Goal: Task Accomplishment & Management: Complete application form

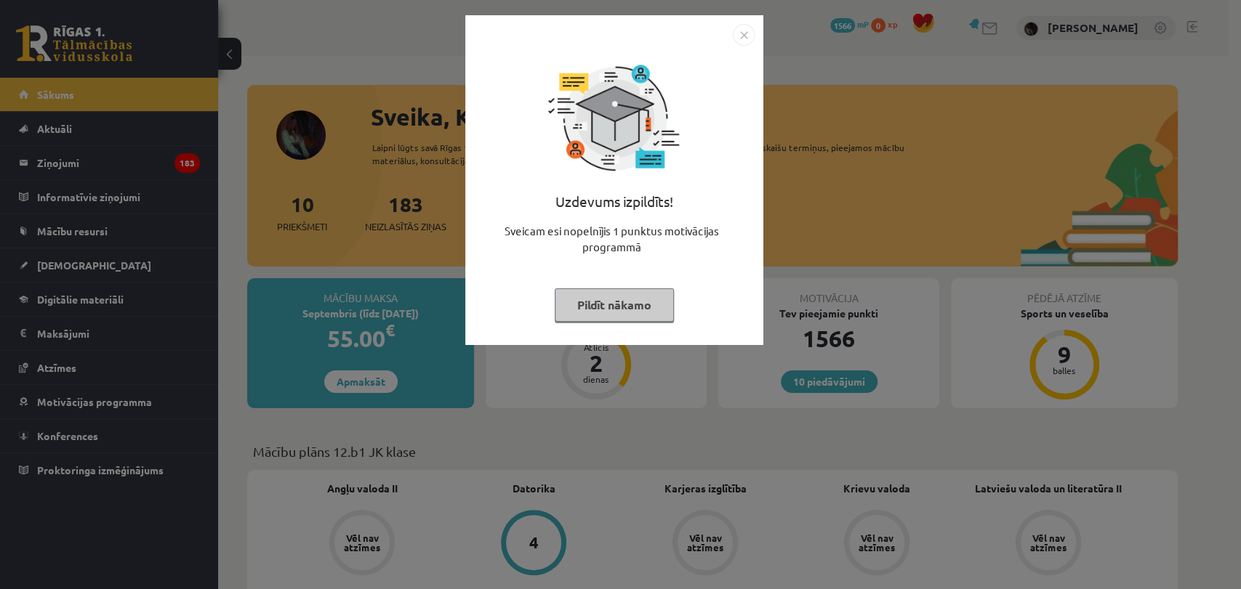
click at [746, 27] on img "Close" at bounding box center [744, 35] width 22 height 22
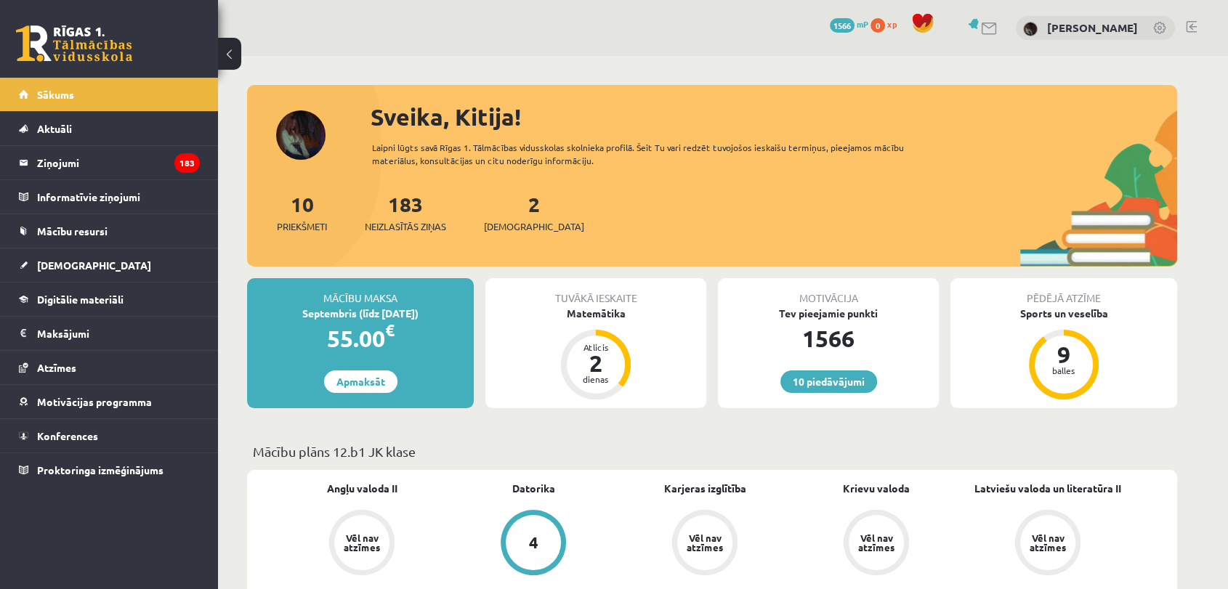
click at [512, 218] on div "2 Ieskaites" at bounding box center [534, 211] width 100 height 45
click at [512, 233] on span "[DEMOGRAPHIC_DATA]" at bounding box center [534, 226] width 100 height 15
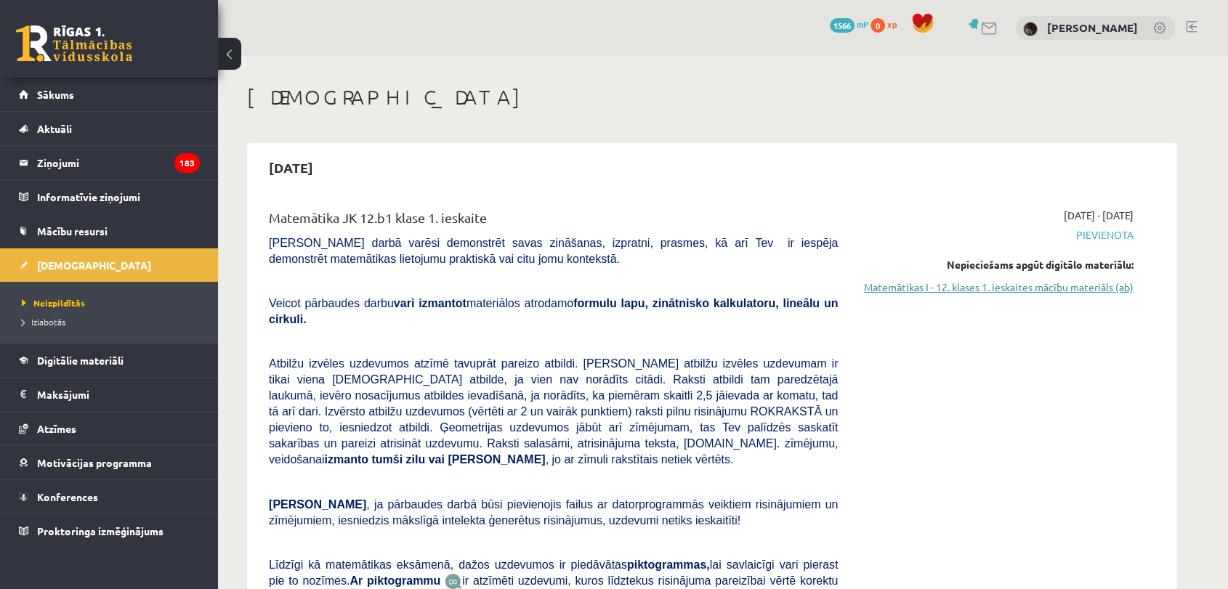
click at [1097, 291] on link "Matemātikas I - 12. klases 1. ieskaites mācību materiāls (ab)" at bounding box center [997, 287] width 274 height 15
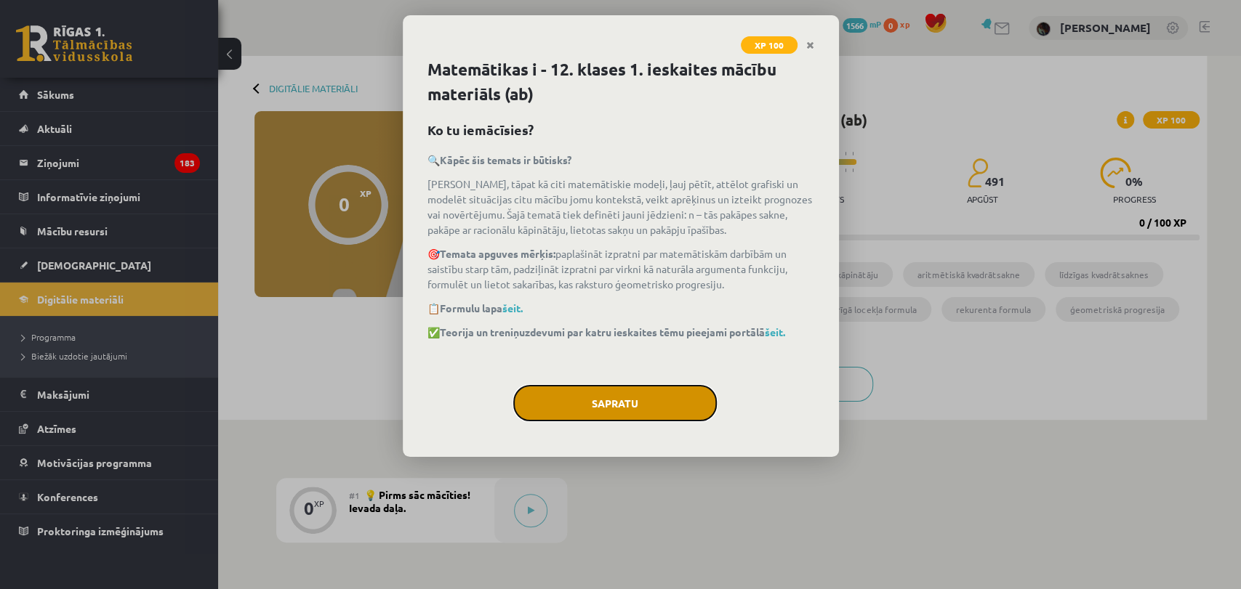
click at [621, 403] on button "Sapratu" at bounding box center [614, 403] width 203 height 36
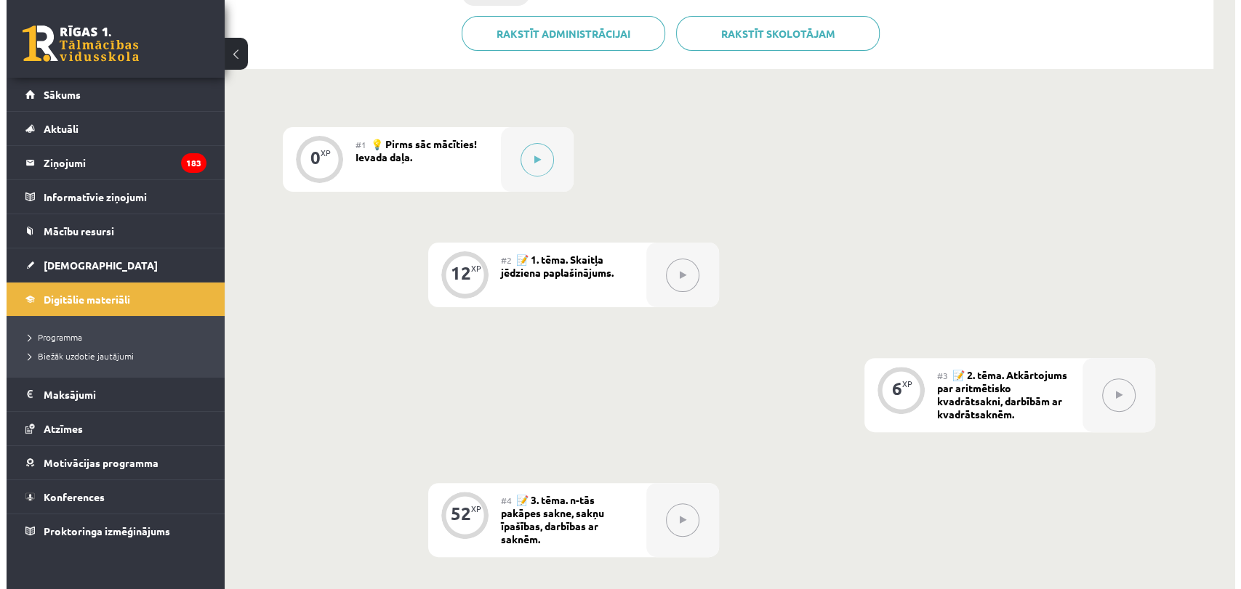
scroll to position [353, 0]
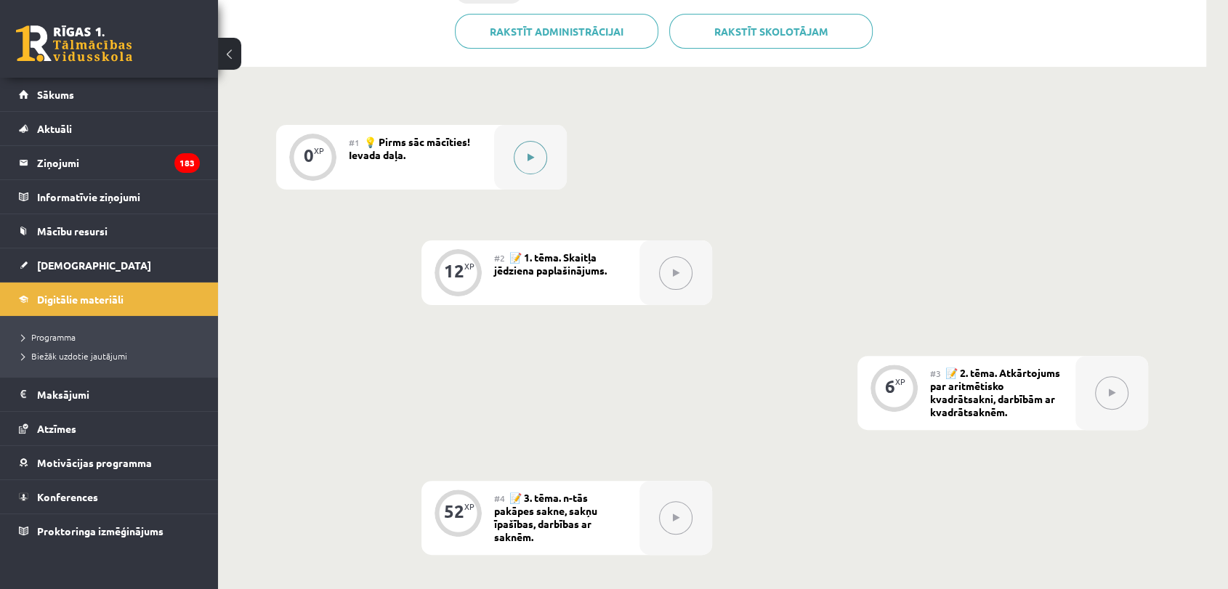
click at [517, 164] on button at bounding box center [530, 157] width 33 height 33
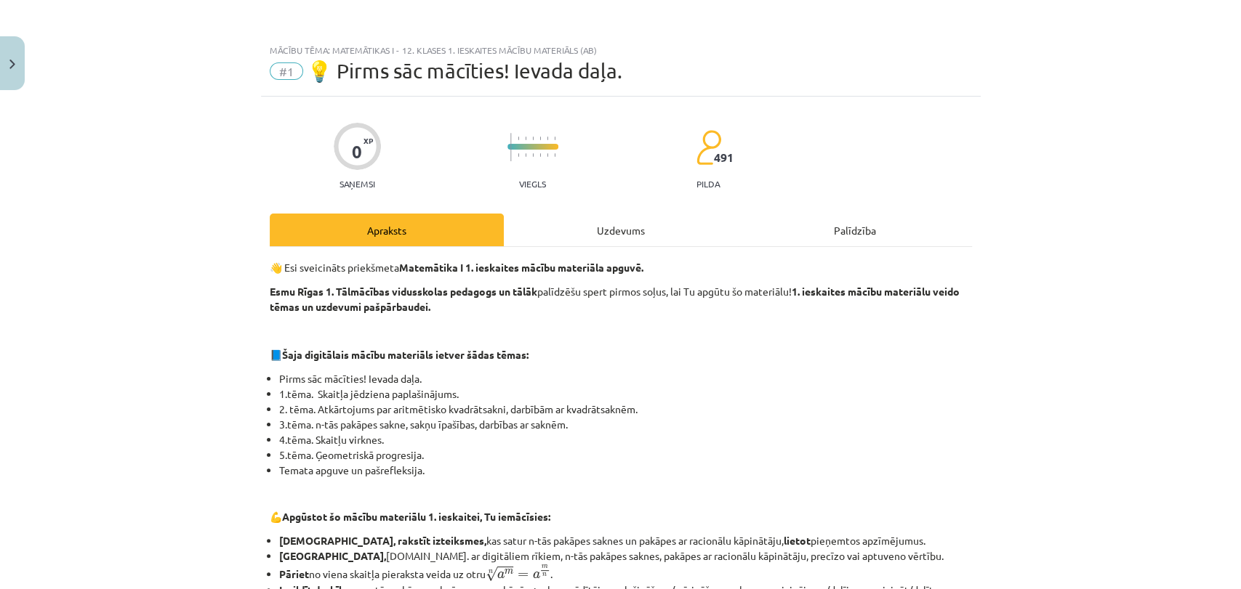
click at [622, 232] on div "Uzdevums" at bounding box center [621, 230] width 234 height 33
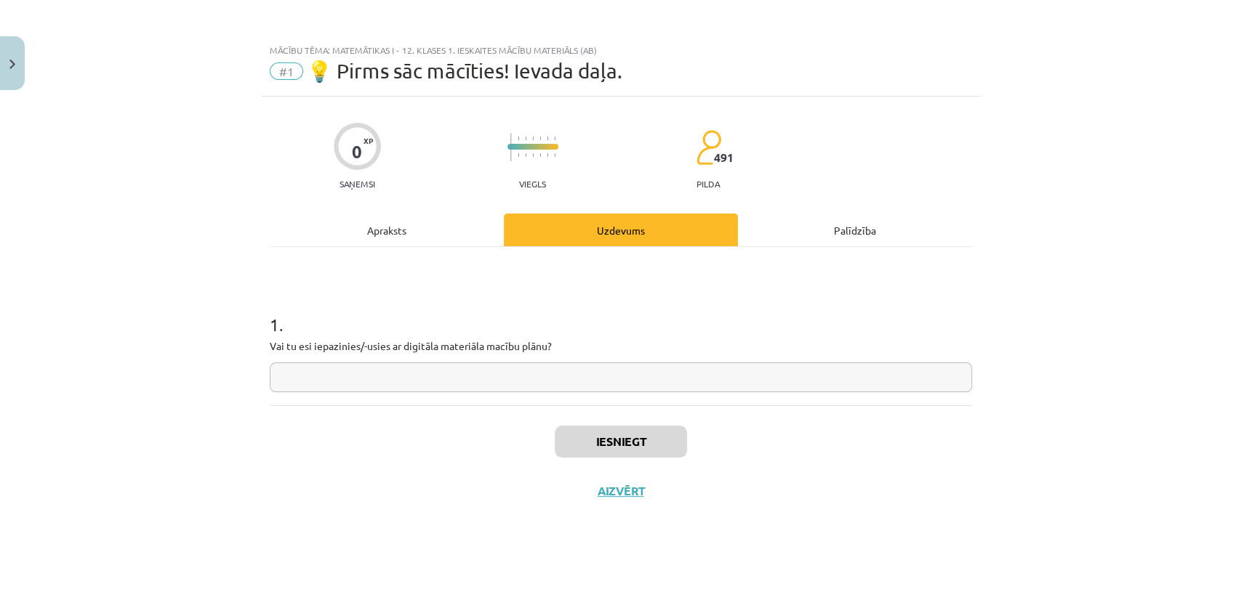
click at [621, 363] on input "text" at bounding box center [621, 378] width 702 height 30
type input "*"
click at [754, 371] on input "text" at bounding box center [621, 378] width 702 height 30
type input "*"
click at [620, 437] on button "Iesniegt" at bounding box center [620, 442] width 132 height 32
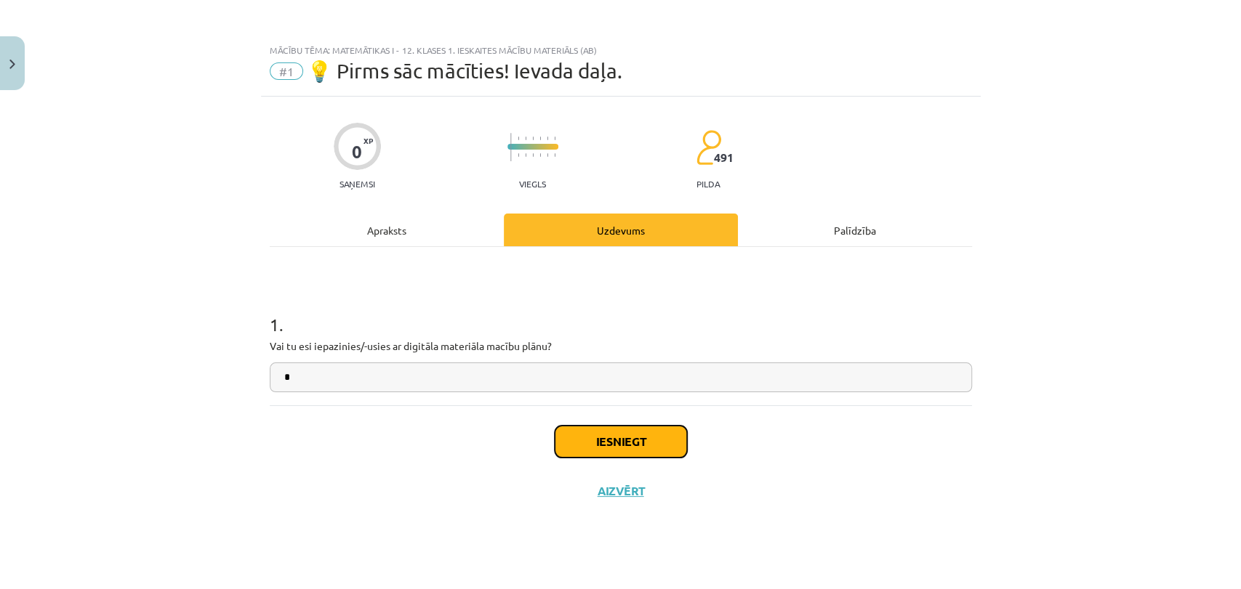
click button "Nākamā nodarbība"
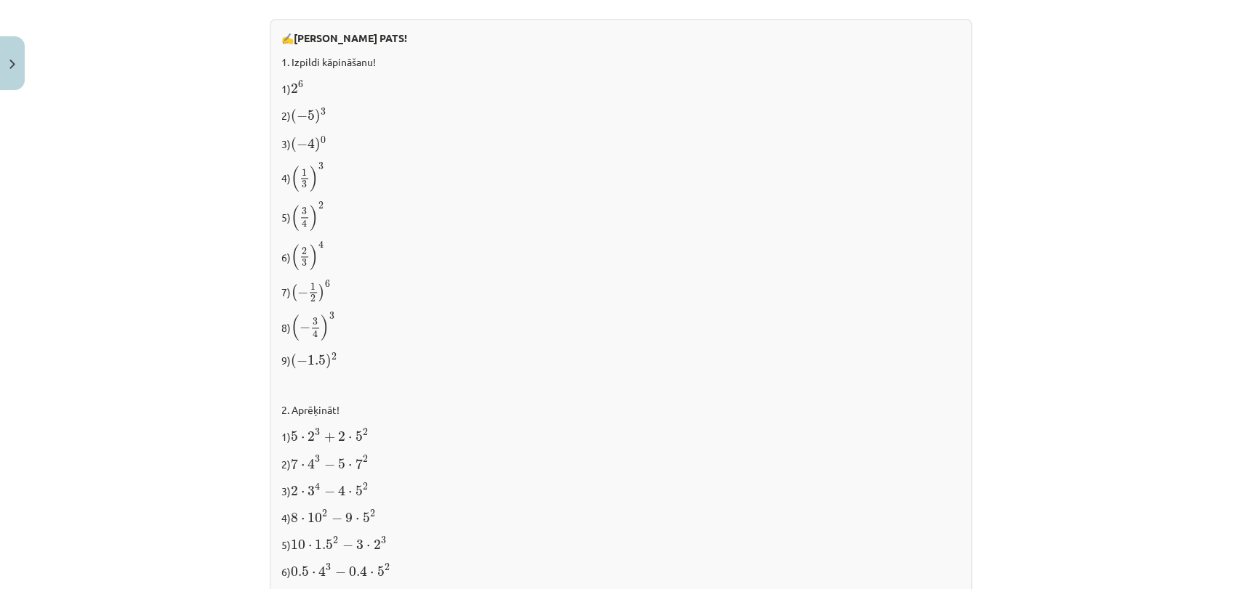
scroll to position [1477, 0]
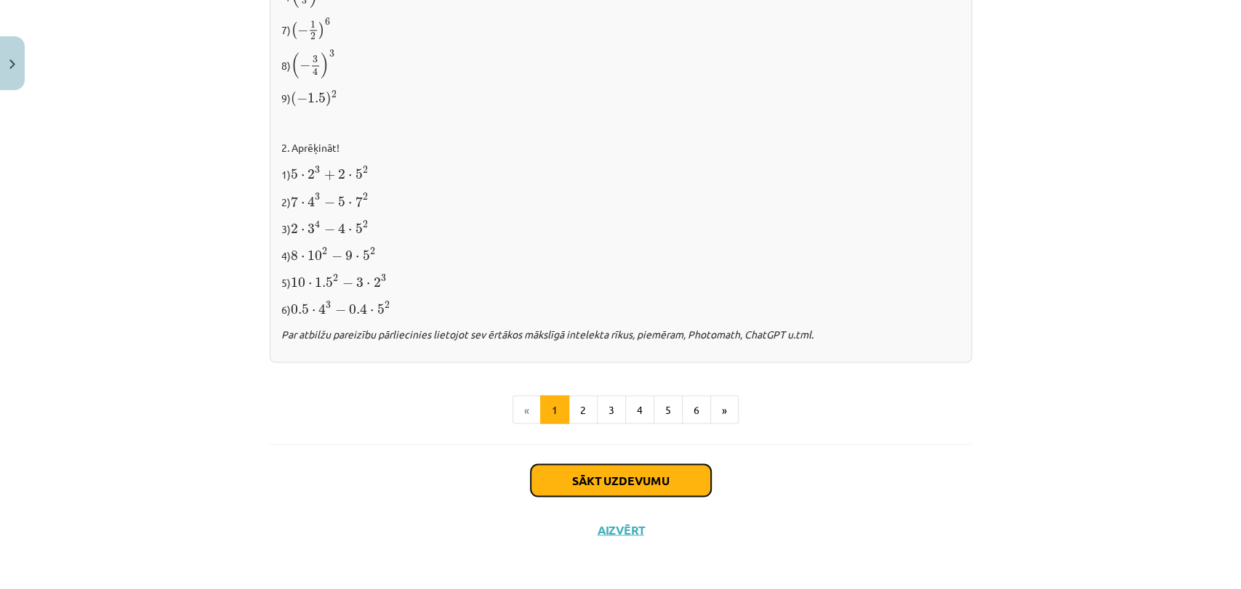
click at [640, 478] on button "Sākt uzdevumu" at bounding box center [621, 480] width 180 height 32
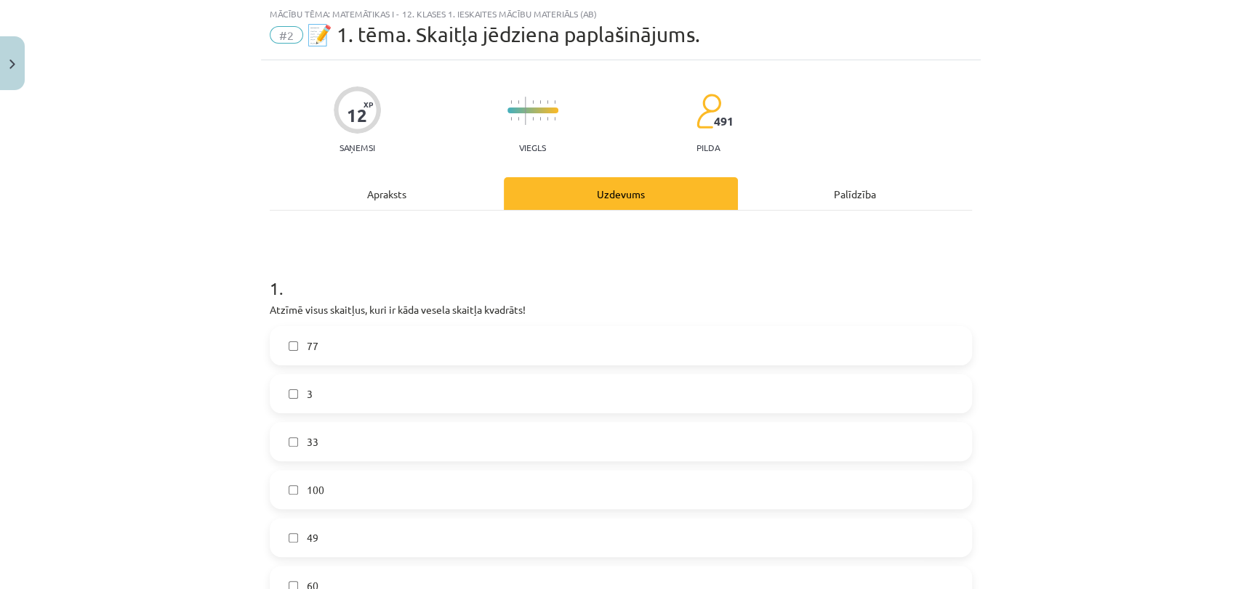
scroll to position [36, 0]
click at [613, 412] on div "3" at bounding box center [621, 394] width 702 height 39
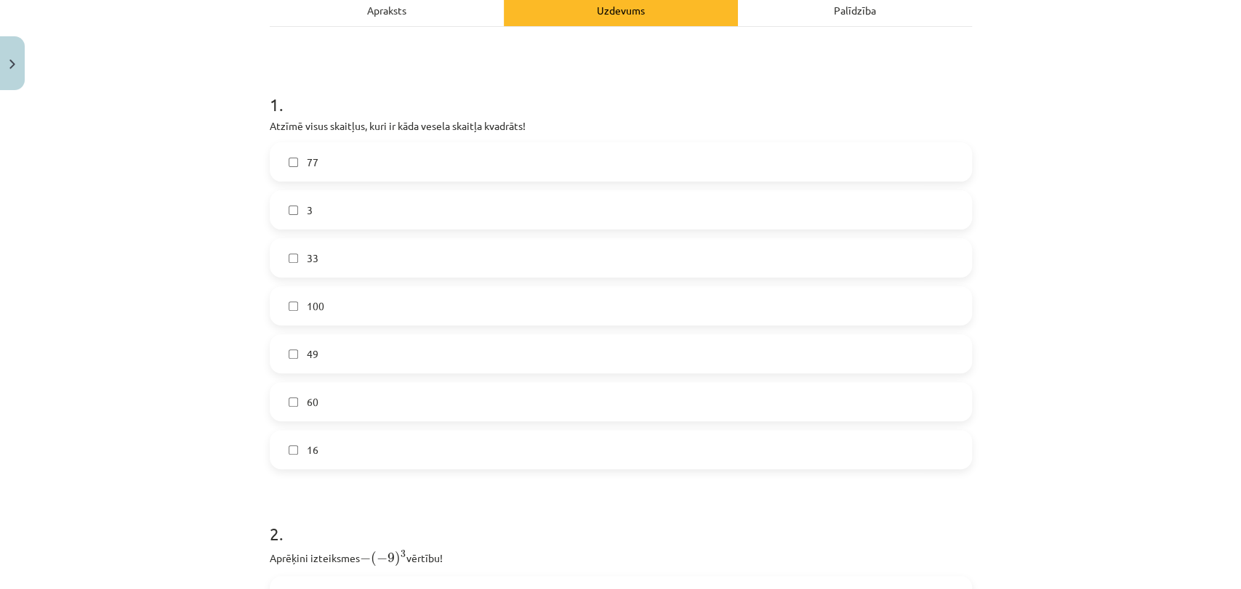
scroll to position [227, 0]
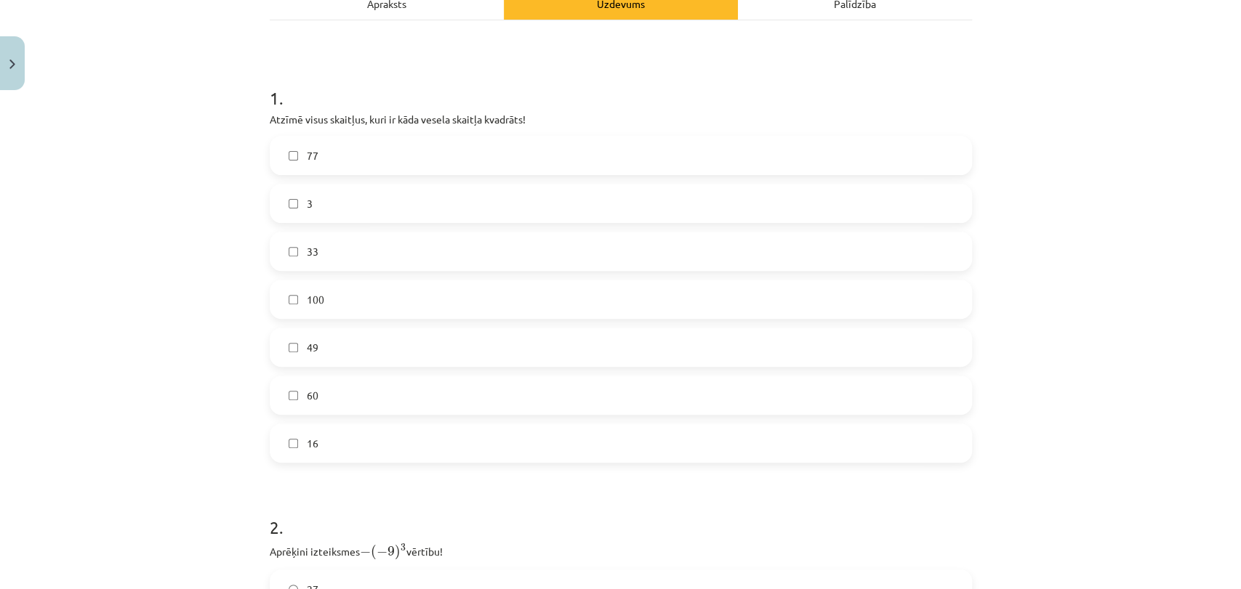
click at [436, 147] on label "77" at bounding box center [620, 155] width 699 height 36
click at [400, 249] on label "33" at bounding box center [620, 251] width 699 height 36
click at [386, 305] on label "100" at bounding box center [620, 299] width 699 height 36
click at [367, 400] on label "60" at bounding box center [620, 395] width 699 height 36
click at [1134, 260] on div "Mācību tēma: Matemātikas i - 12. klases 1. ieskaites mācību materiāls (ab) #2 📝…" at bounding box center [620, 294] width 1241 height 589
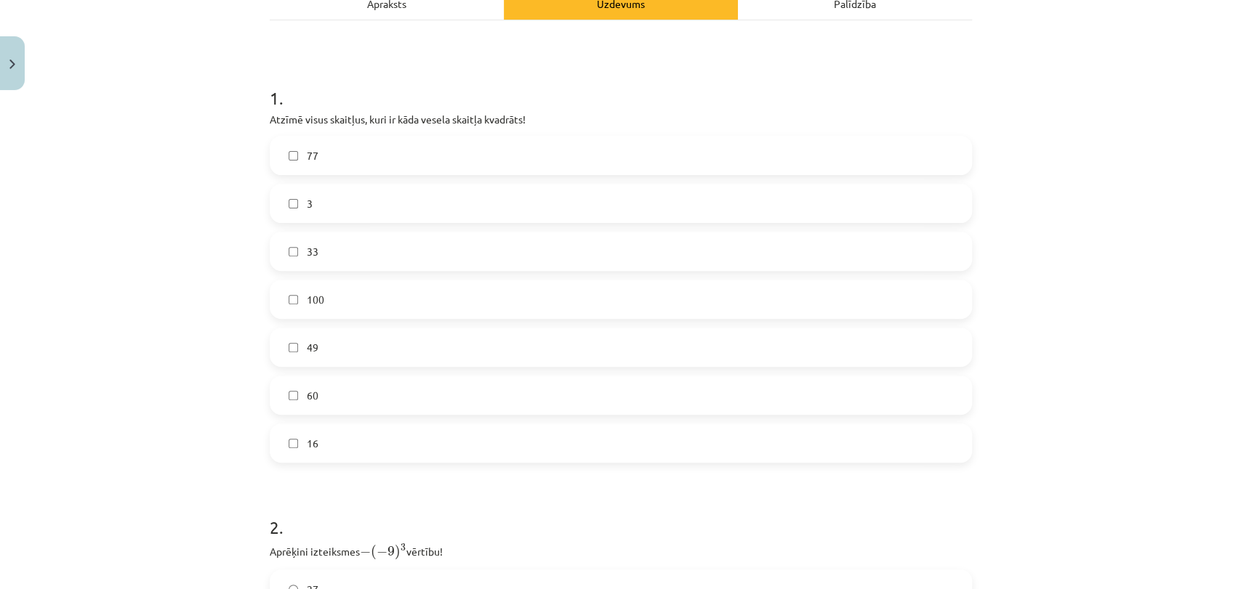
click at [923, 444] on label "16" at bounding box center [620, 443] width 699 height 36
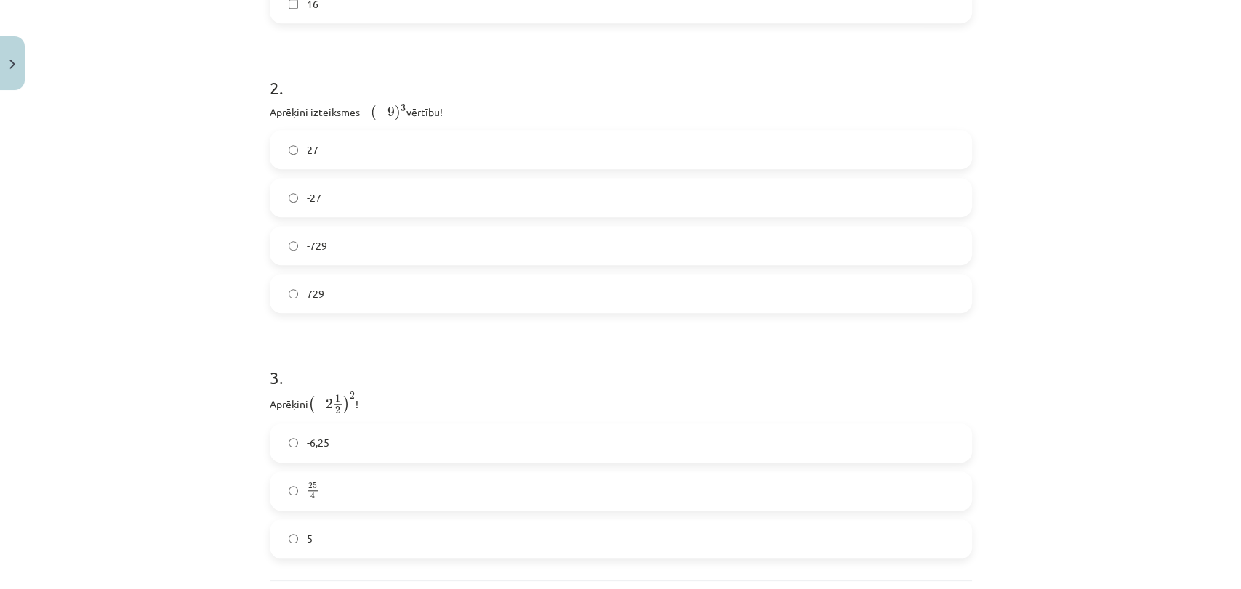
scroll to position [668, 0]
click at [431, 196] on label "-27" at bounding box center [620, 196] width 699 height 36
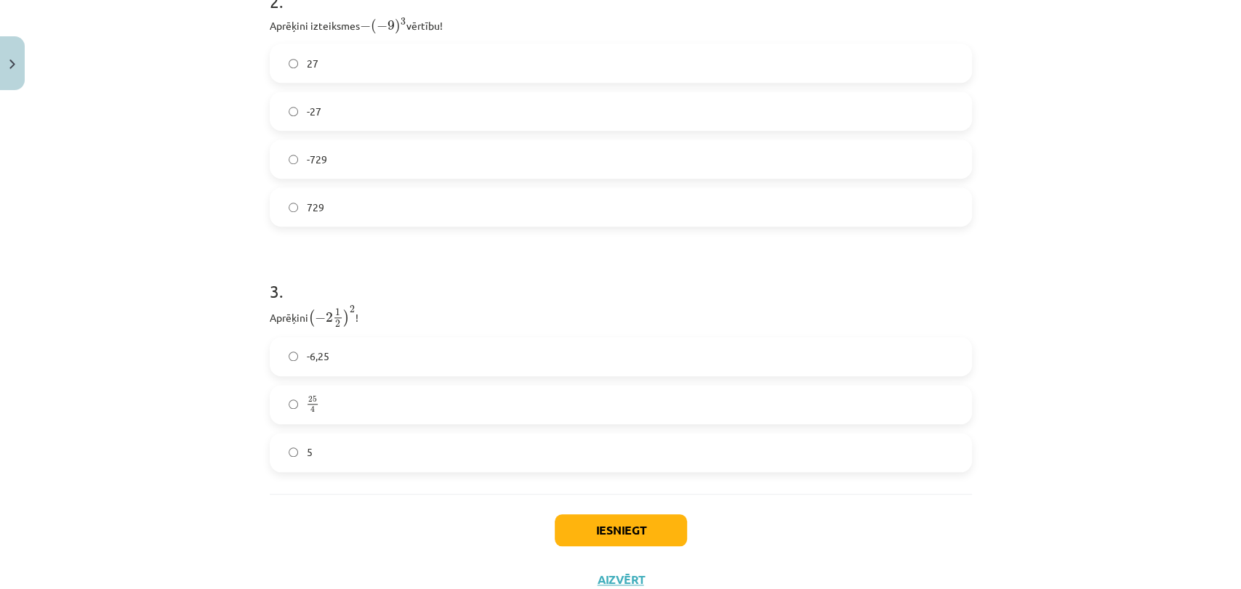
scroll to position [803, 0]
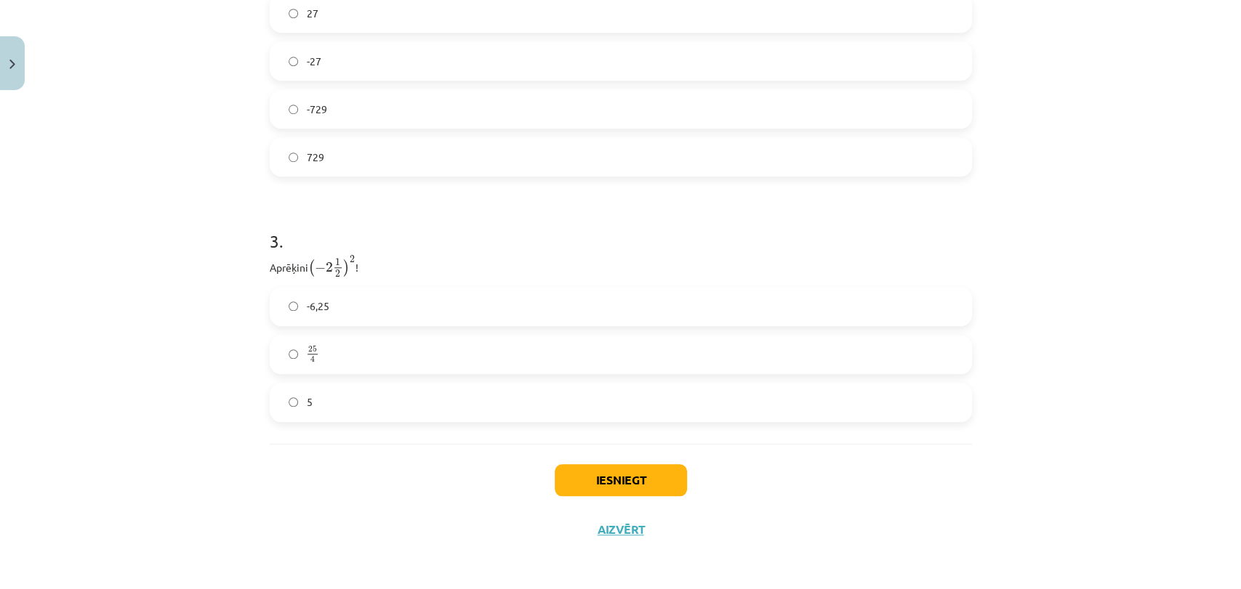
click at [333, 384] on label "5" at bounding box center [620, 402] width 699 height 36
click at [369, 341] on label "25 4 25 4" at bounding box center [620, 354] width 699 height 36
click at [642, 477] on button "Iesniegt" at bounding box center [620, 480] width 132 height 32
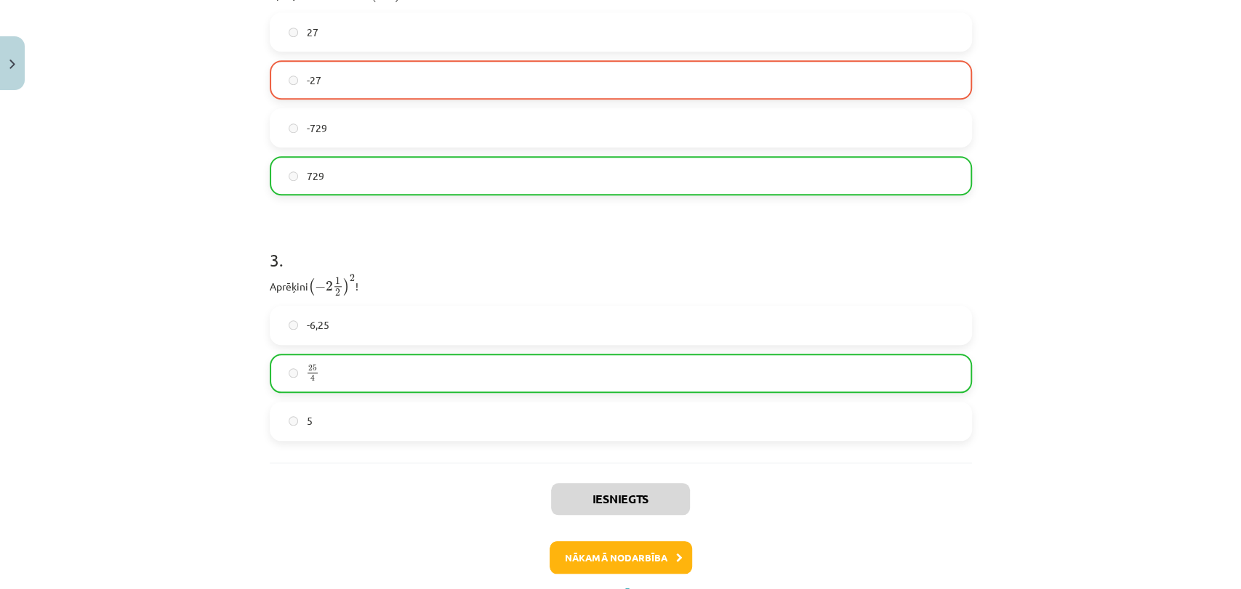
scroll to position [849, 0]
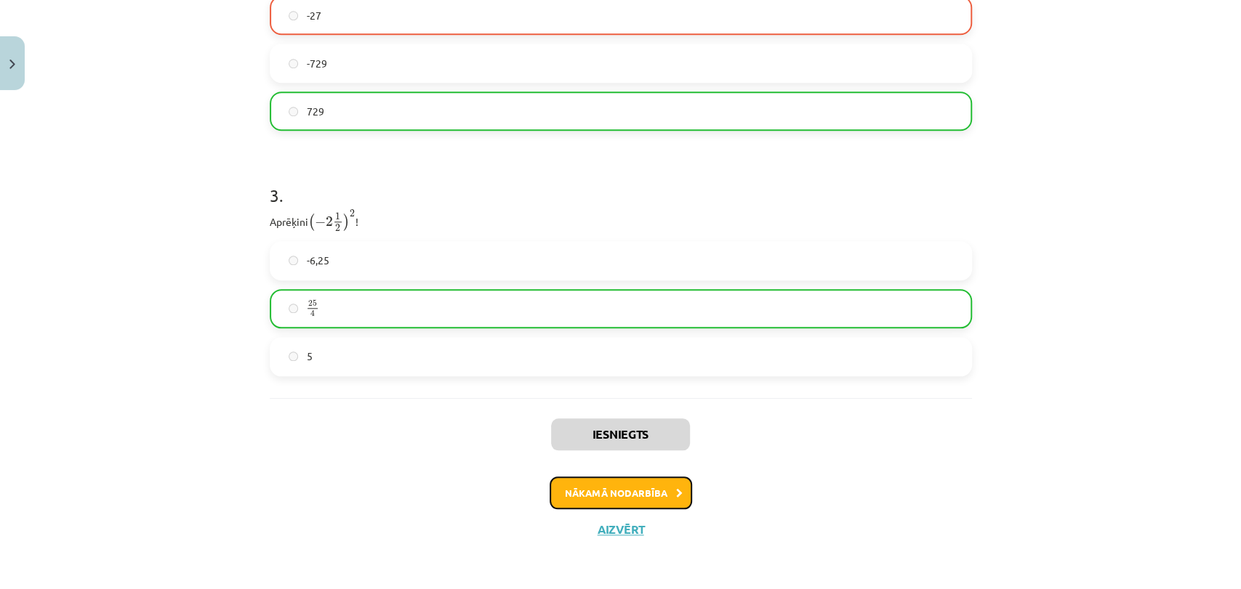
click at [651, 489] on button "Nākamā nodarbība" at bounding box center [620, 493] width 142 height 33
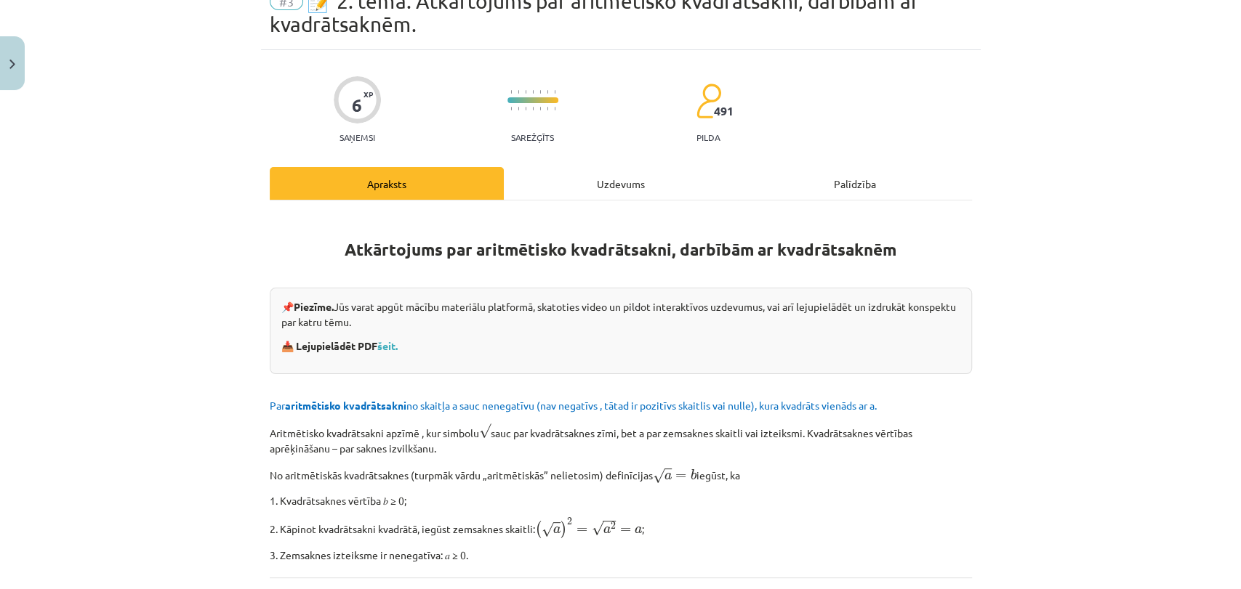
scroll to position [36, 0]
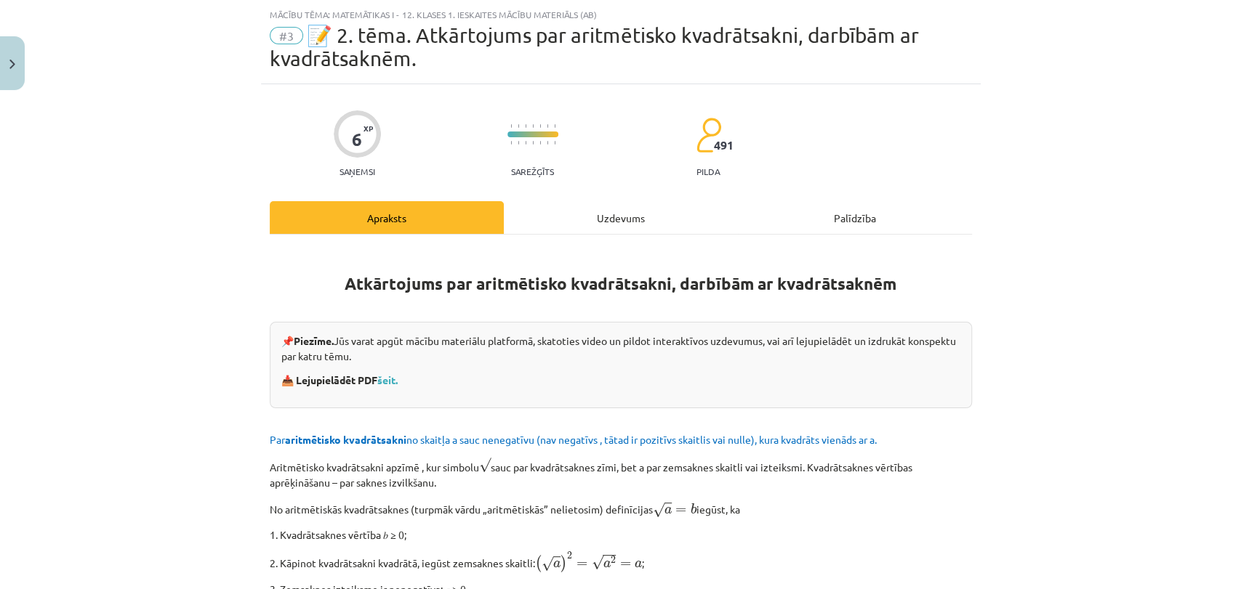
click at [630, 214] on div "Uzdevums" at bounding box center [621, 217] width 234 height 33
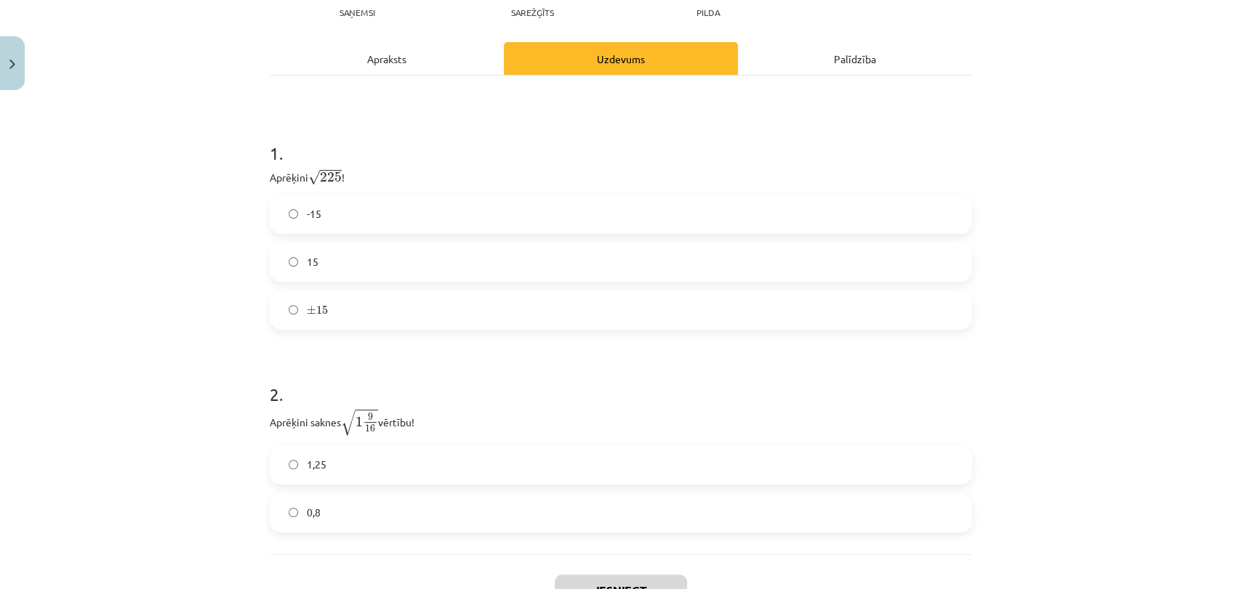
scroll to position [200, 0]
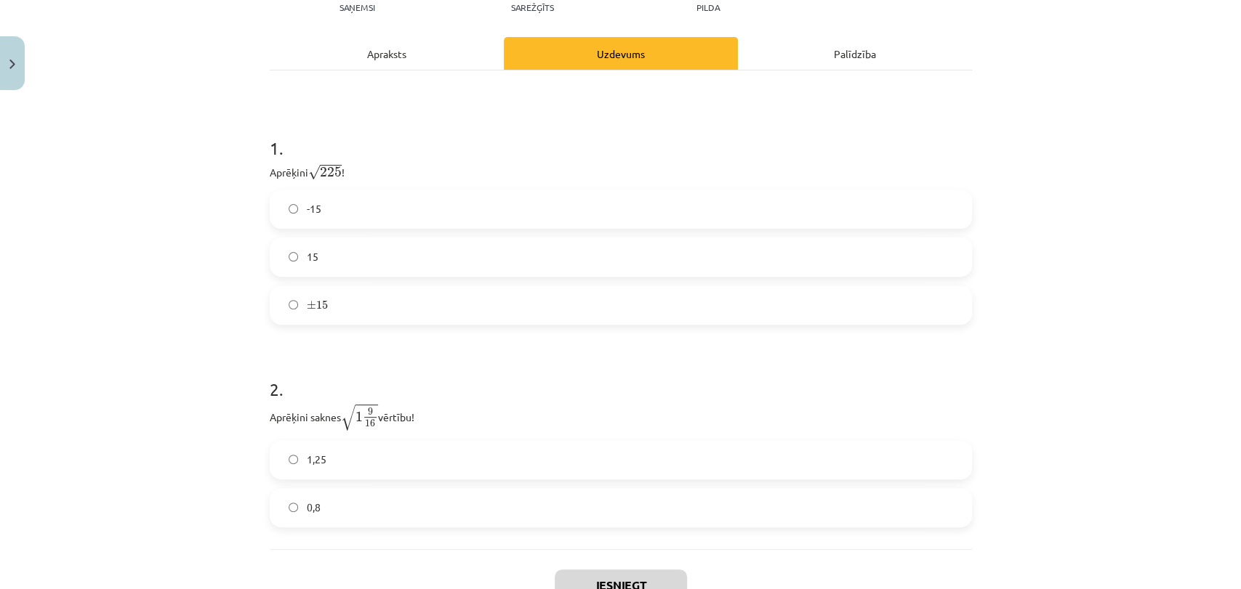
click at [444, 250] on label "15" at bounding box center [620, 257] width 699 height 36
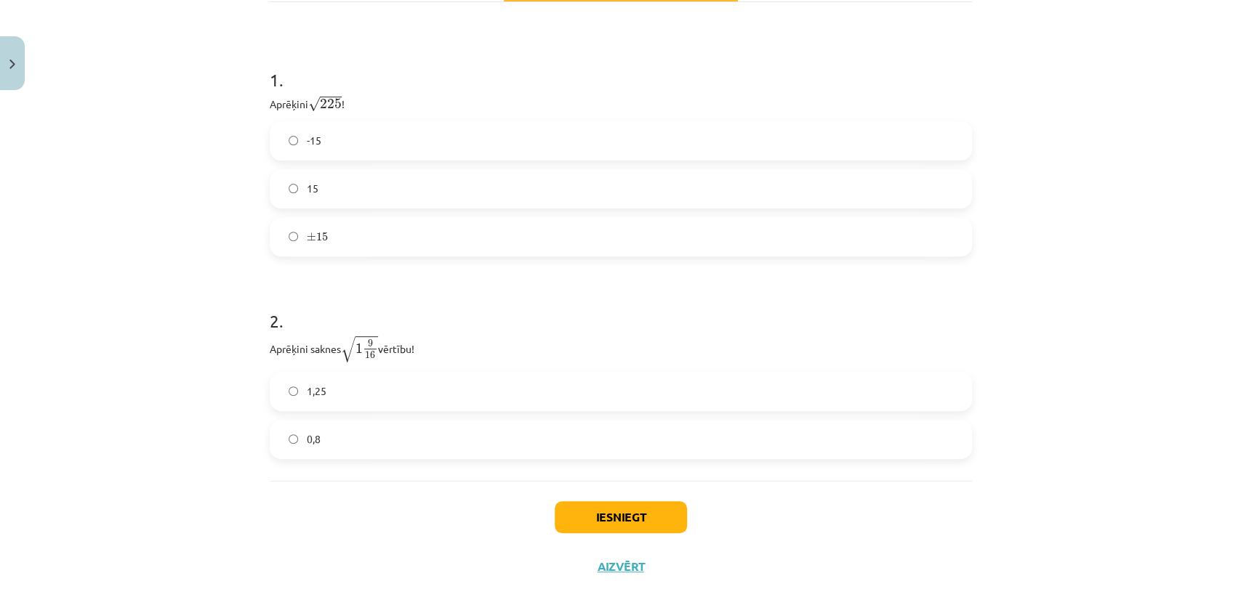
scroll to position [306, 0]
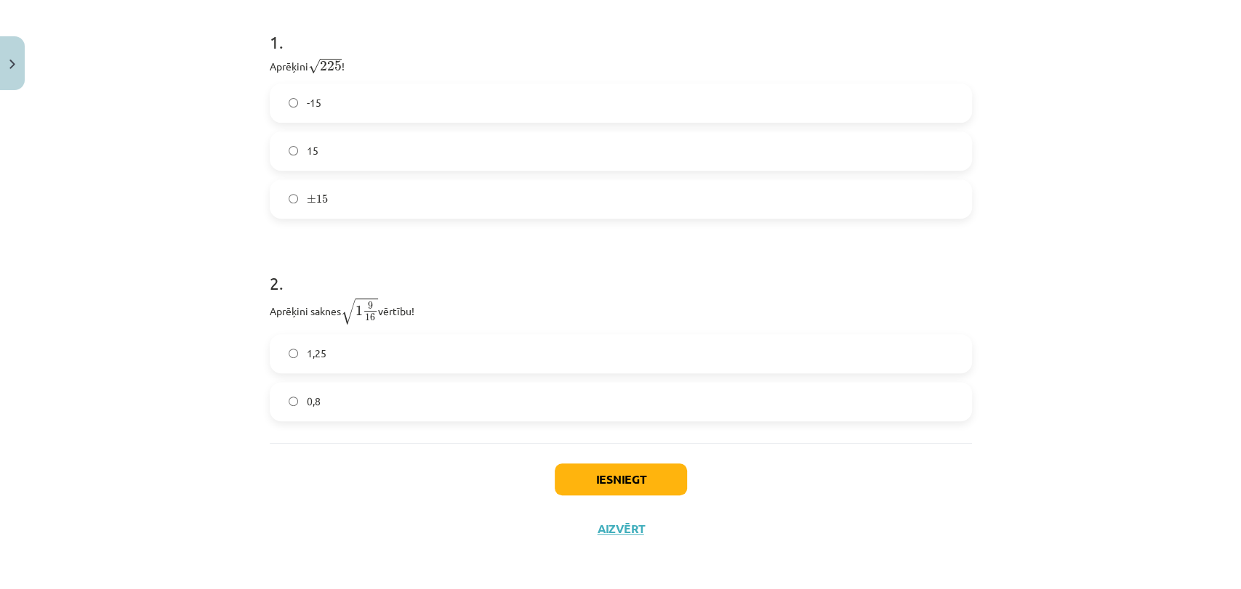
click at [398, 360] on label "1,25" at bounding box center [620, 354] width 699 height 36
click at [605, 498] on div "Iesniegt Aizvērt" at bounding box center [621, 494] width 702 height 102
click at [616, 480] on button "Iesniegt" at bounding box center [620, 480] width 132 height 32
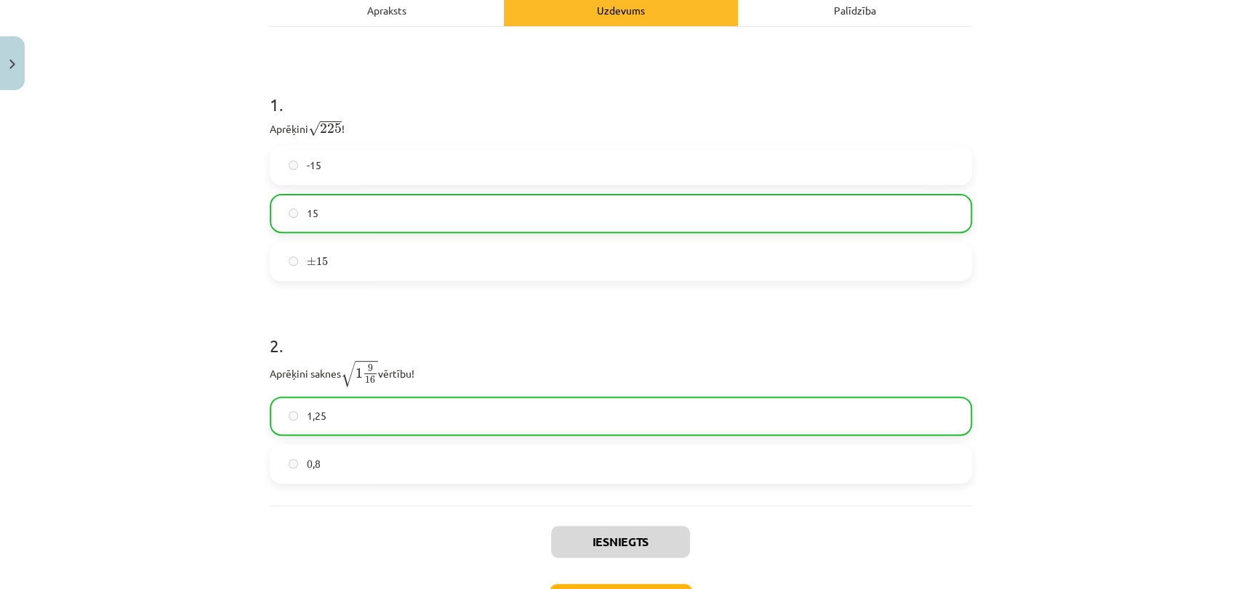
scroll to position [352, 0]
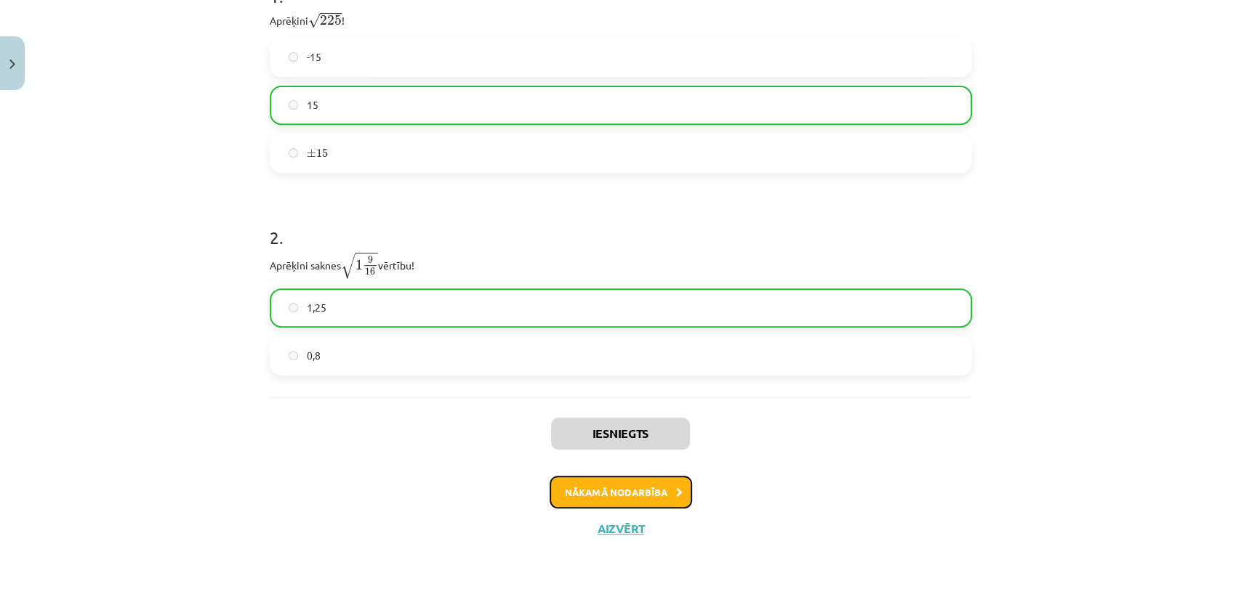
click at [643, 483] on button "Nākamā nodarbība" at bounding box center [620, 492] width 142 height 33
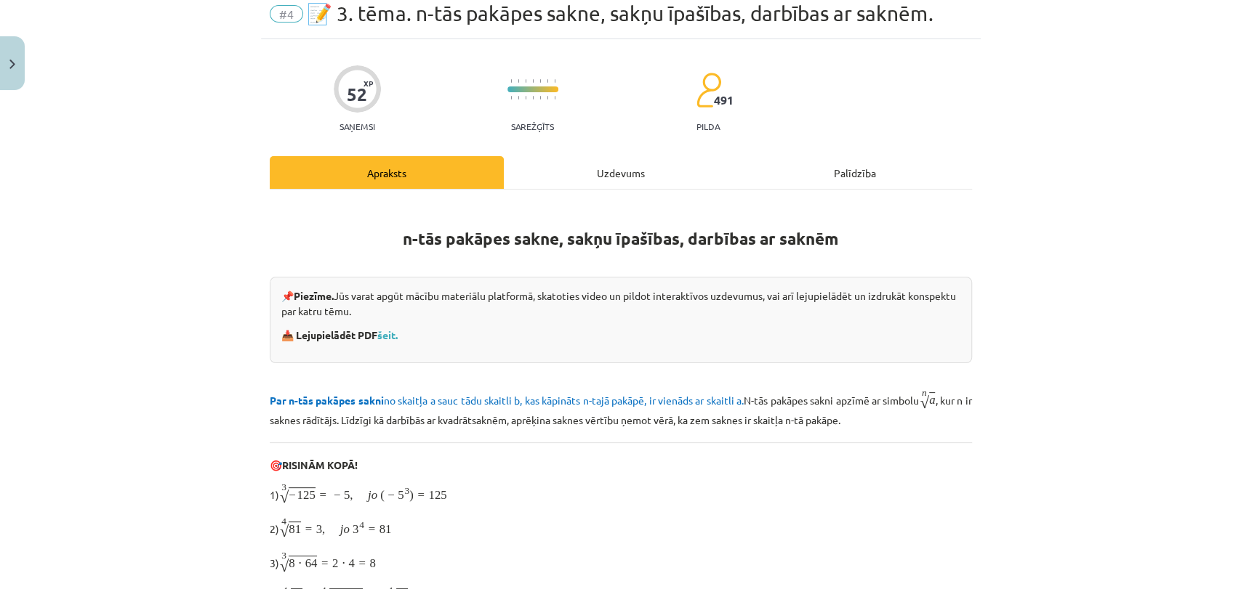
scroll to position [36, 0]
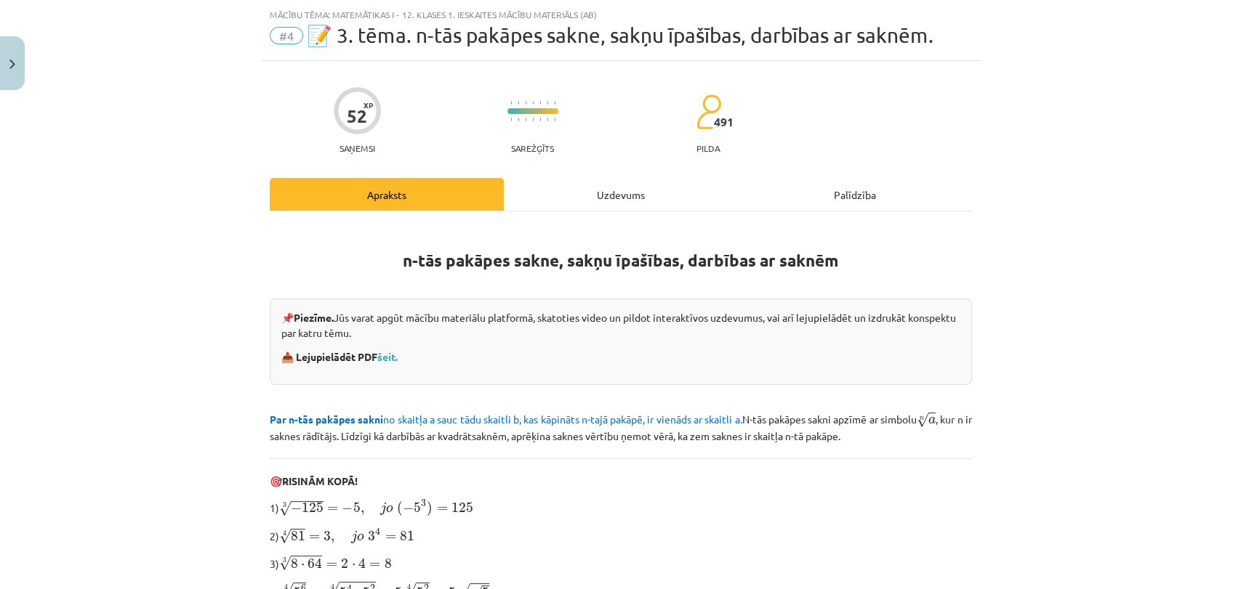
click at [618, 195] on div "Uzdevums" at bounding box center [621, 194] width 234 height 33
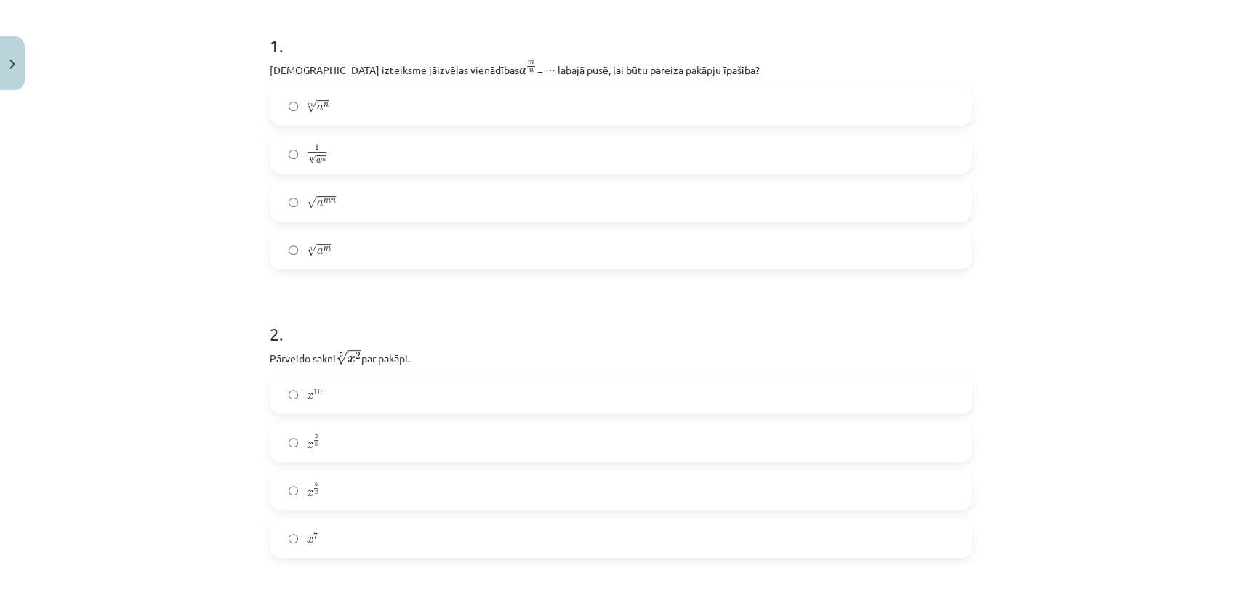
scroll to position [371, 0]
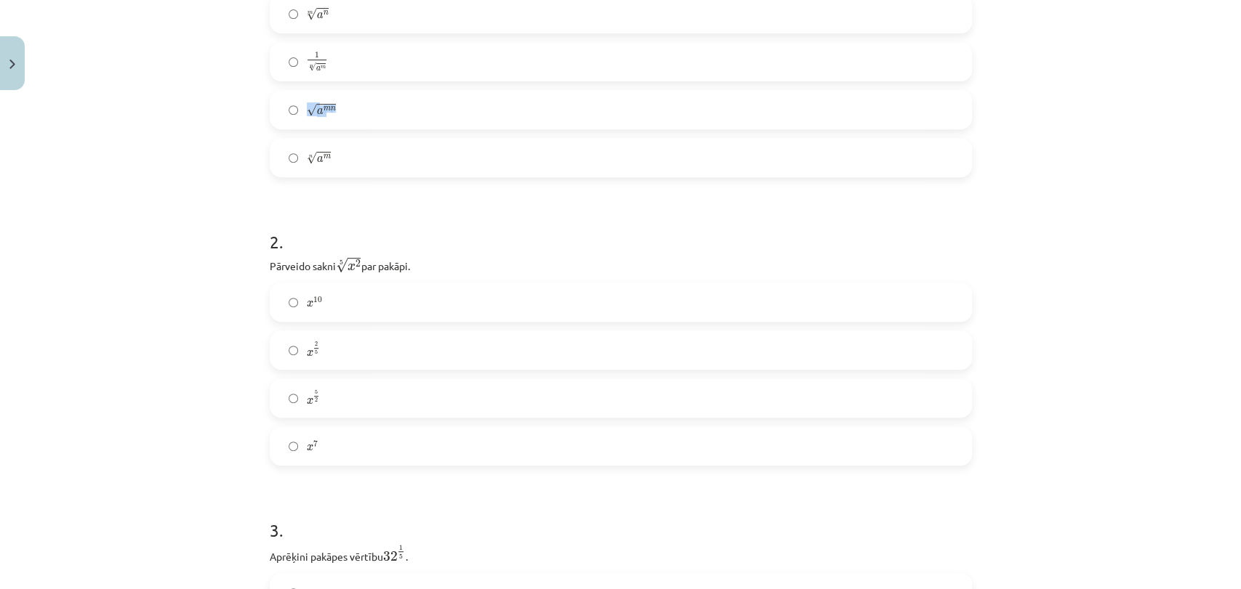
drag, startPoint x: 1227, startPoint y: 114, endPoint x: 1239, endPoint y: 78, distance: 38.4
click at [1239, 78] on div "Mācību tēma: Matemātikas i - 12. klases 1. ieskaites mācību materiāls (ab) #4 📝…" at bounding box center [620, 294] width 1241 height 589
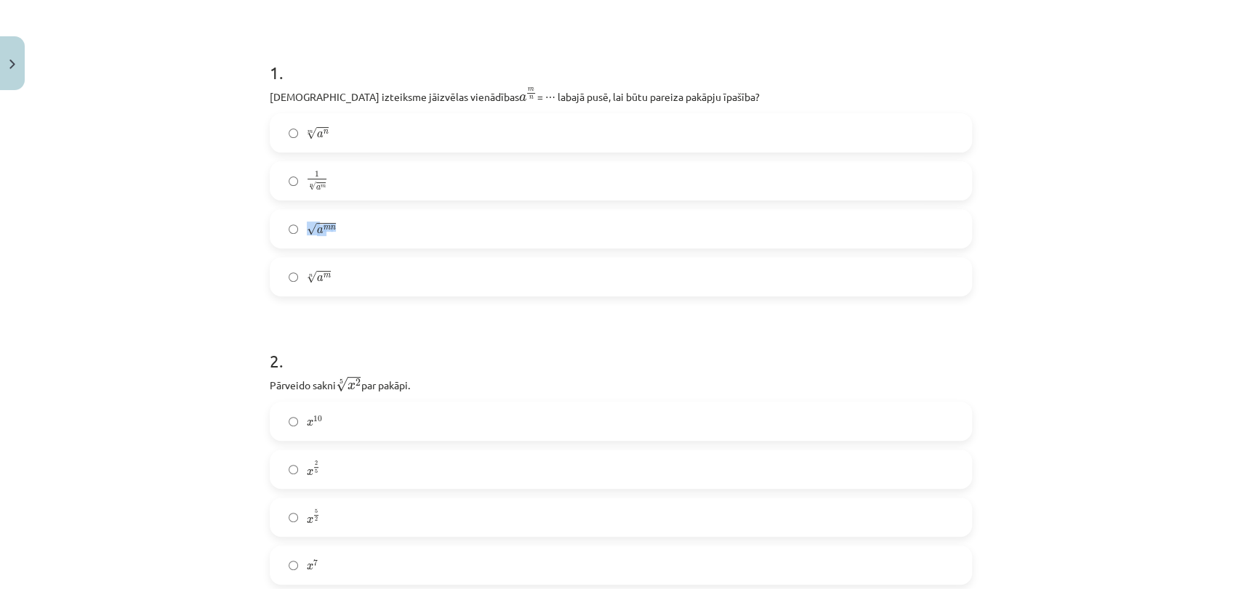
scroll to position [200, 0]
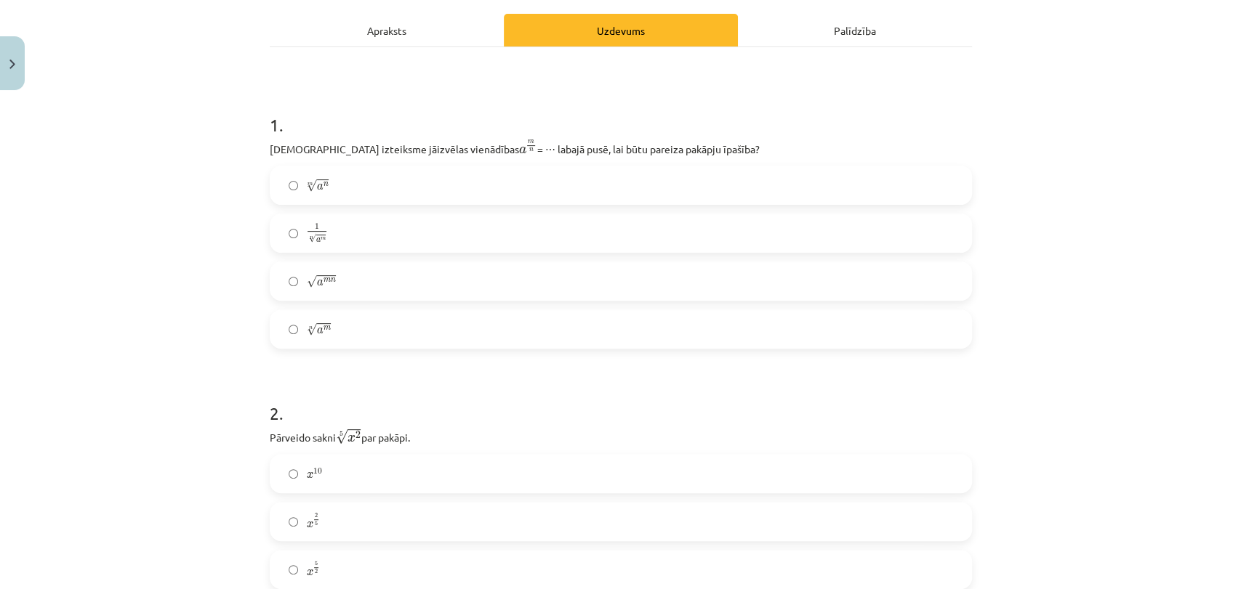
click at [1018, 85] on div "Mācību tēma: Matemātikas i - 12. klases 1. ieskaites mācību materiāls (ab) #4 📝…" at bounding box center [620, 294] width 1241 height 589
click at [384, 289] on label "√ a m n a m n" at bounding box center [620, 281] width 699 height 36
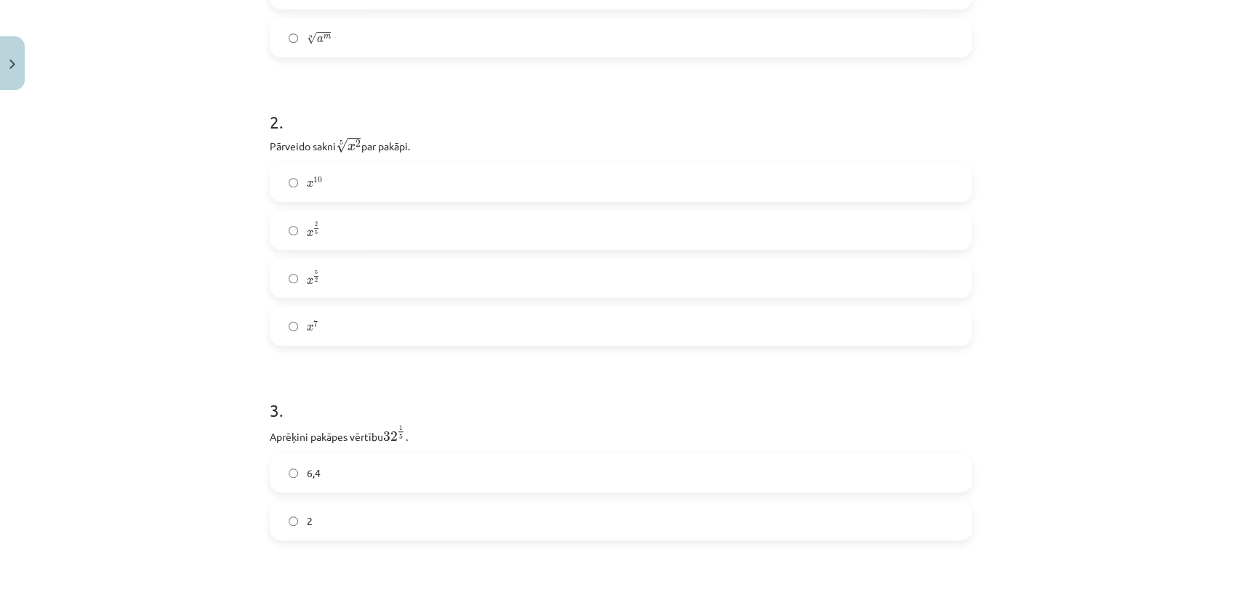
scroll to position [544, 0]
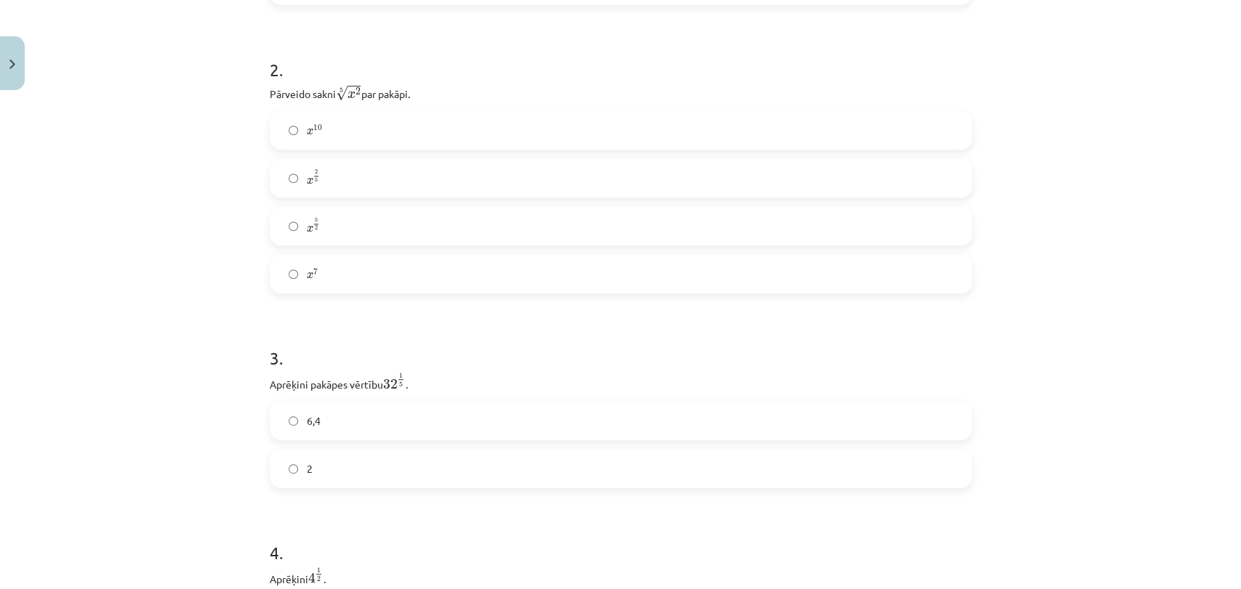
click at [387, 123] on label "x 10 x 10" at bounding box center [620, 130] width 699 height 36
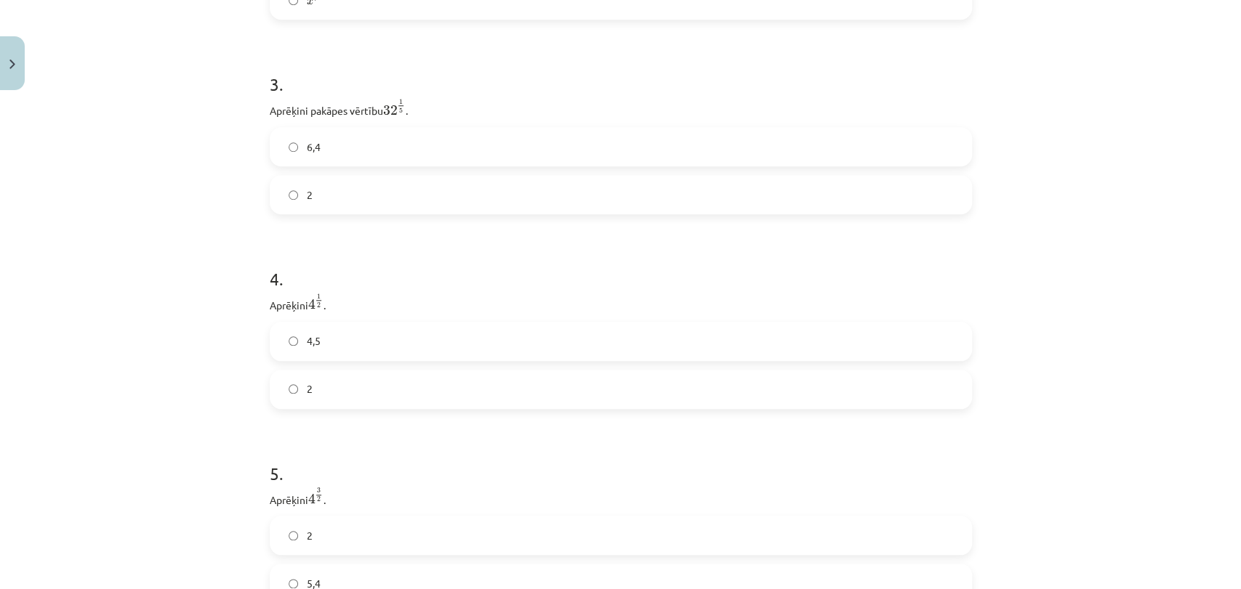
scroll to position [835, 0]
click at [409, 187] on label "2" at bounding box center [620, 177] width 699 height 36
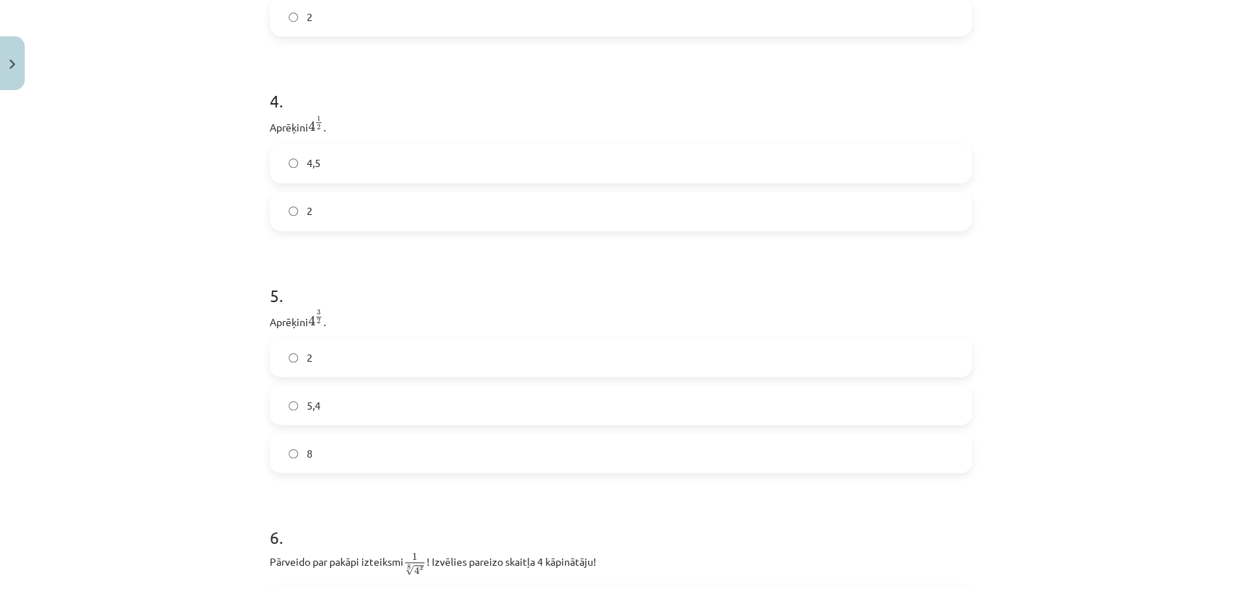
click at [456, 222] on label "2" at bounding box center [620, 211] width 699 height 36
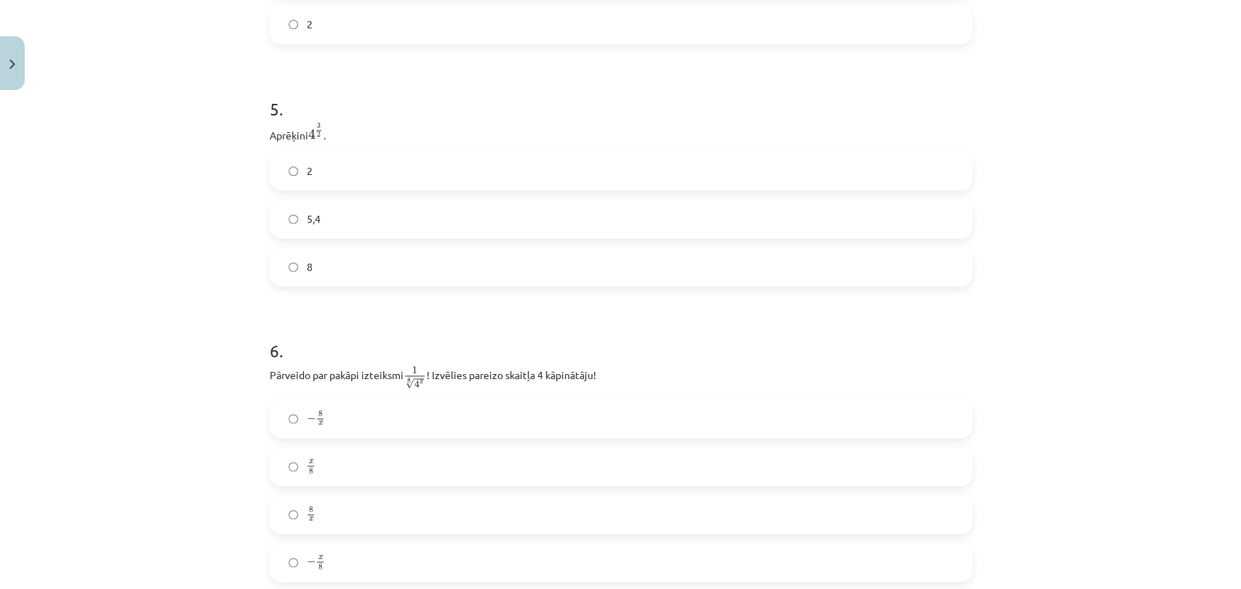
scroll to position [1186, 0]
click at [407, 258] on label "8" at bounding box center [620, 263] width 699 height 36
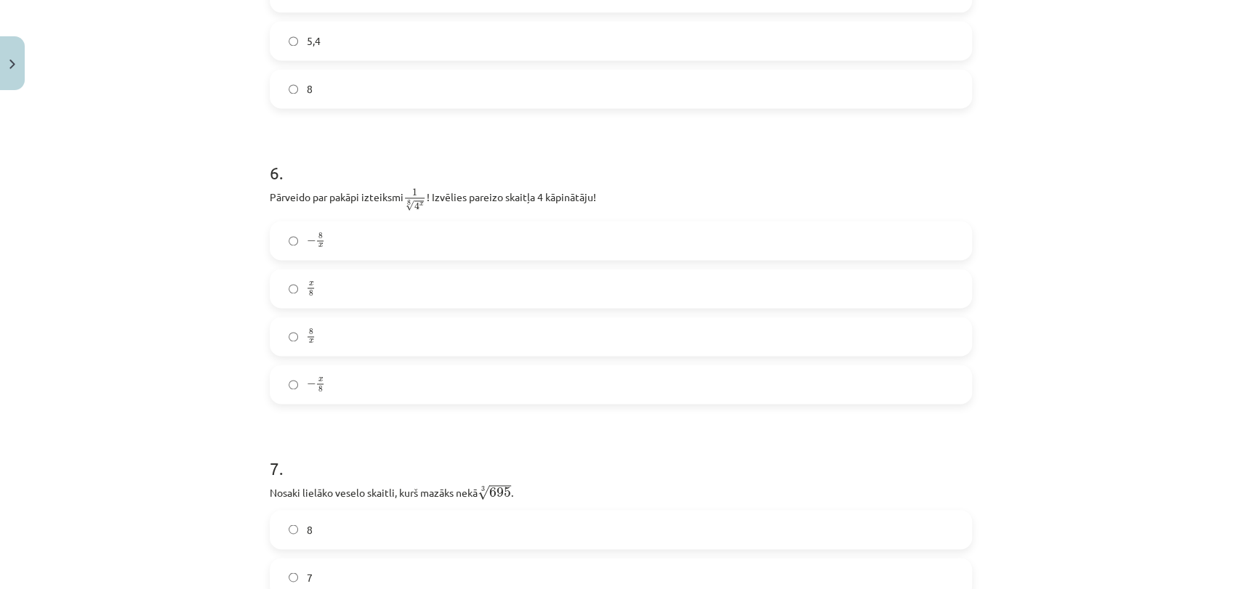
scroll to position [1491, 0]
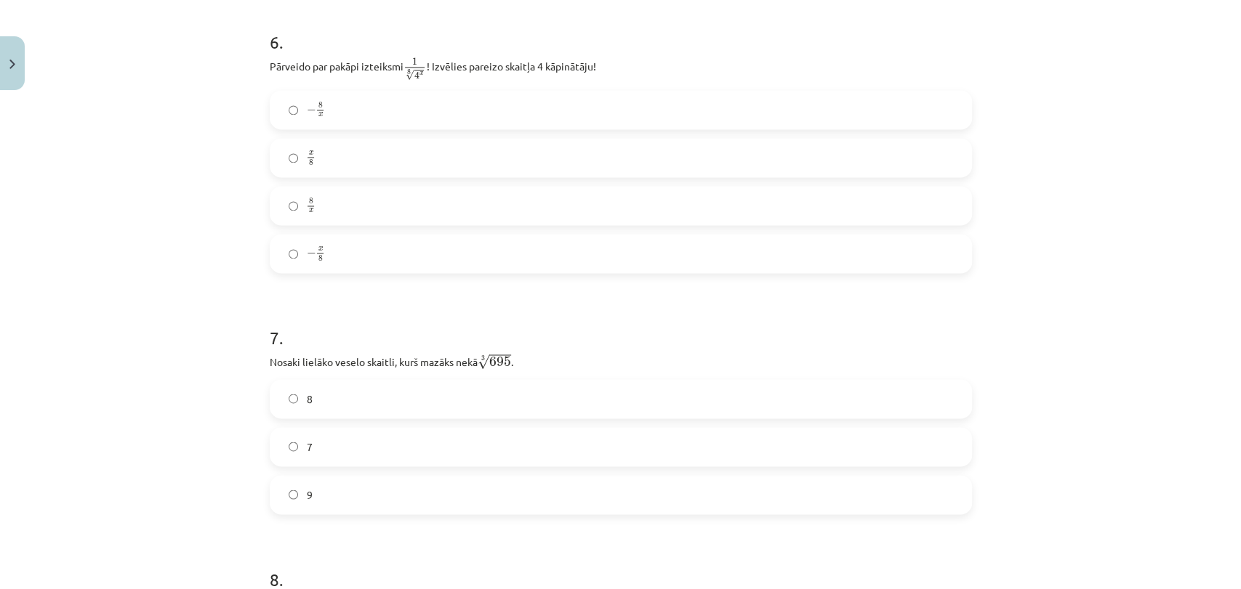
click at [407, 128] on label "− 8 x − 8 x" at bounding box center [620, 110] width 699 height 36
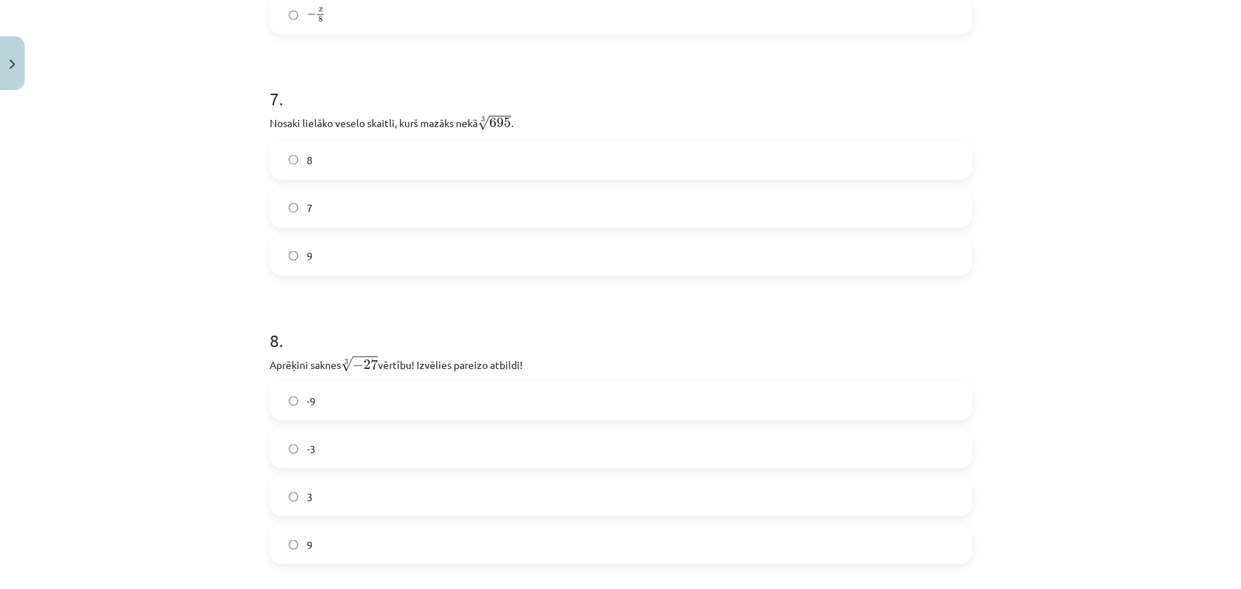
scroll to position [1687, 0]
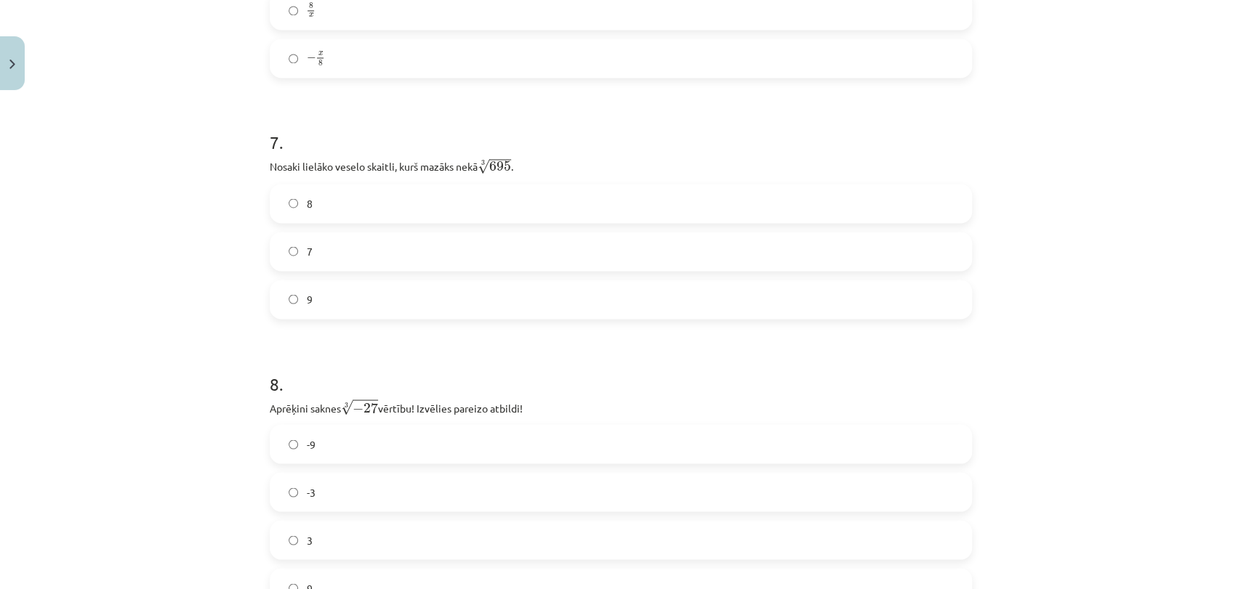
click at [373, 251] on label "7" at bounding box center [620, 251] width 699 height 36
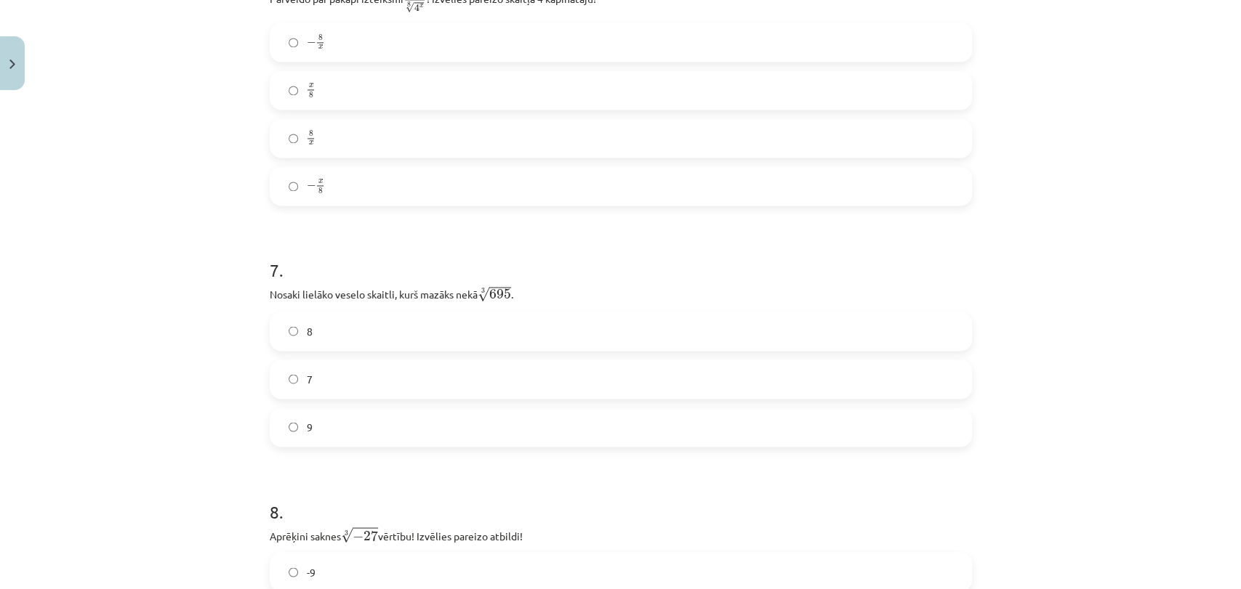
scroll to position [1655, 0]
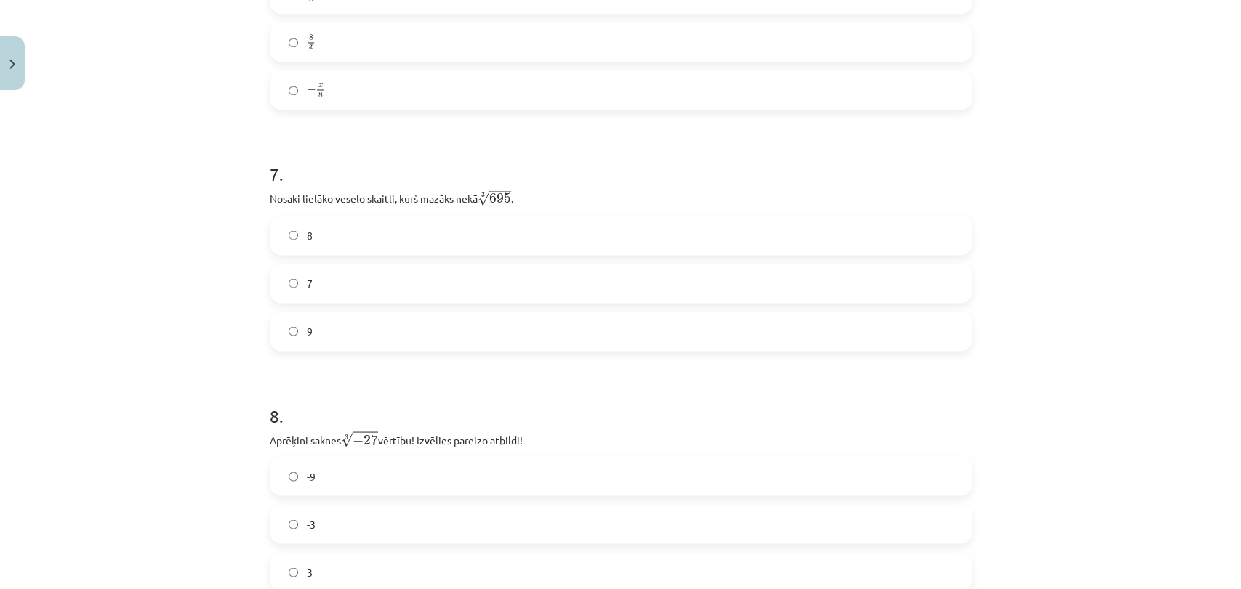
click at [895, 222] on label "8" at bounding box center [620, 235] width 699 height 36
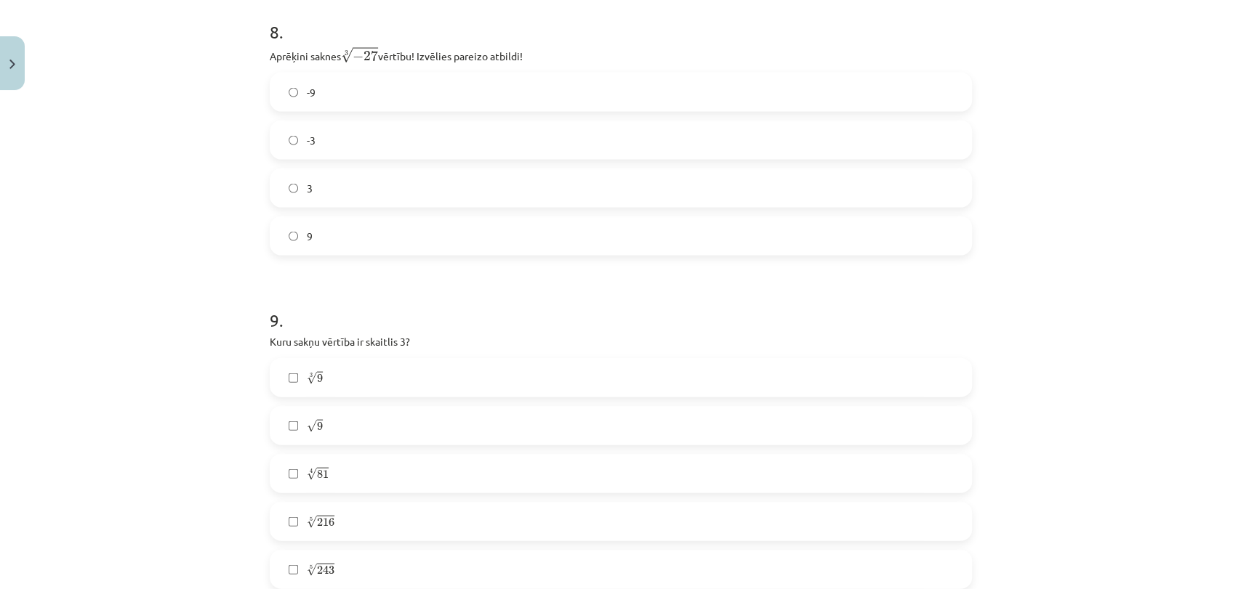
scroll to position [2042, 0]
click at [378, 242] on label "9" at bounding box center [620, 232] width 699 height 36
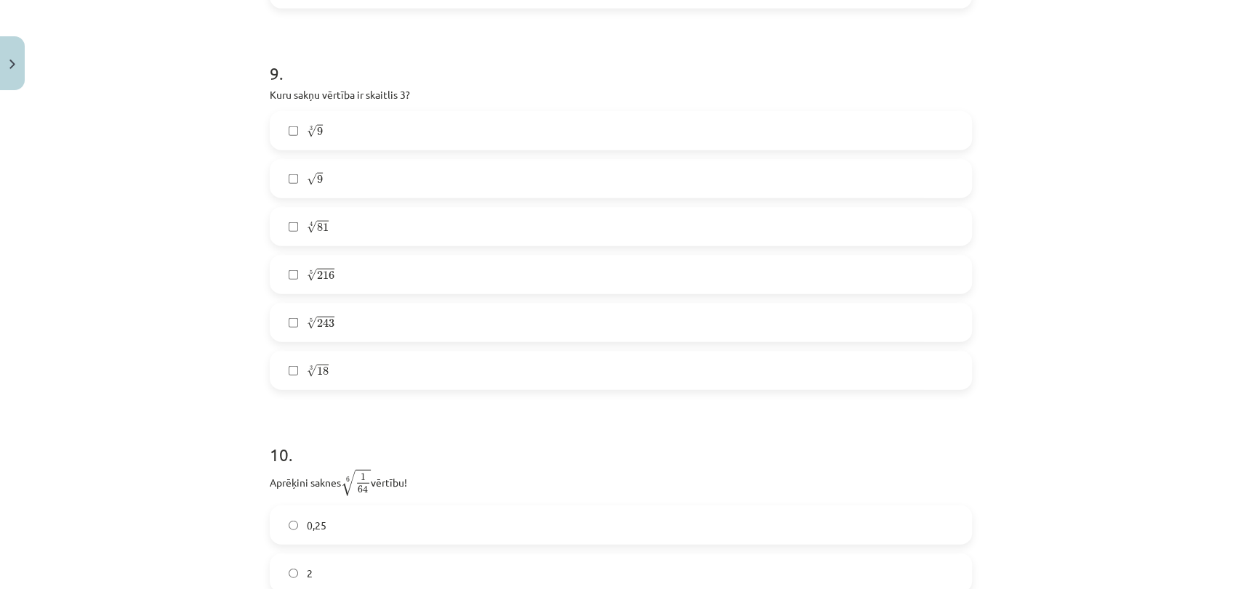
scroll to position [2312, 0]
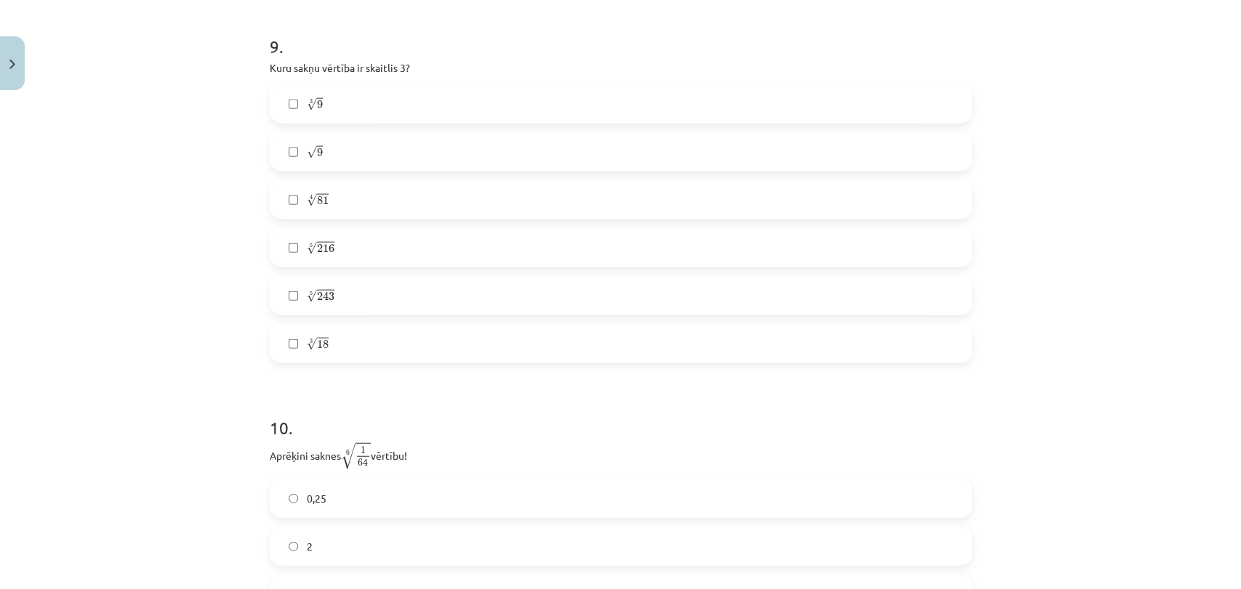
click at [395, 100] on label "3 √ 9 9 3" at bounding box center [620, 104] width 699 height 36
click at [400, 158] on label "√ 9 9" at bounding box center [620, 152] width 699 height 36
click at [376, 346] on label "3 √ 18 18 3" at bounding box center [620, 344] width 699 height 36
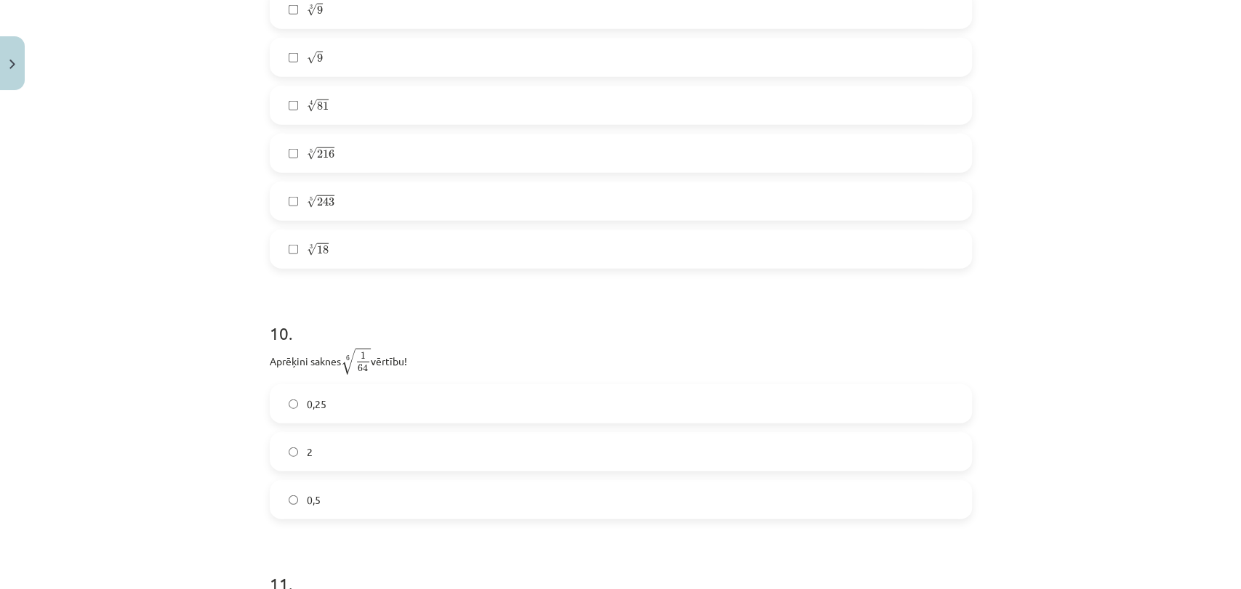
scroll to position [2437, 0]
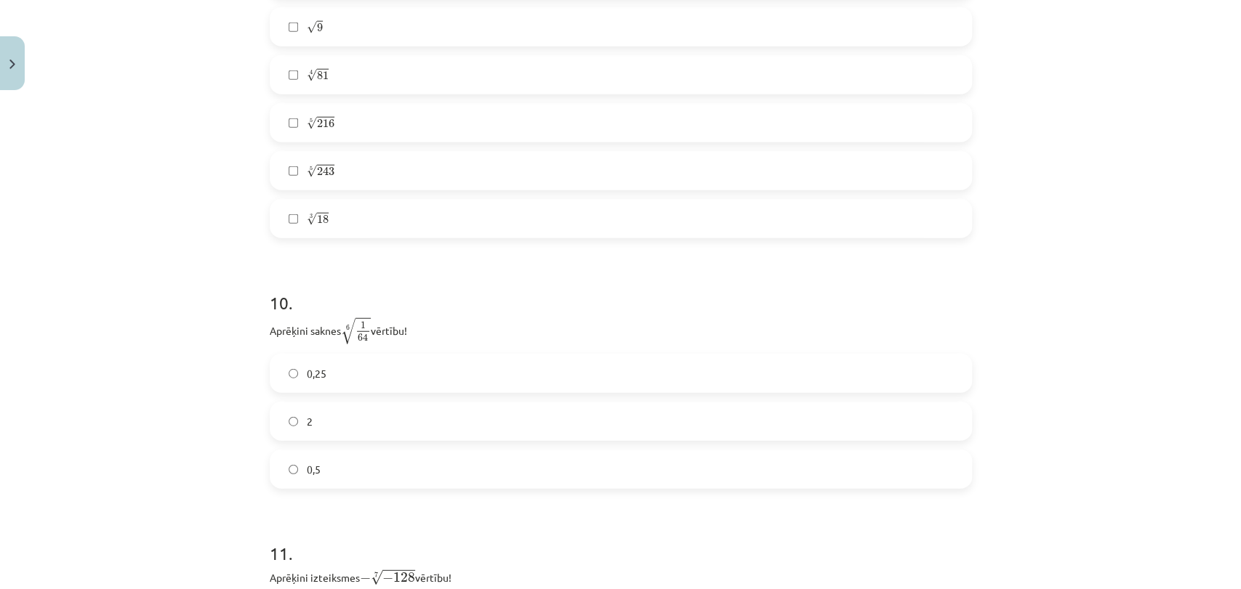
click at [615, 182] on label "5 √ 243 243 5" at bounding box center [620, 171] width 699 height 36
click at [1180, 328] on div "Mācību tēma: Matemātikas i - 12. klases 1. ieskaites mācību materiāls (ab) #4 📝…" at bounding box center [620, 294] width 1241 height 589
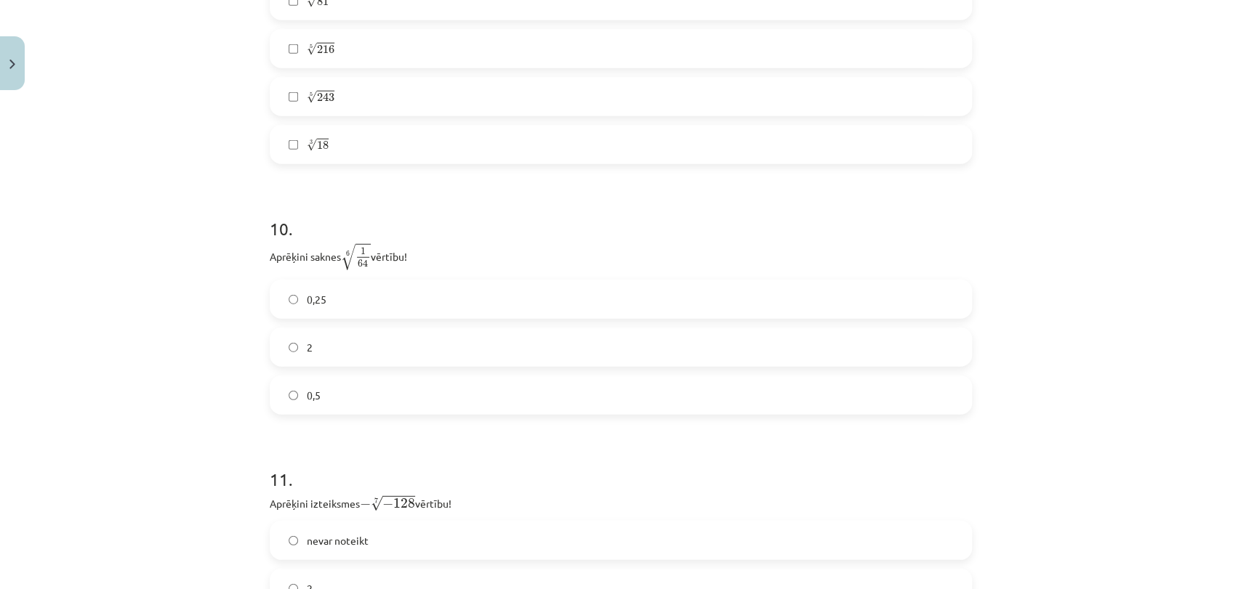
scroll to position [2576, 0]
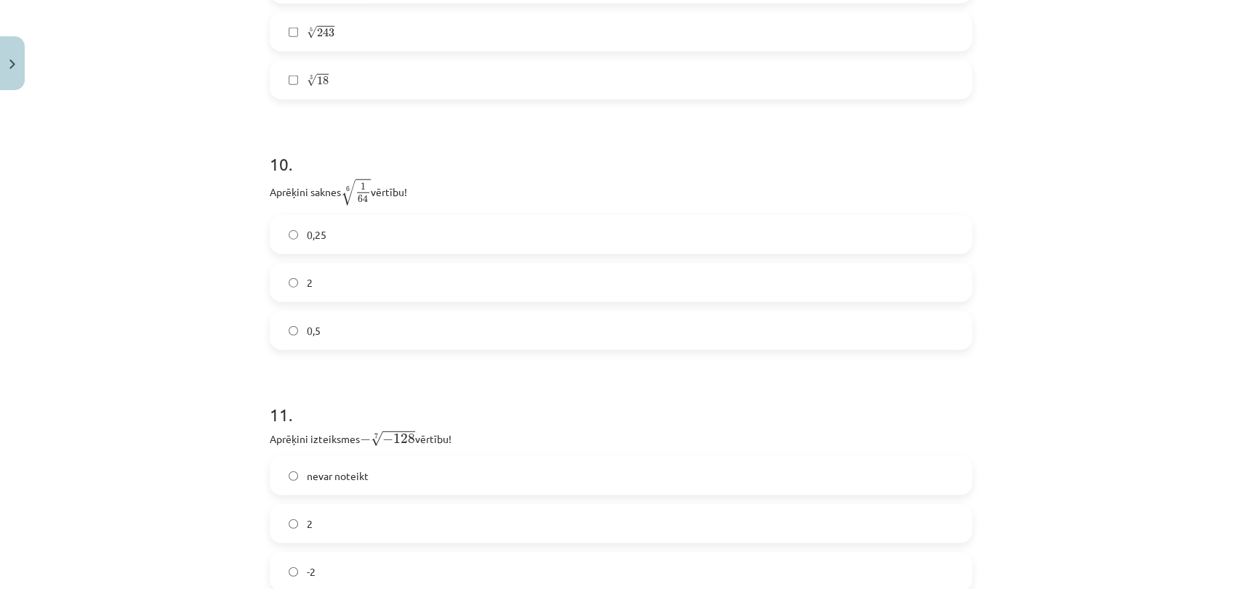
click at [355, 281] on label "2" at bounding box center [620, 283] width 699 height 36
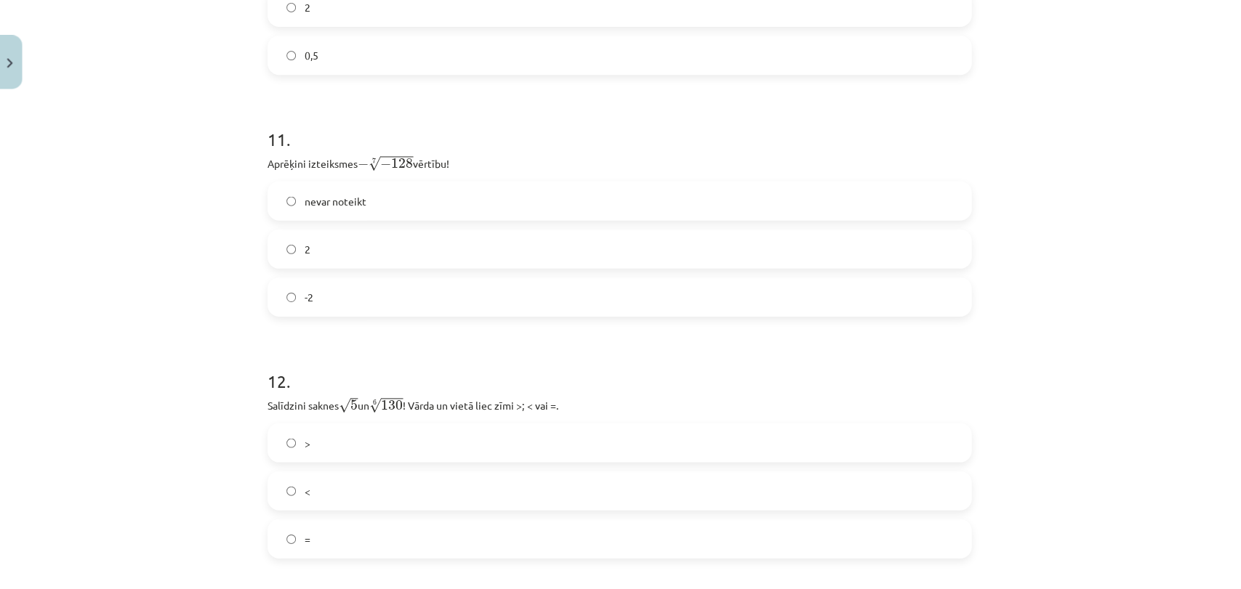
scroll to position [353, 0]
click at [375, 209] on label "nevar noteikt" at bounding box center [620, 202] width 699 height 36
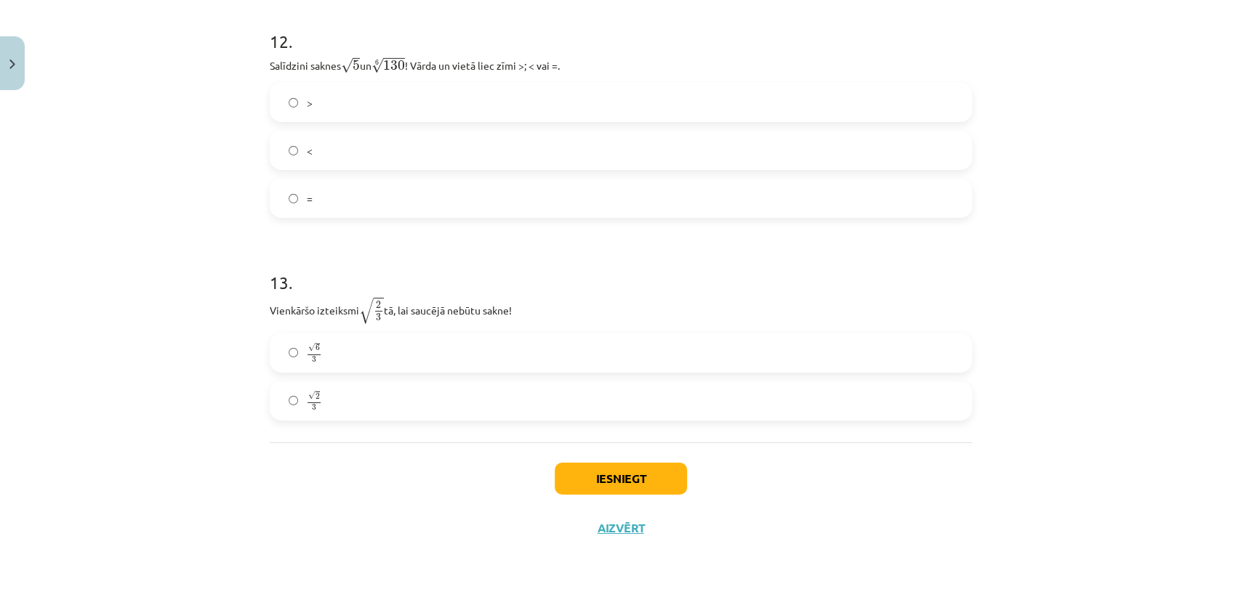
click at [355, 211] on label "=" at bounding box center [620, 198] width 699 height 36
click at [395, 339] on label "√ 6 3 6 3" at bounding box center [620, 353] width 699 height 36
click at [368, 419] on label "√ 2 3 2 3" at bounding box center [620, 401] width 699 height 36
click at [622, 475] on button "Iesniegt" at bounding box center [620, 479] width 132 height 32
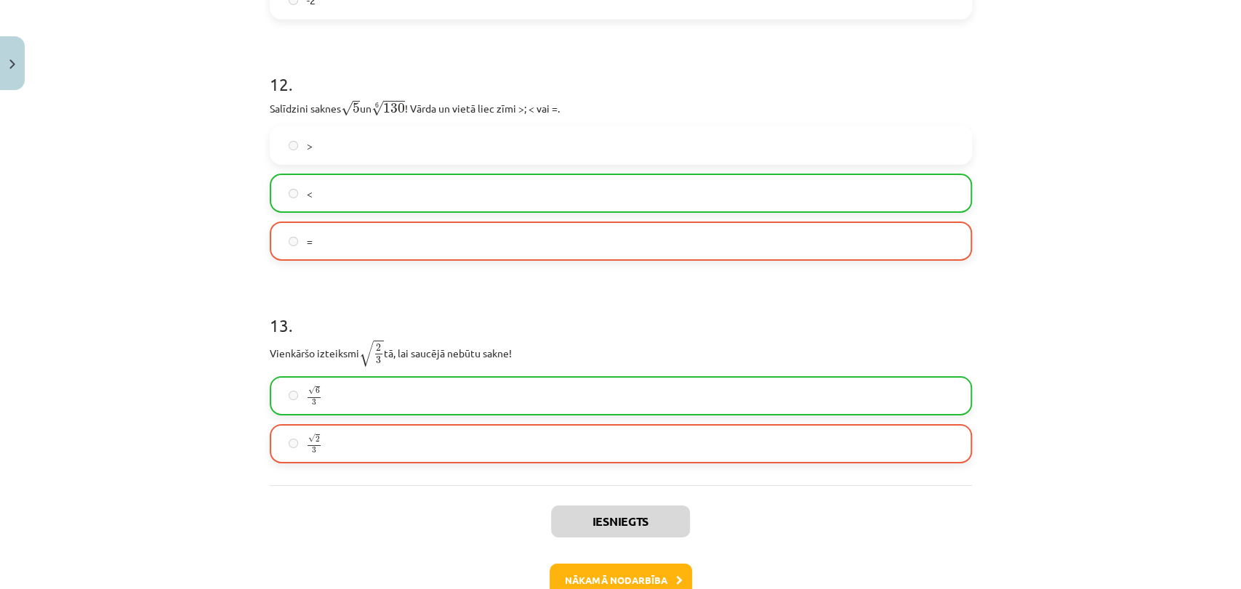
scroll to position [3238, 0]
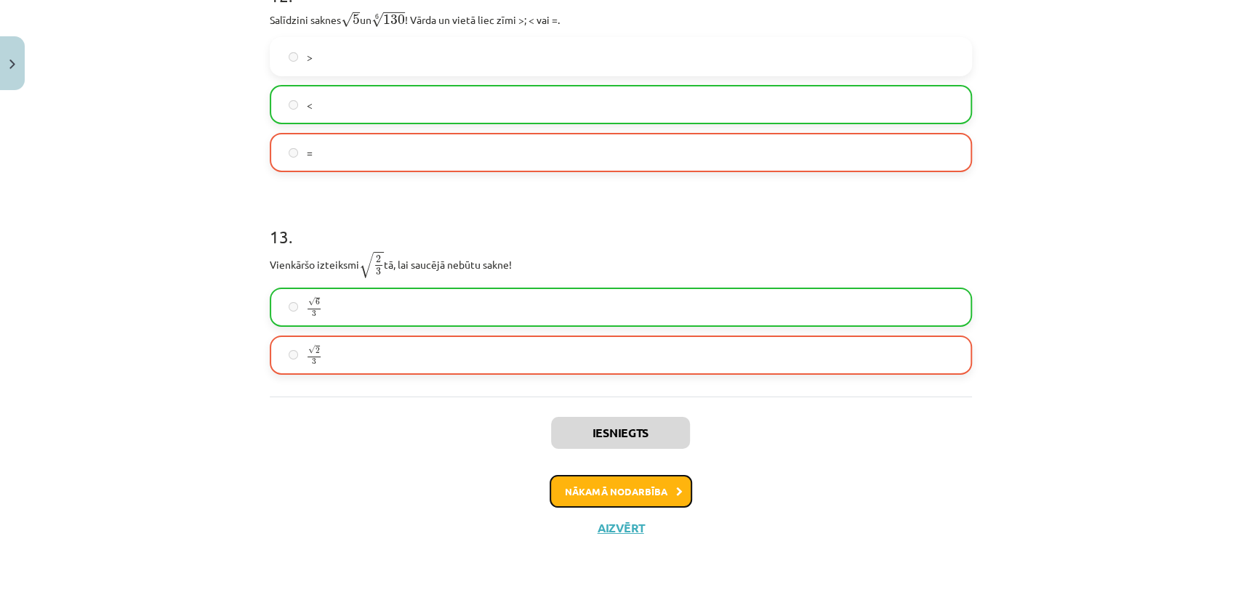
click at [604, 497] on button "Nākamā nodarbība" at bounding box center [620, 491] width 142 height 33
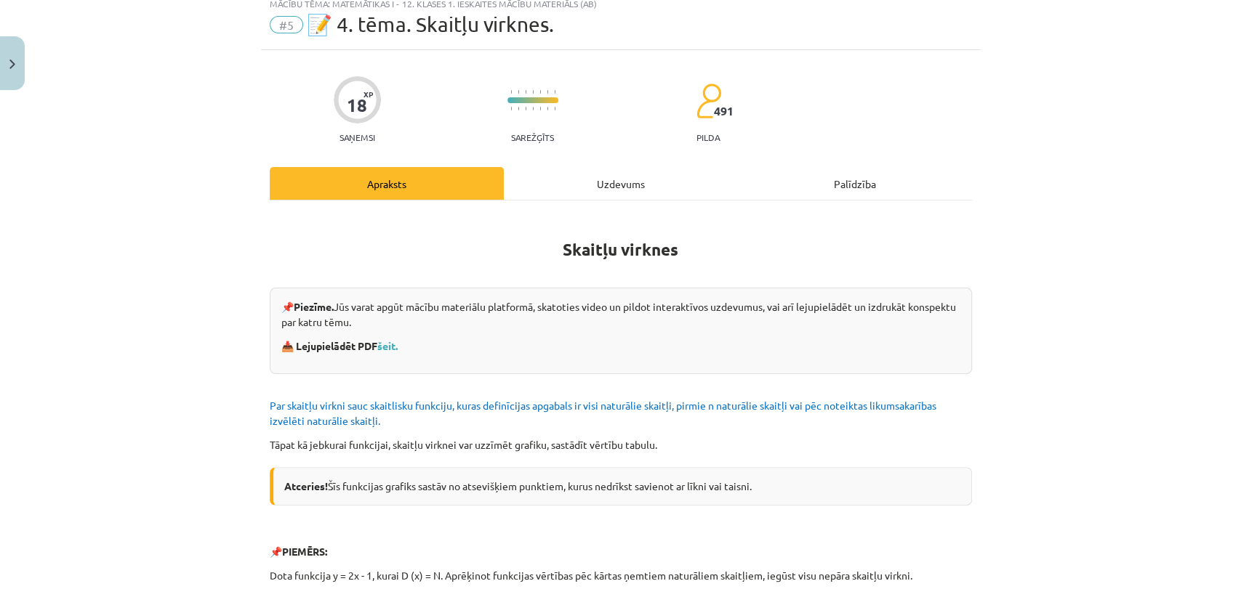
scroll to position [36, 0]
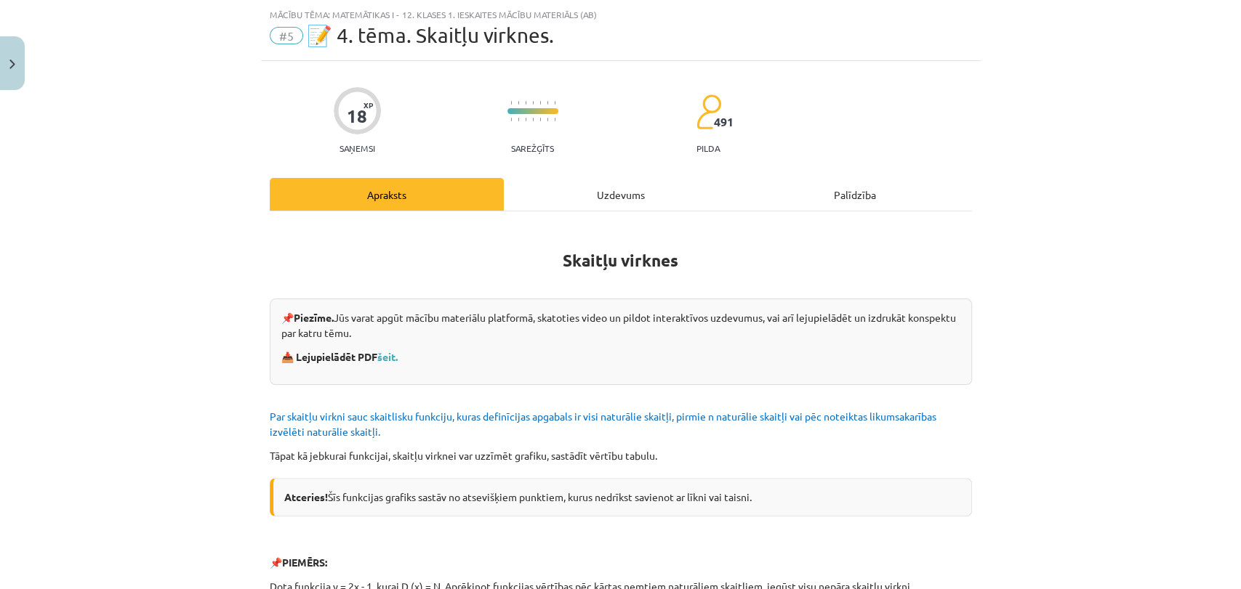
click at [633, 200] on div "Uzdevums" at bounding box center [621, 194] width 234 height 33
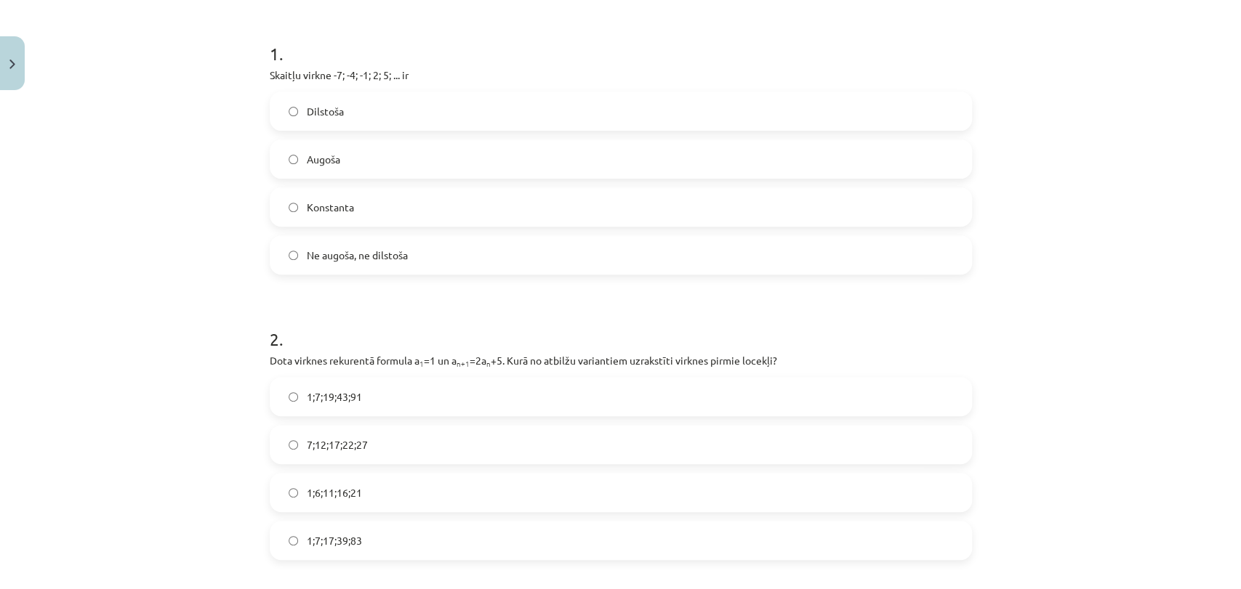
scroll to position [273, 0]
click at [516, 214] on label "Konstanta" at bounding box center [620, 205] width 699 height 36
click at [512, 217] on label "Konstanta" at bounding box center [620, 205] width 699 height 36
click at [844, 257] on label "Ne augoša, ne dilstoša" at bounding box center [620, 253] width 699 height 36
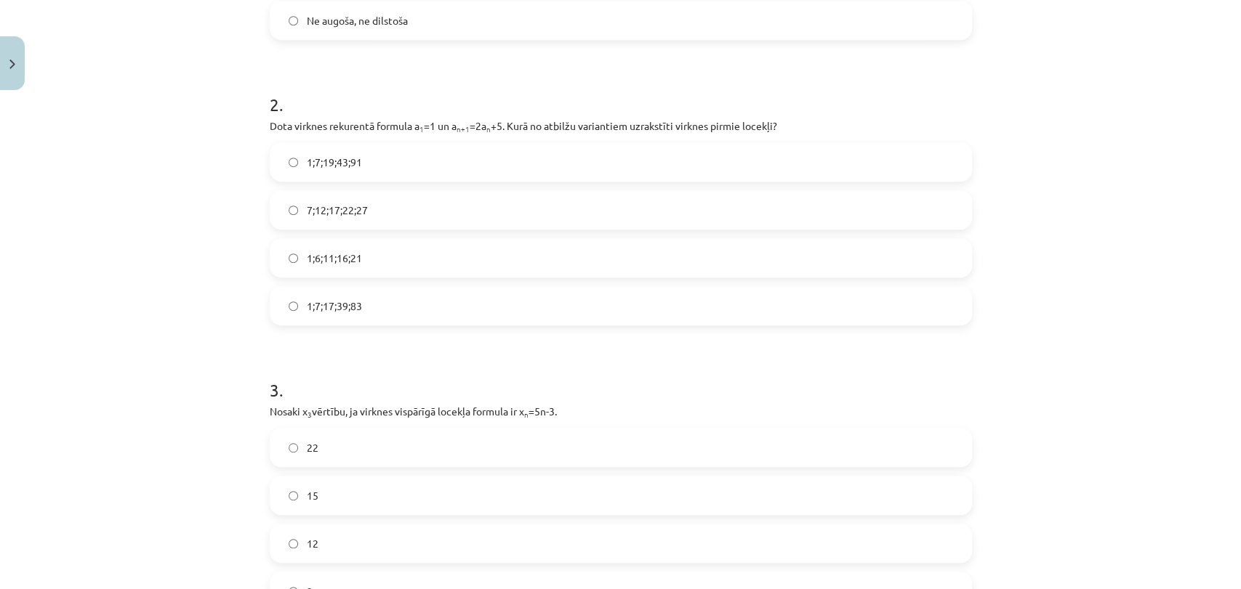
scroll to position [509, 0]
click at [408, 182] on div "1;7;19;43;91 7;12;17;22;27 1;6;11;16;21 1;7;17;39;83" at bounding box center [621, 231] width 702 height 183
click at [403, 204] on label "7;12;17;22;27" at bounding box center [620, 207] width 699 height 36
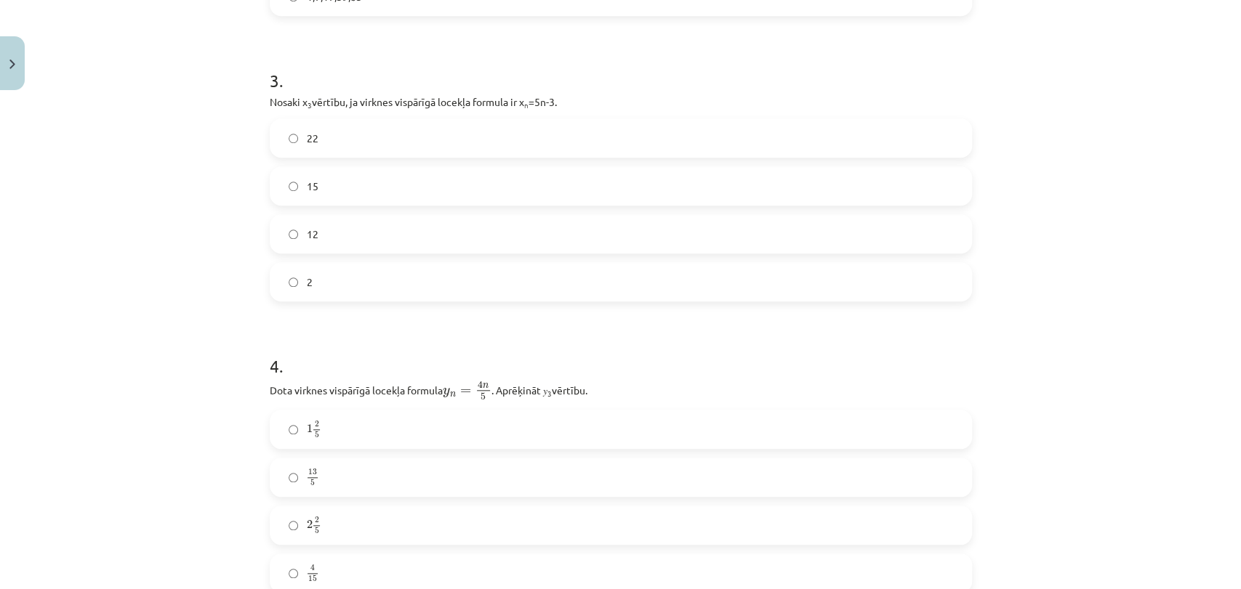
scroll to position [823, 0]
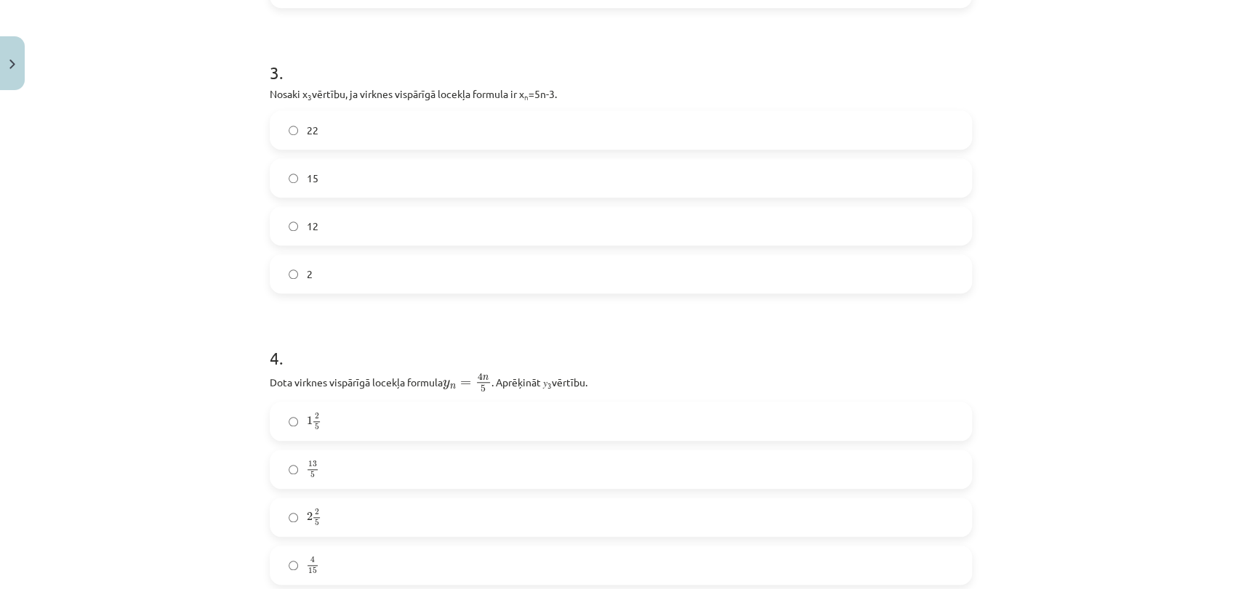
click at [485, 238] on label "12" at bounding box center [620, 226] width 699 height 36
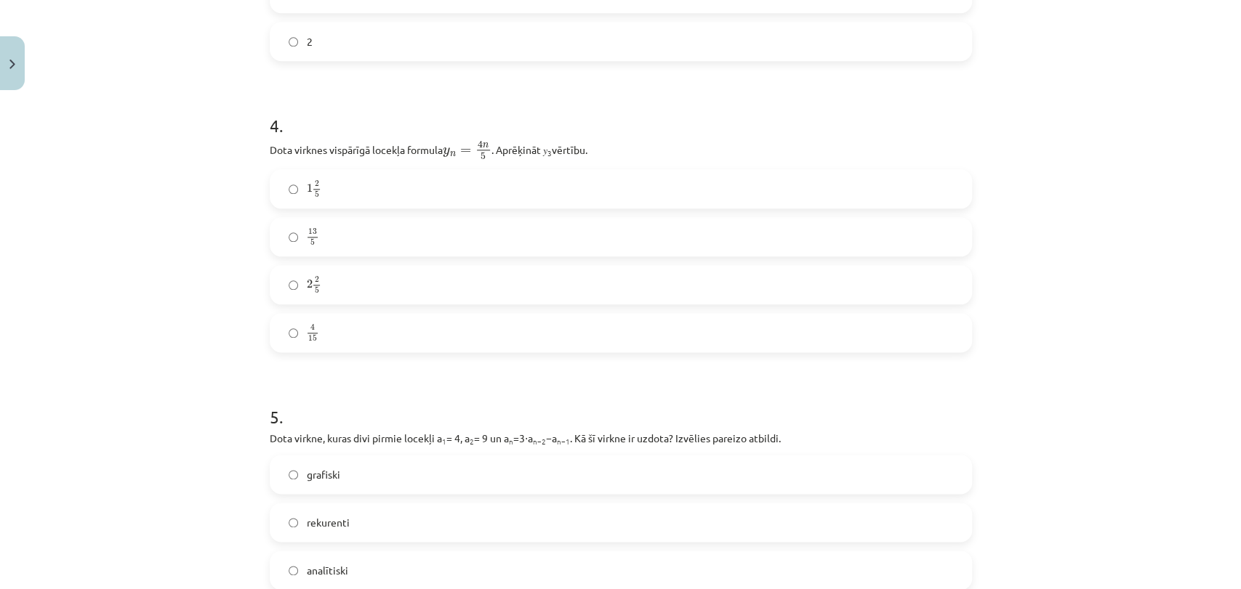
scroll to position [1078, 0]
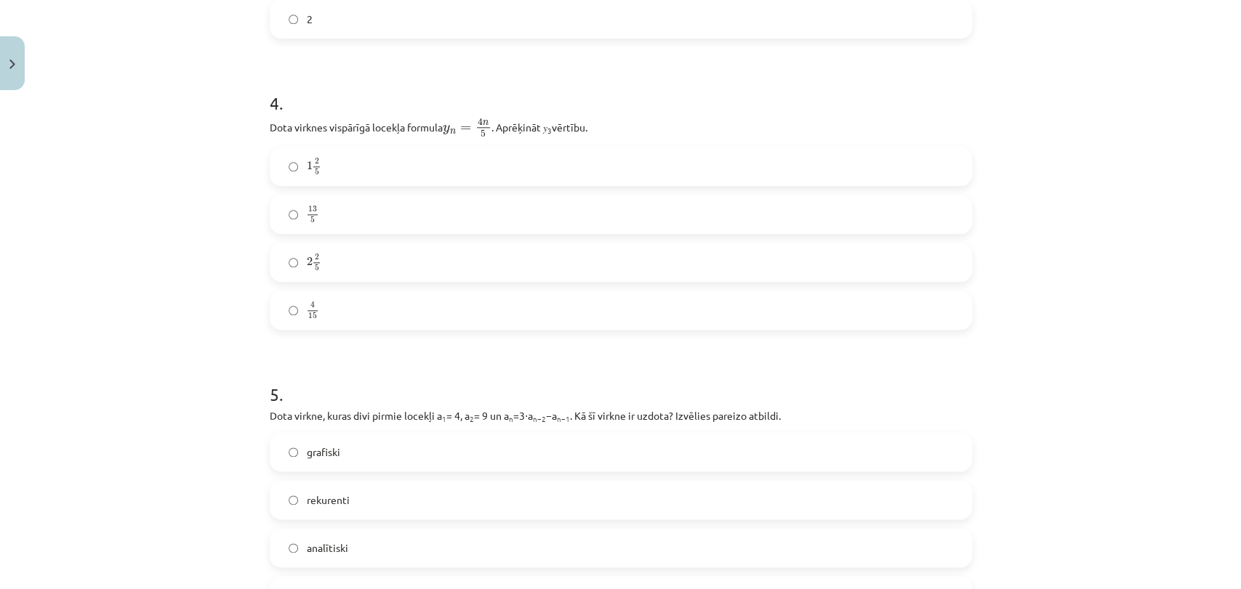
click at [619, 228] on label "13 5 13 5" at bounding box center [620, 214] width 699 height 36
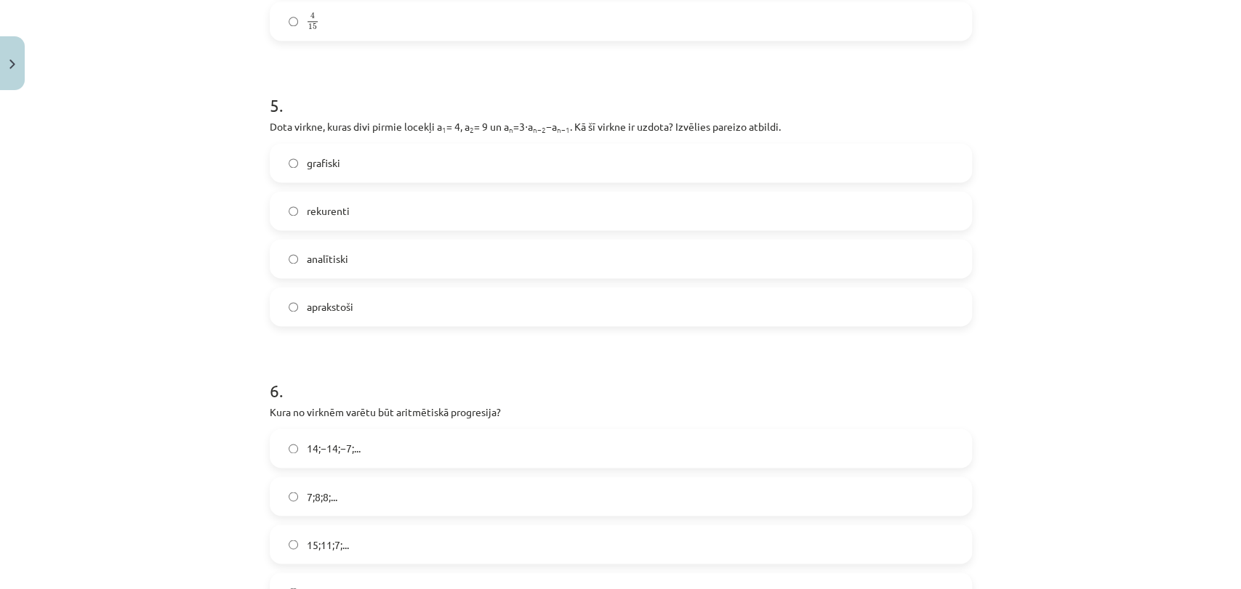
scroll to position [1371, 0]
click at [436, 308] on label "aprakstoši" at bounding box center [620, 304] width 699 height 36
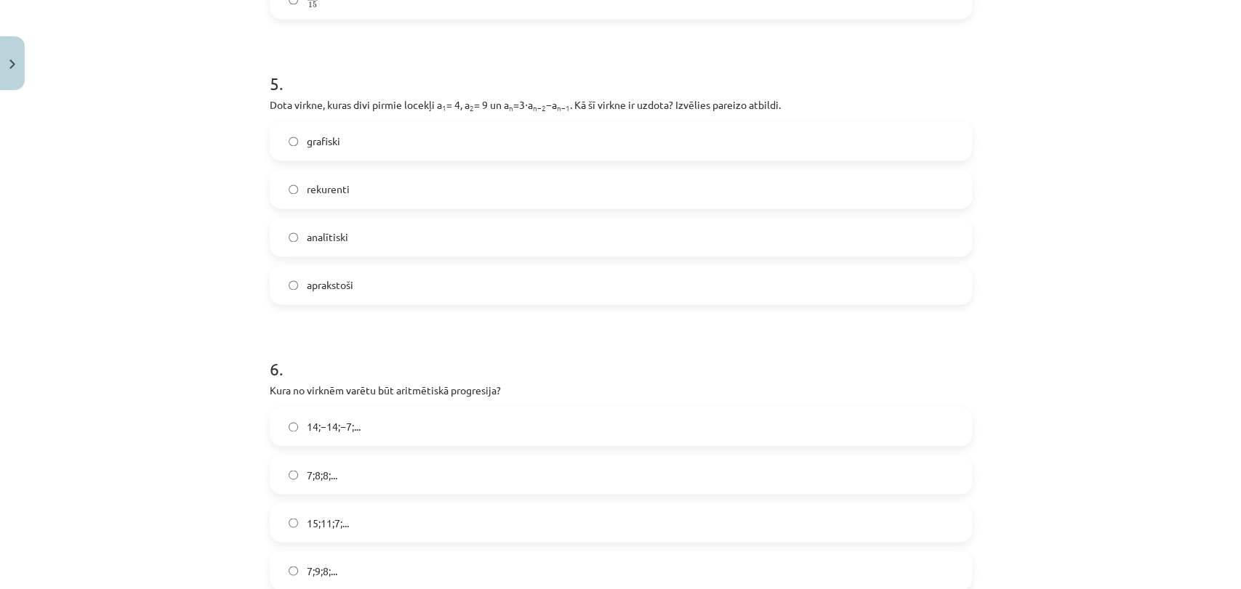
scroll to position [1387, 0]
click at [450, 198] on label "rekurenti" at bounding box center [620, 192] width 699 height 36
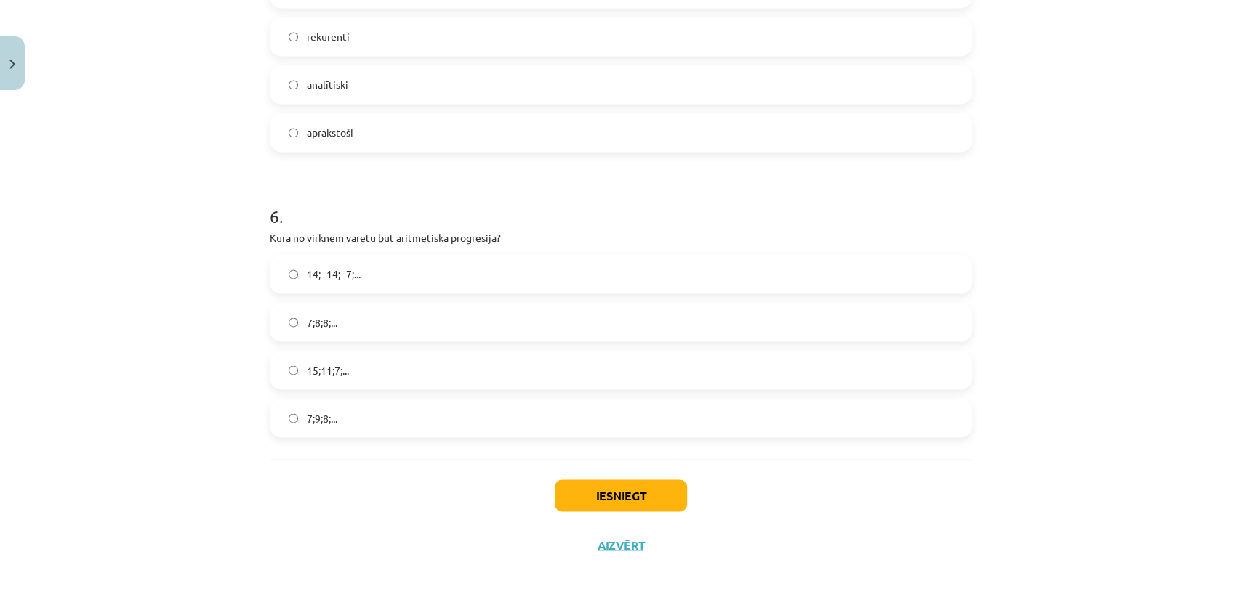
scroll to position [1558, 0]
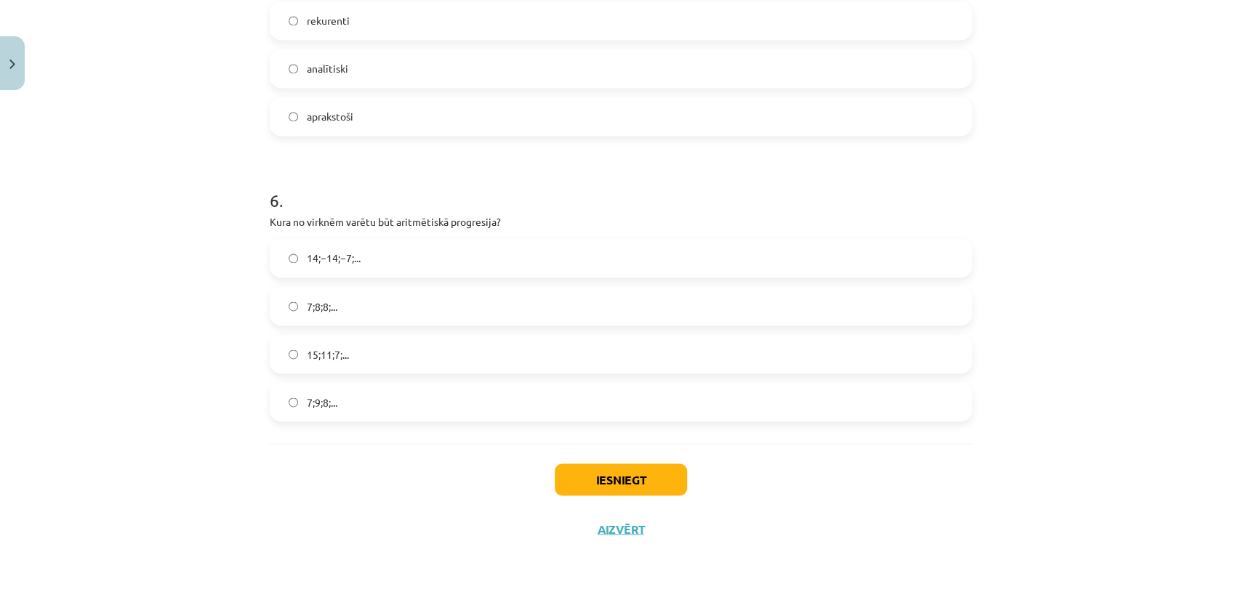
click at [610, 360] on label "15;11;7;..." at bounding box center [620, 354] width 699 height 36
click at [590, 481] on button "Iesniegt" at bounding box center [620, 480] width 132 height 32
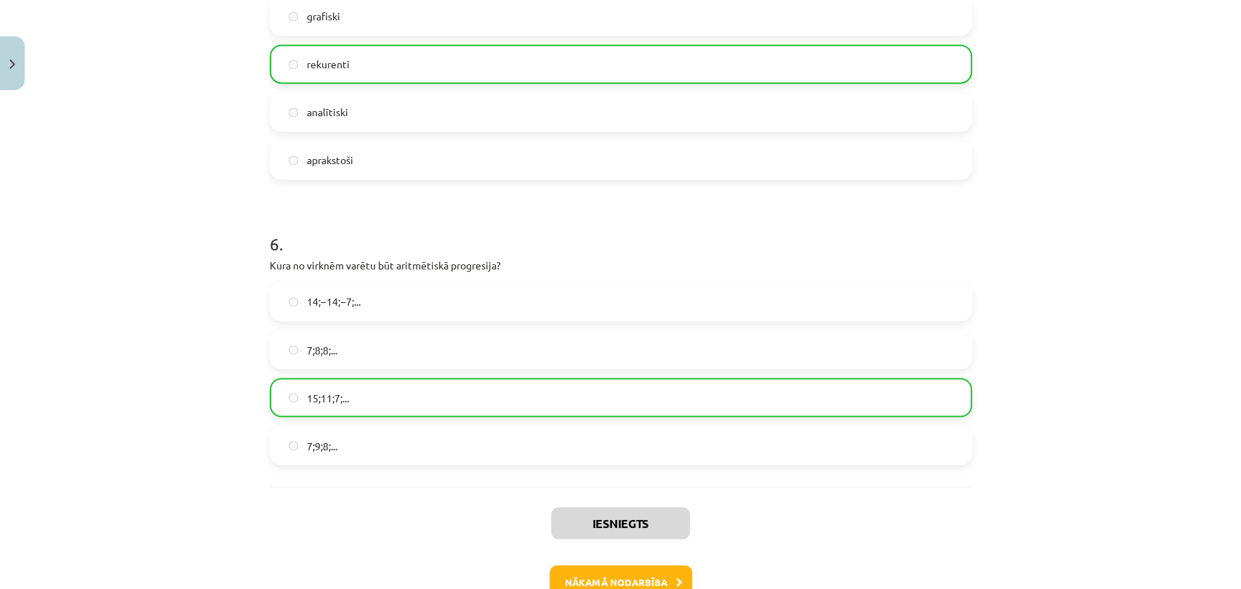
scroll to position [1545, 0]
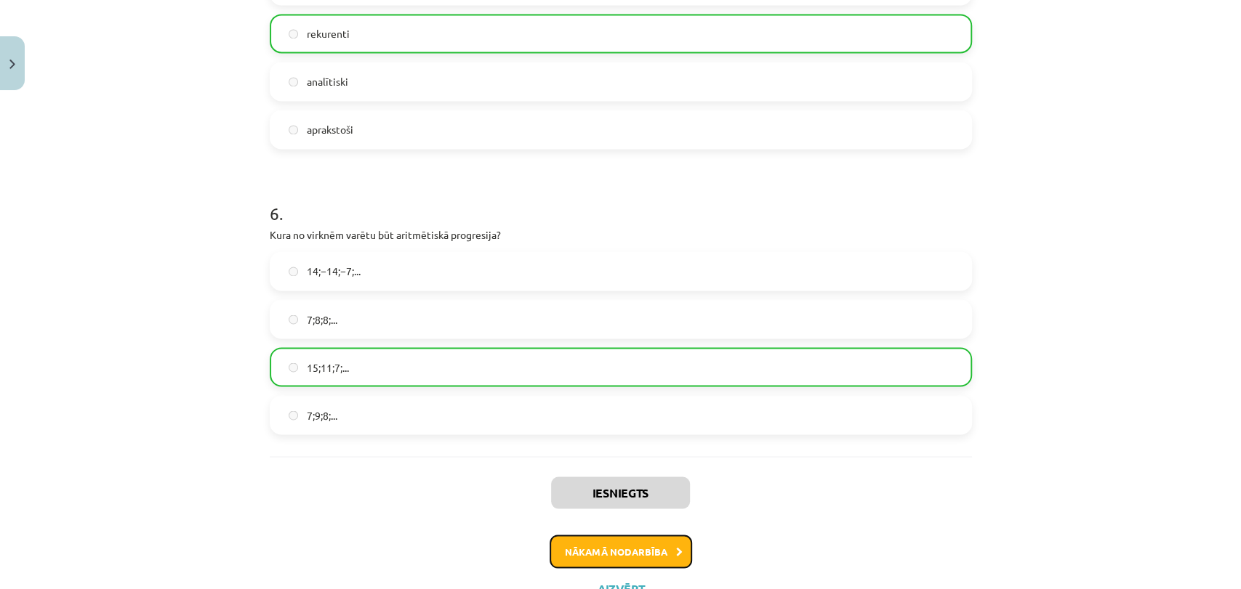
click at [605, 561] on button "Nākamā nodarbība" at bounding box center [620, 551] width 142 height 33
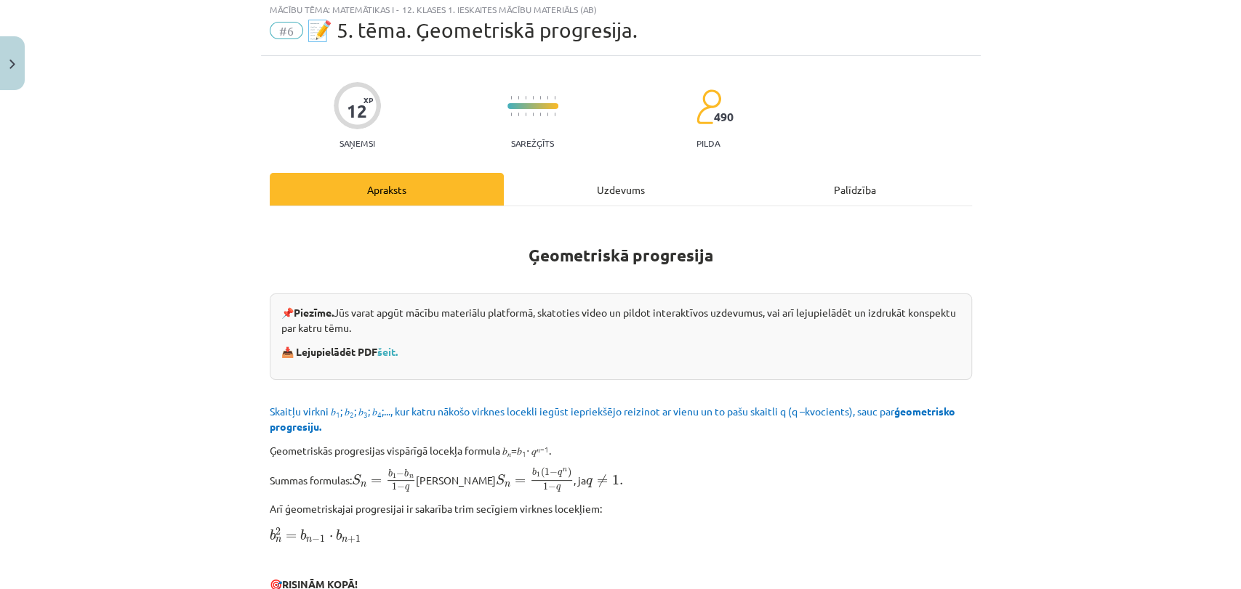
scroll to position [36, 0]
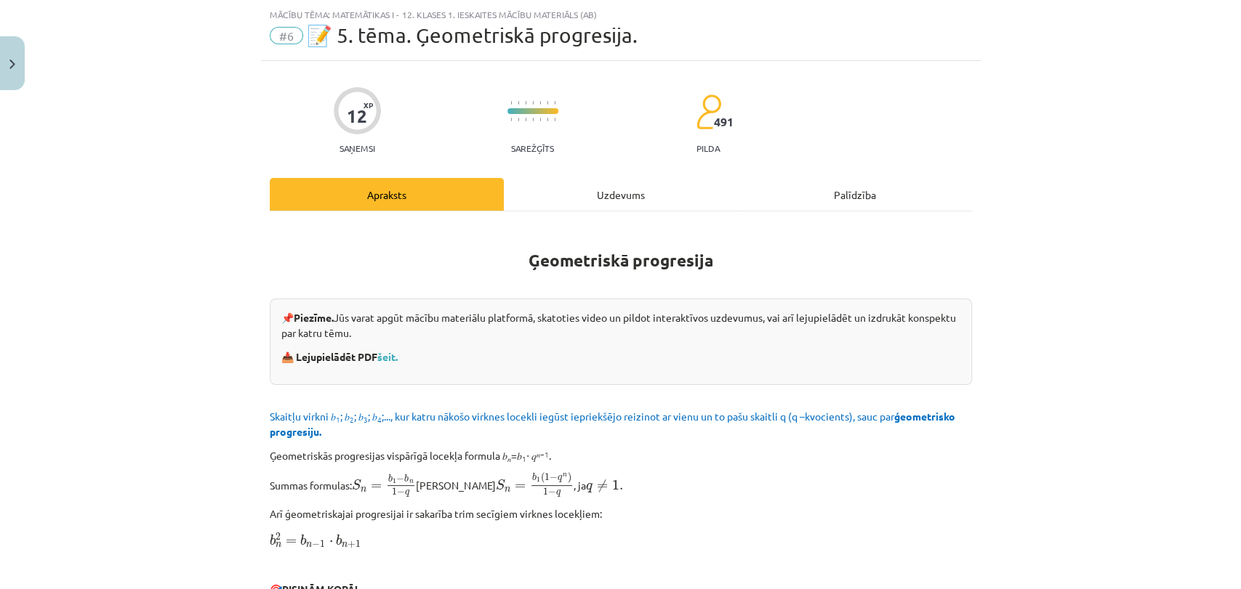
click at [622, 199] on div "Uzdevums" at bounding box center [621, 194] width 234 height 33
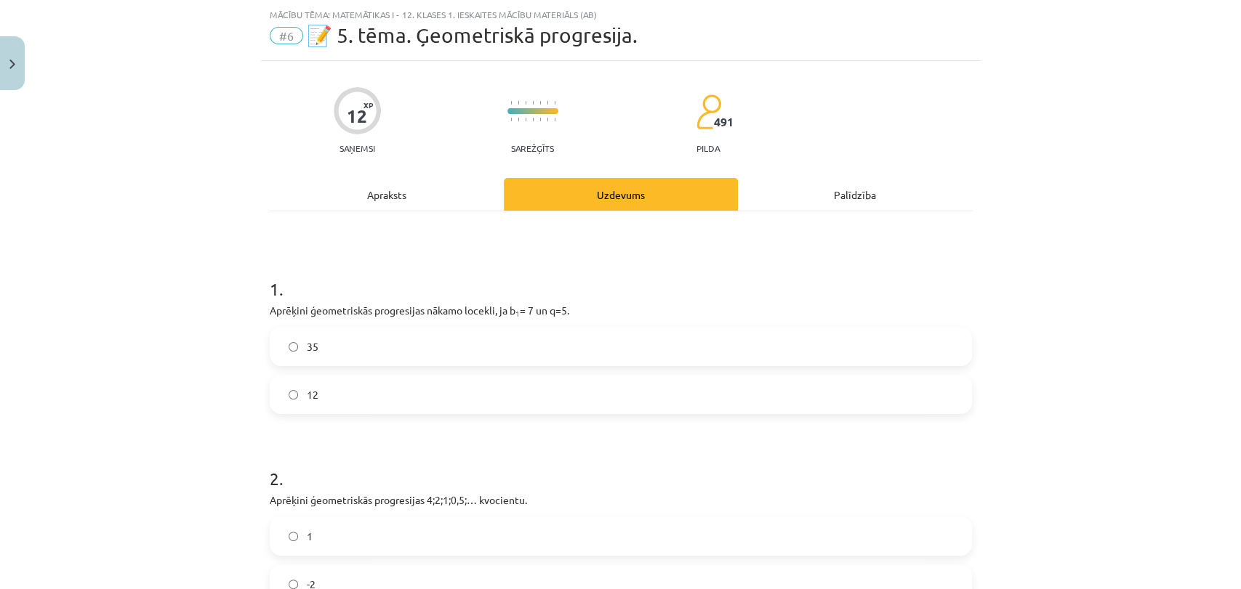
click at [528, 348] on label "35" at bounding box center [620, 346] width 699 height 36
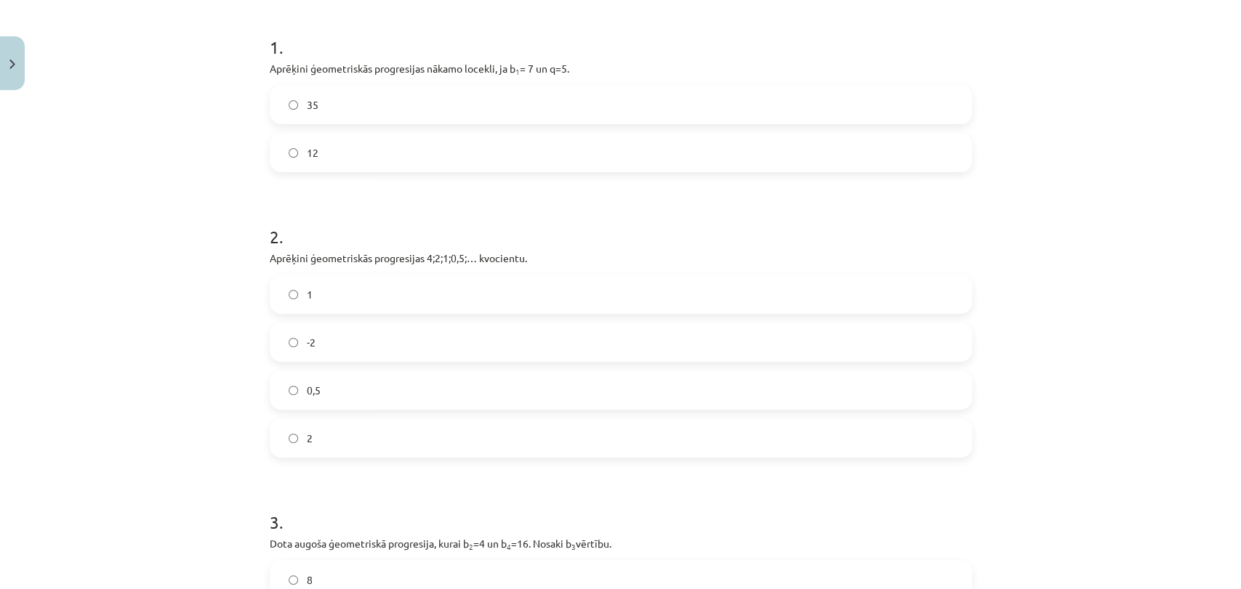
click at [390, 451] on label "2" at bounding box center [620, 438] width 699 height 36
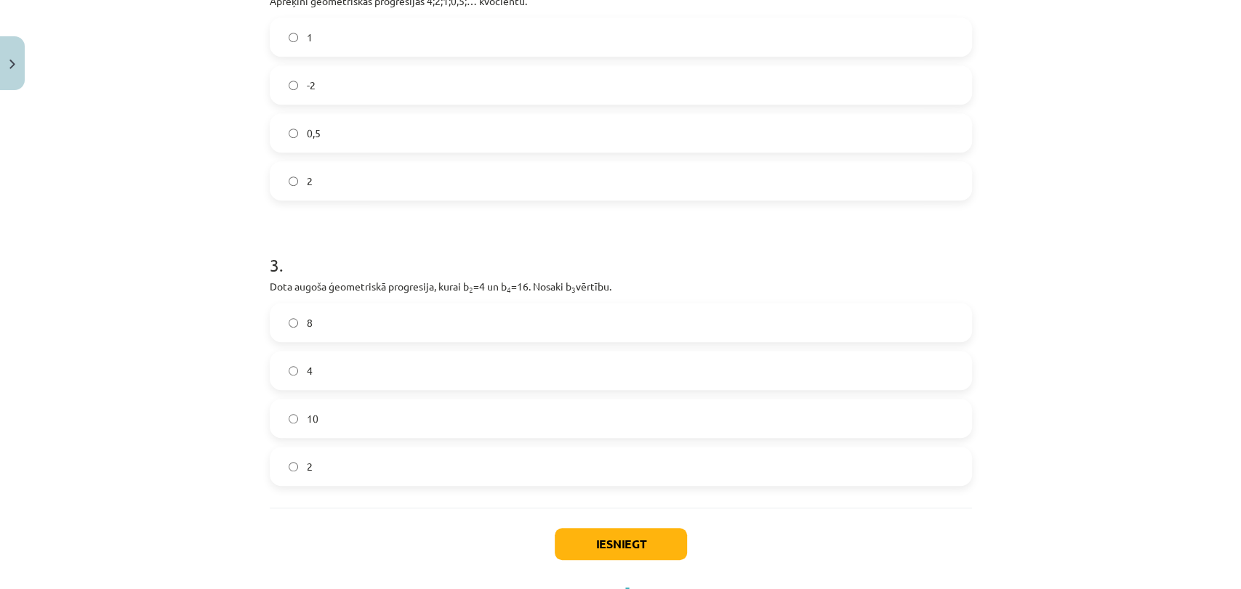
scroll to position [545, 0]
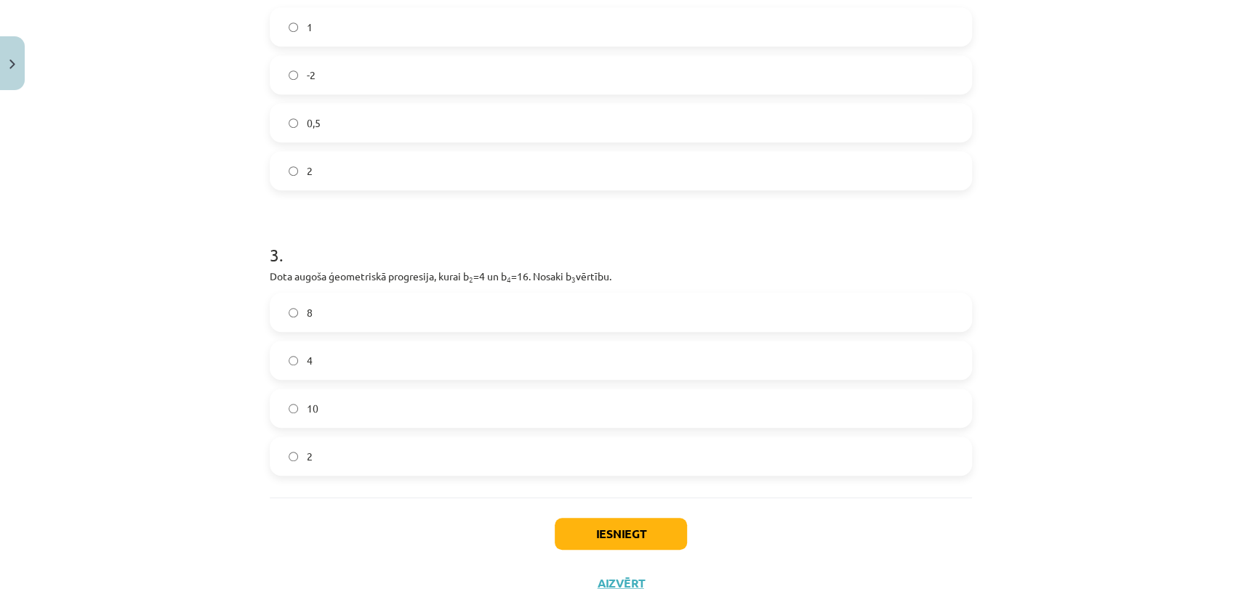
click at [382, 317] on label "8" at bounding box center [620, 312] width 699 height 36
click at [618, 527] on button "Iesniegt" at bounding box center [620, 534] width 132 height 32
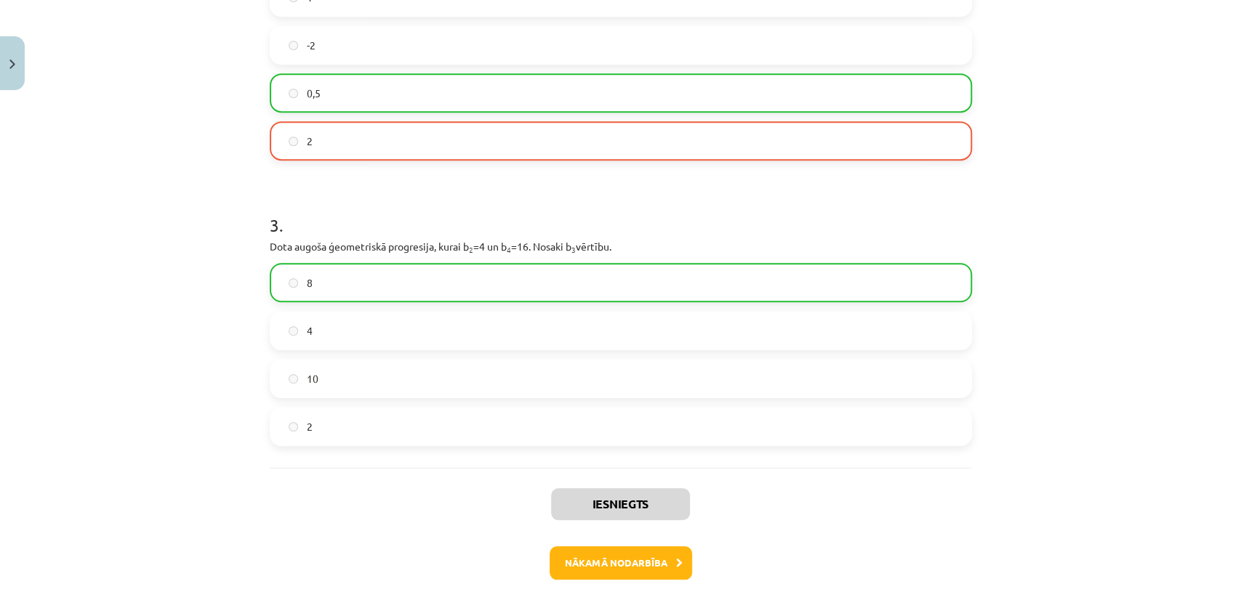
scroll to position [645, 0]
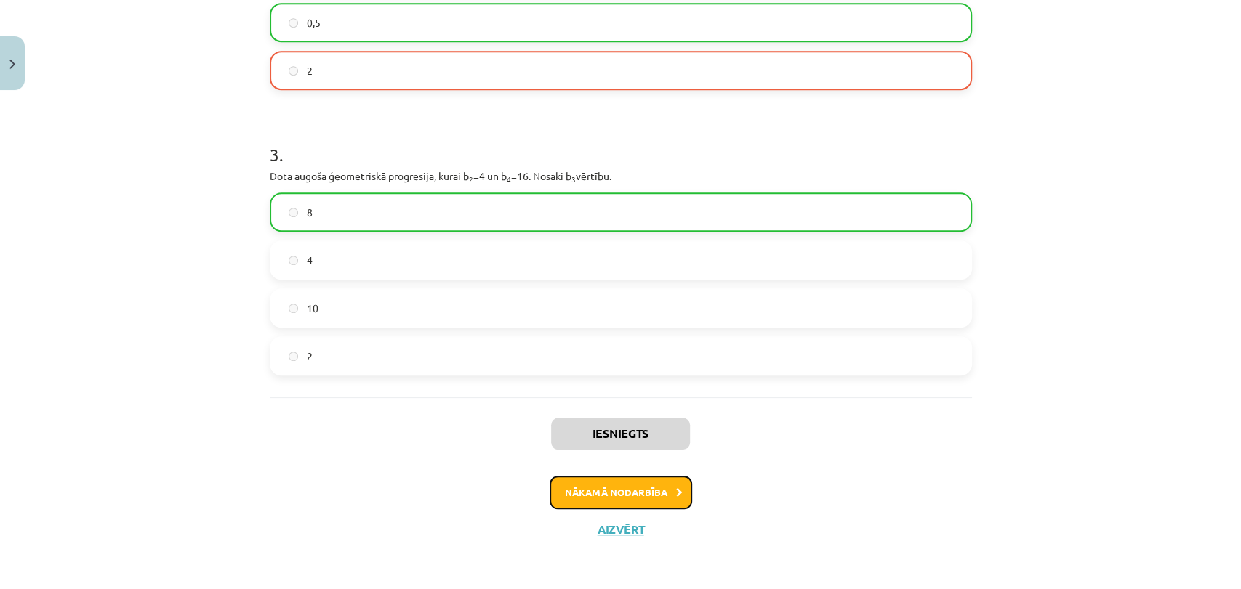
click at [640, 483] on button "Nākamā nodarbība" at bounding box center [620, 492] width 142 height 33
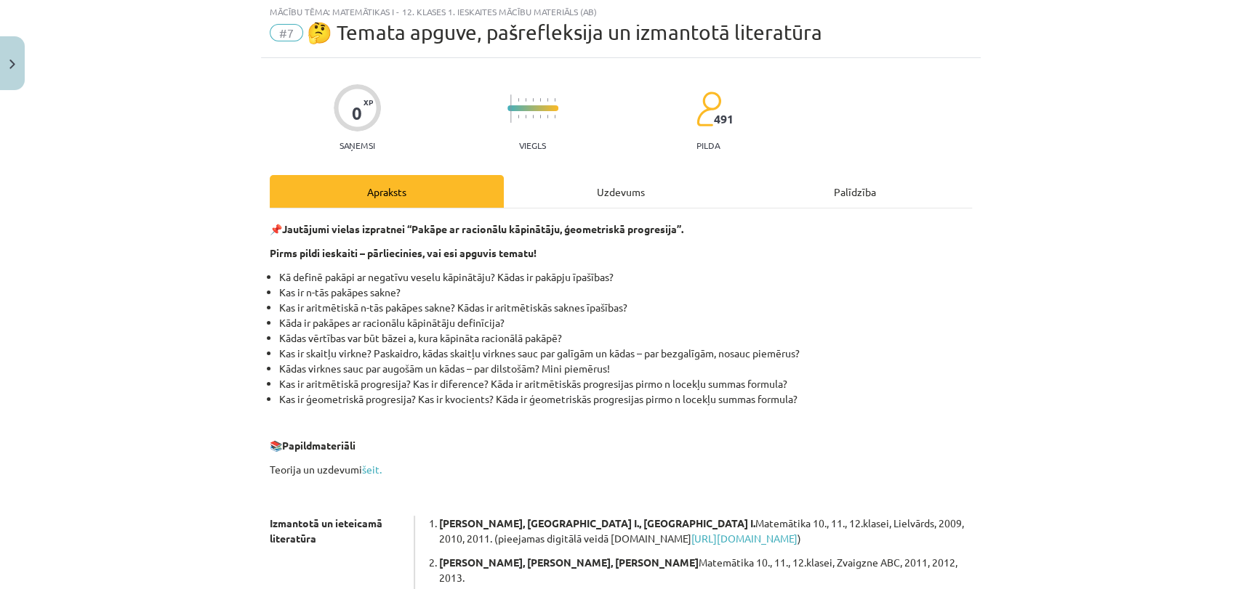
scroll to position [36, 0]
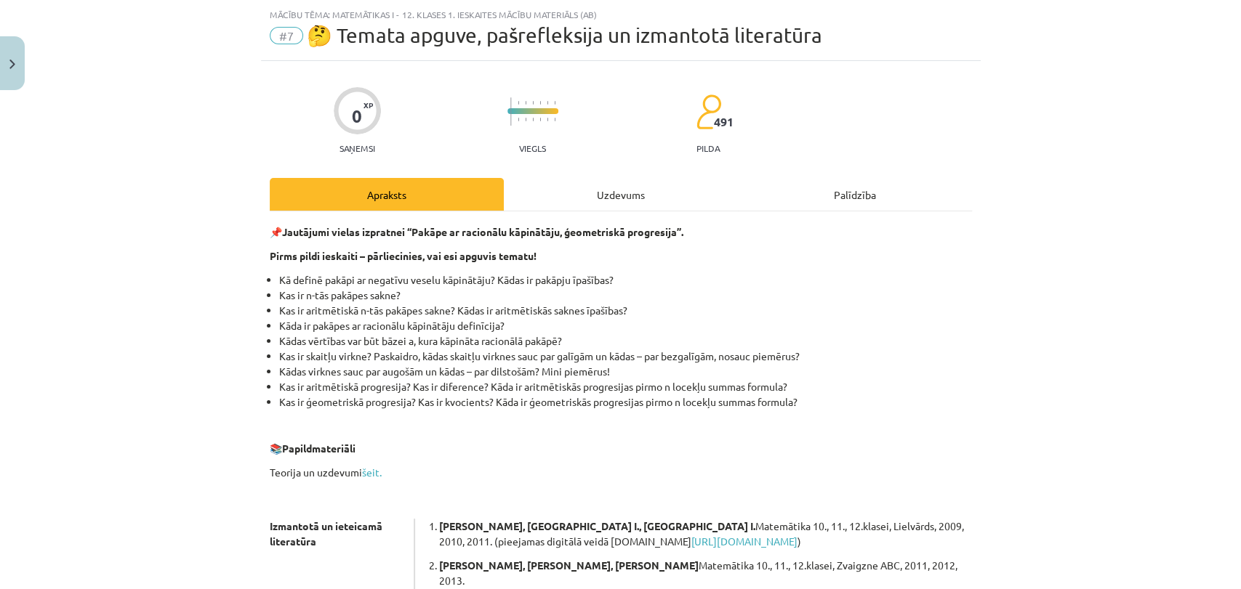
click at [618, 187] on div "Uzdevums" at bounding box center [621, 194] width 234 height 33
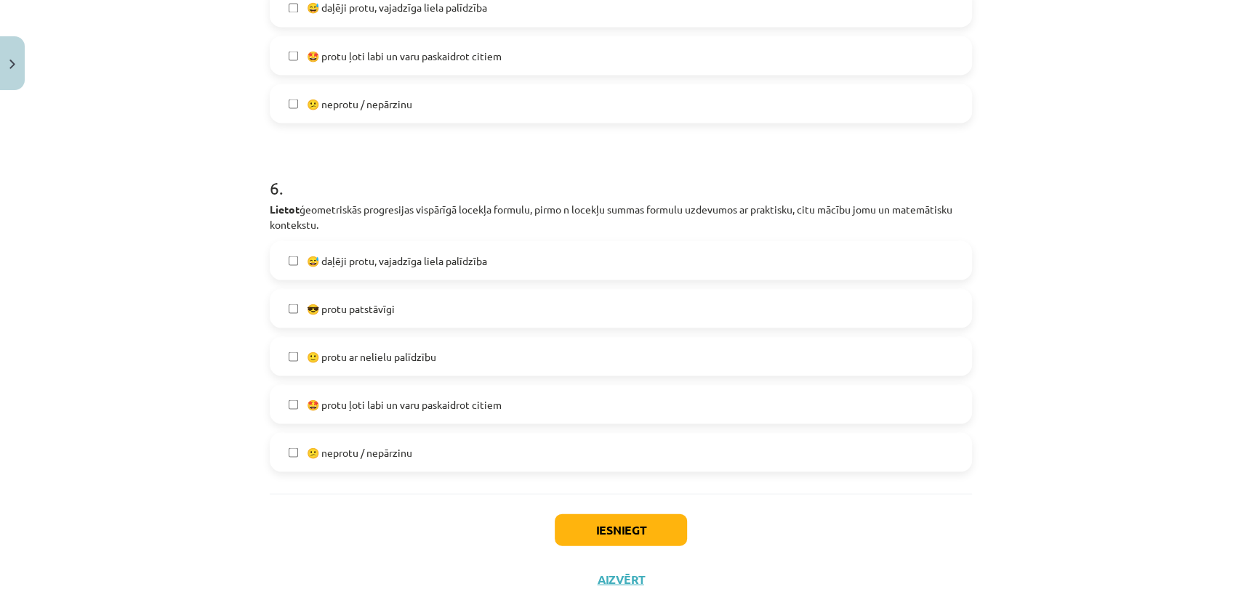
scroll to position [1874, 0]
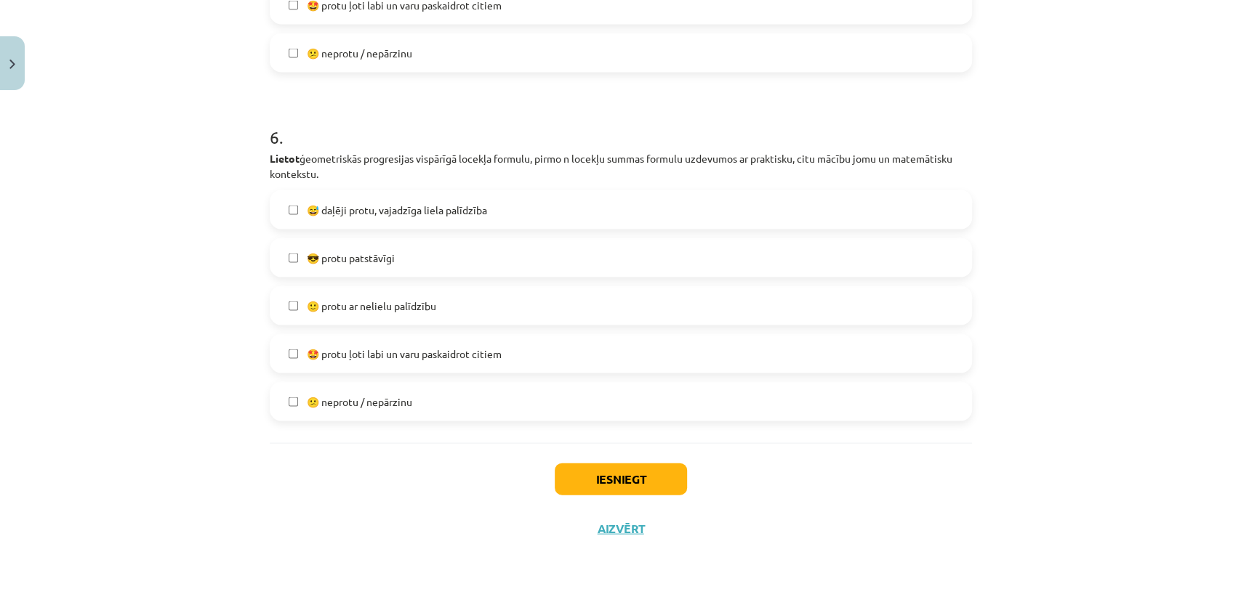
click at [1178, 502] on div "Mācību tēma: Matemātikas i - 12. klases 1. ieskaites mācību materiāls (ab) #7 🤔…" at bounding box center [620, 294] width 1241 height 589
click at [620, 473] on button "Iesniegt" at bounding box center [620, 480] width 132 height 32
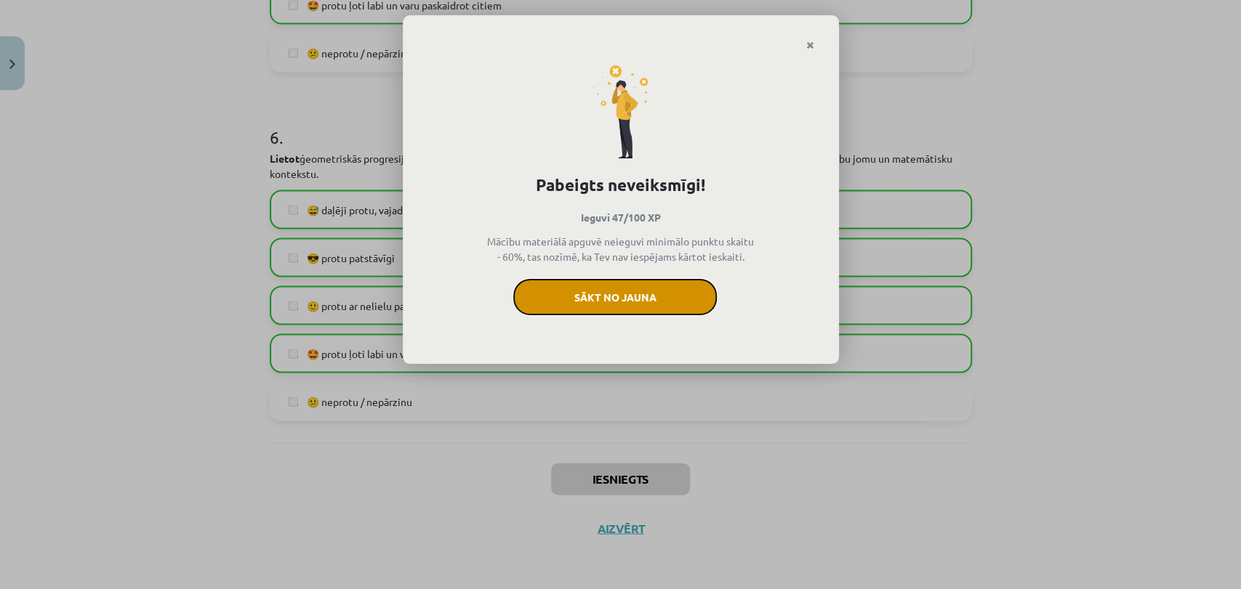
click at [667, 284] on button "Sākt no jauna" at bounding box center [614, 297] width 203 height 36
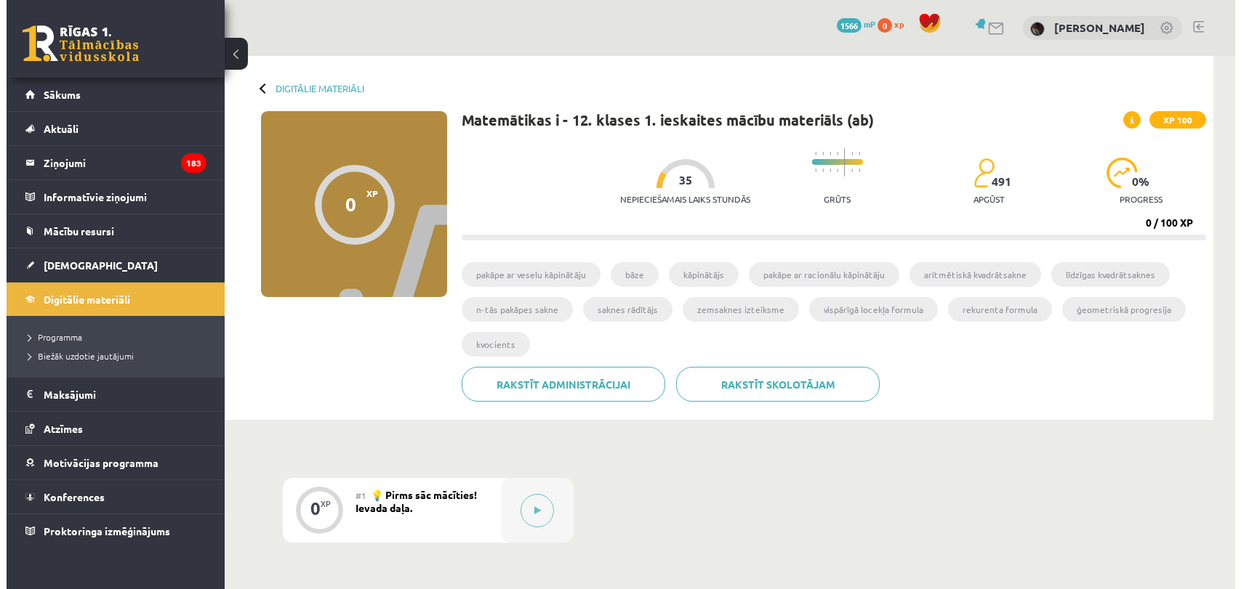
scroll to position [353, 0]
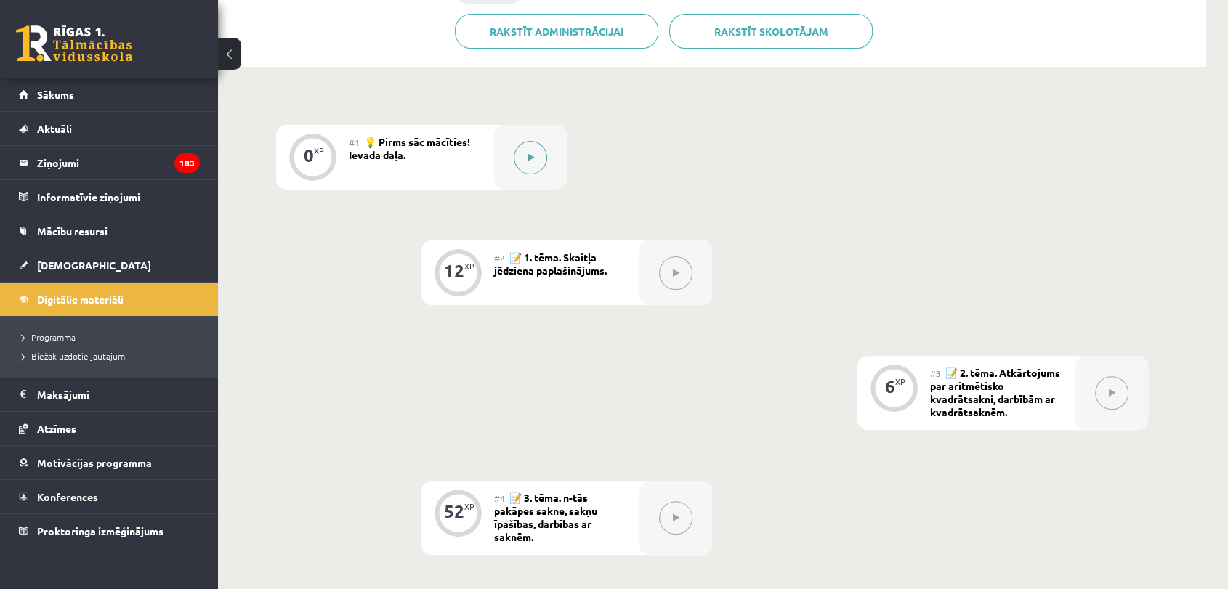
click at [525, 166] on button at bounding box center [530, 157] width 33 height 33
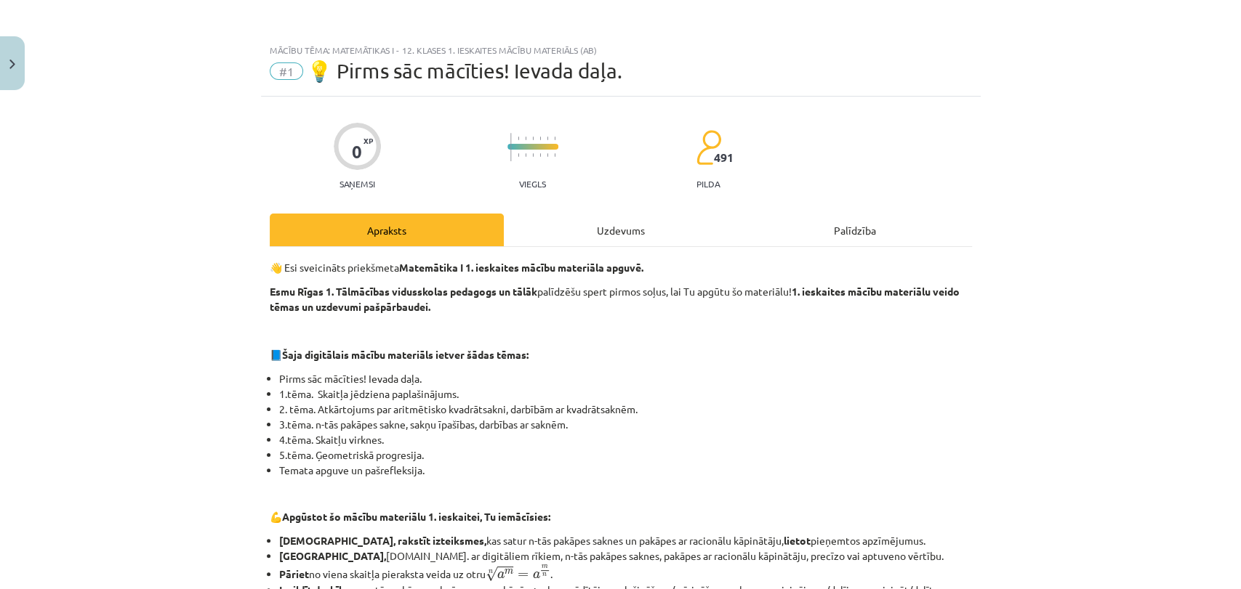
click at [597, 221] on div "Uzdevums" at bounding box center [621, 230] width 234 height 33
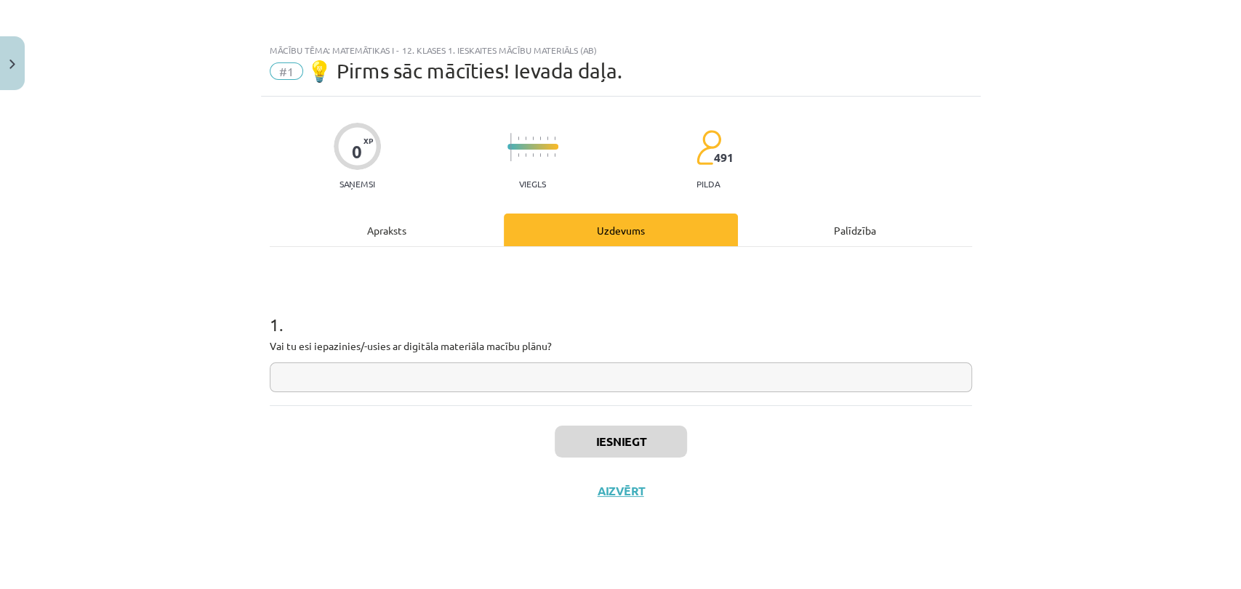
drag, startPoint x: 669, startPoint y: 372, endPoint x: 623, endPoint y: 373, distance: 45.8
click at [623, 373] on input "text" at bounding box center [621, 378] width 702 height 30
type input "*"
click at [634, 445] on button "Iesniegt" at bounding box center [620, 442] width 132 height 32
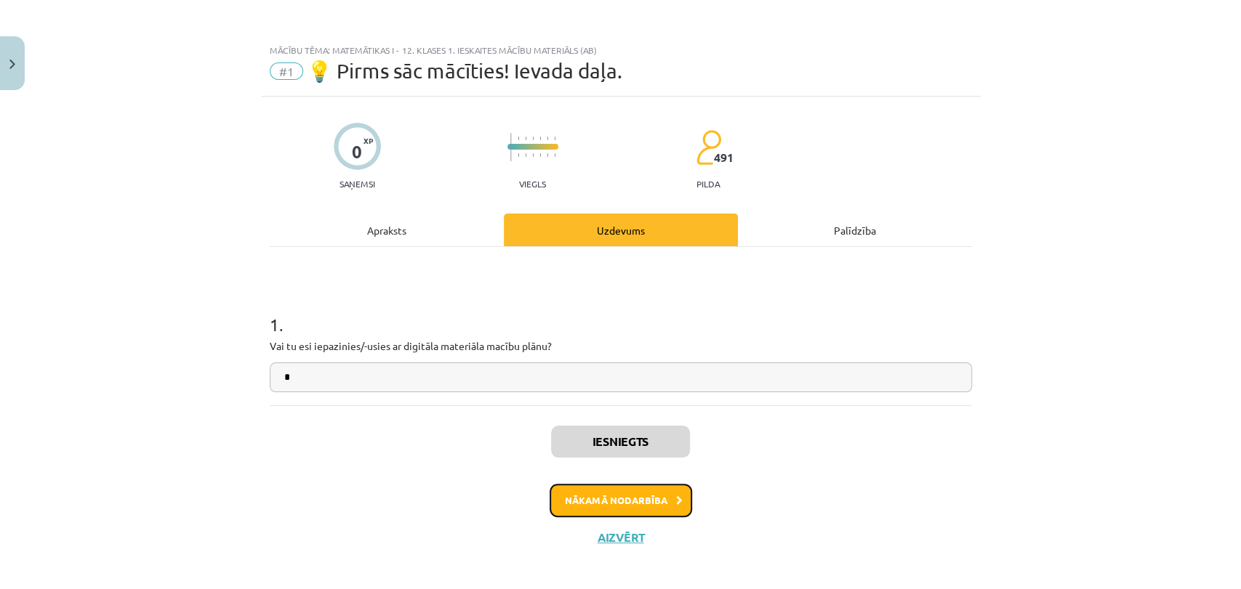
click at [634, 497] on button "Nākamā nodarbība" at bounding box center [620, 500] width 142 height 33
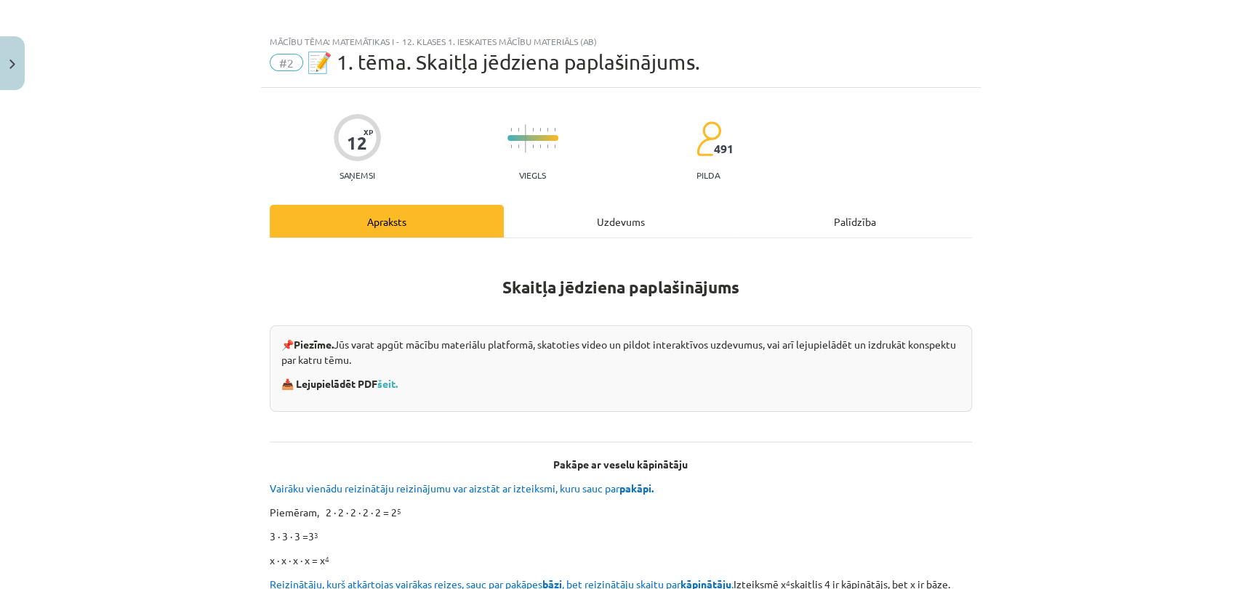
click at [549, 215] on div "Uzdevums" at bounding box center [621, 221] width 234 height 33
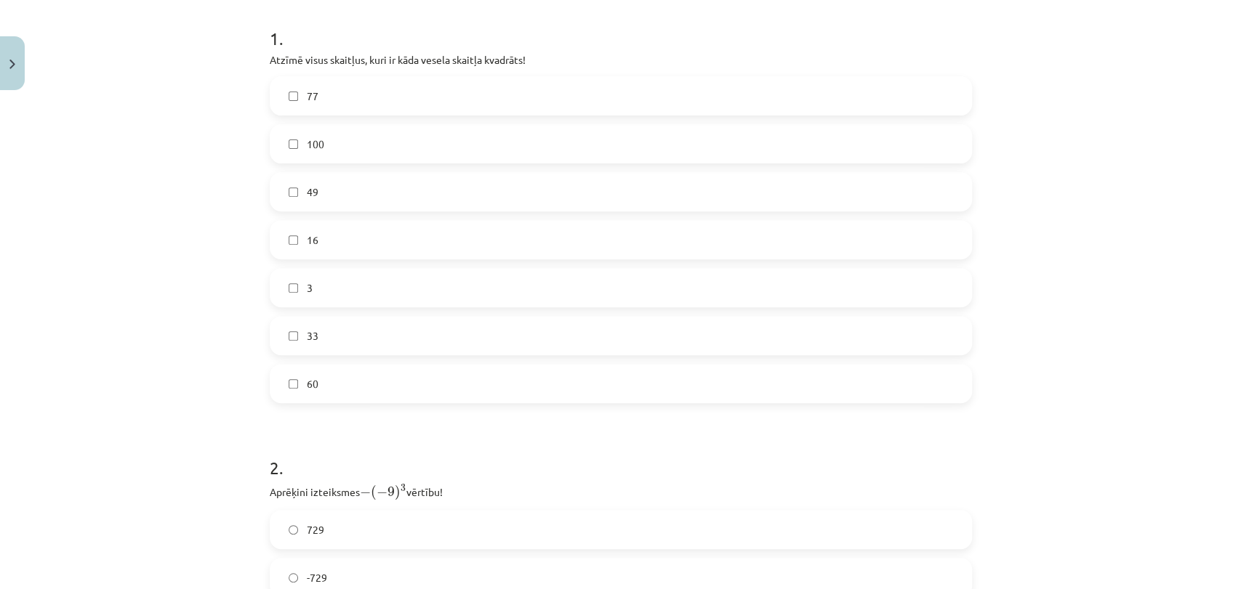
scroll to position [275, 0]
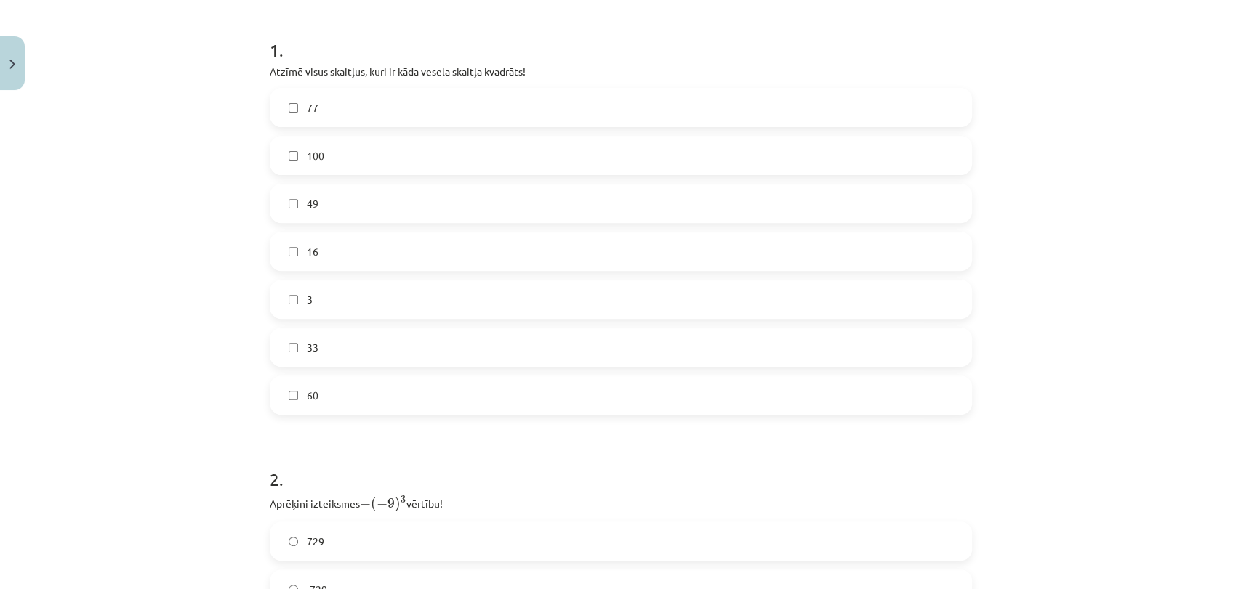
click at [382, 214] on label "49" at bounding box center [620, 203] width 699 height 36
click at [397, 156] on label "100" at bounding box center [620, 155] width 699 height 36
click at [352, 254] on label "16" at bounding box center [620, 251] width 699 height 36
click at [353, 292] on label "3" at bounding box center [620, 299] width 699 height 36
drag, startPoint x: 1227, startPoint y: 202, endPoint x: 1220, endPoint y: 241, distance: 39.1
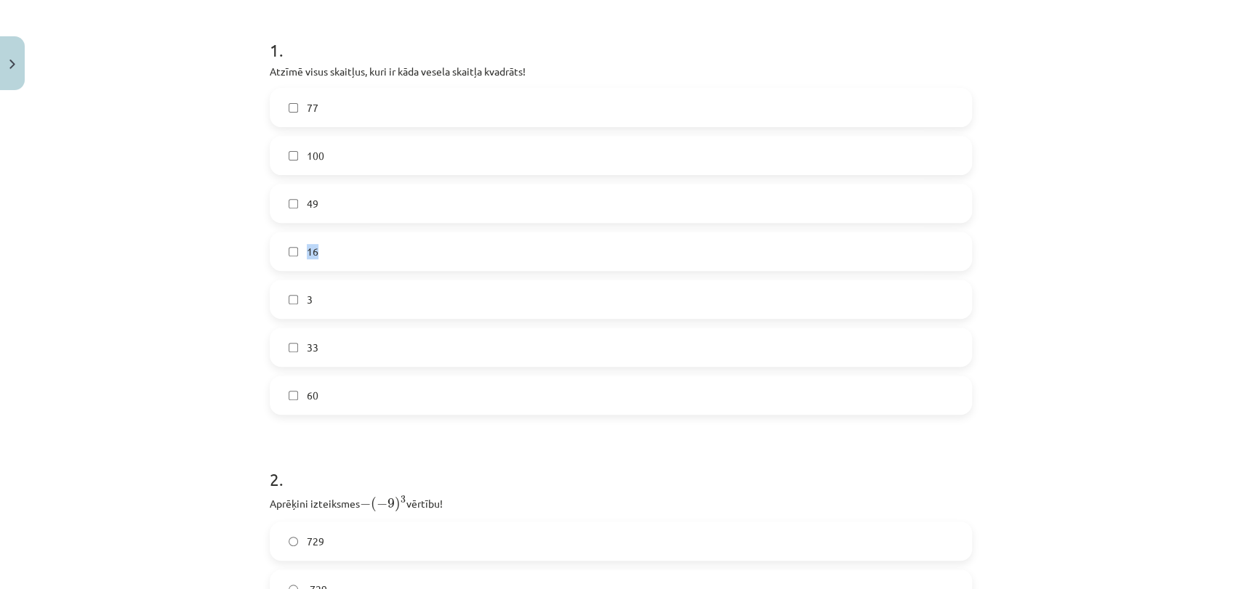
click at [1220, 241] on div "Mācību tēma: Matemātikas i - 12. klases 1. ieskaites mācību materiāls (ab) #2 📝…" at bounding box center [620, 294] width 1241 height 589
click at [1143, 224] on div "Mācību tēma: Matemātikas i - 12. klases 1. ieskaites mācību materiāls (ab) #2 📝…" at bounding box center [620, 294] width 1241 height 589
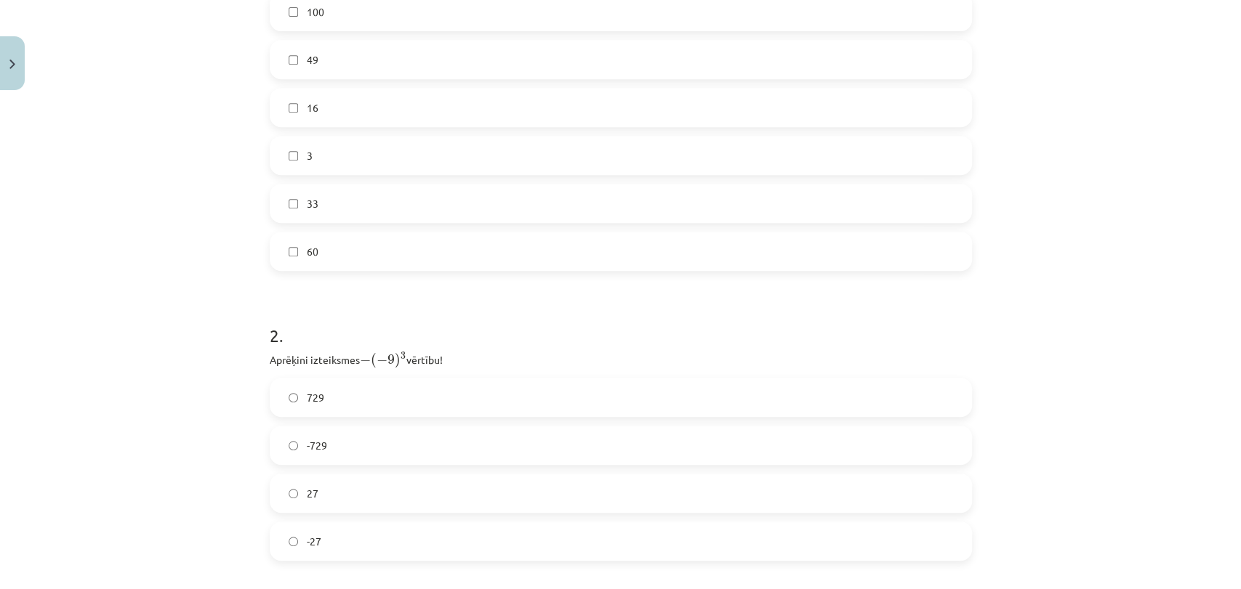
scroll to position [416, 0]
click at [924, 148] on label "3" at bounding box center [620, 158] width 699 height 36
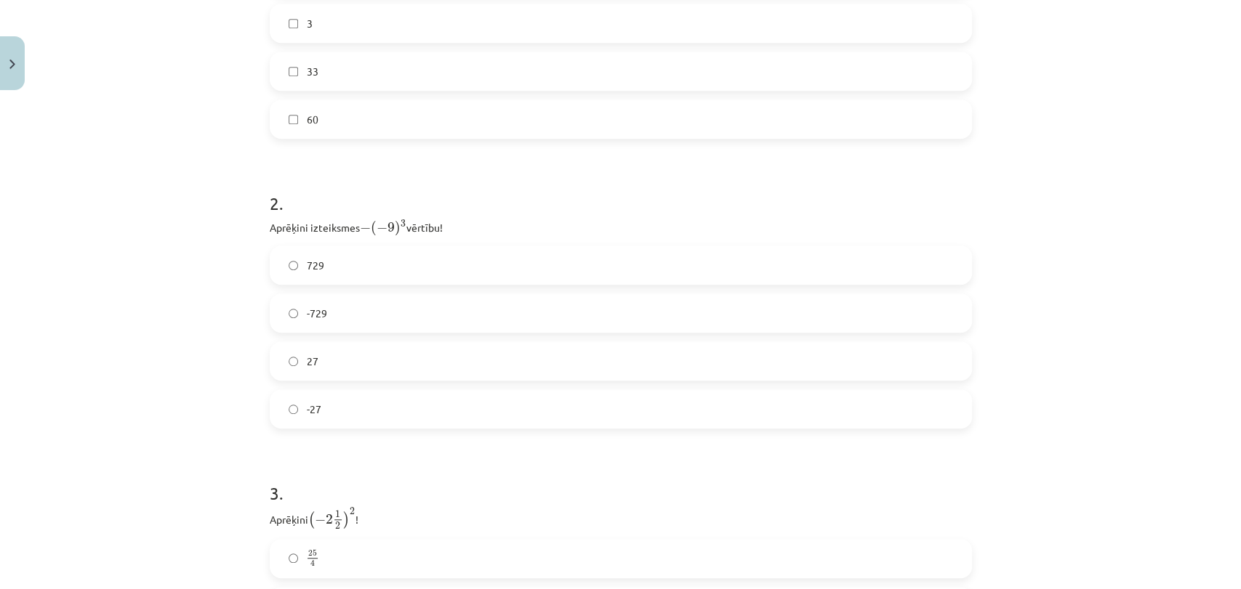
scroll to position [580, 0]
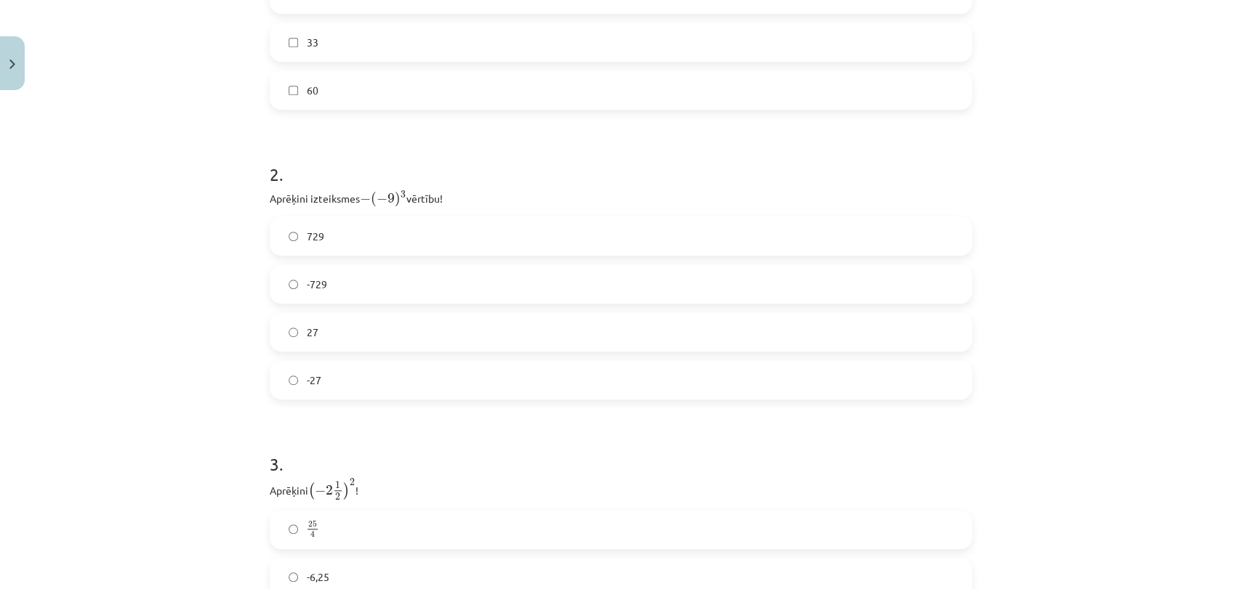
click at [326, 338] on label "27" at bounding box center [620, 332] width 699 height 36
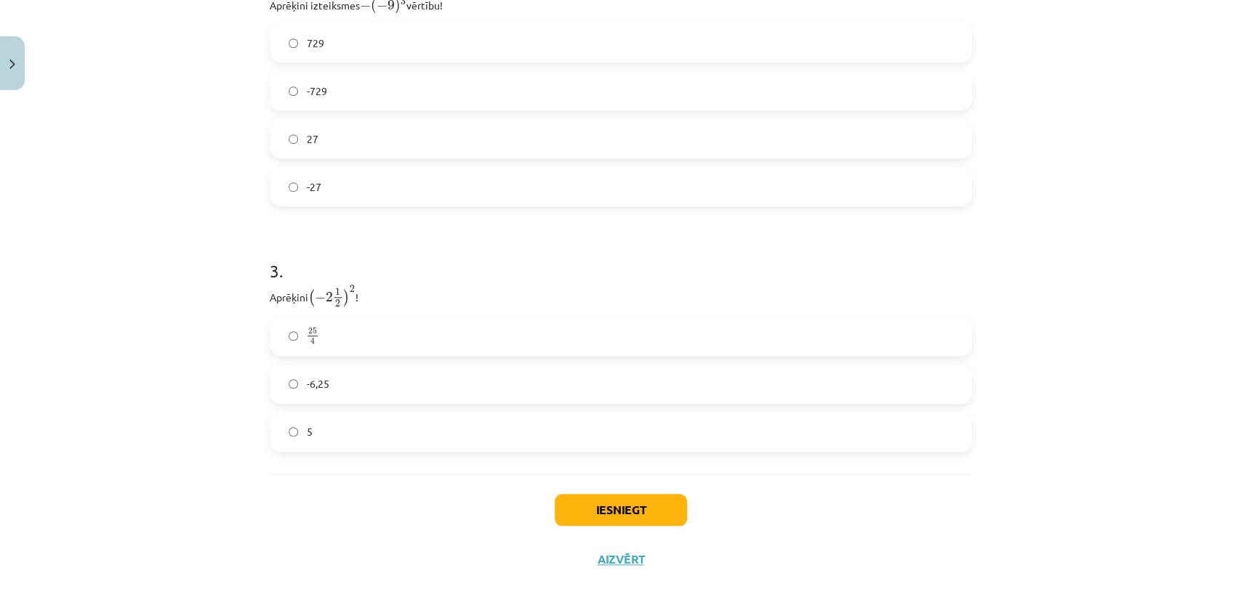
scroll to position [803, 0]
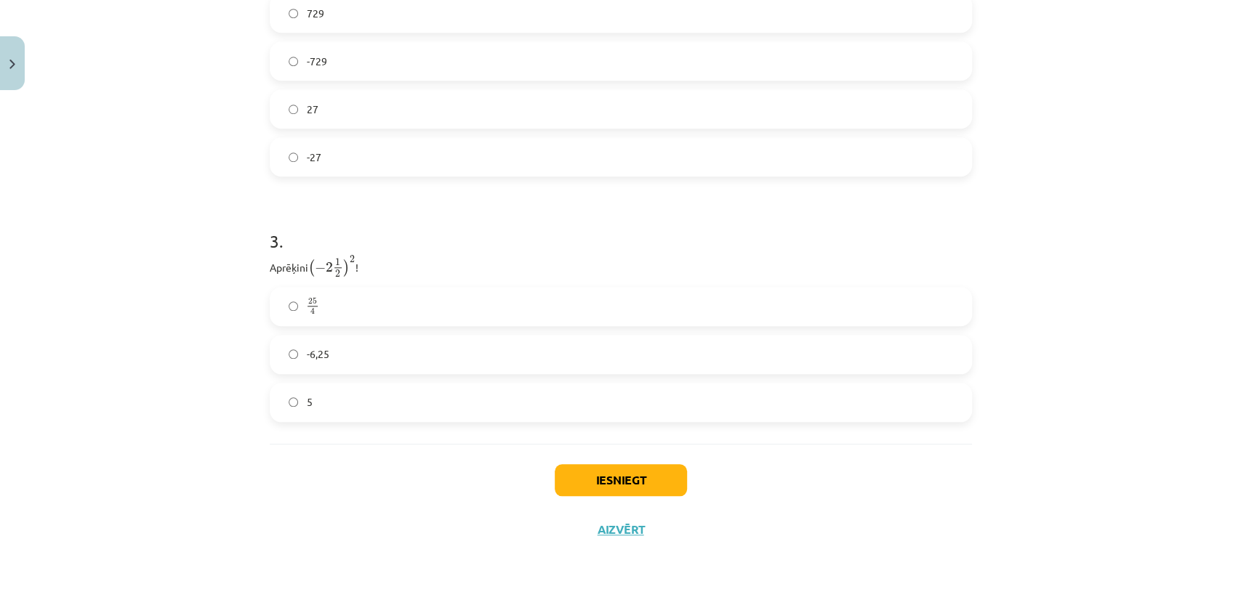
click at [411, 307] on label "25 4 25 4" at bounding box center [620, 307] width 699 height 36
click at [422, 366] on label "-6,25" at bounding box center [620, 354] width 699 height 36
click at [633, 475] on button "Iesniegt" at bounding box center [620, 480] width 132 height 32
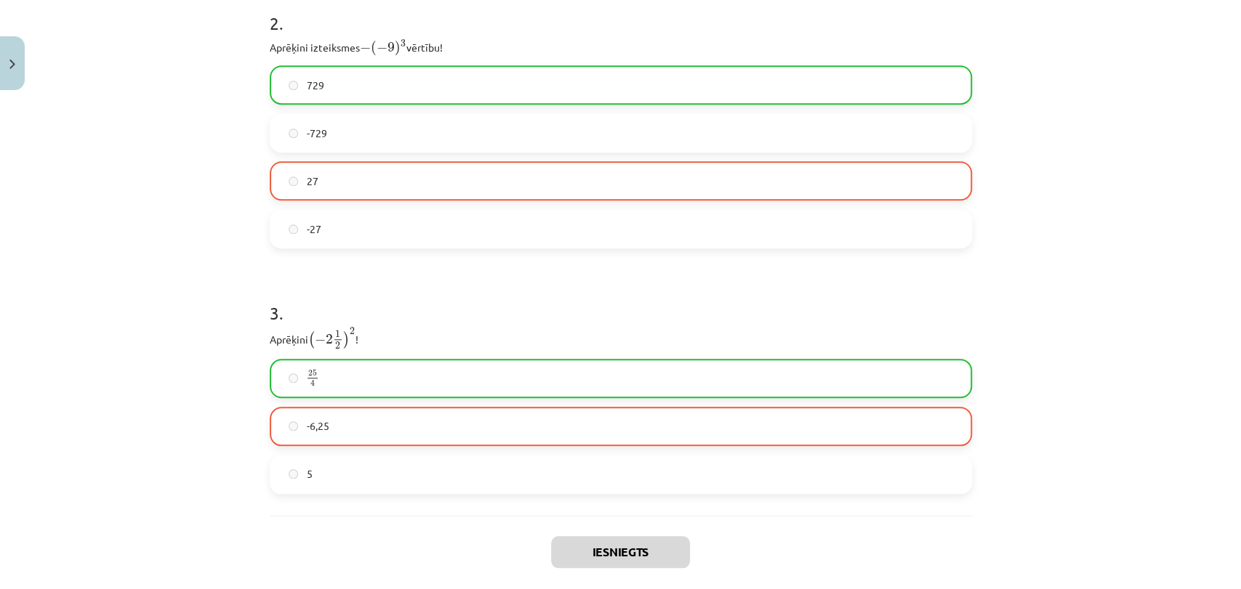
scroll to position [849, 0]
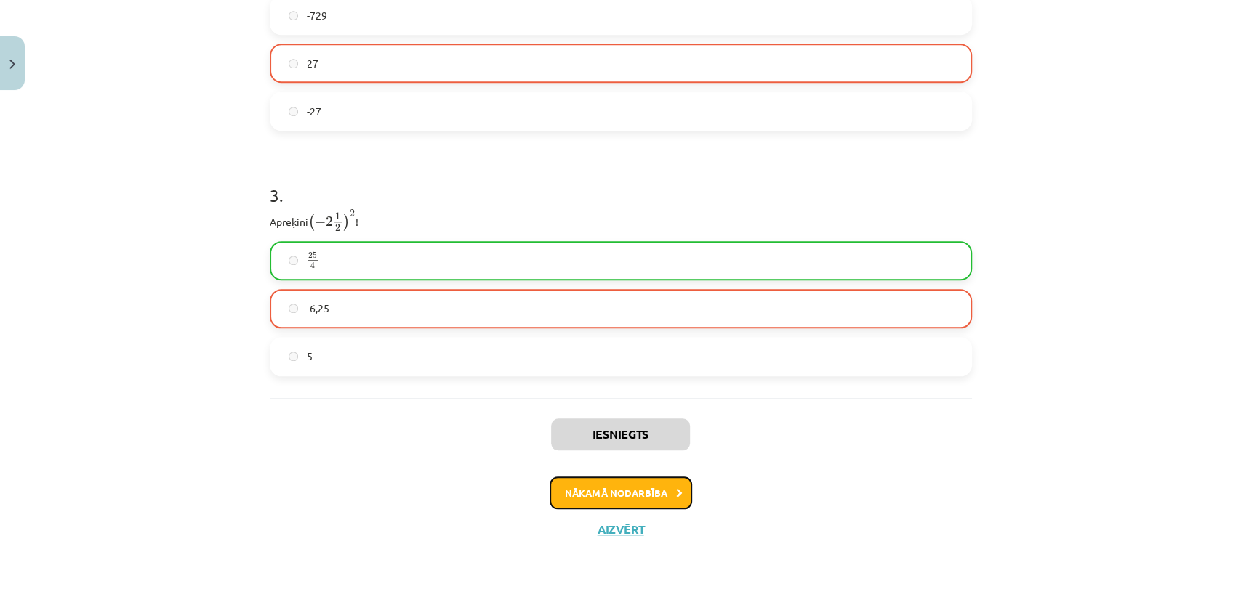
click at [594, 491] on button "Nākamā nodarbība" at bounding box center [620, 493] width 142 height 33
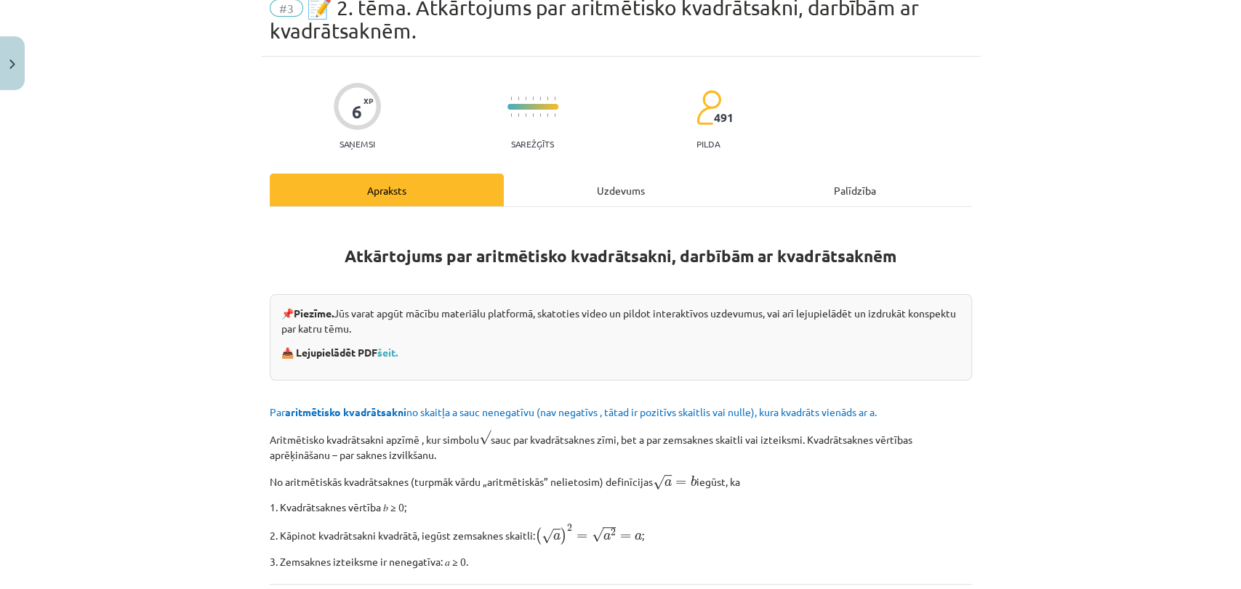
scroll to position [36, 0]
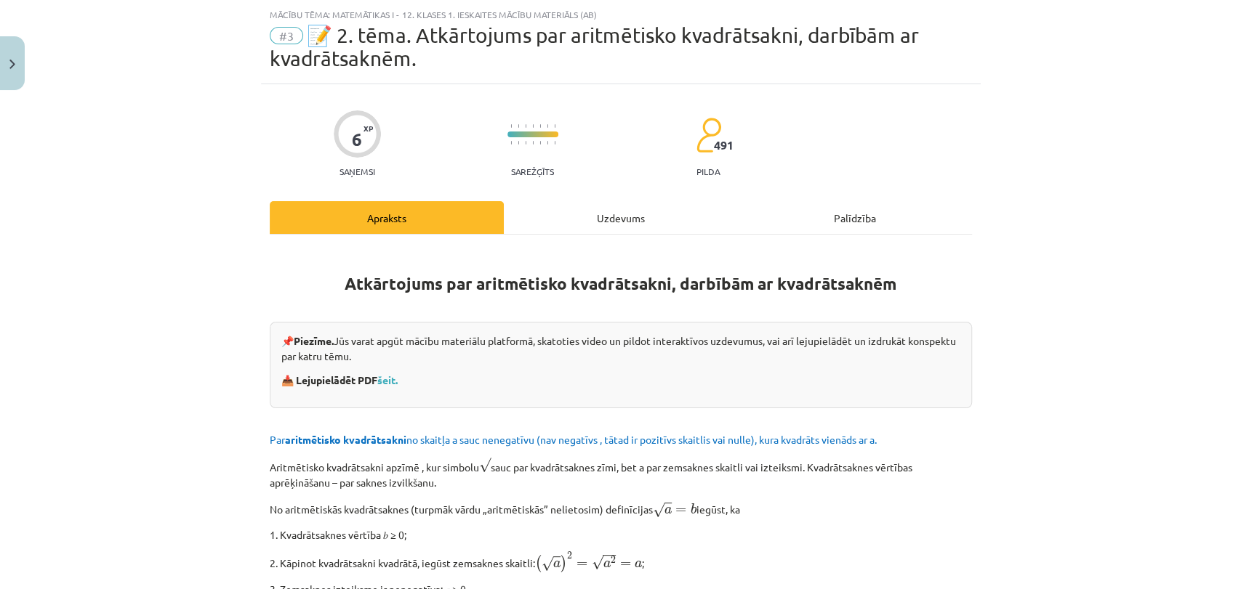
click at [600, 208] on div "Uzdevums" at bounding box center [621, 217] width 234 height 33
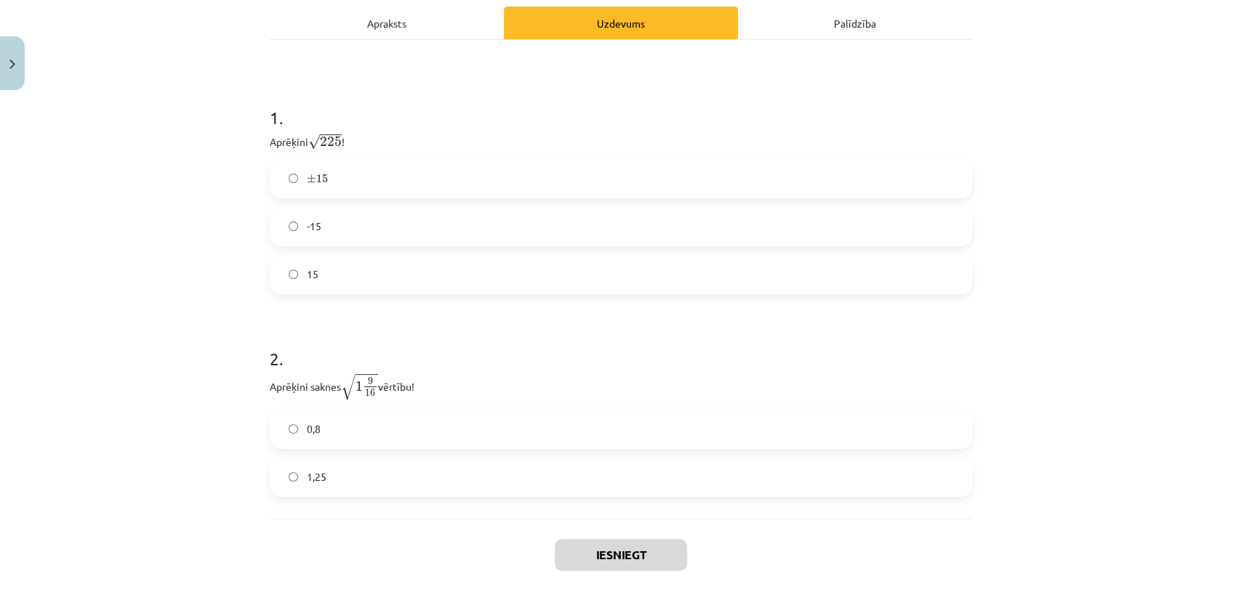
scroll to position [249, 0]
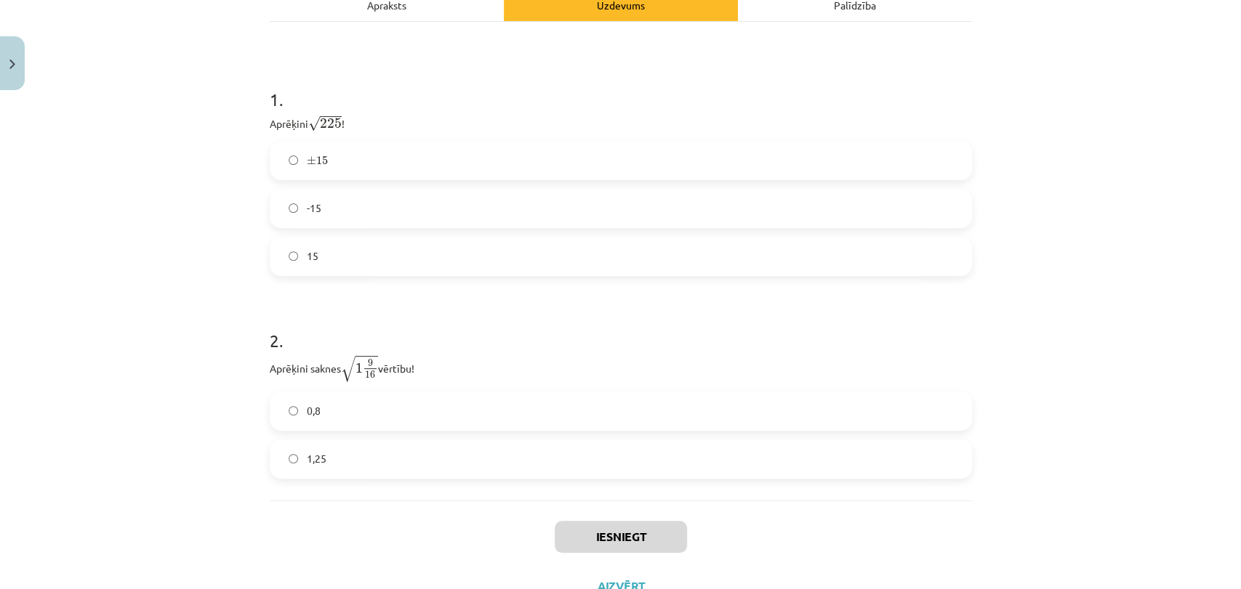
click at [374, 257] on label "15" at bounding box center [620, 256] width 699 height 36
click at [400, 162] on label "± 15 ± 15" at bounding box center [620, 160] width 699 height 36
click at [379, 459] on label "1,25" at bounding box center [620, 459] width 699 height 36
click at [446, 422] on label "0,8" at bounding box center [620, 411] width 699 height 36
click at [587, 521] on button "Iesniegt" at bounding box center [620, 537] width 132 height 32
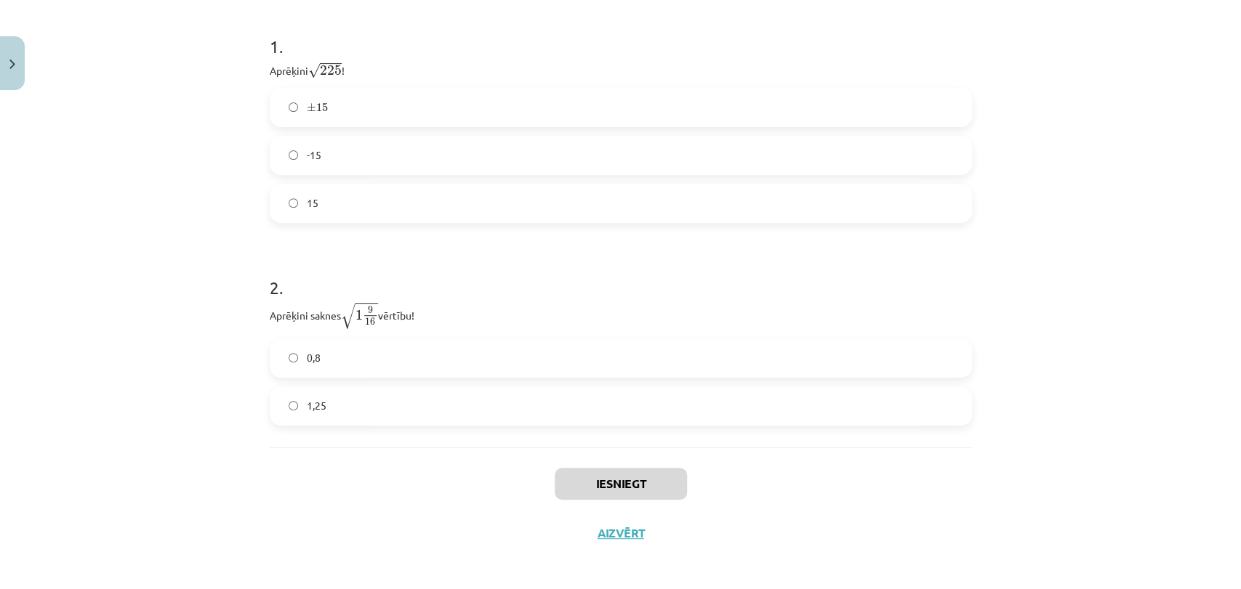
scroll to position [306, 0]
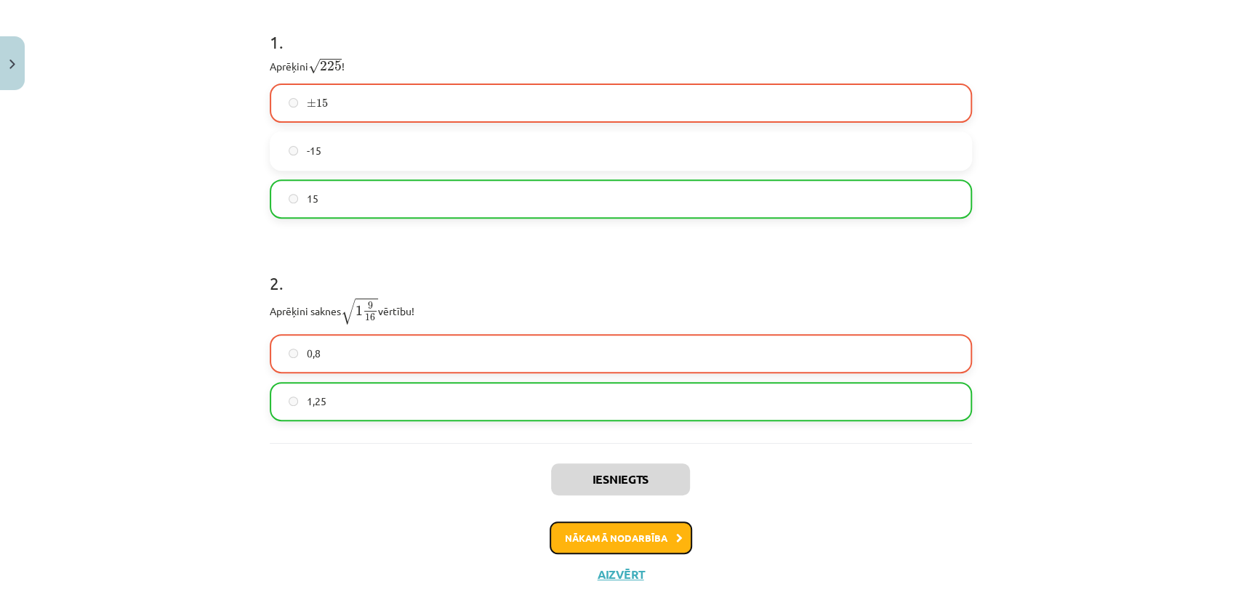
click at [677, 536] on button "Nākamā nodarbība" at bounding box center [620, 538] width 142 height 33
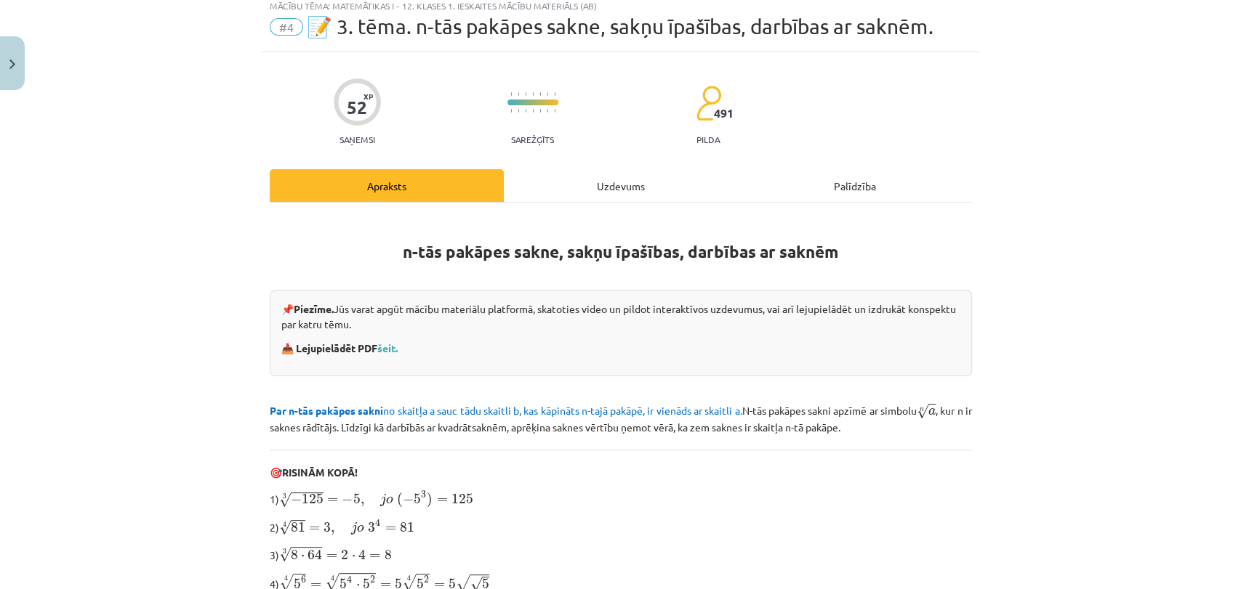
scroll to position [36, 0]
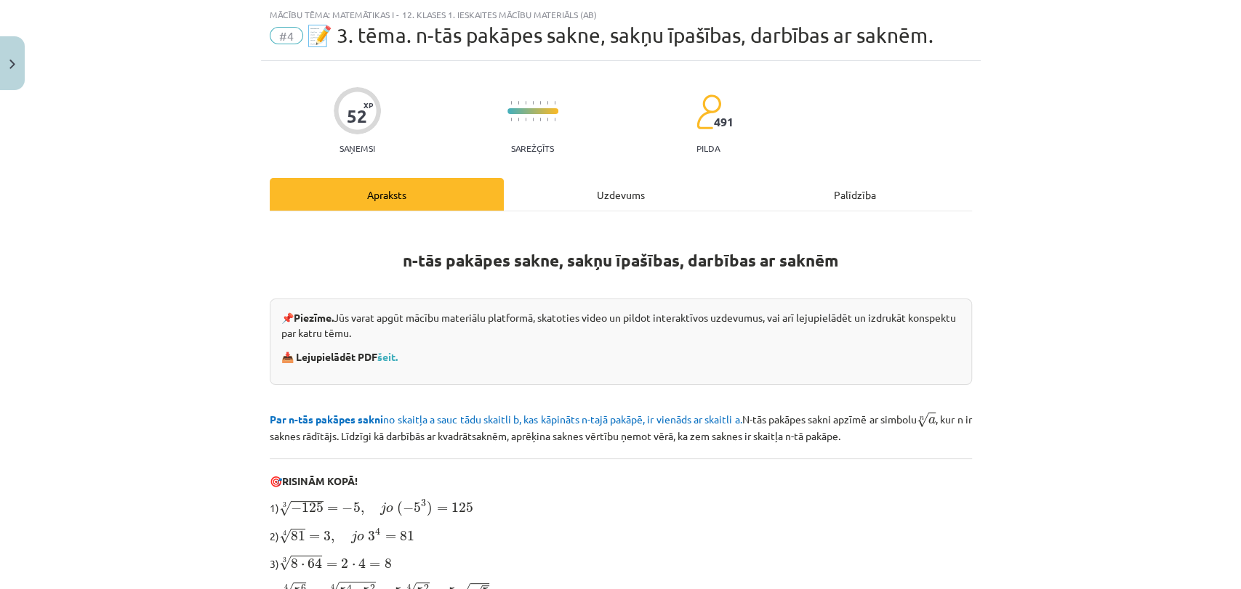
click at [589, 209] on div "Uzdevums" at bounding box center [621, 194] width 234 height 33
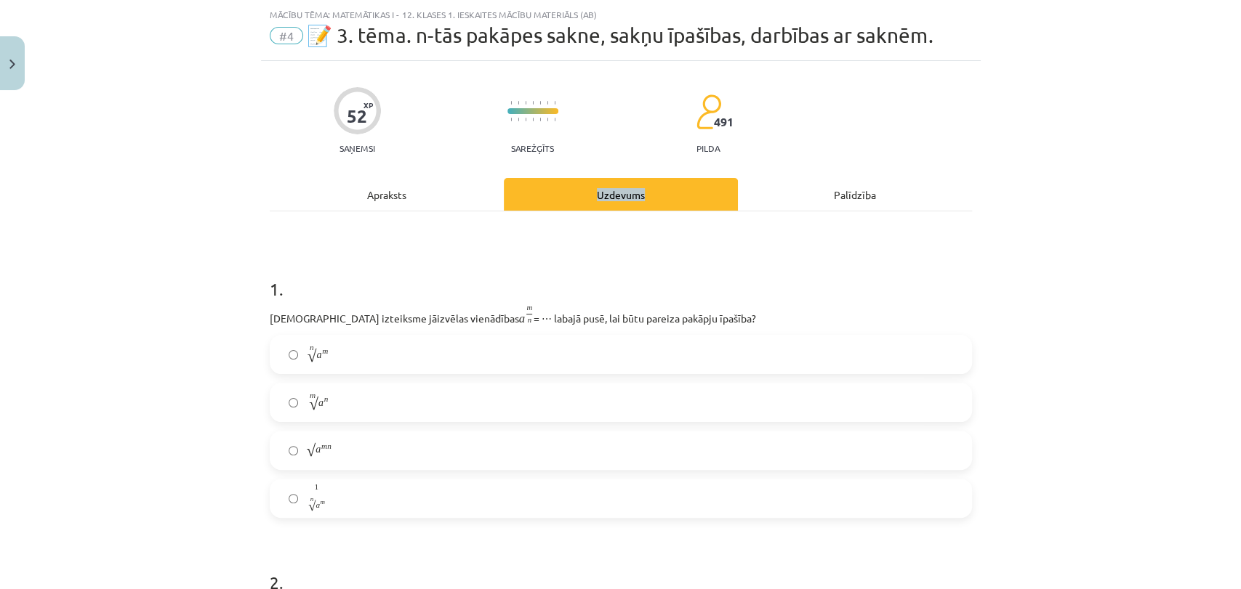
click at [589, 209] on div "Uzdevums" at bounding box center [621, 194] width 234 height 33
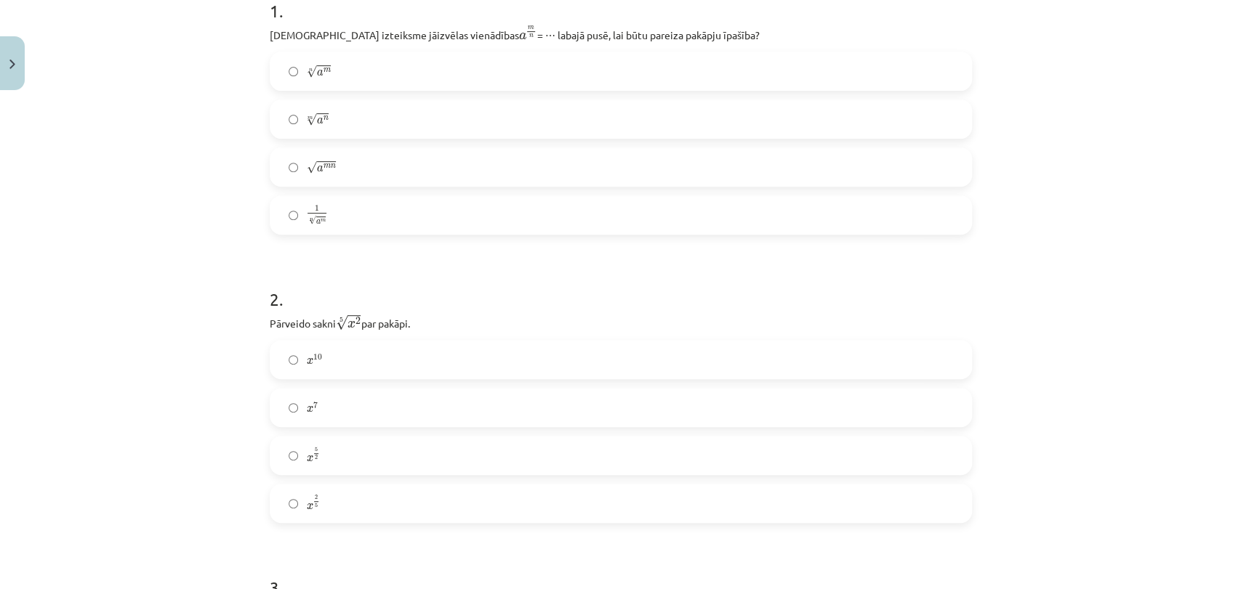
scroll to position [288, 0]
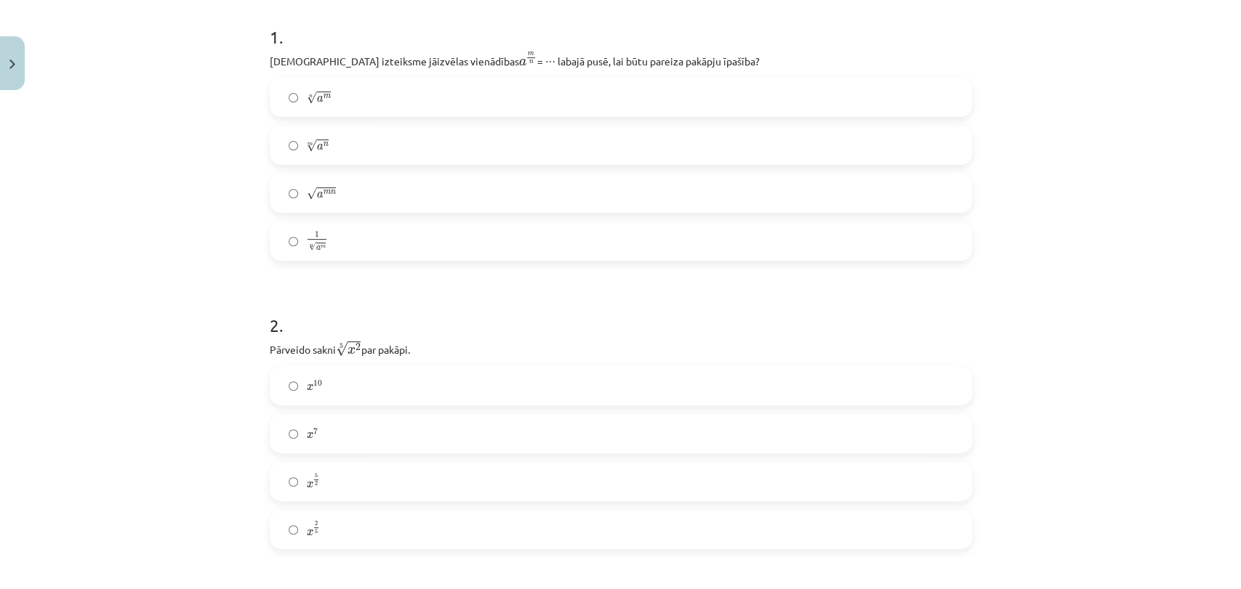
click at [408, 164] on div "m √ a n a n m" at bounding box center [621, 145] width 702 height 39
click at [395, 197] on label "√ a m n a m n" at bounding box center [620, 193] width 699 height 36
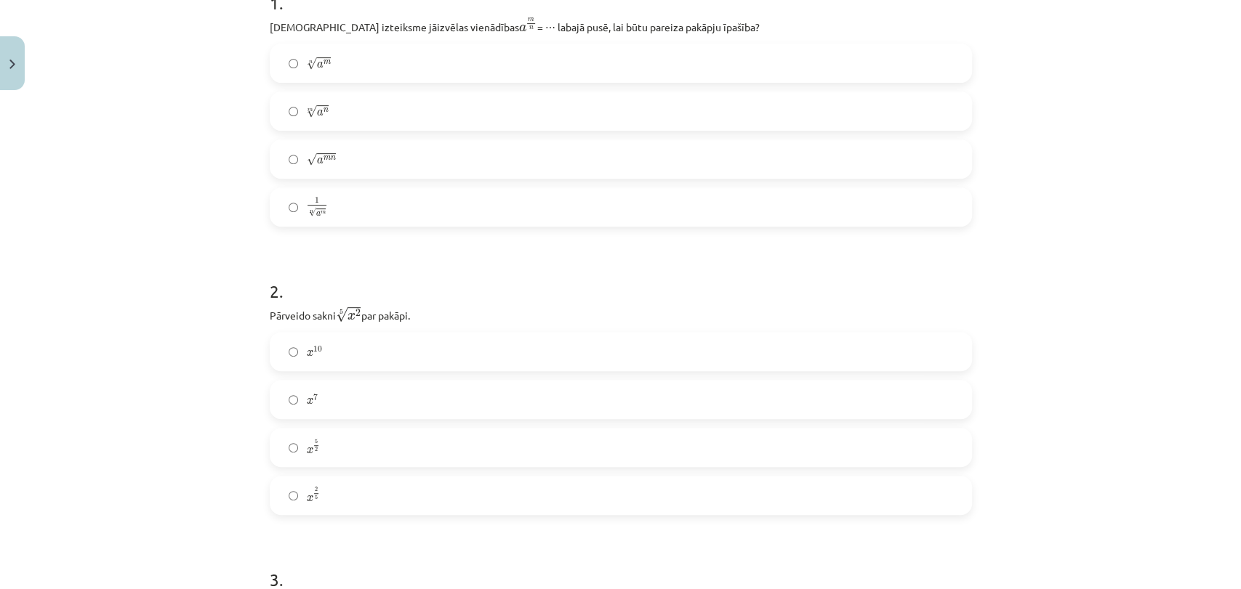
scroll to position [300, 0]
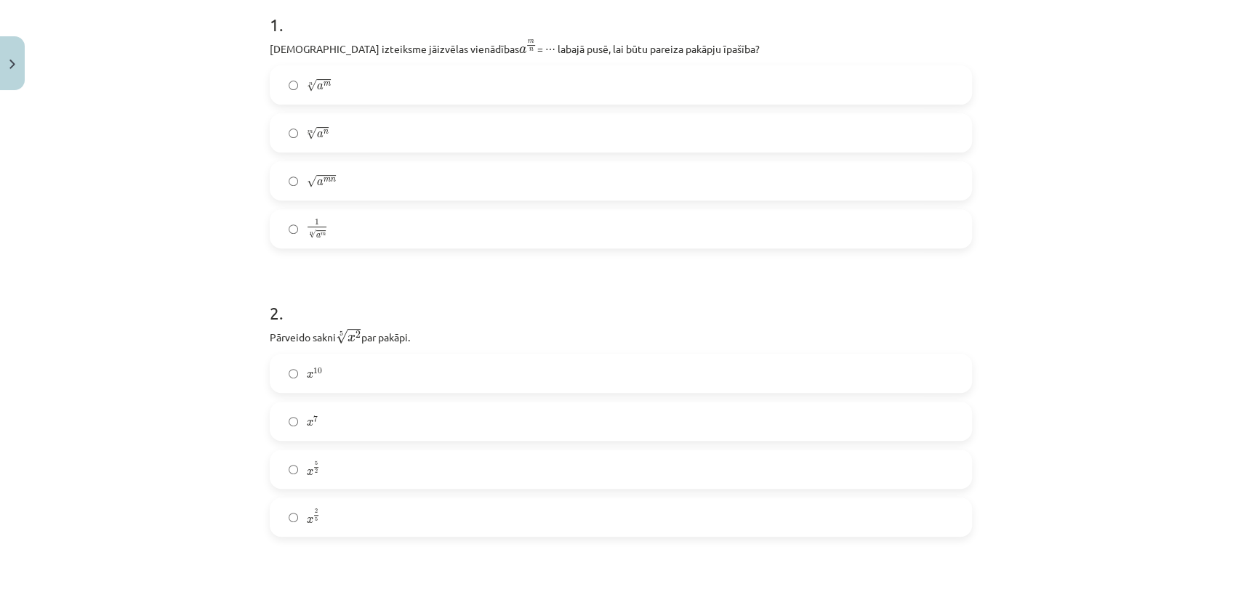
click at [525, 125] on label "m √ a n a n m" at bounding box center [620, 133] width 699 height 36
click at [594, 80] on label "n √ a m a m n" at bounding box center [620, 85] width 699 height 36
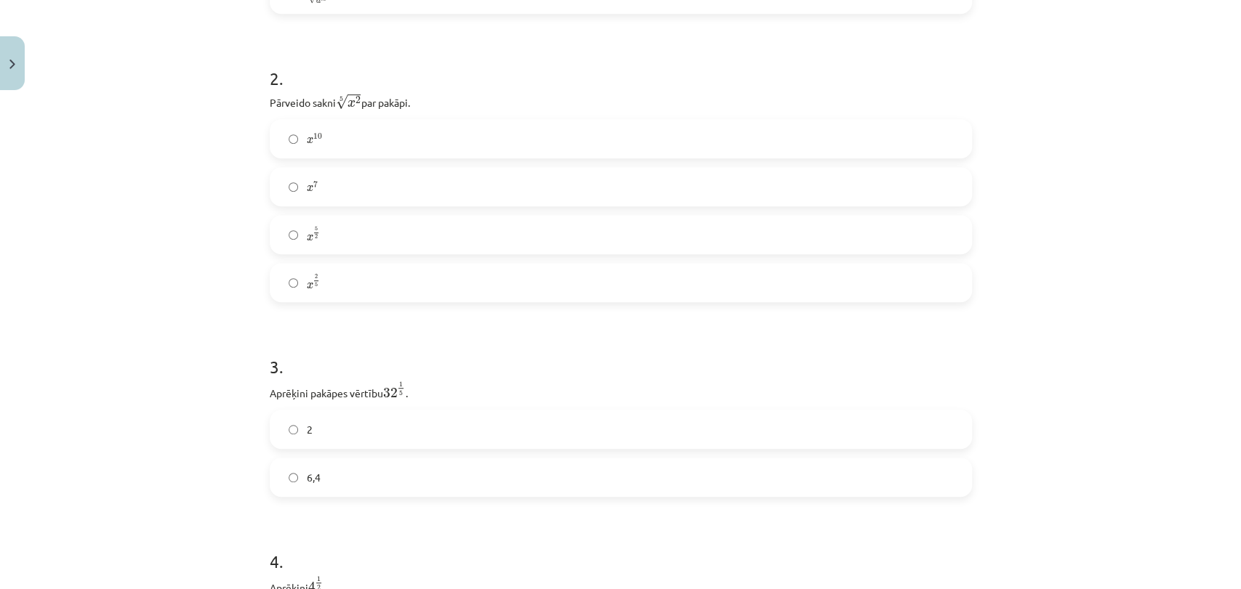
scroll to position [596, 0]
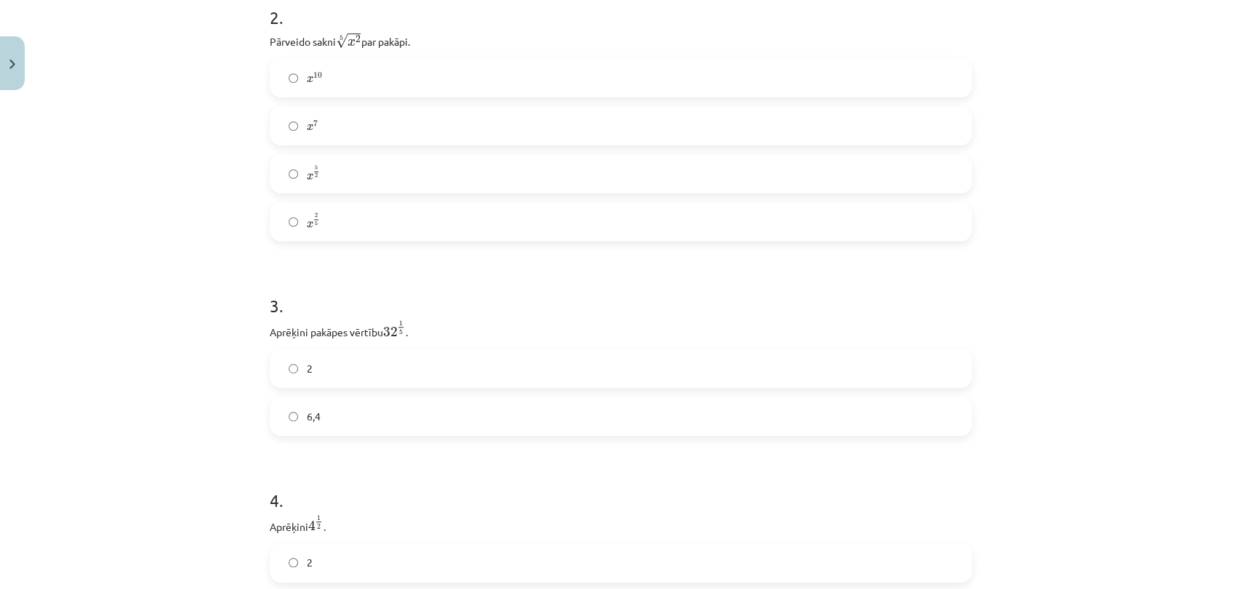
click at [468, 162] on label "x 5 2 x 5 2" at bounding box center [620, 174] width 699 height 36
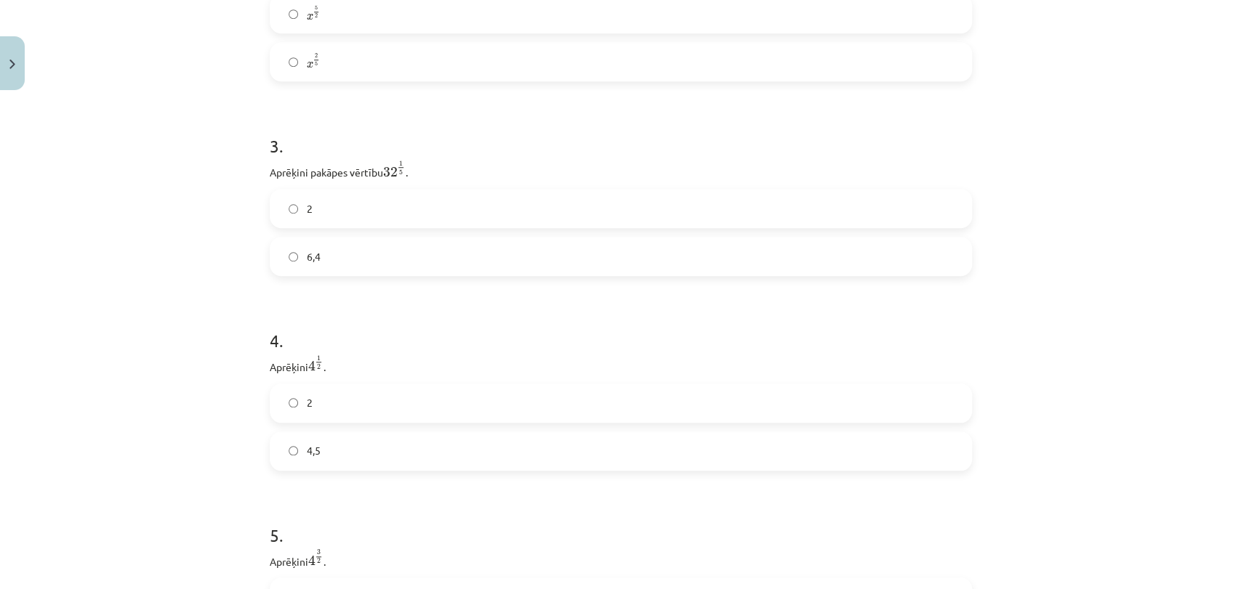
click at [600, 203] on label "2" at bounding box center [620, 208] width 699 height 36
click at [927, 265] on label "6,4" at bounding box center [620, 256] width 699 height 36
click at [588, 225] on div "2 4,5" at bounding box center [621, 226] width 702 height 87
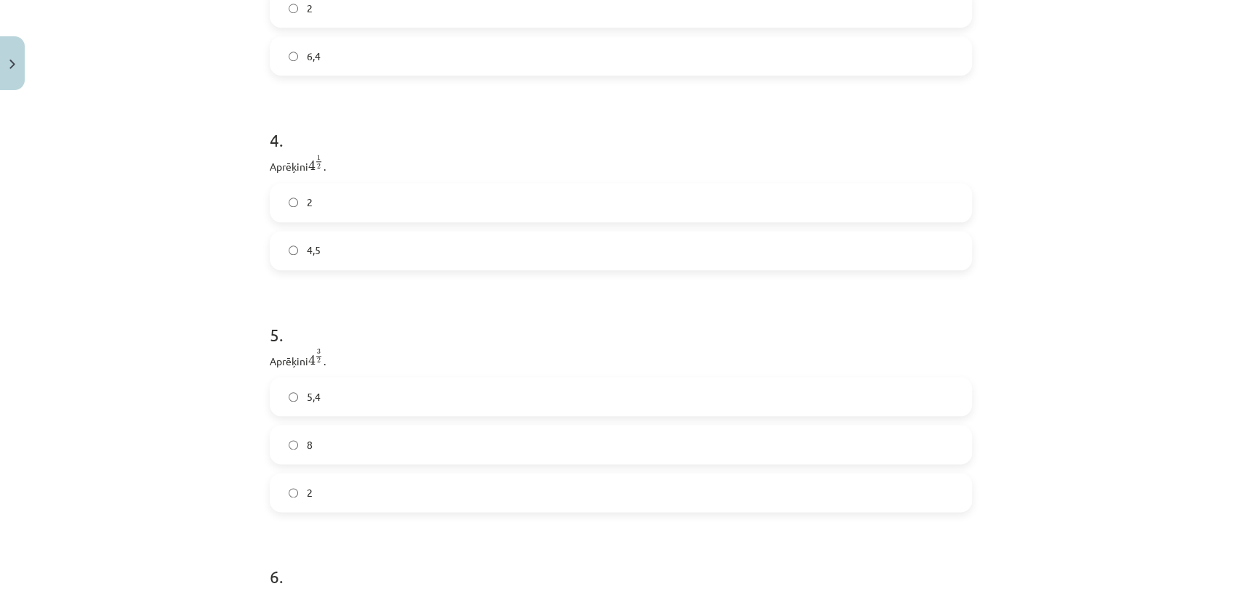
click at [605, 221] on label "2" at bounding box center [620, 203] width 699 height 36
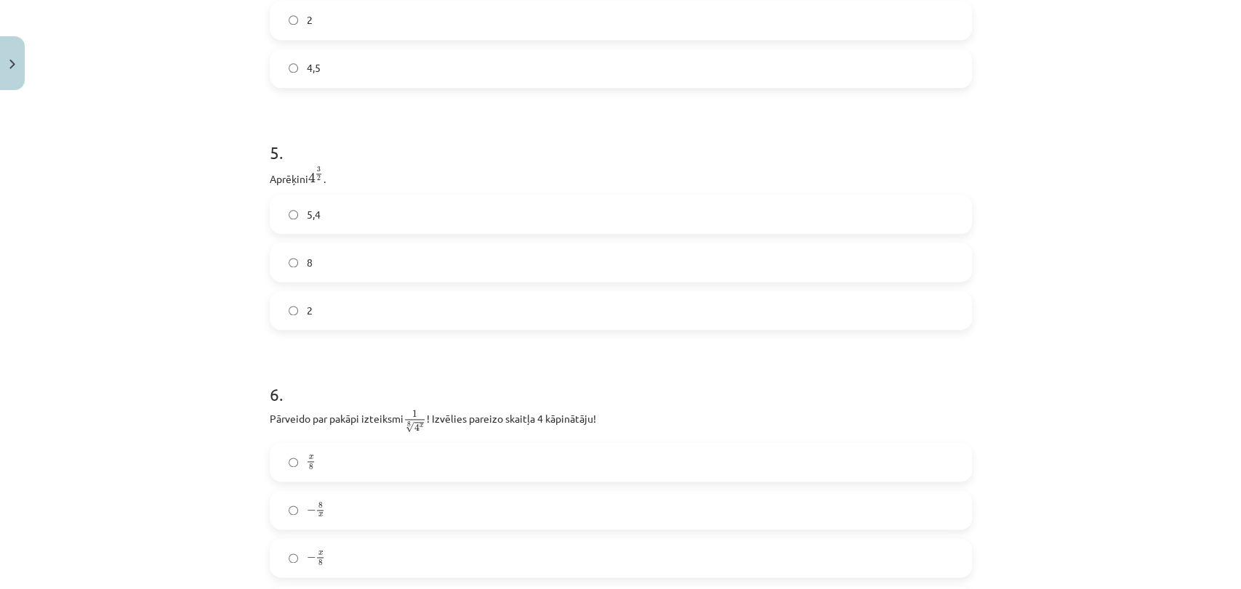
click at [435, 271] on label "8" at bounding box center [620, 262] width 699 height 36
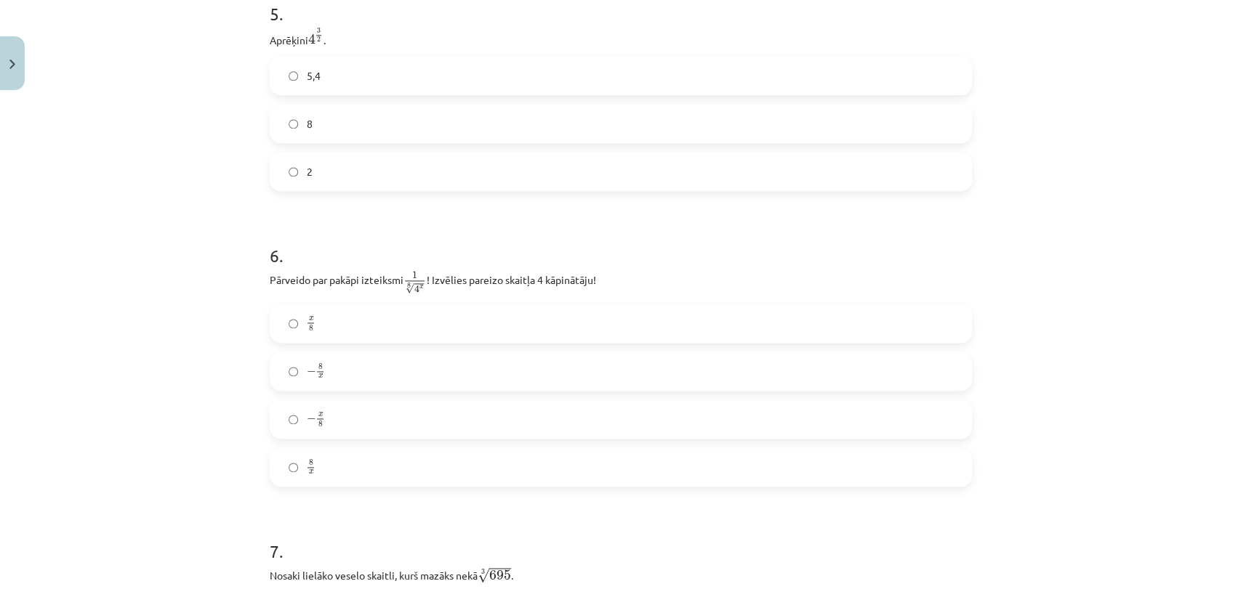
scroll to position [1426, 0]
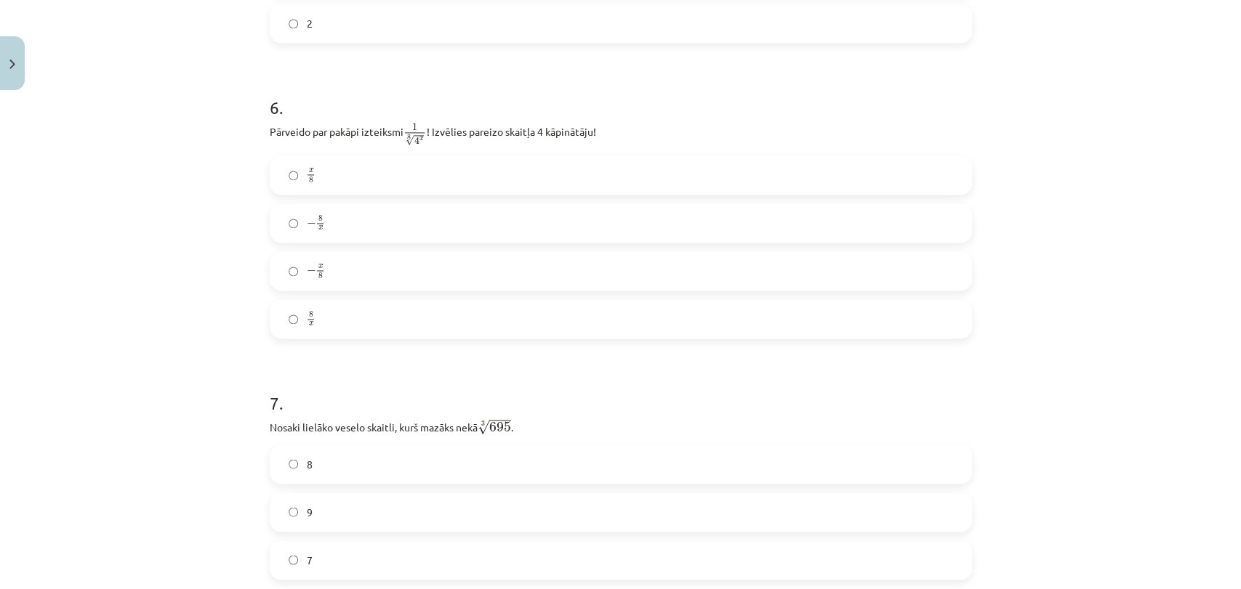
click at [424, 259] on label "− x 8 − x 8" at bounding box center [620, 271] width 699 height 36
click at [443, 231] on label "− 8 x − 8 x" at bounding box center [620, 223] width 699 height 36
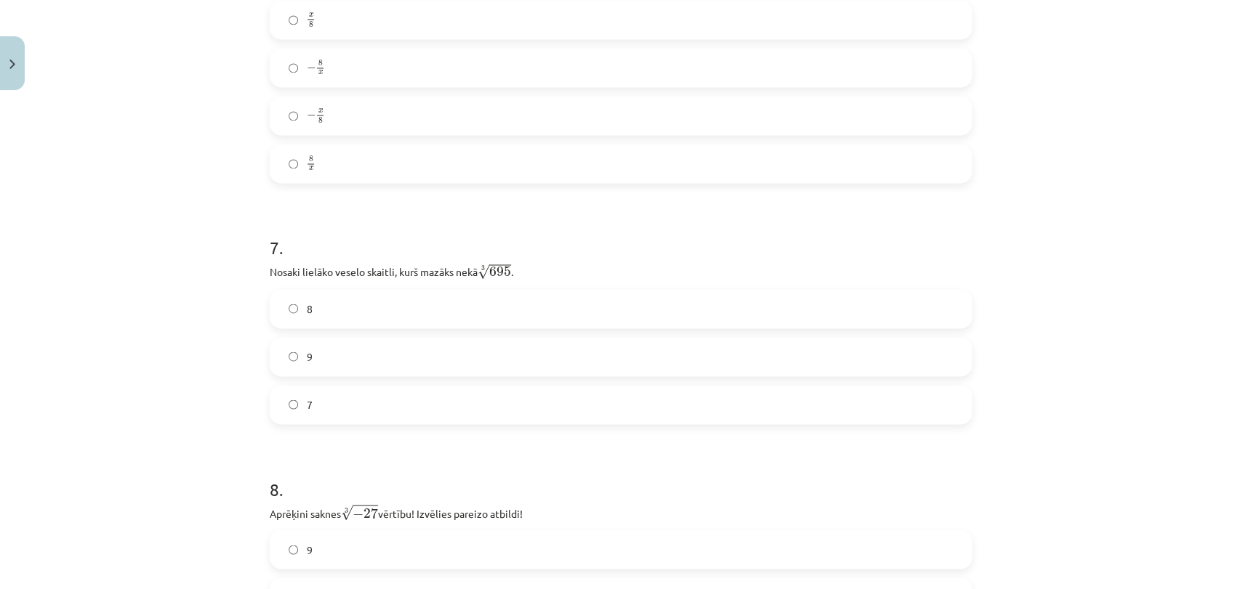
scroll to position [1599, 0]
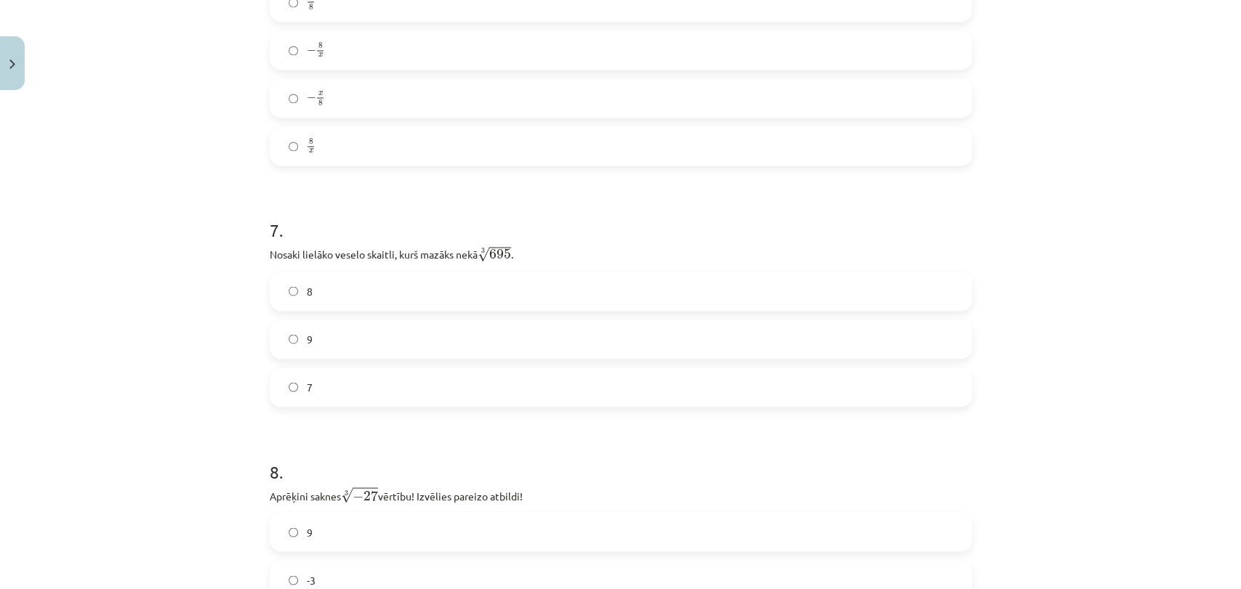
click at [624, 350] on label "9" at bounding box center [620, 339] width 699 height 36
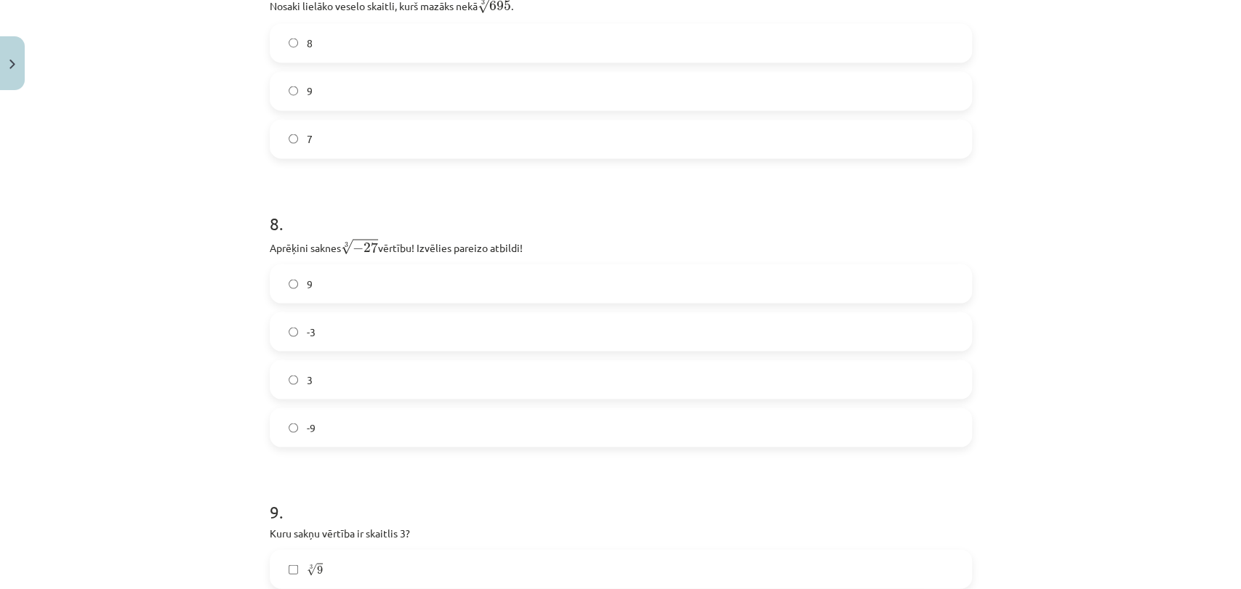
scroll to position [1873, 0]
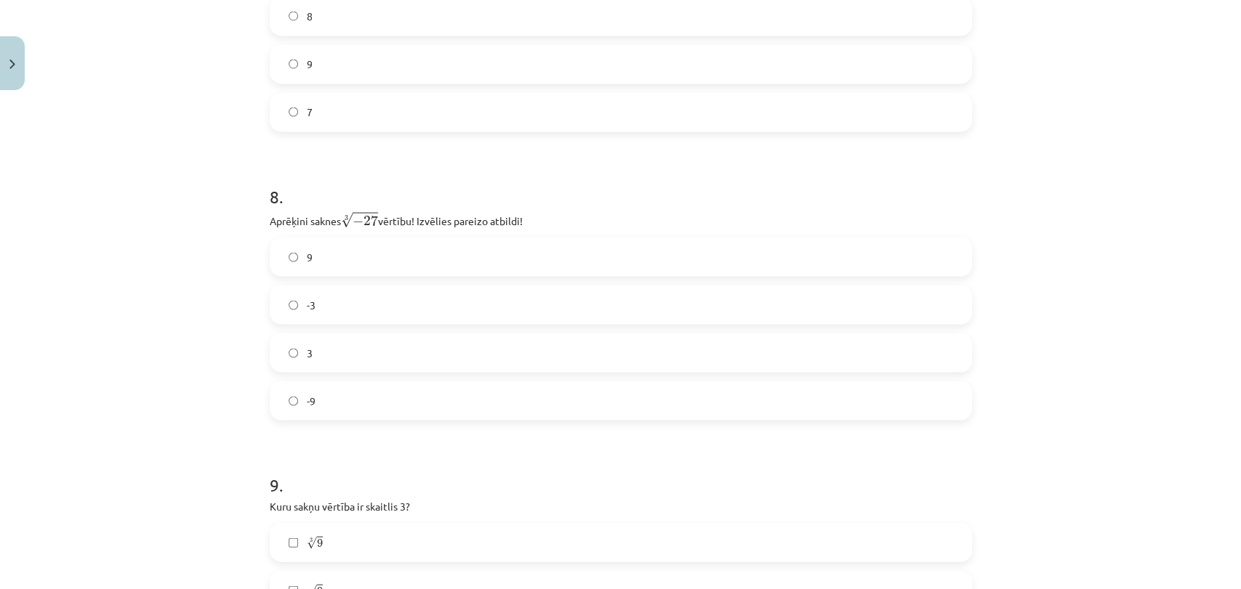
click at [483, 380] on div "9 -3 3 -9" at bounding box center [621, 329] width 702 height 183
click at [504, 357] on label "3" at bounding box center [620, 353] width 699 height 36
click at [517, 323] on label "-3" at bounding box center [620, 305] width 699 height 36
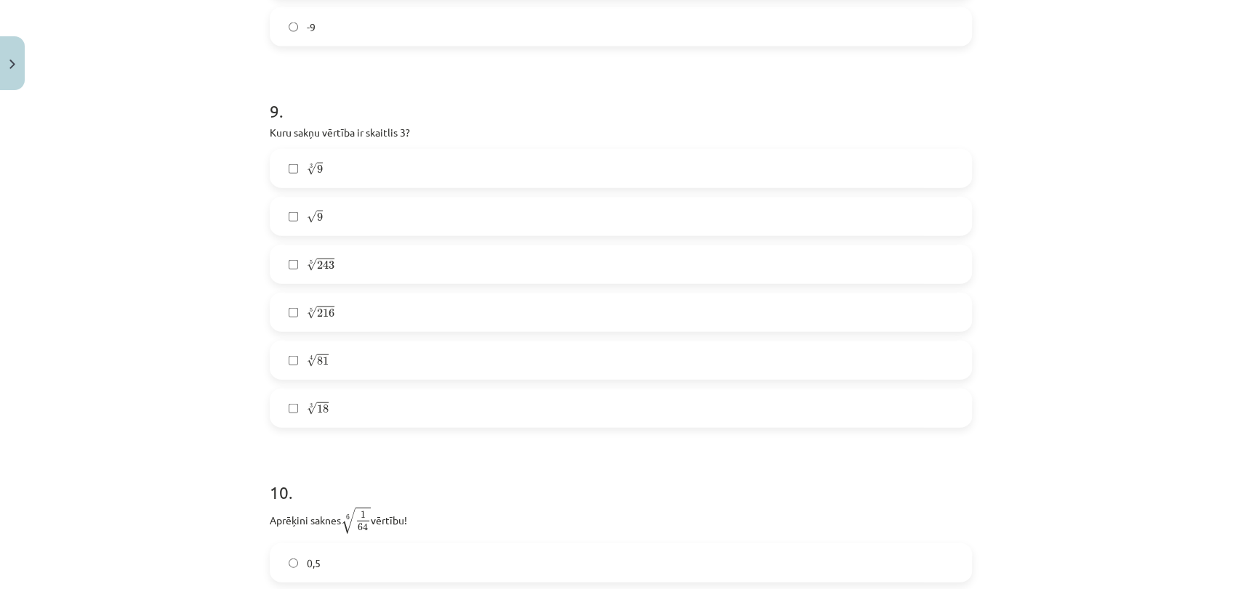
scroll to position [2265, 0]
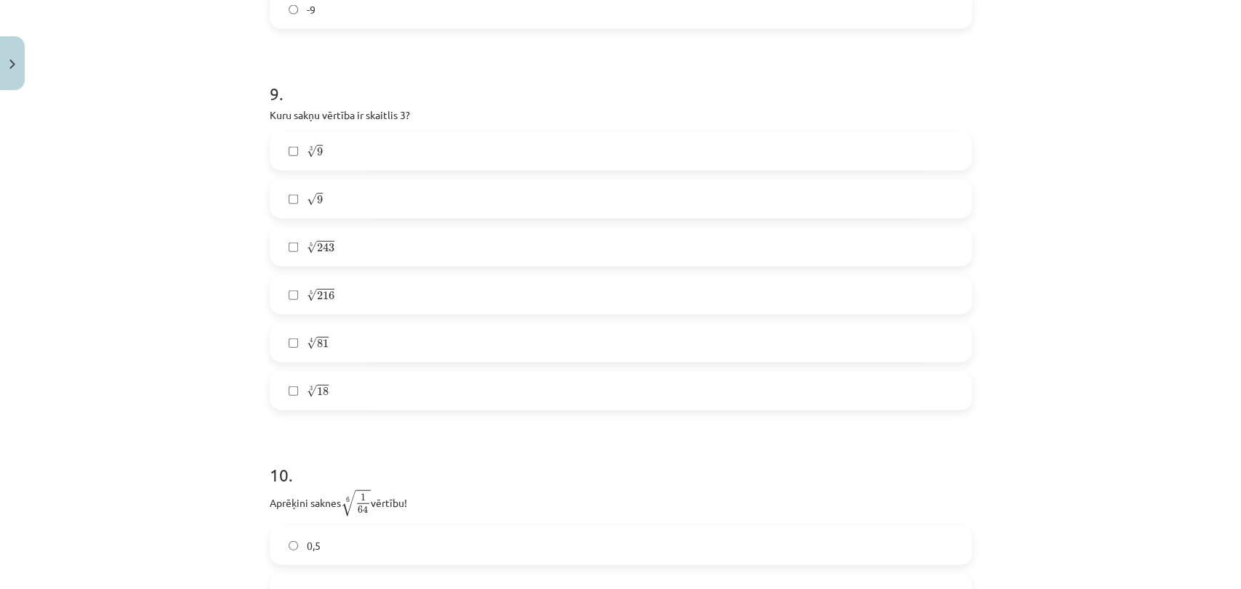
click at [429, 292] on label "5 √ 216 216 5" at bounding box center [620, 295] width 699 height 36
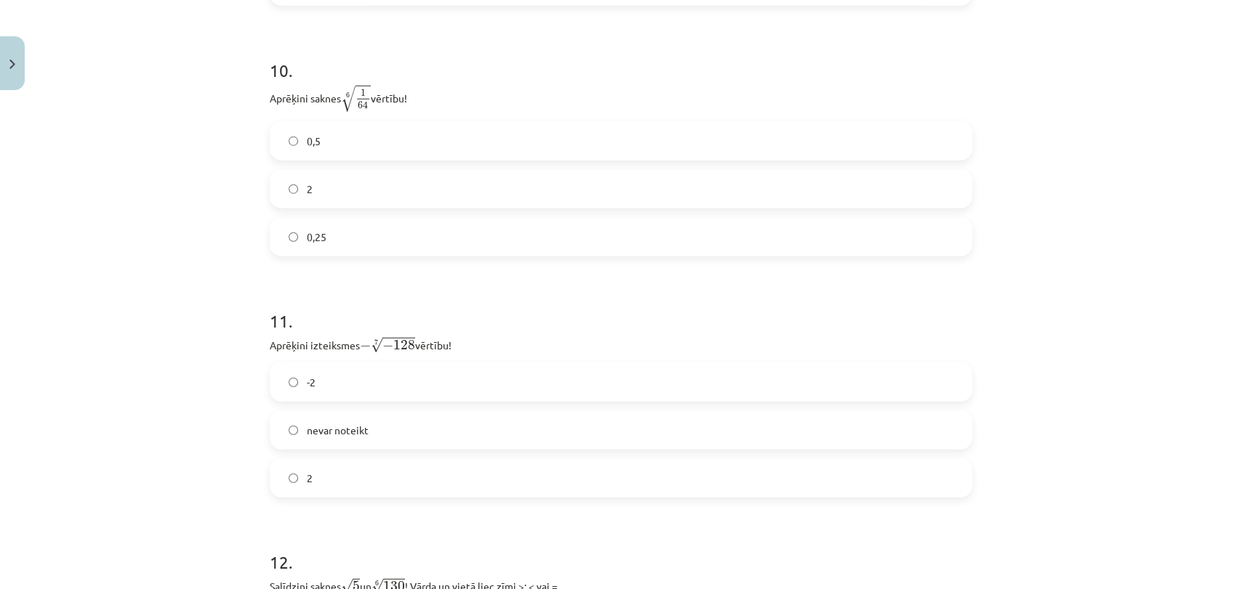
scroll to position [2687, 0]
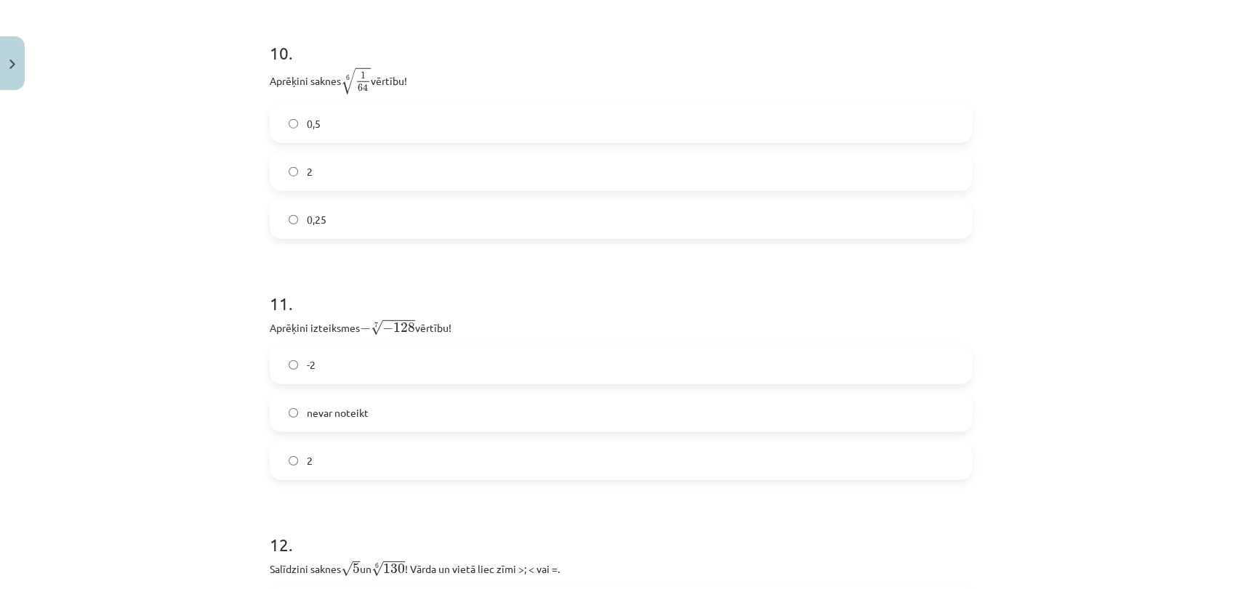
click at [530, 186] on label "2" at bounding box center [620, 171] width 699 height 36
click at [475, 424] on label "nevar noteikt" at bounding box center [620, 413] width 699 height 36
click at [493, 387] on div "-2 nevar noteikt 2" at bounding box center [621, 412] width 702 height 135
click at [503, 379] on label "-2" at bounding box center [620, 365] width 699 height 36
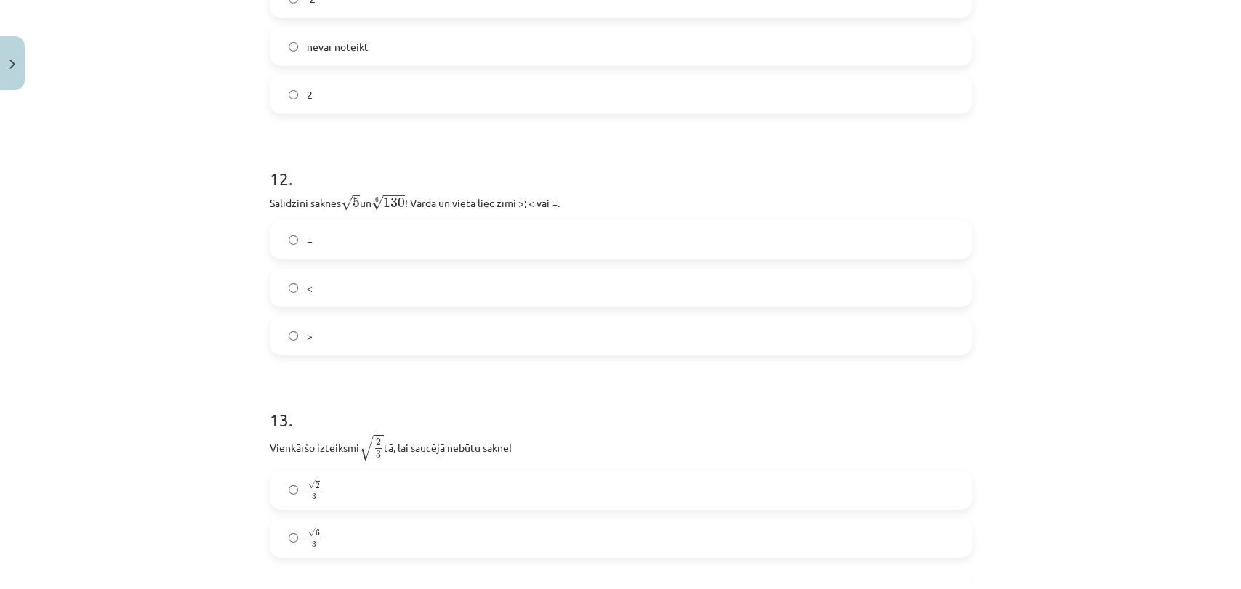
scroll to position [3058, 0]
click at [552, 266] on label "<" at bounding box center [620, 283] width 699 height 36
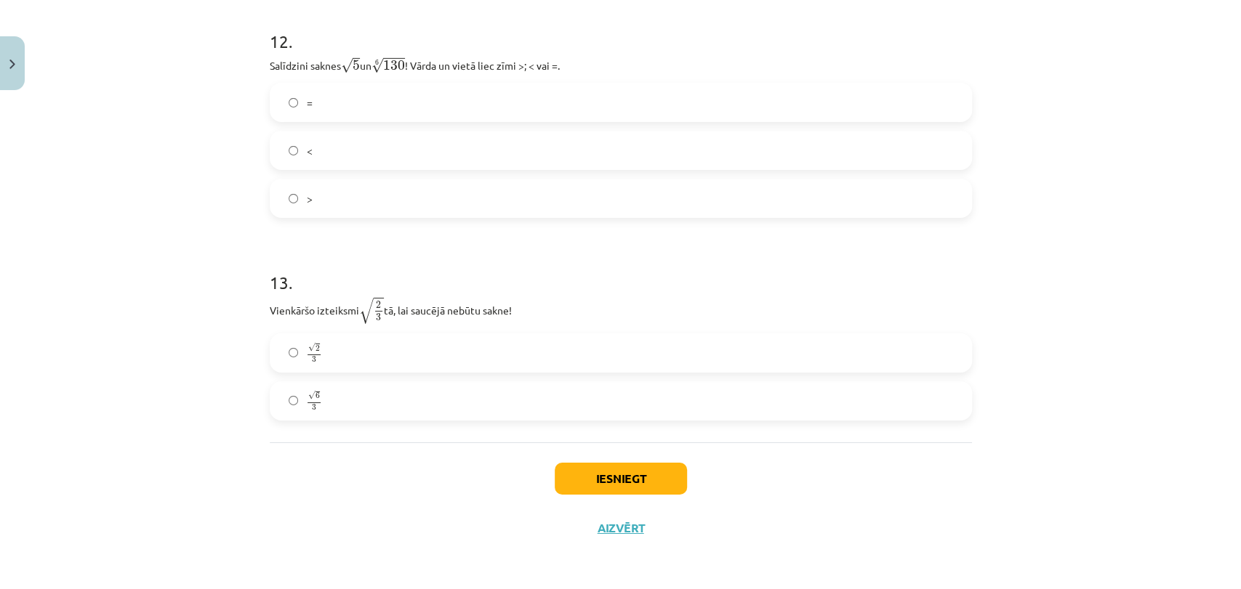
click at [581, 384] on label "√ 6 3 6 3" at bounding box center [620, 401] width 699 height 36
click at [638, 467] on button "Iesniegt" at bounding box center [620, 479] width 132 height 32
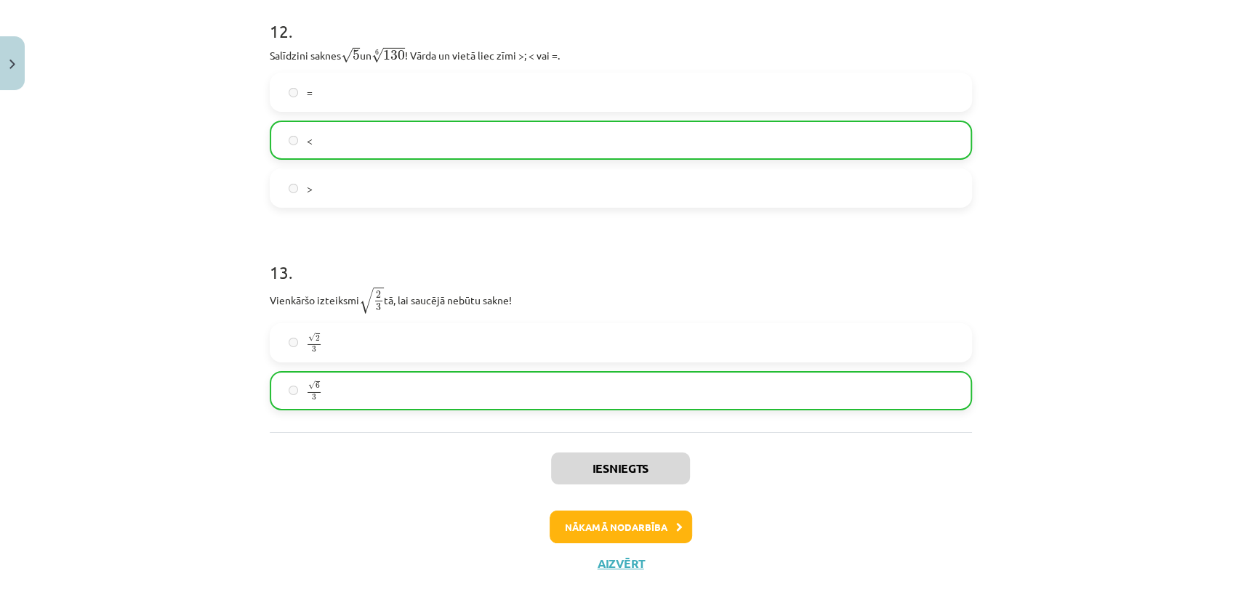
scroll to position [3238, 0]
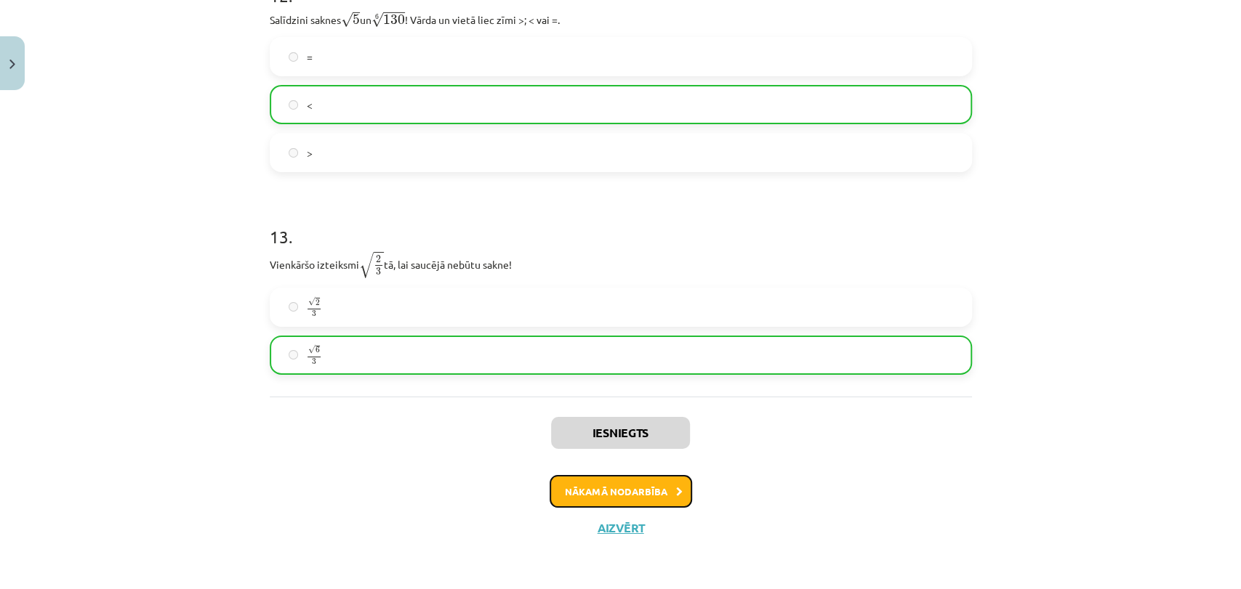
click at [667, 501] on button "Nākamā nodarbība" at bounding box center [620, 491] width 142 height 33
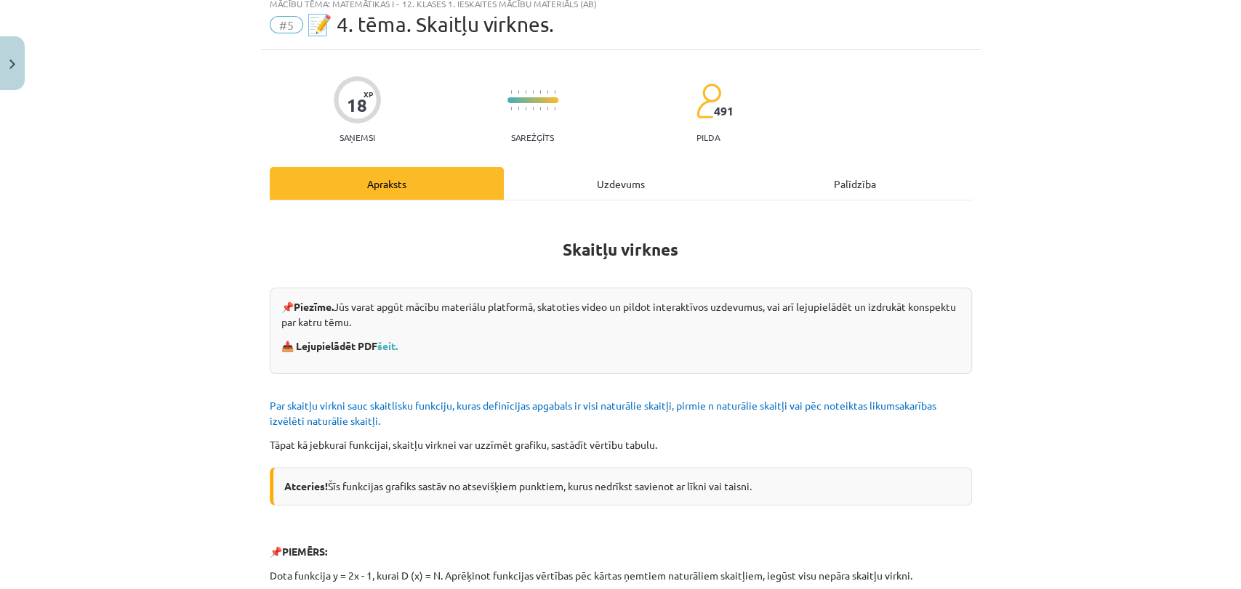
scroll to position [36, 0]
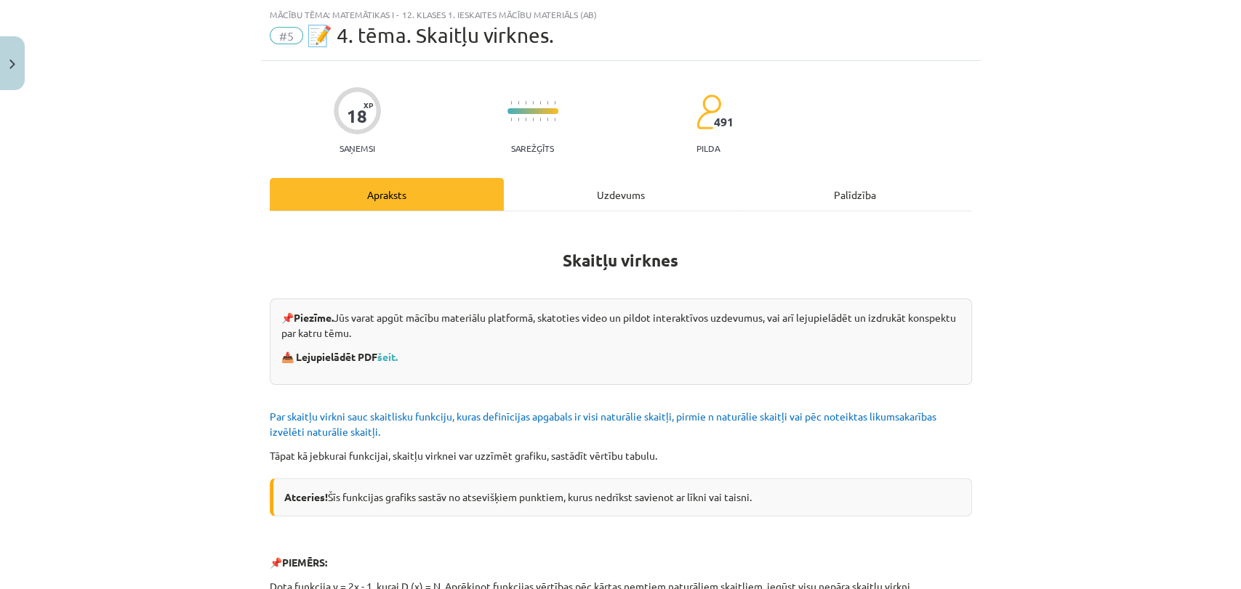
click at [640, 193] on div "Uzdevums" at bounding box center [621, 194] width 234 height 33
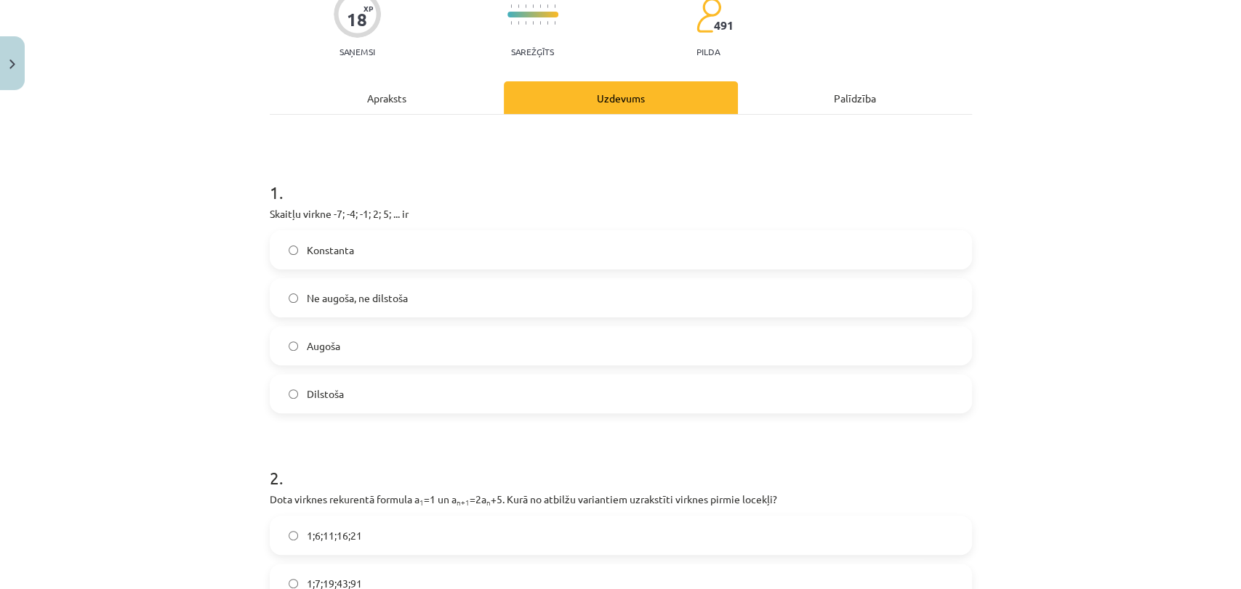
scroll to position [134, 0]
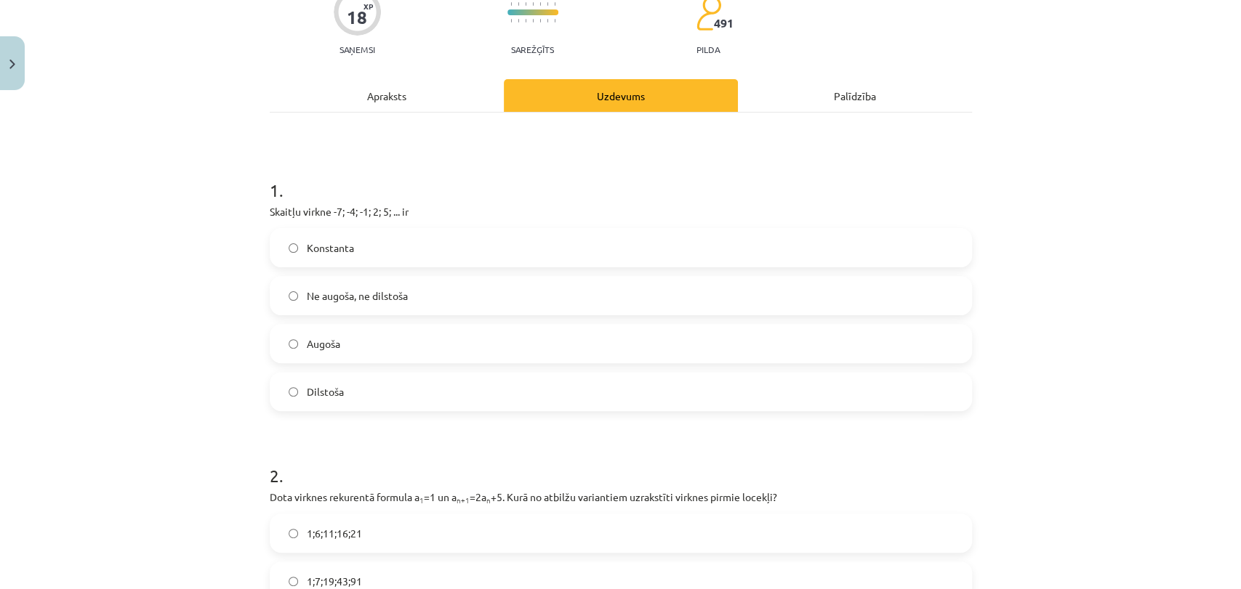
click at [414, 336] on label "Augoša" at bounding box center [620, 344] width 699 height 36
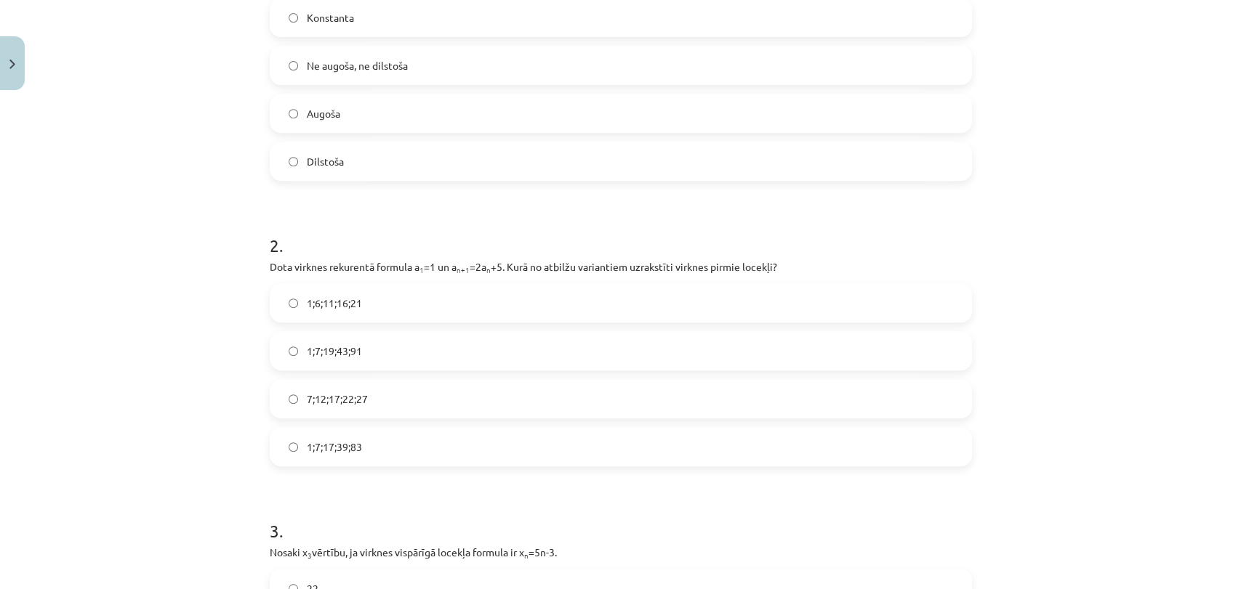
scroll to position [372, 0]
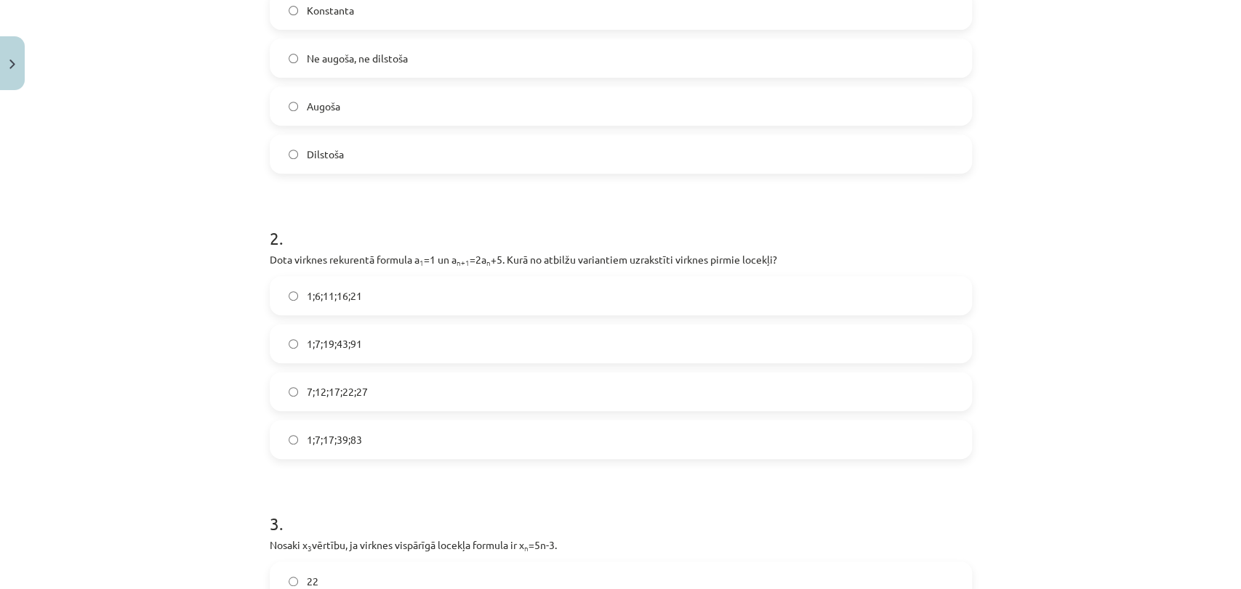
click at [680, 143] on label "Dilstoša" at bounding box center [620, 154] width 699 height 36
click at [425, 382] on label "7;12;17;22;27" at bounding box center [620, 392] width 699 height 36
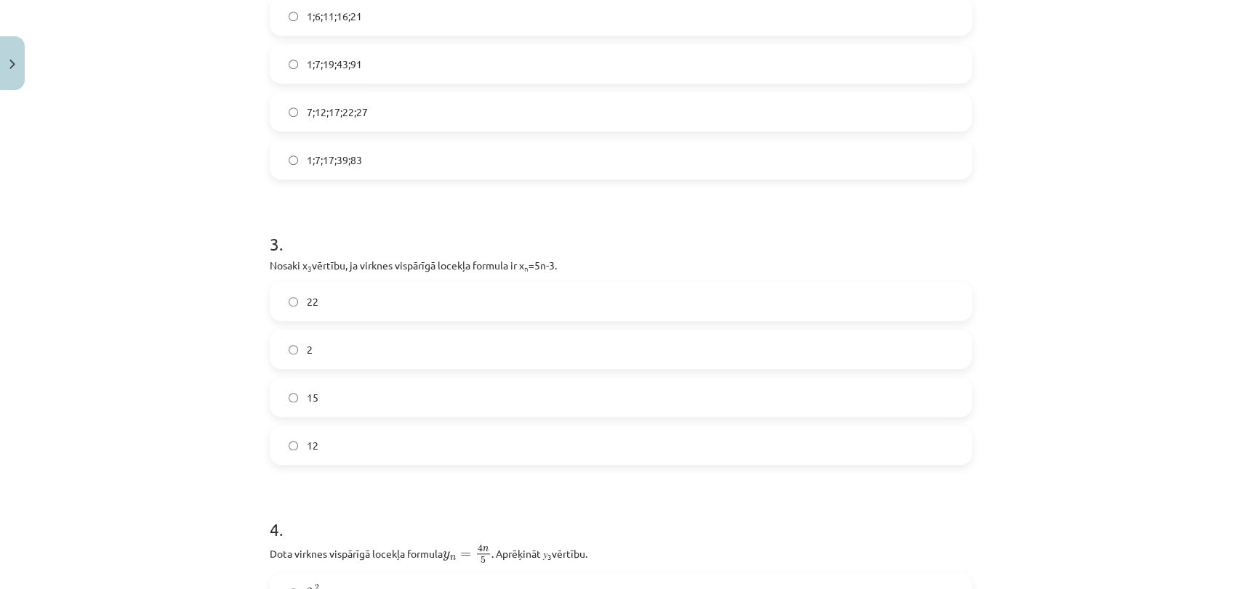
scroll to position [672, 0]
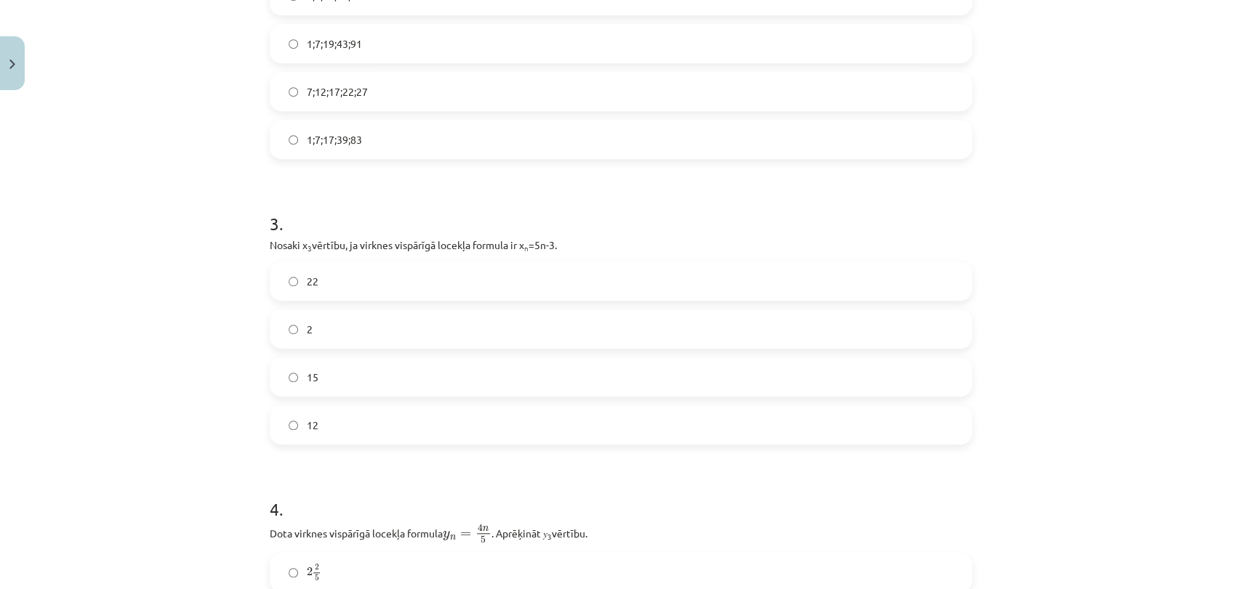
click at [552, 321] on label "2" at bounding box center [620, 329] width 699 height 36
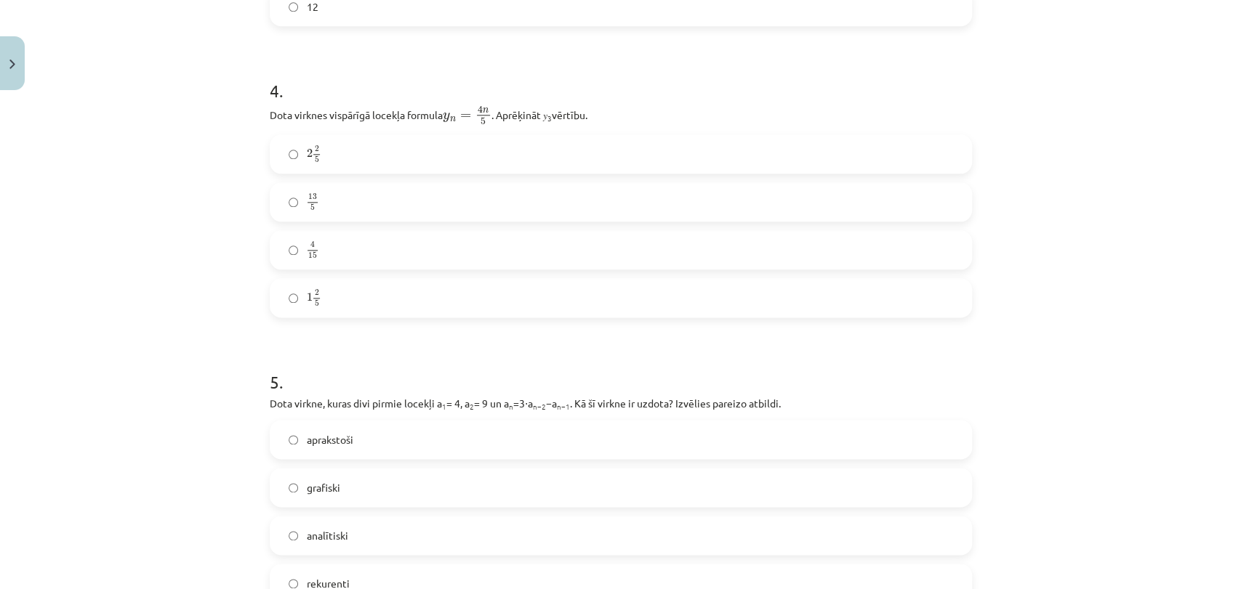
scroll to position [1099, 0]
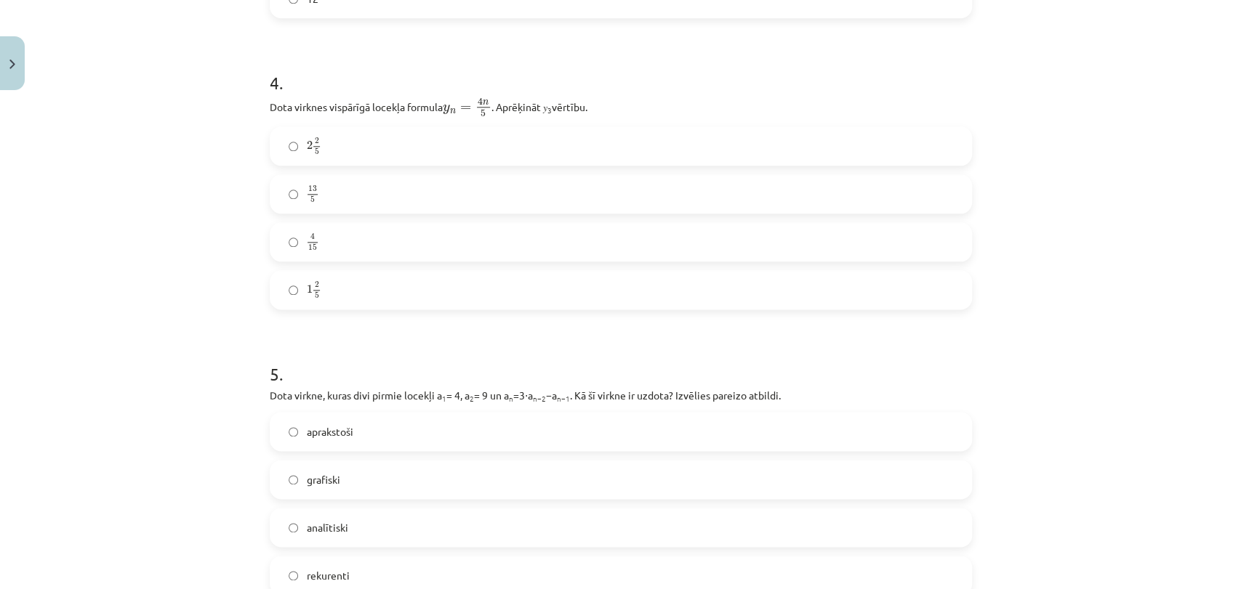
click at [623, 179] on label "13 5 13 5" at bounding box center [620, 194] width 699 height 36
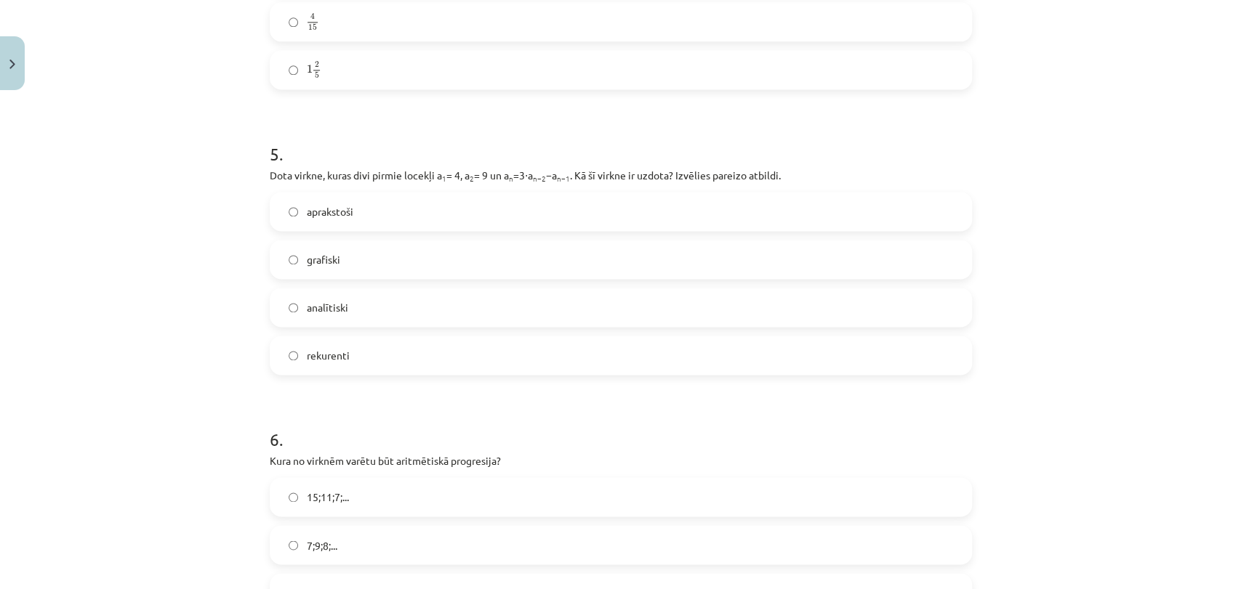
scroll to position [1323, 0]
click at [537, 301] on label "analītiski" at bounding box center [620, 303] width 699 height 36
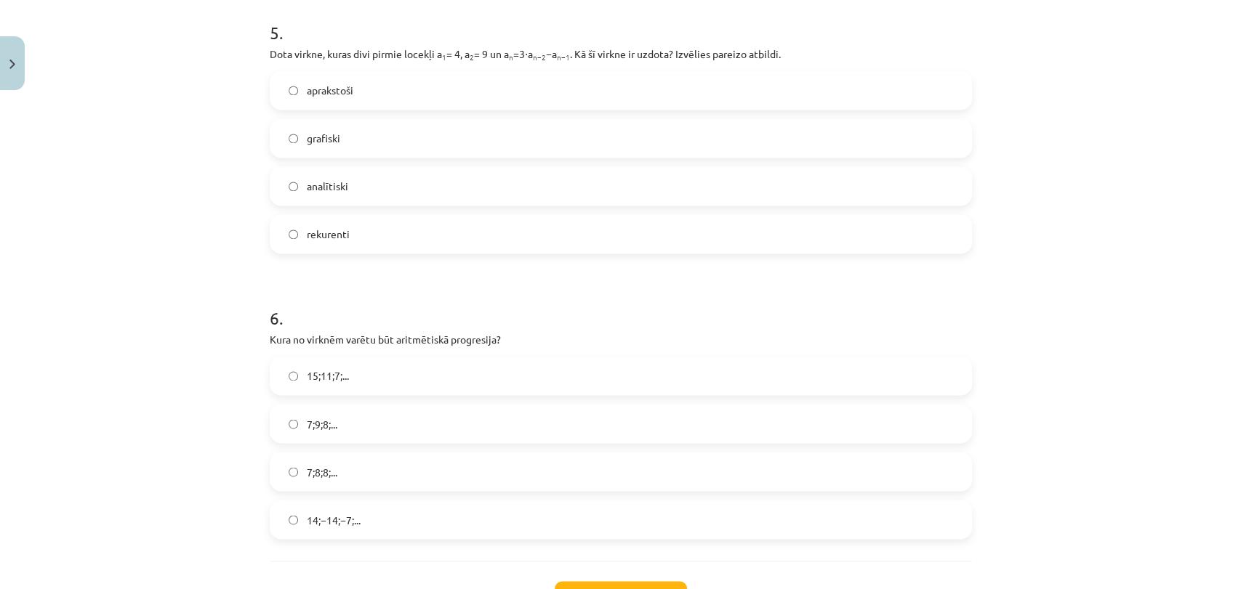
scroll to position [1558, 0]
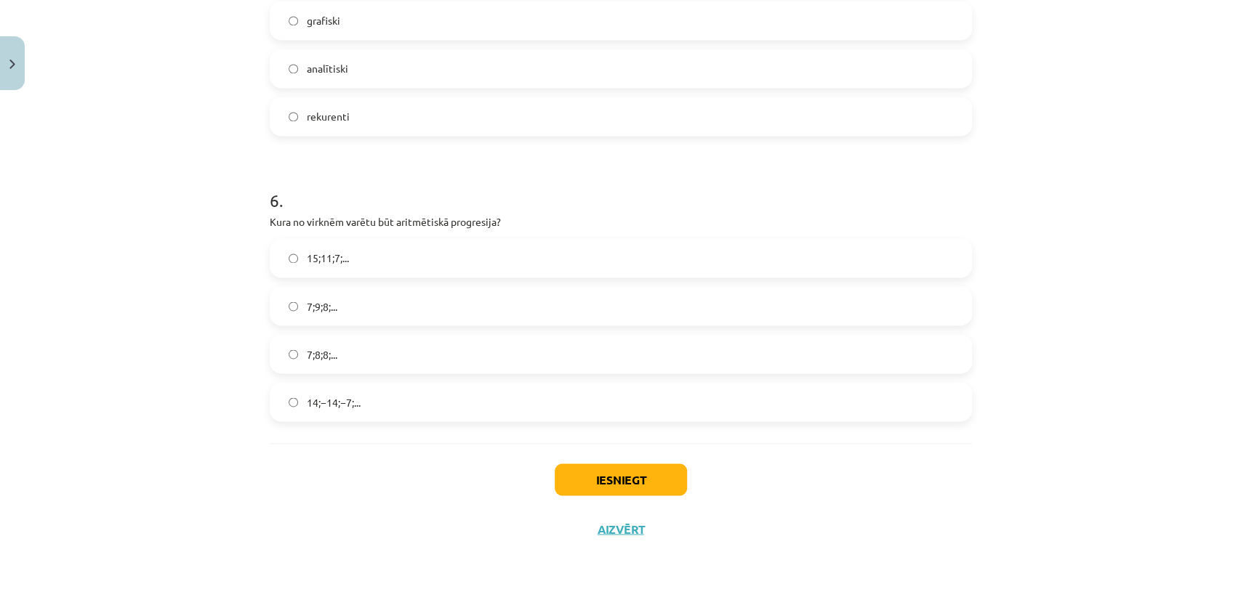
click at [650, 350] on label "7;8;8;..." at bounding box center [620, 354] width 699 height 36
click at [621, 467] on button "Iesniegt" at bounding box center [620, 480] width 132 height 32
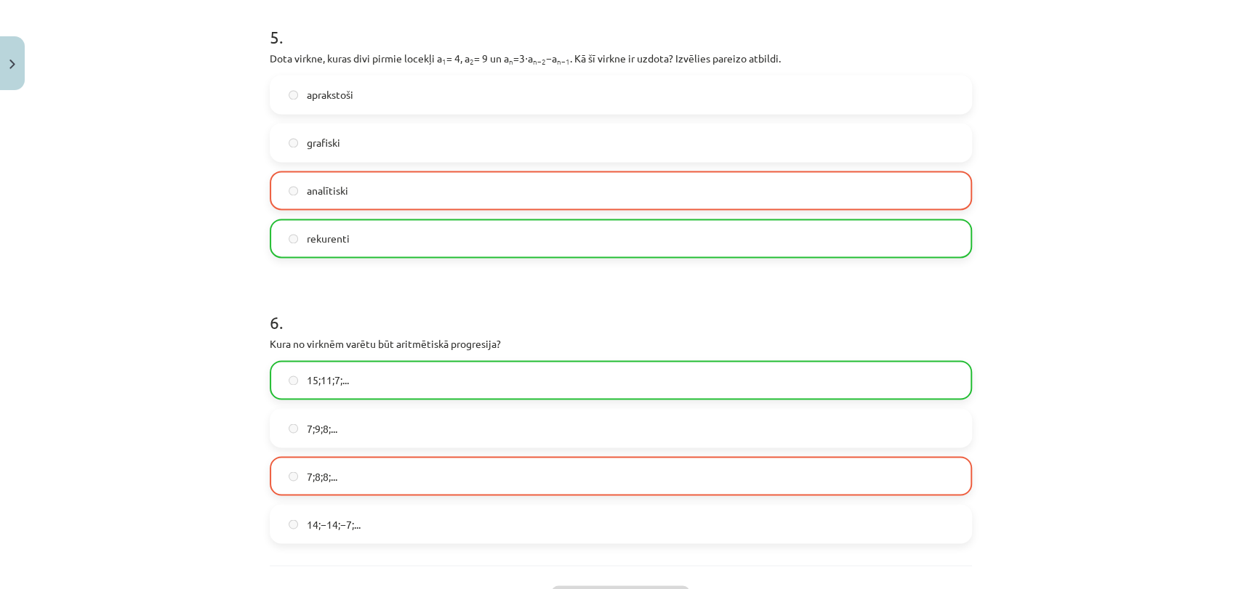
scroll to position [1605, 0]
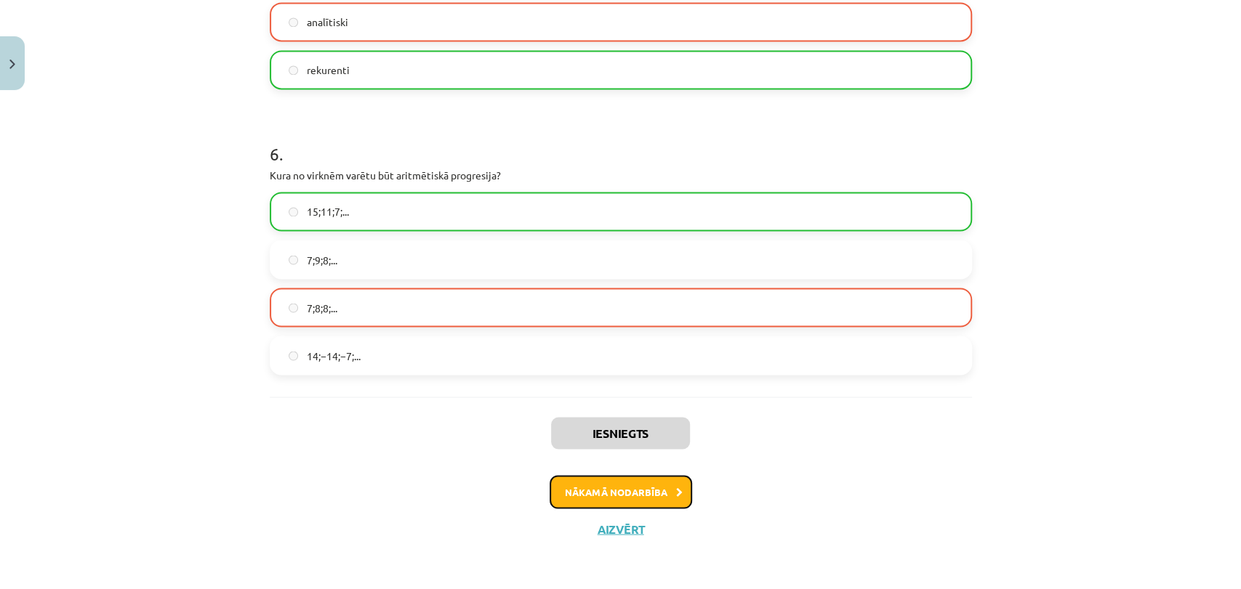
click at [663, 481] on button "Nākamā nodarbība" at bounding box center [620, 491] width 142 height 33
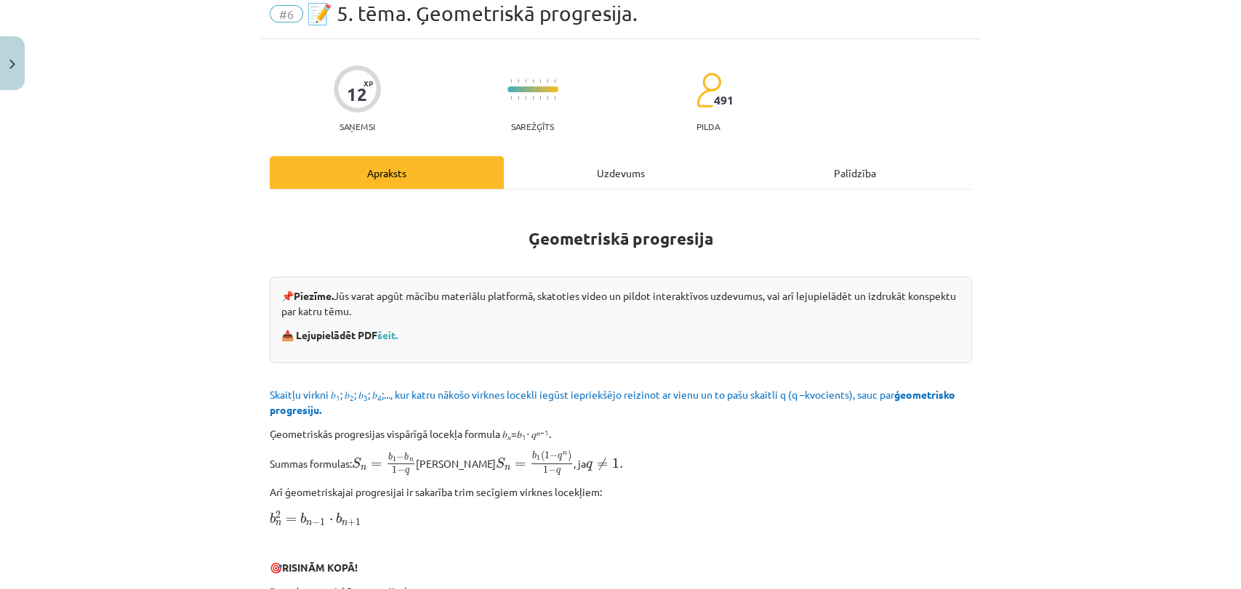
scroll to position [36, 0]
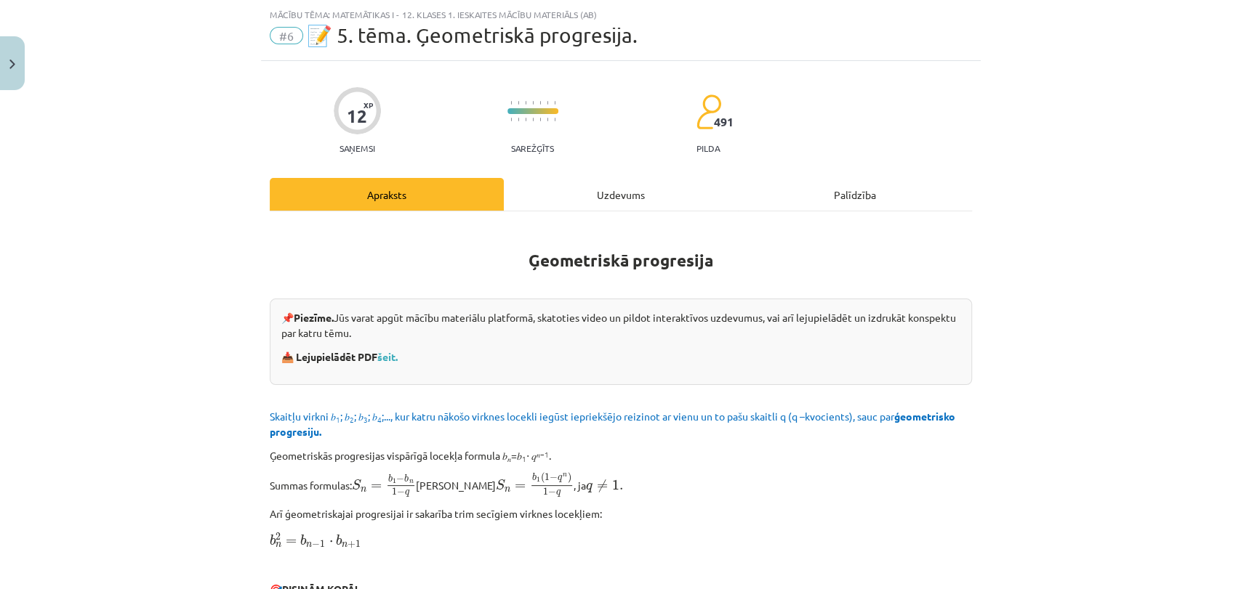
click at [622, 183] on div "Uzdevums" at bounding box center [621, 194] width 234 height 33
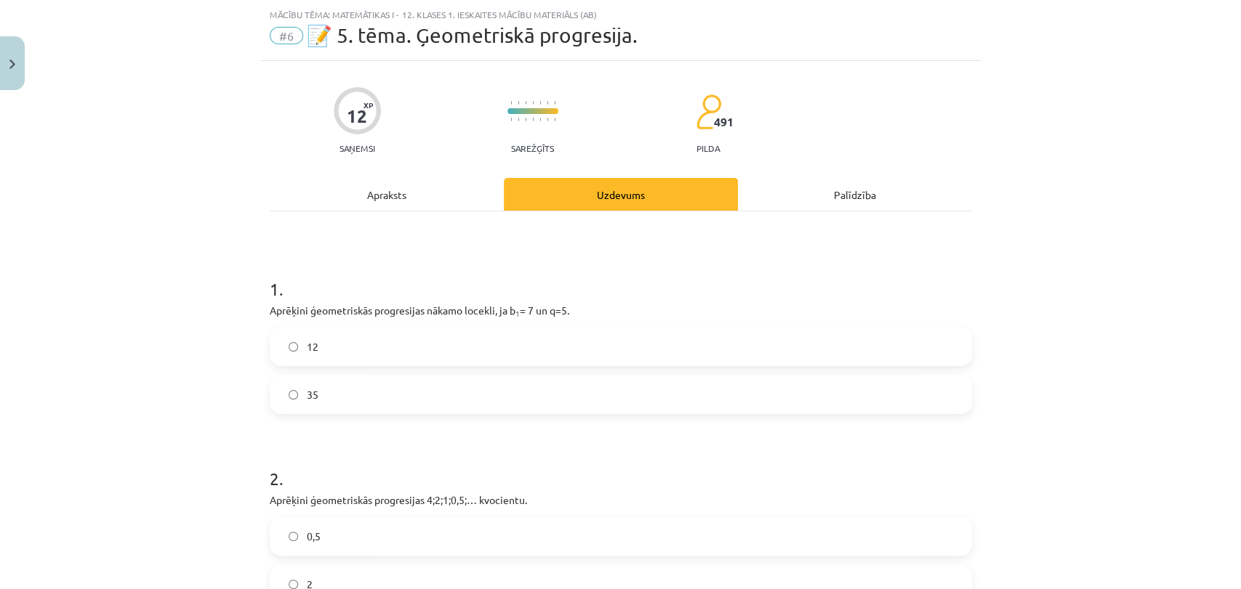
click at [397, 367] on div "12 35" at bounding box center [621, 370] width 702 height 87
click at [421, 339] on label "12" at bounding box center [620, 346] width 699 height 36
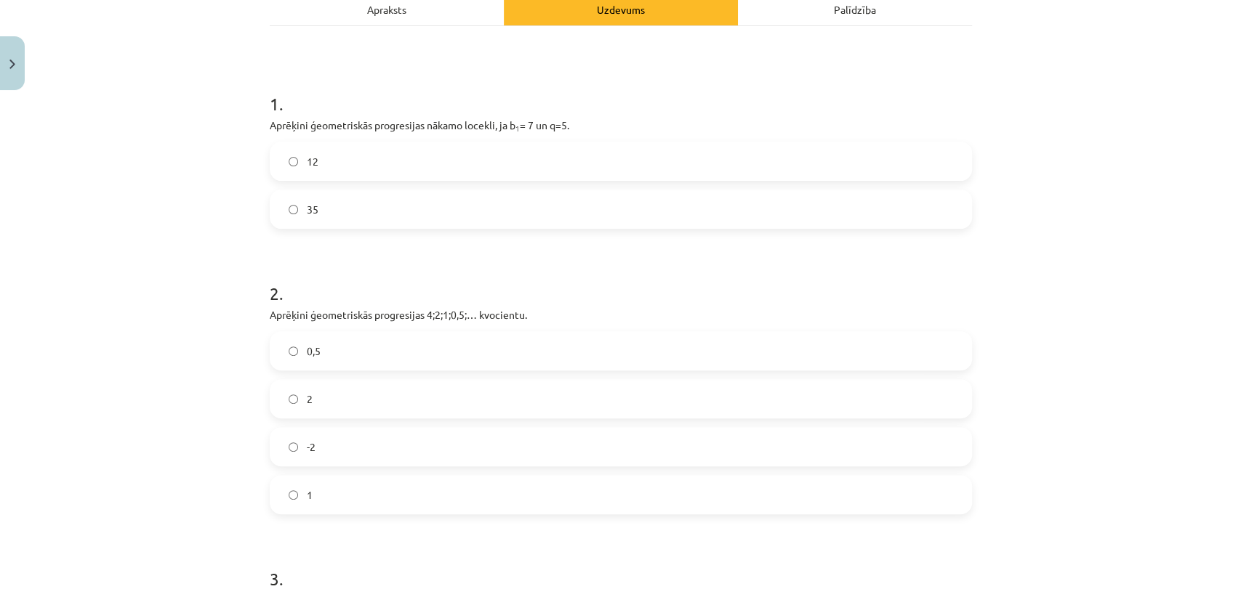
scroll to position [241, 0]
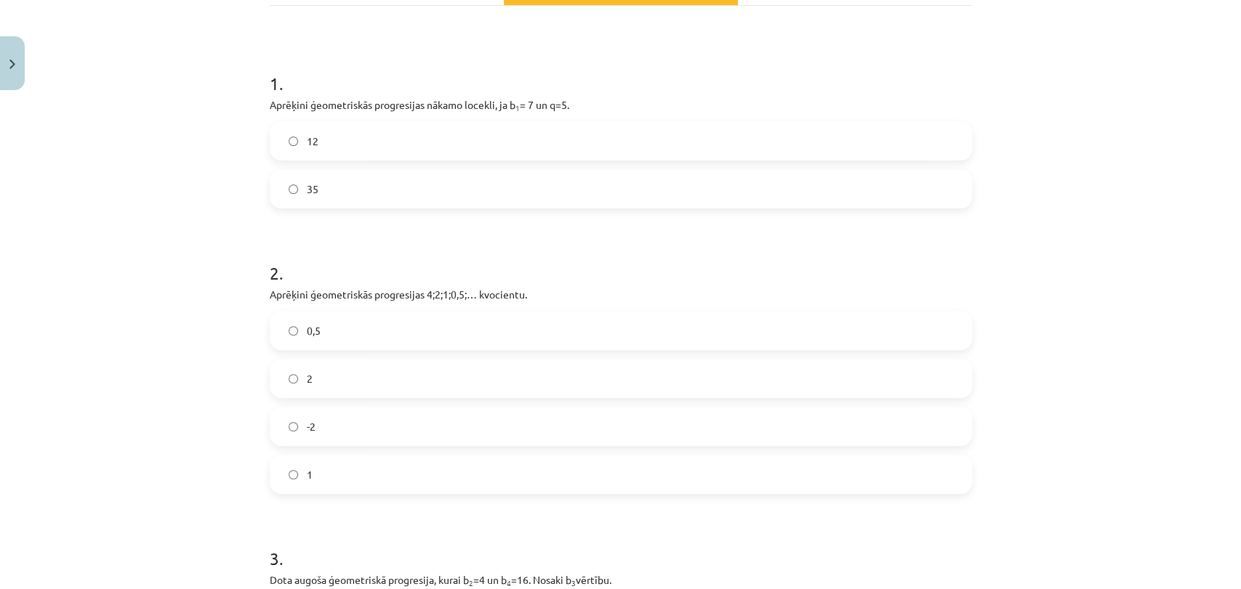
click at [445, 395] on label "2" at bounding box center [620, 378] width 699 height 36
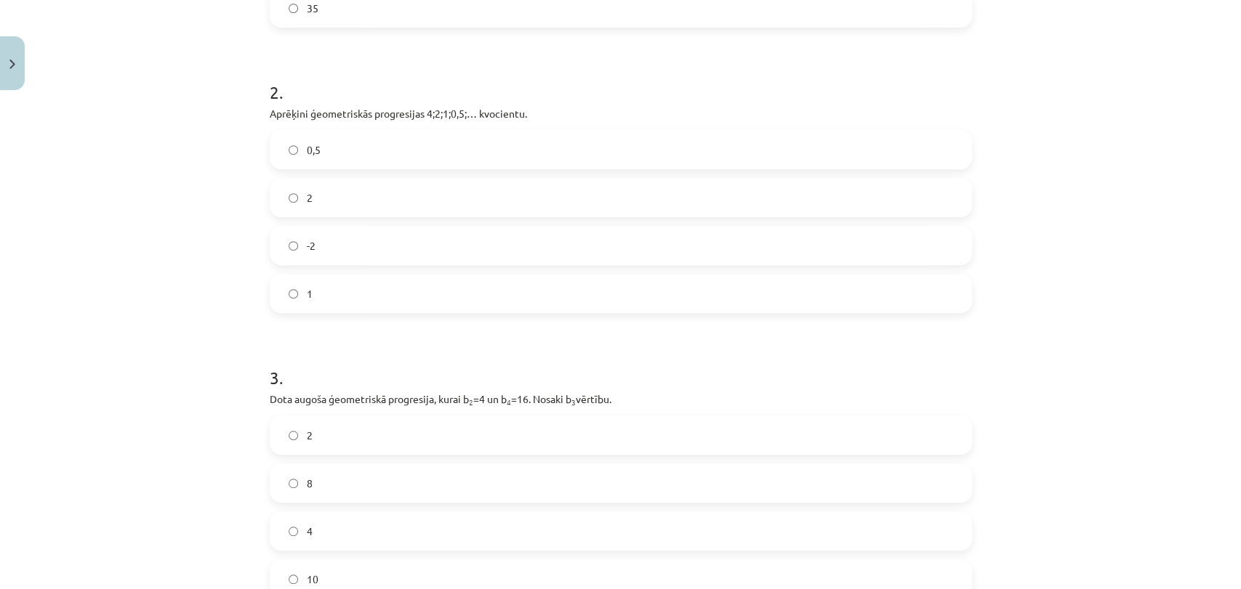
scroll to position [496, 0]
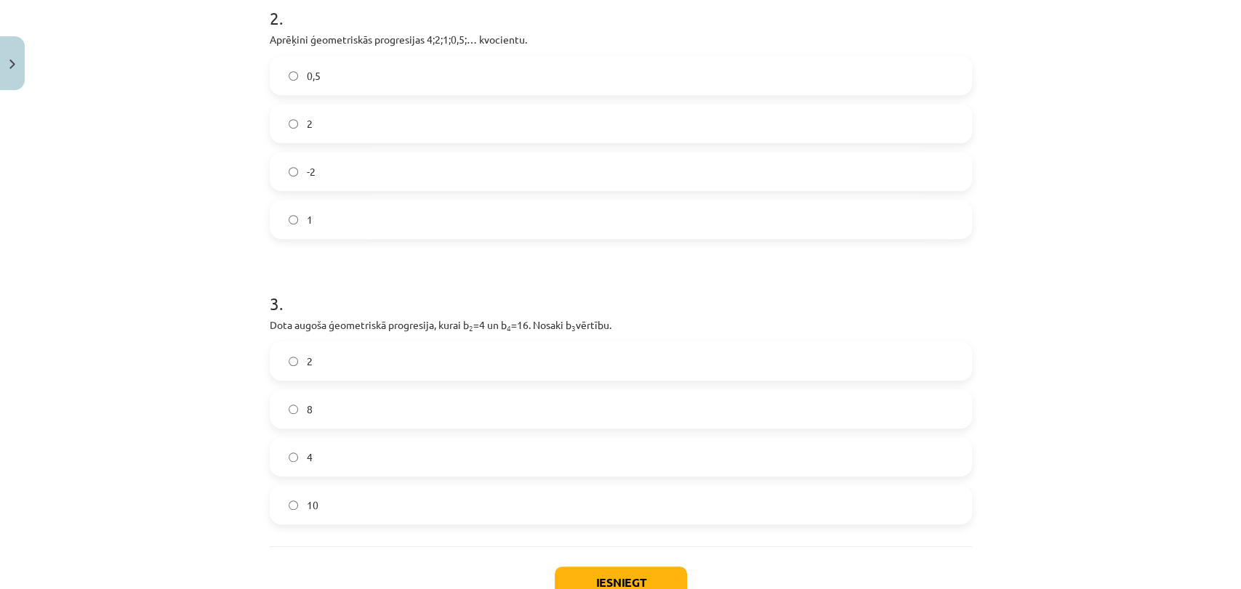
click at [576, 403] on label "8" at bounding box center [620, 409] width 699 height 36
drag, startPoint x: 1239, startPoint y: 308, endPoint x: 1209, endPoint y: 392, distance: 89.4
click at [1209, 392] on div "Mācību tēma: Matemātikas i - 12. klases 1. ieskaites mācību materiāls (ab) #6 📝…" at bounding box center [620, 294] width 1241 height 589
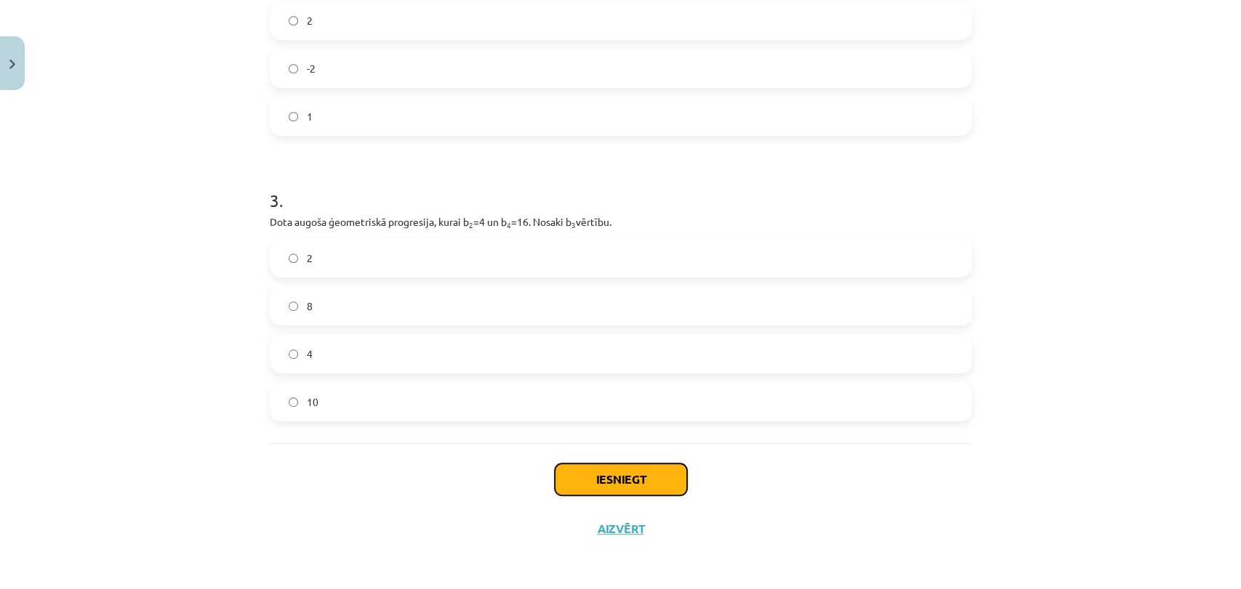
click at [644, 475] on button "Iesniegt" at bounding box center [620, 480] width 132 height 32
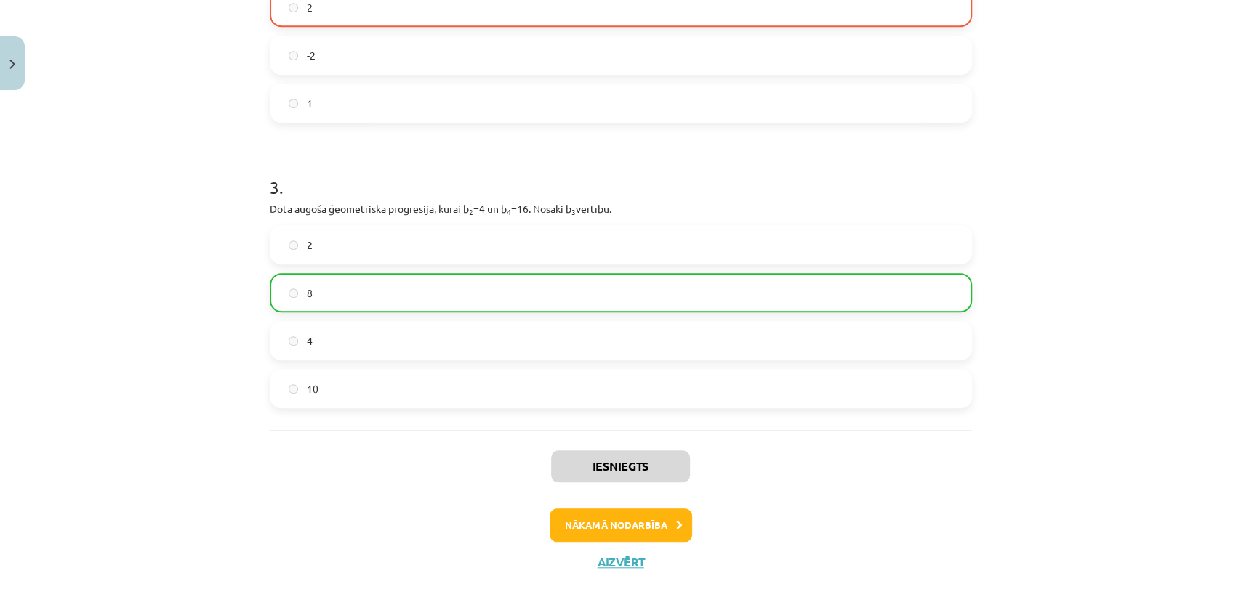
scroll to position [612, 0]
click at [669, 536] on button "Nākamā nodarbība" at bounding box center [620, 525] width 142 height 33
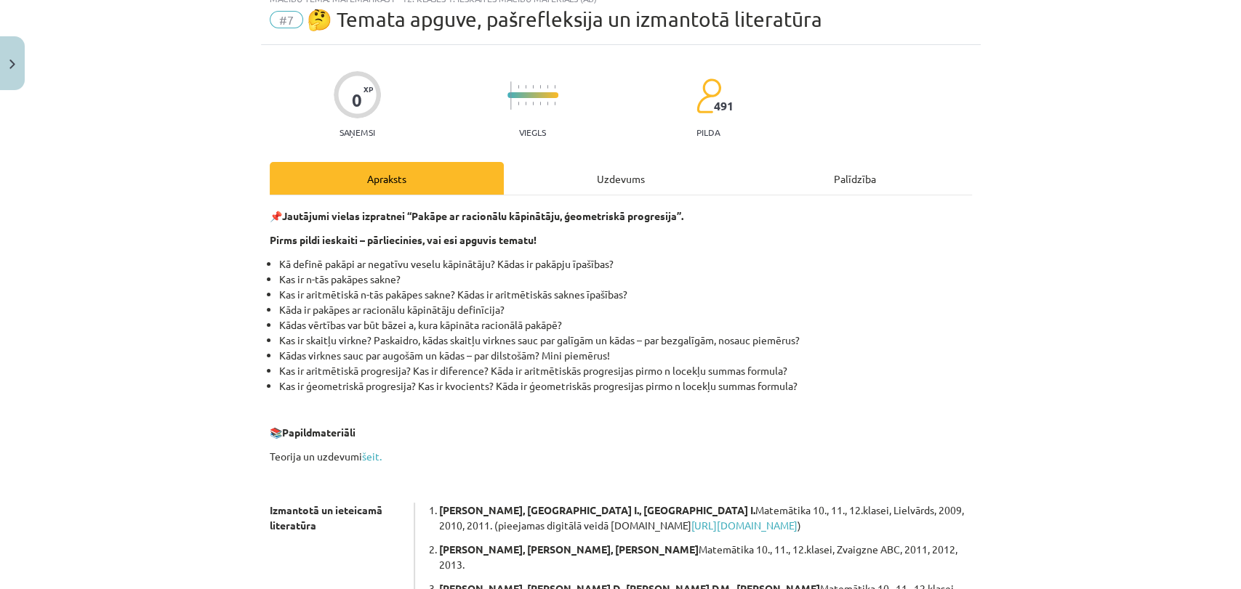
scroll to position [36, 0]
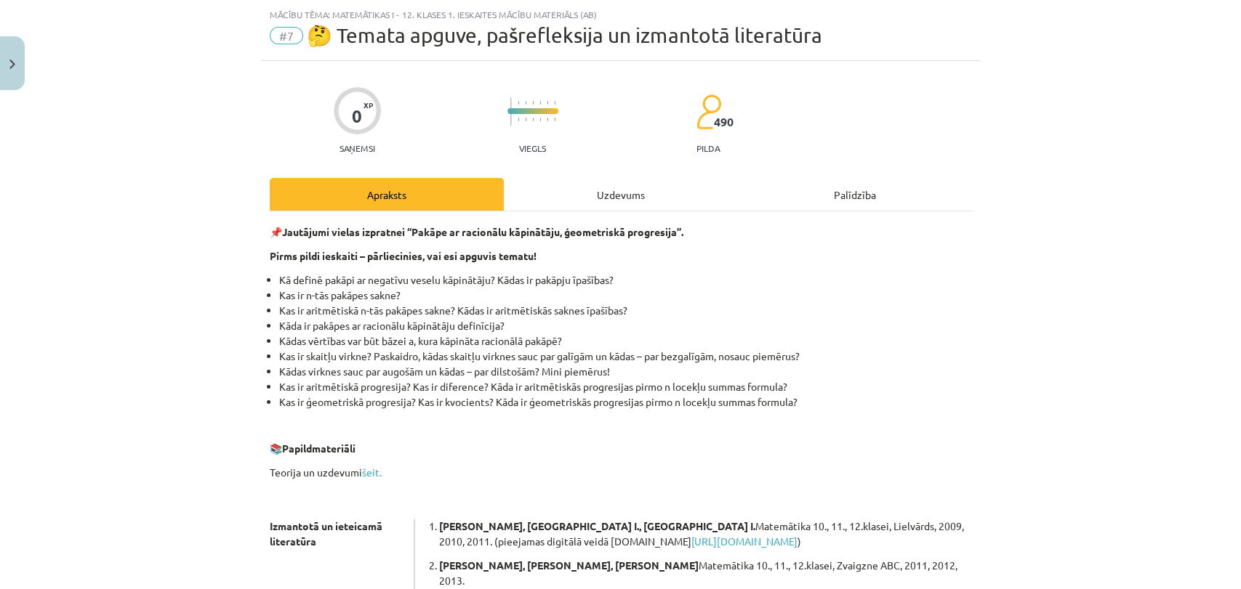
click at [587, 219] on div "📌 Jautājumi vielas izpratnei “Pakāpe ar racionālu kāpinātāju, ģeometriskā progr…" at bounding box center [621, 496] width 702 height 571
click at [614, 198] on div "Uzdevums" at bounding box center [621, 194] width 234 height 33
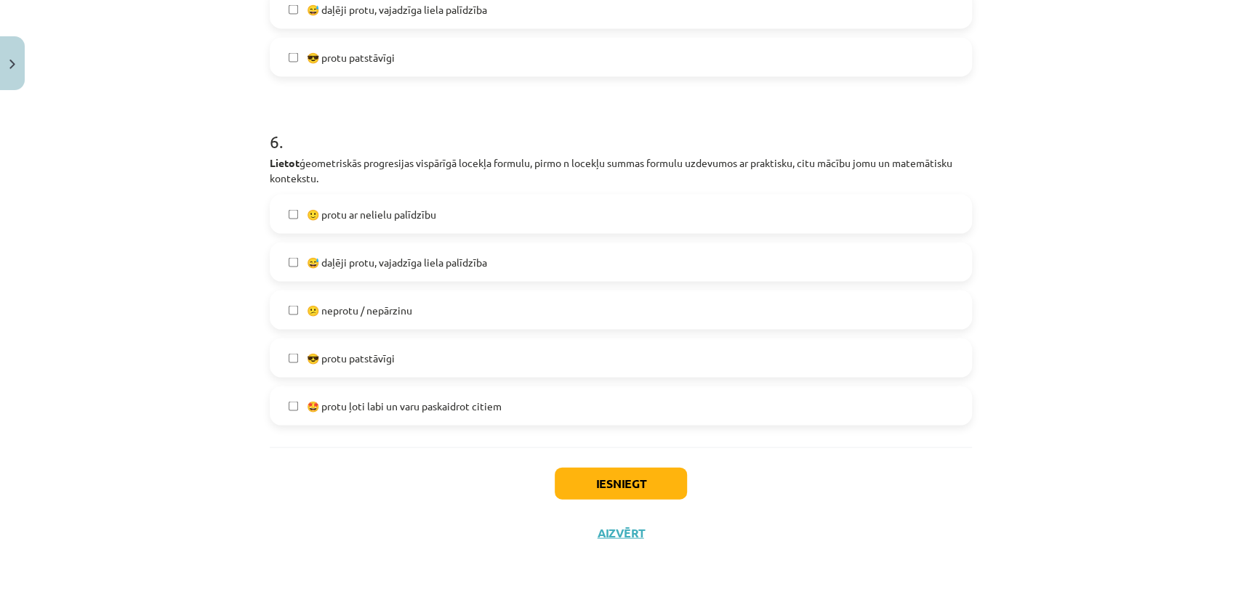
scroll to position [1874, 0]
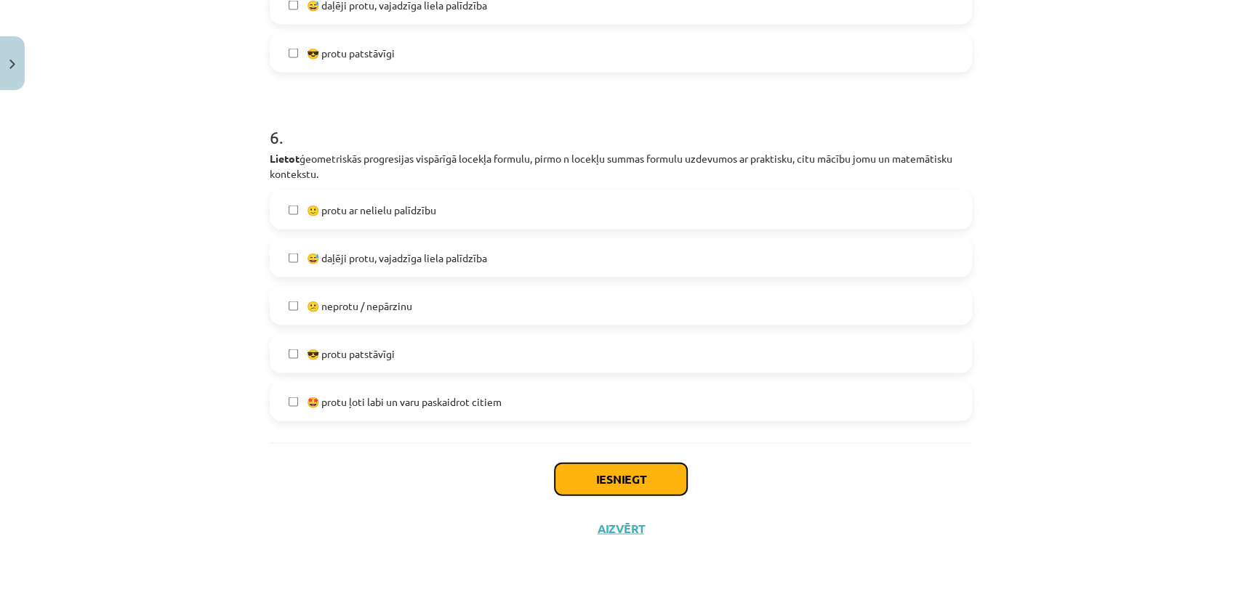
click at [642, 493] on button "Iesniegt" at bounding box center [620, 480] width 132 height 32
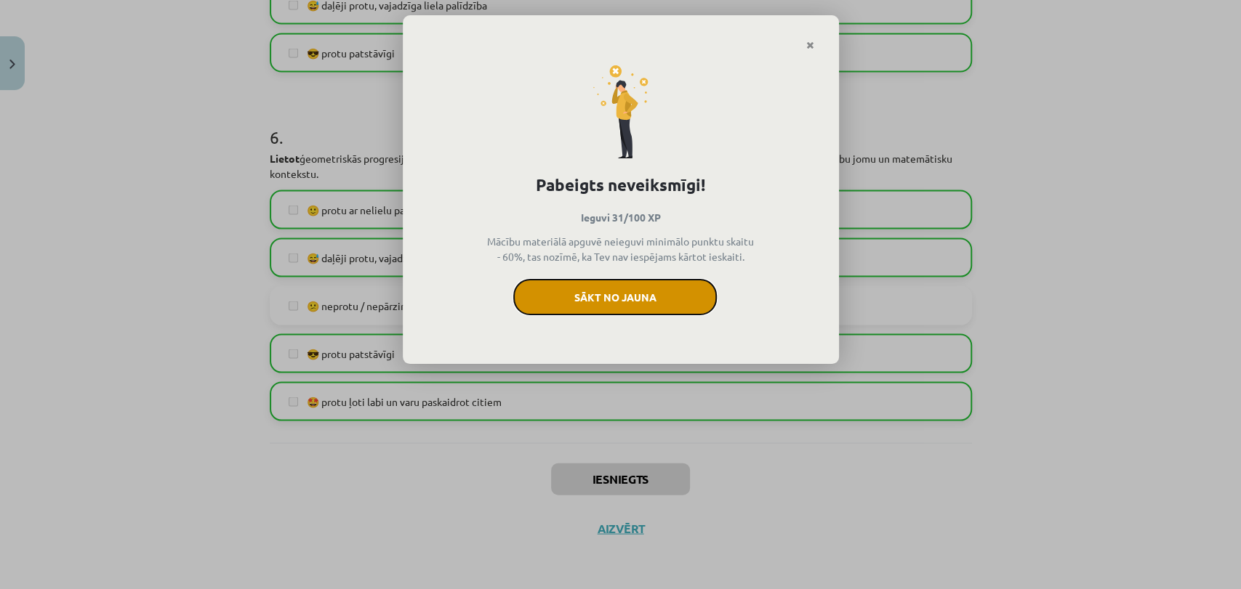
click at [650, 292] on button "Sākt no jauna" at bounding box center [614, 297] width 203 height 36
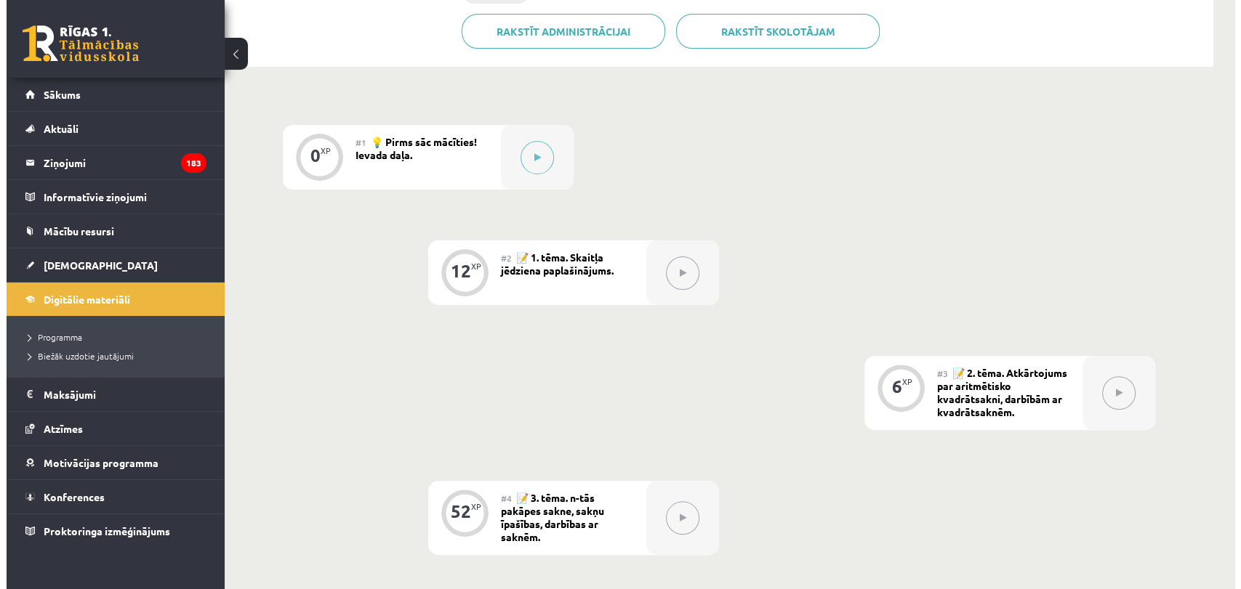
scroll to position [353, 0]
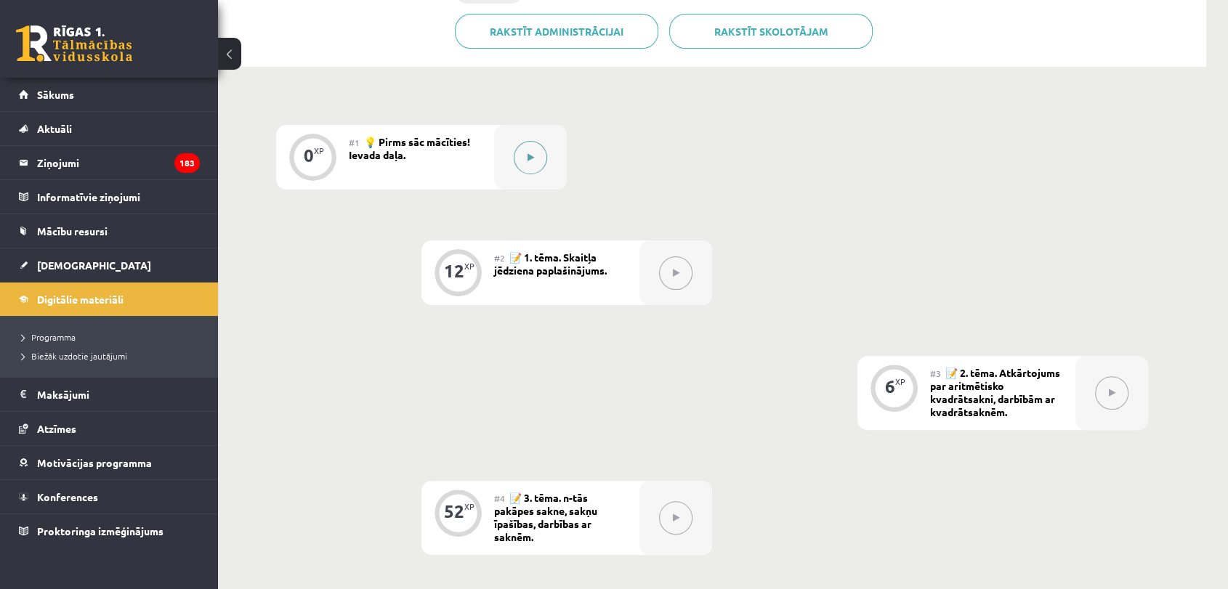
click at [523, 167] on button at bounding box center [530, 157] width 33 height 33
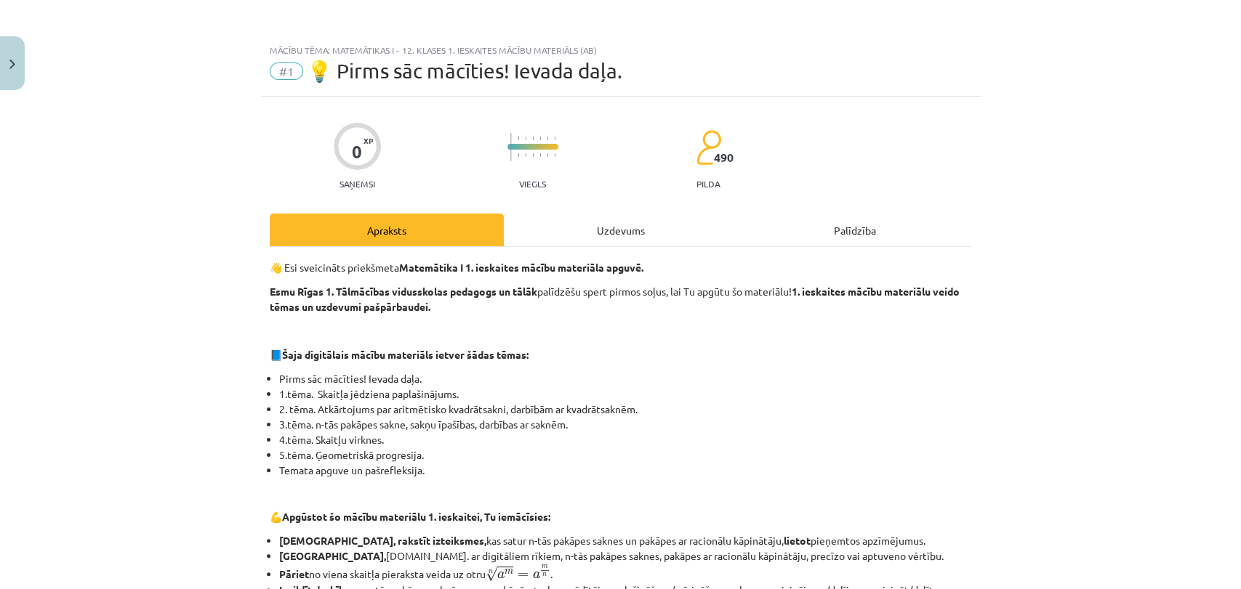
click at [626, 228] on div "Uzdevums" at bounding box center [621, 230] width 234 height 33
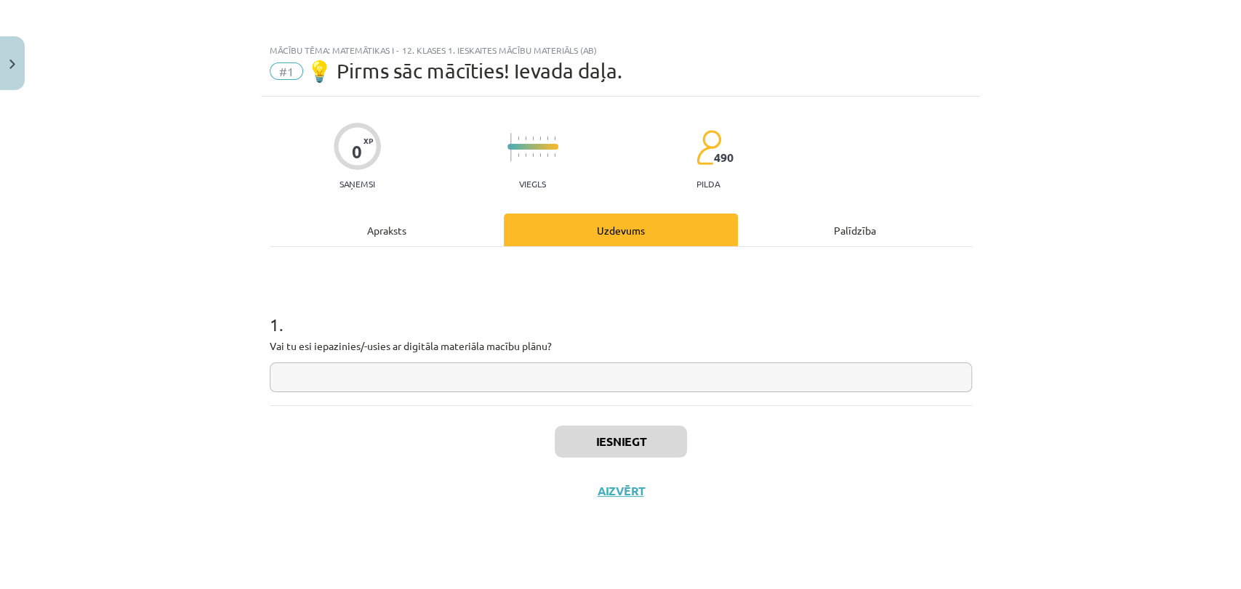
click at [686, 364] on input "text" at bounding box center [621, 378] width 702 height 30
type input "*"
click at [648, 443] on button "Iesniegt" at bounding box center [620, 442] width 132 height 32
click at [618, 486] on button "Nākamā nodarbība" at bounding box center [620, 500] width 142 height 33
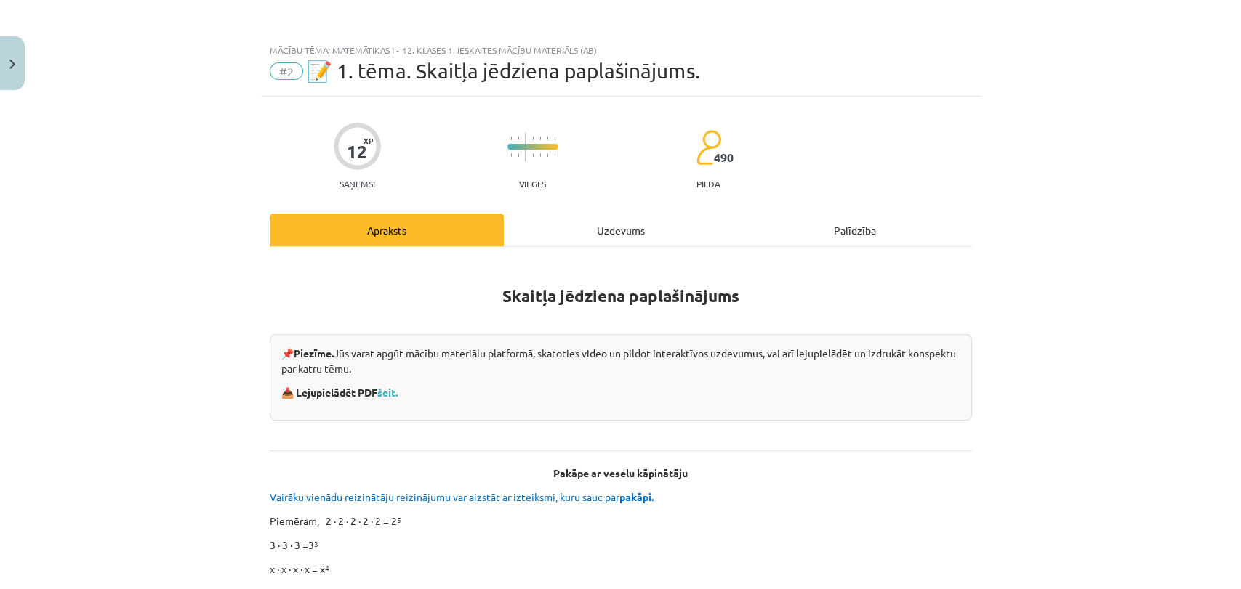
scroll to position [9, 0]
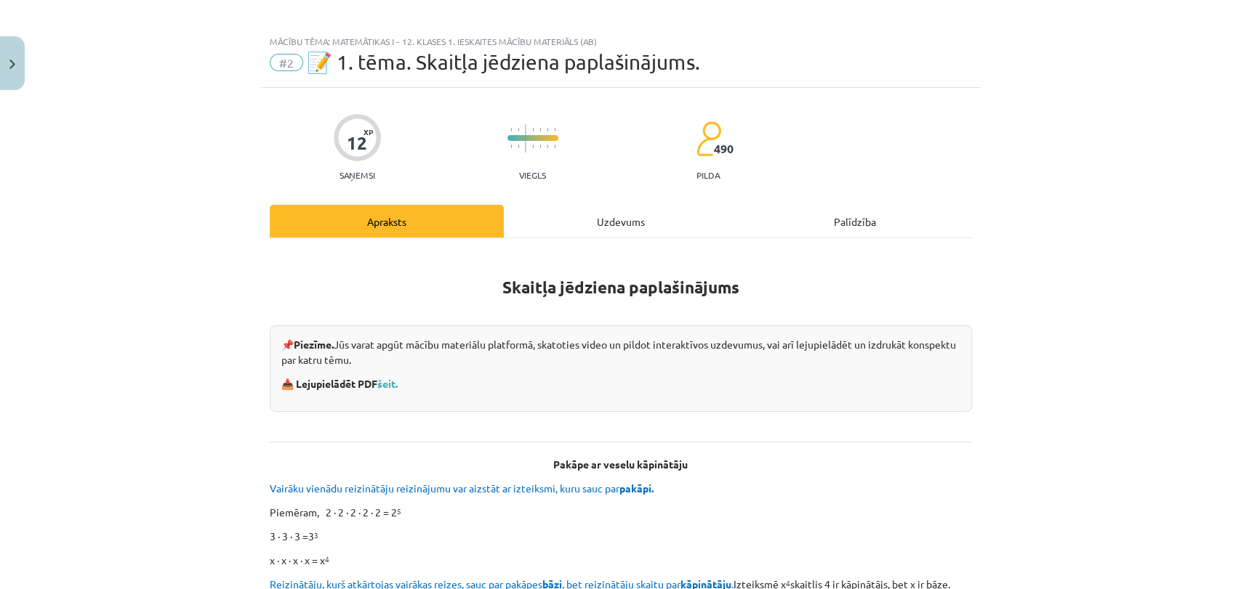
click at [613, 227] on div "Uzdevums" at bounding box center [621, 221] width 234 height 33
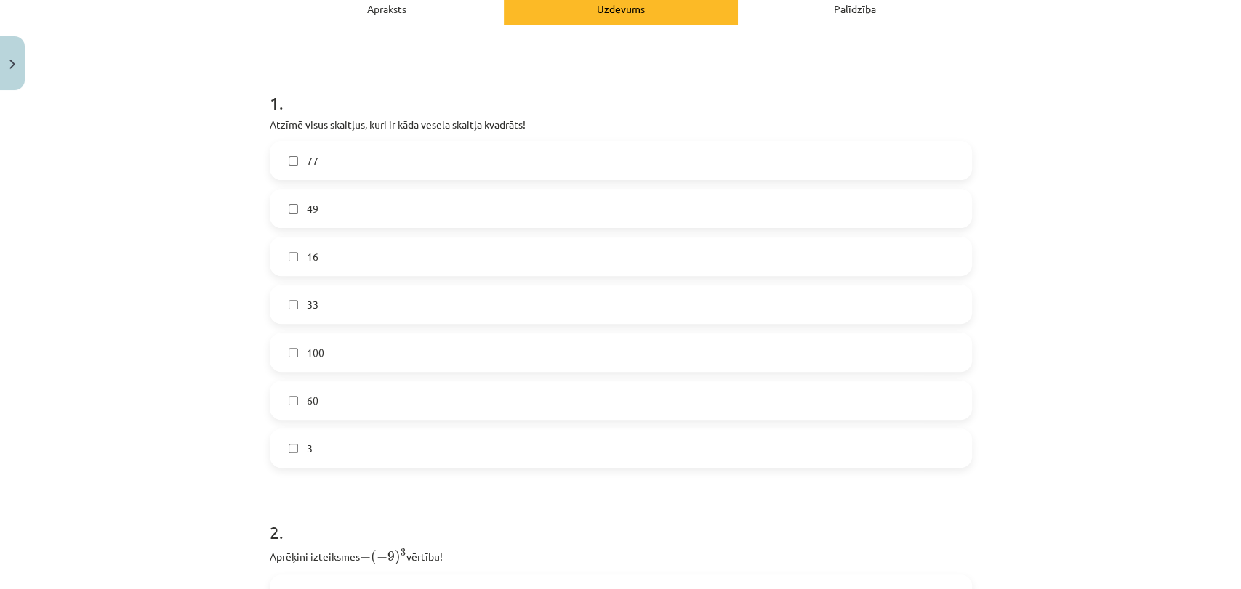
scroll to position [227, 0]
click at [432, 209] on label "49" at bounding box center [620, 203] width 699 height 36
click at [395, 356] on label "100" at bounding box center [620, 347] width 699 height 36
click at [390, 247] on label "16" at bounding box center [620, 251] width 699 height 36
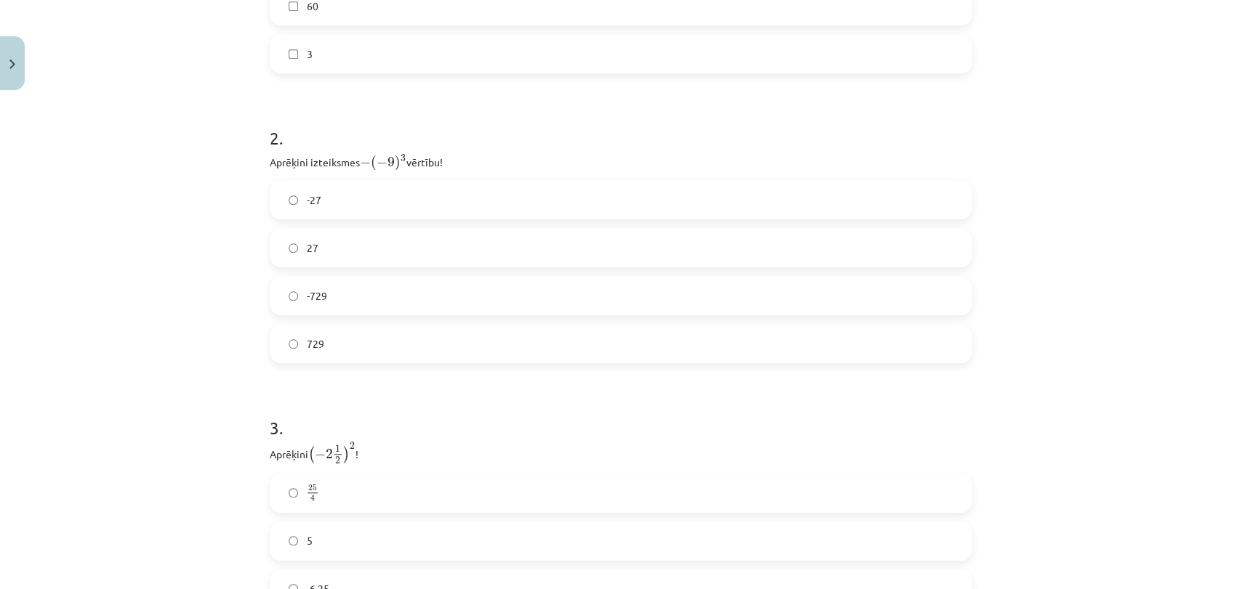
scroll to position [642, 0]
click at [403, 269] on label "-729" at bounding box center [620, 269] width 699 height 36
click at [400, 306] on label "729" at bounding box center [620, 317] width 699 height 36
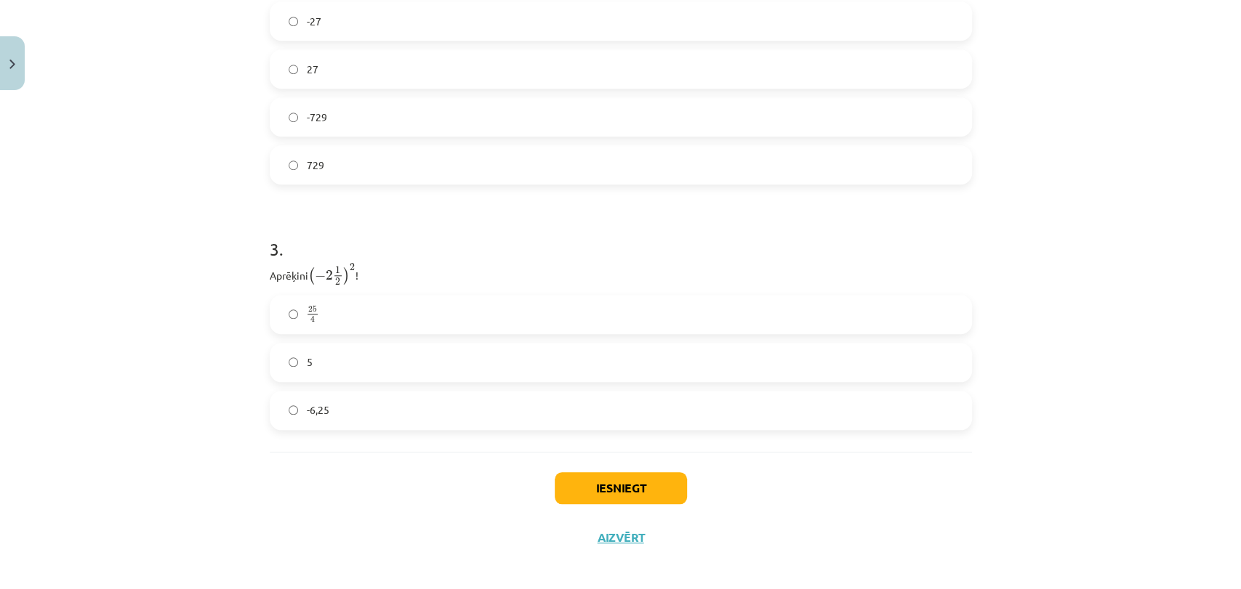
scroll to position [803, 0]
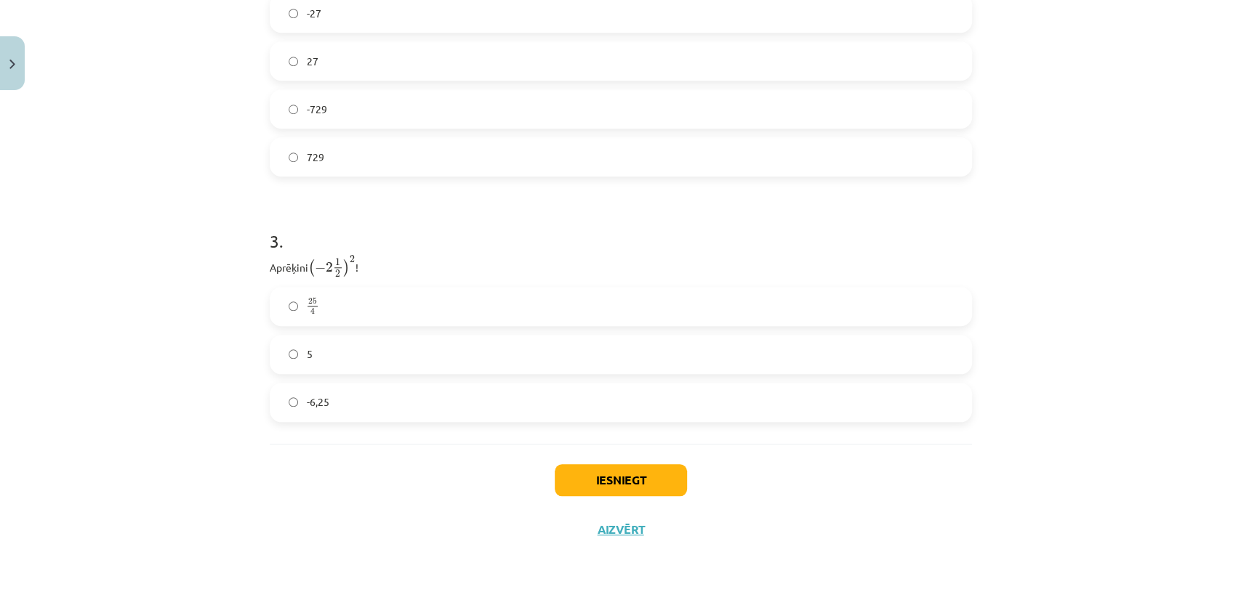
click at [371, 294] on label "25 4 25 4" at bounding box center [620, 307] width 699 height 36
click at [675, 472] on button "Iesniegt" at bounding box center [620, 480] width 132 height 32
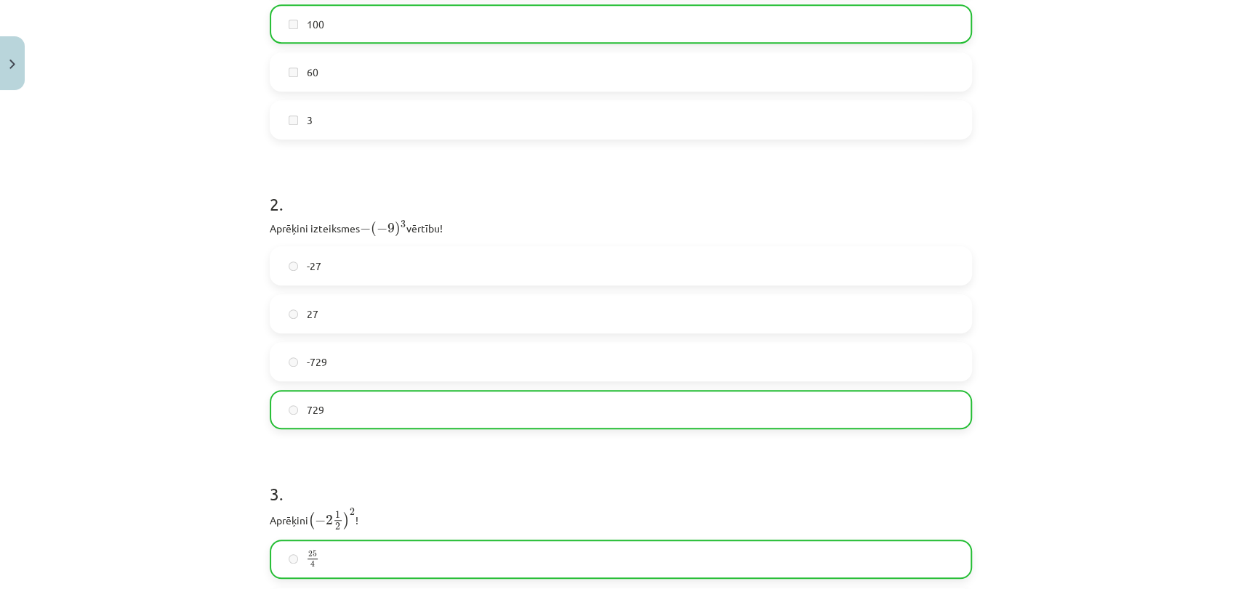
scroll to position [849, 0]
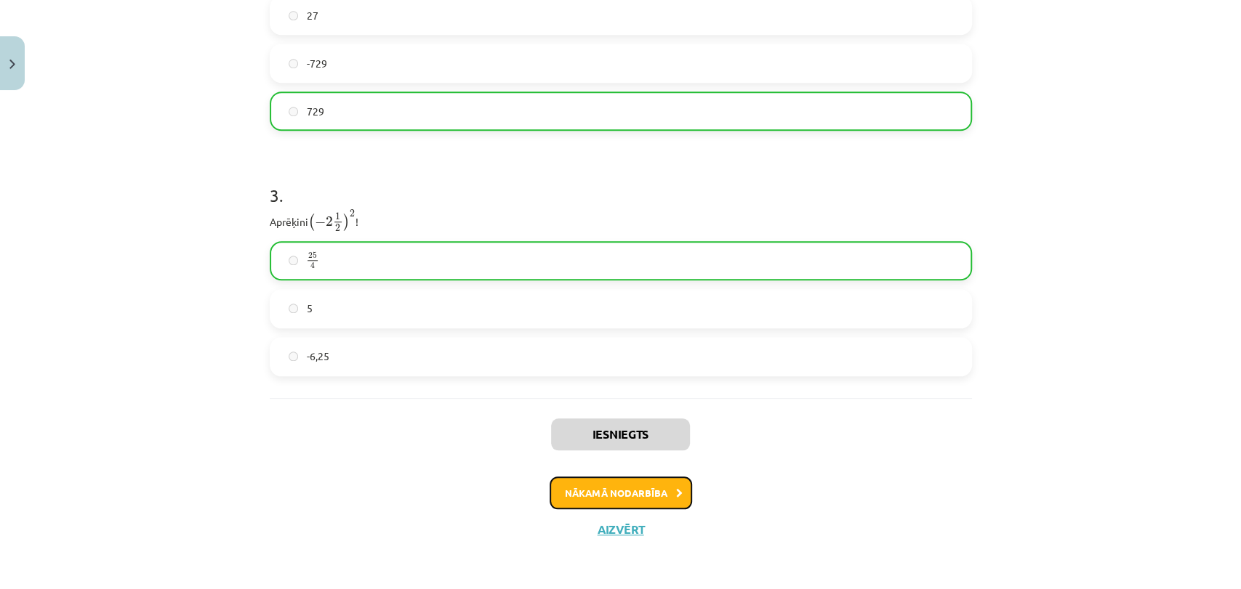
click at [638, 484] on button "Nākamā nodarbība" at bounding box center [620, 493] width 142 height 33
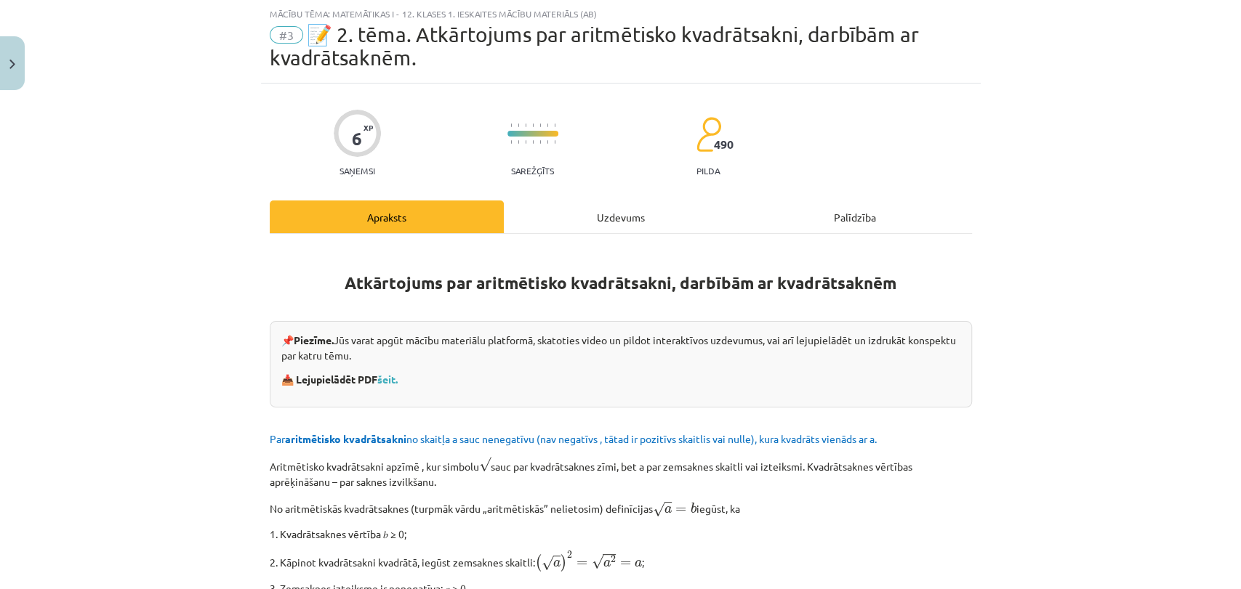
scroll to position [36, 0]
drag, startPoint x: 595, startPoint y: 199, endPoint x: 613, endPoint y: 212, distance: 22.4
click at [613, 212] on div "Uzdevums" at bounding box center [621, 217] width 234 height 33
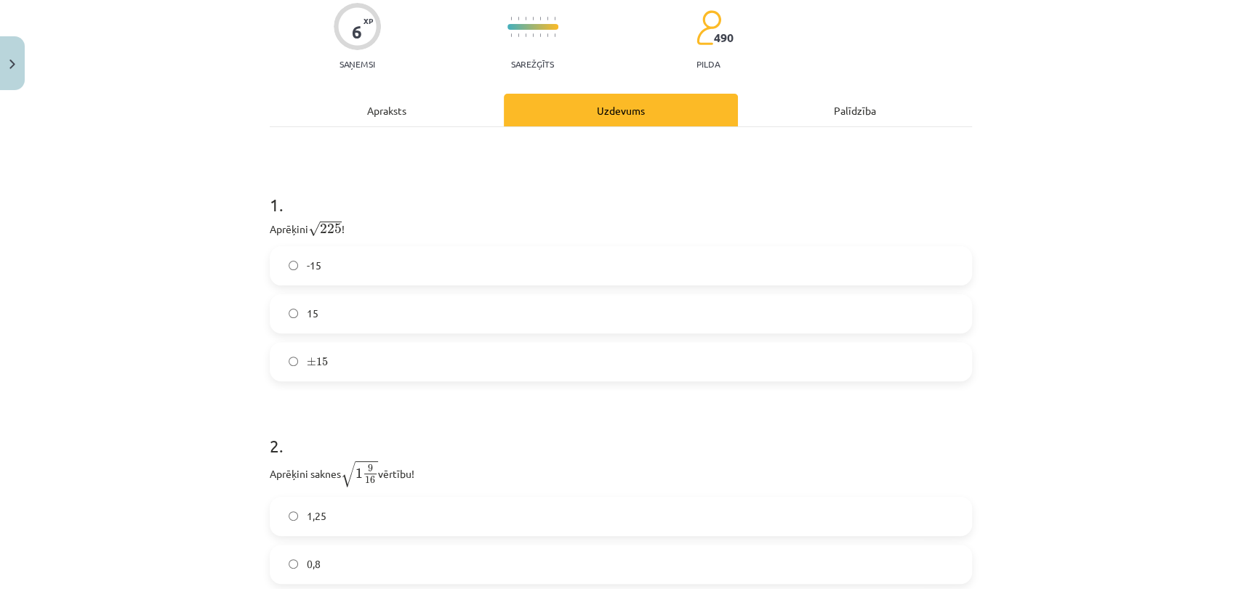
scroll to position [167, 0]
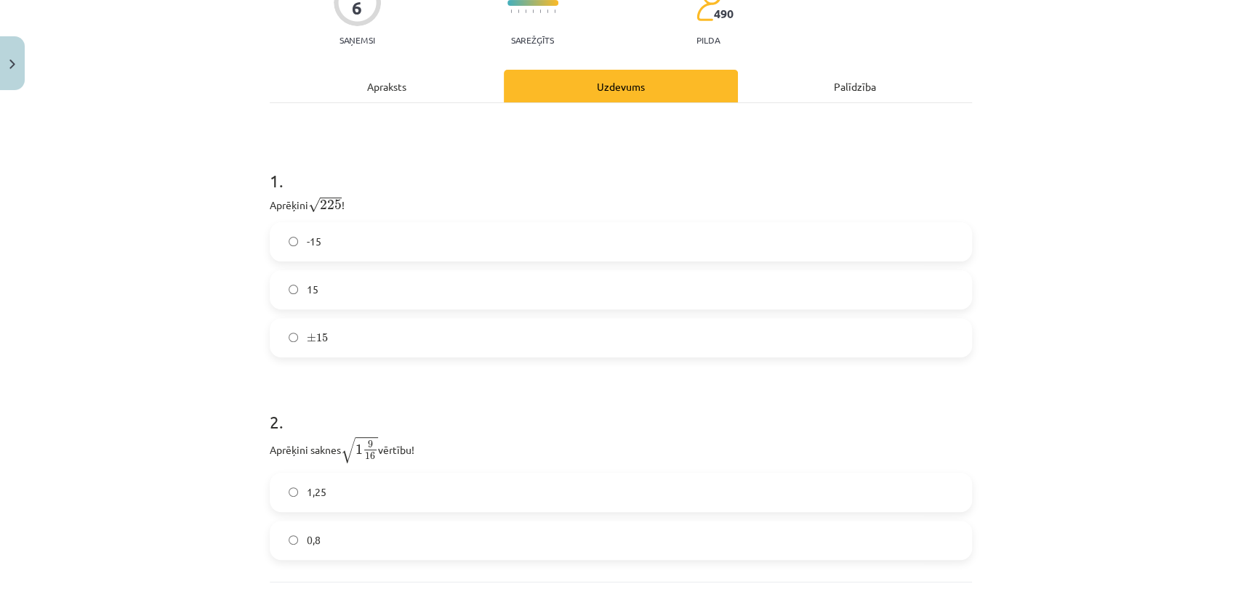
click at [411, 278] on label "15" at bounding box center [620, 290] width 699 height 36
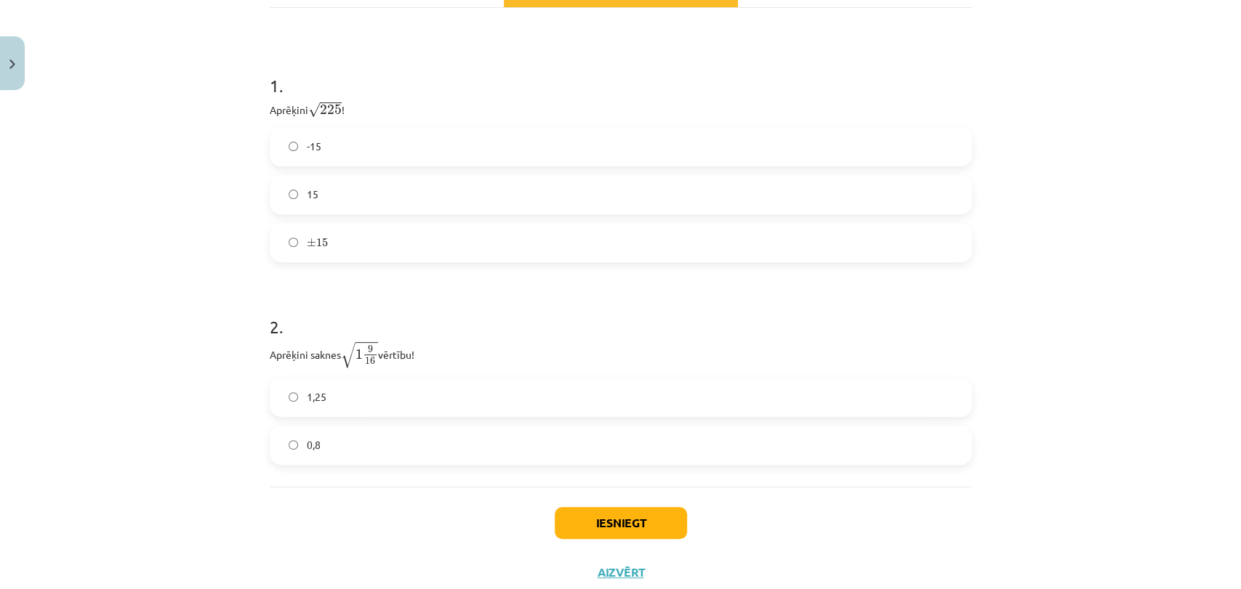
scroll to position [306, 0]
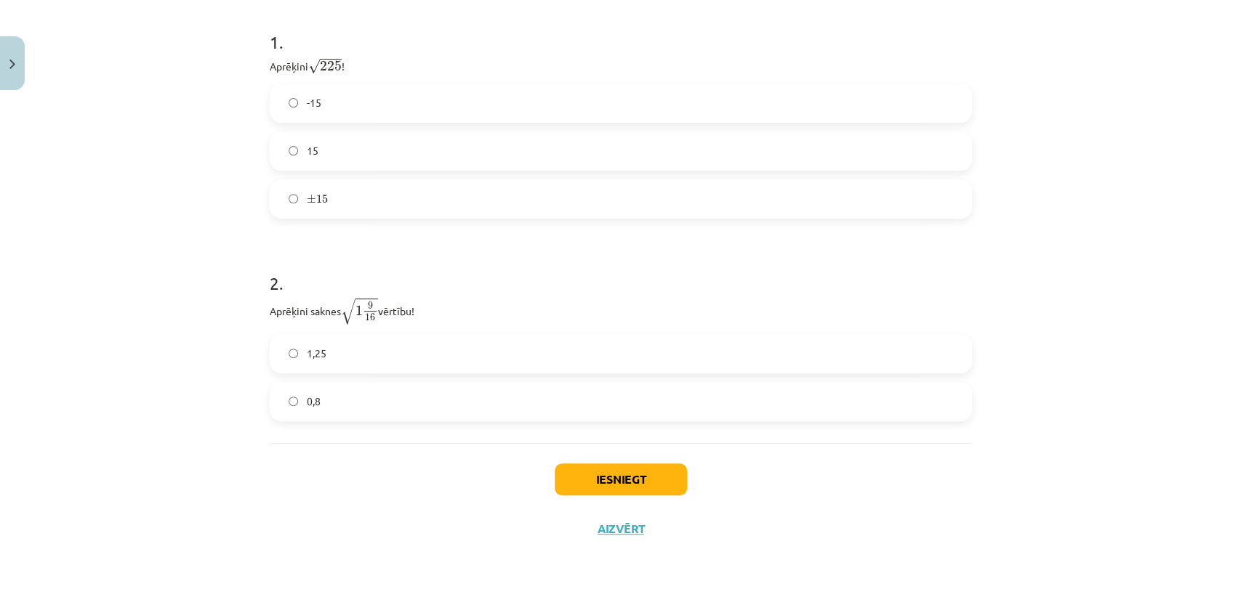
click at [358, 351] on label "1,25" at bounding box center [620, 354] width 699 height 36
drag, startPoint x: 659, startPoint y: 484, endPoint x: 629, endPoint y: 478, distance: 30.4
click at [629, 478] on button "Iesniegt" at bounding box center [620, 480] width 132 height 32
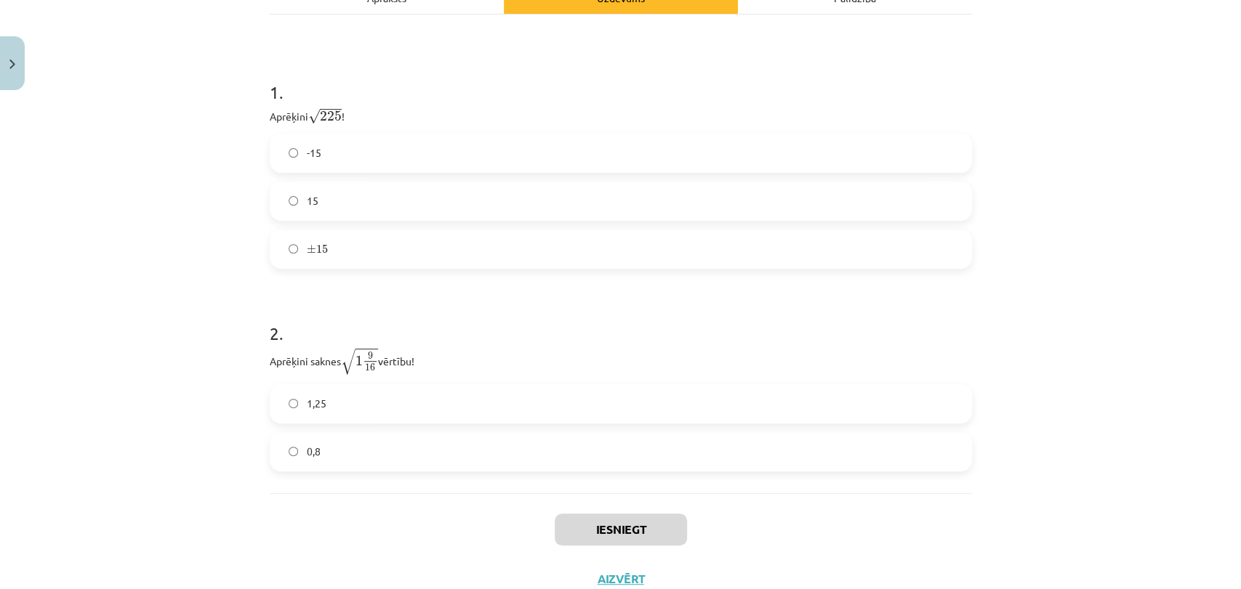
scroll to position [286, 0]
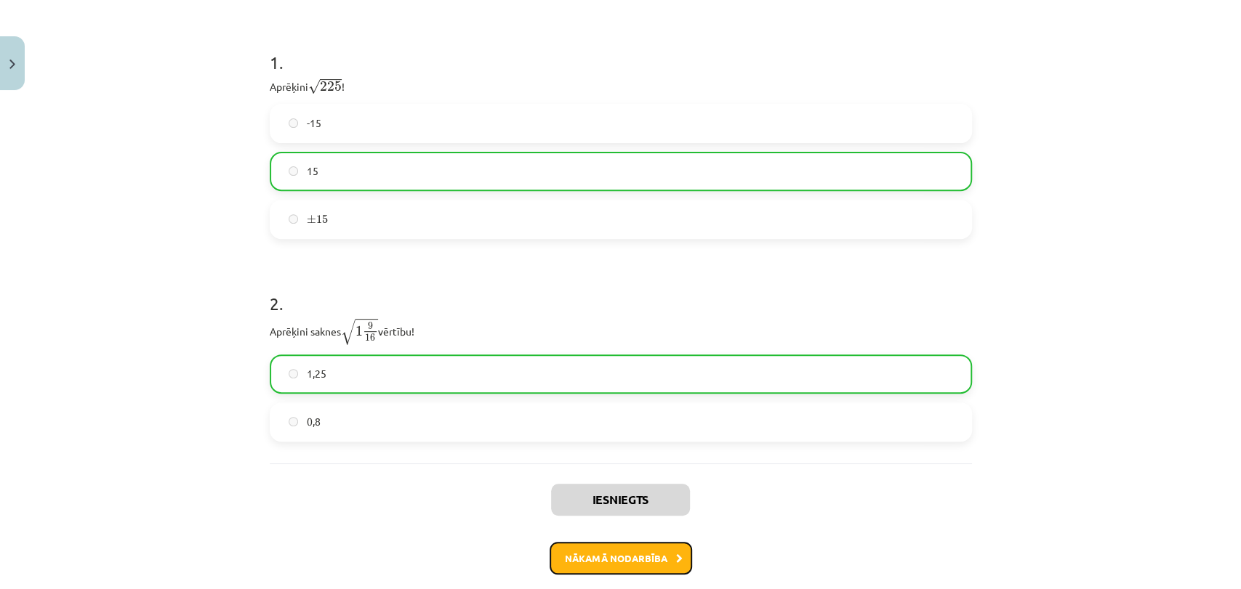
click at [631, 568] on button "Nākamā nodarbība" at bounding box center [620, 558] width 142 height 33
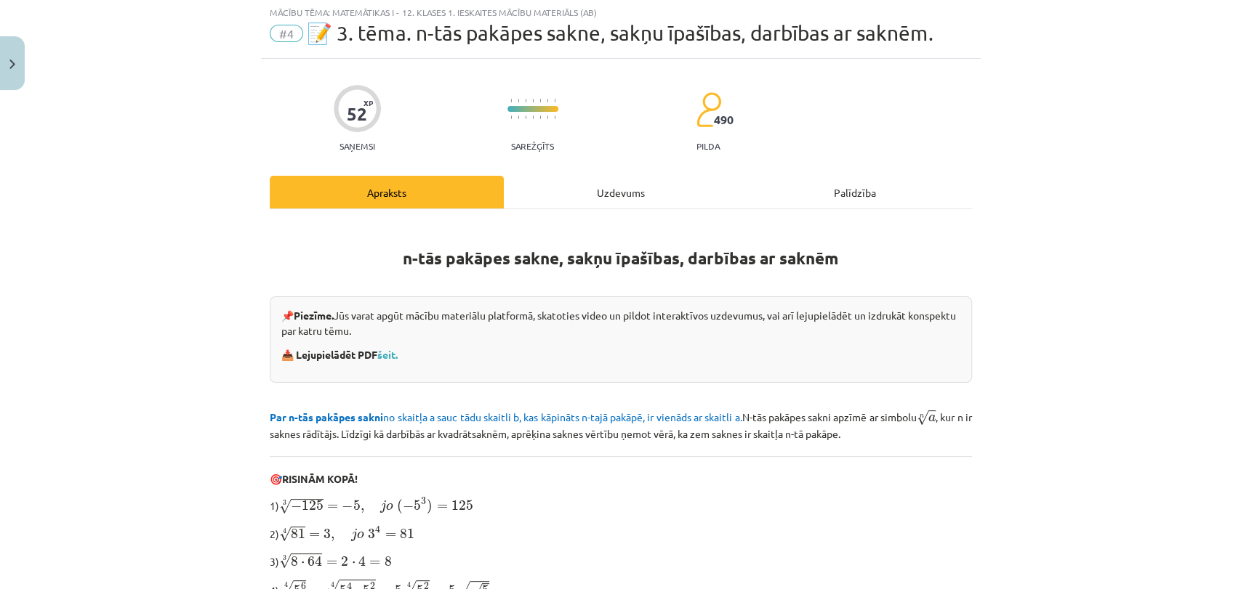
scroll to position [36, 0]
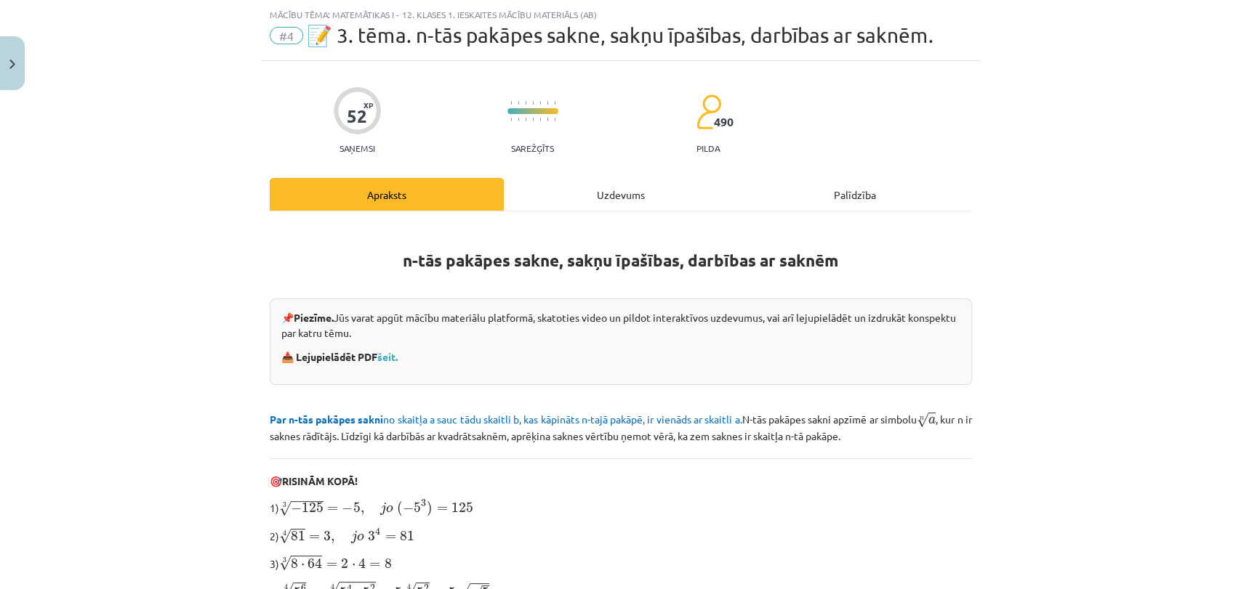
click at [594, 197] on div "Uzdevums" at bounding box center [621, 194] width 234 height 33
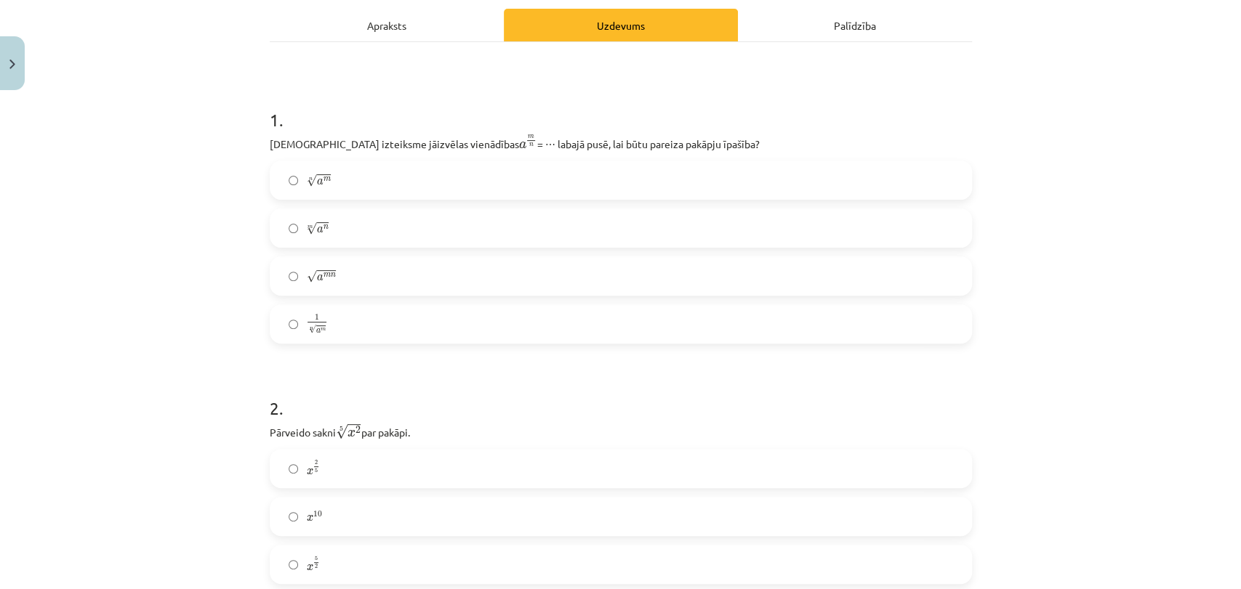
scroll to position [235, 0]
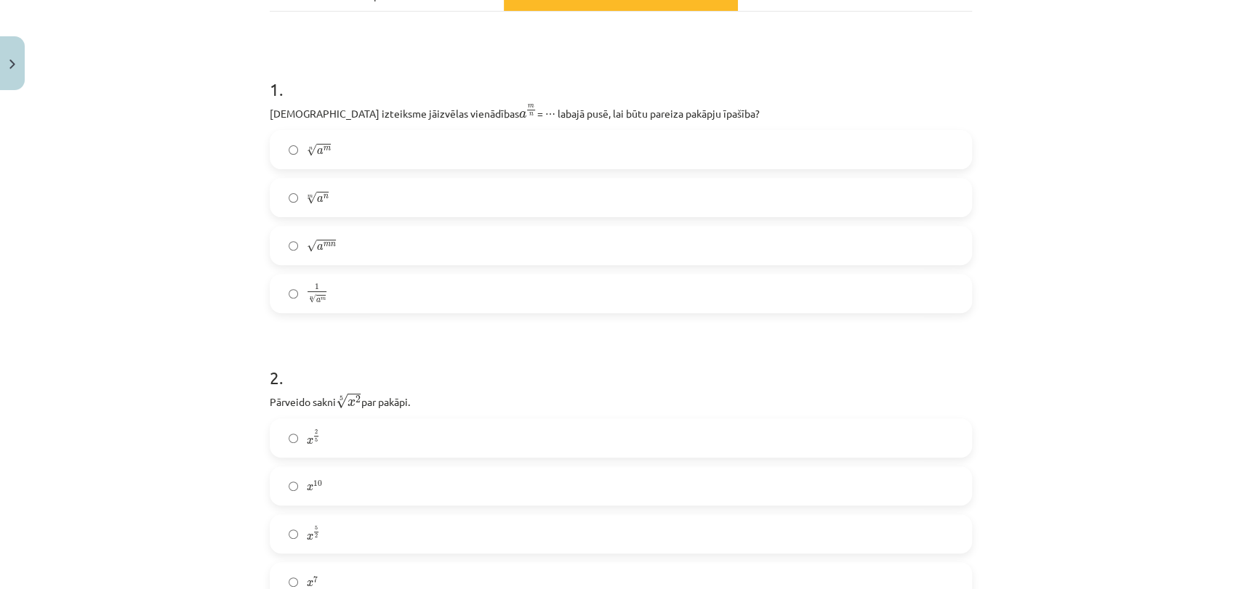
click at [387, 150] on label "n √ a m a m n" at bounding box center [620, 150] width 699 height 36
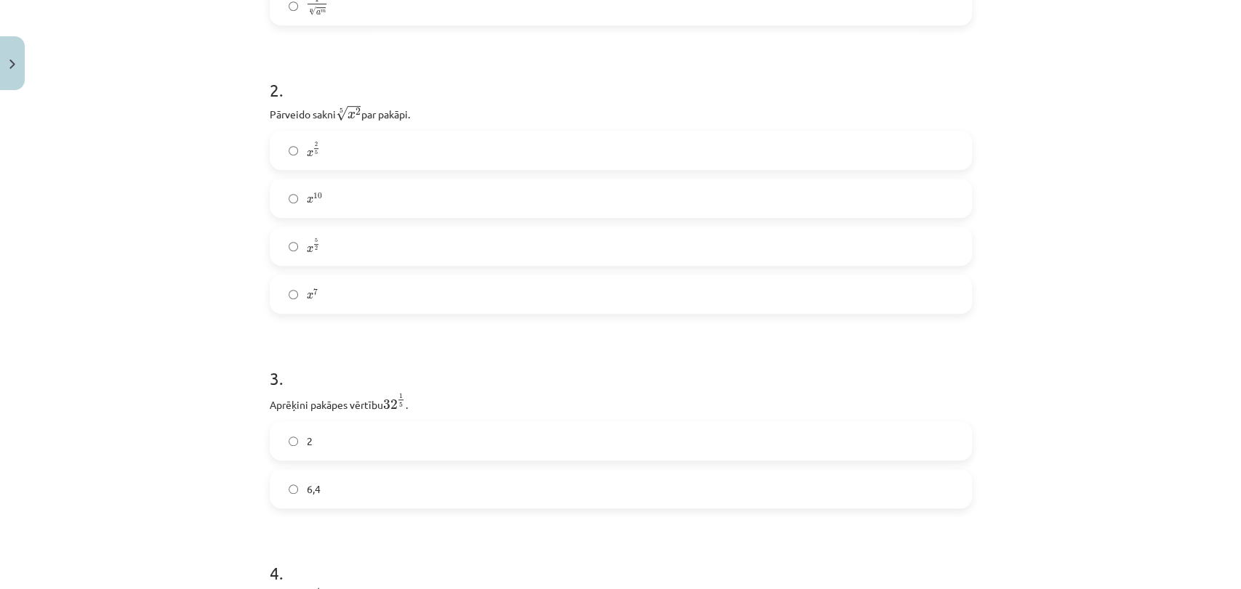
scroll to position [422, 0]
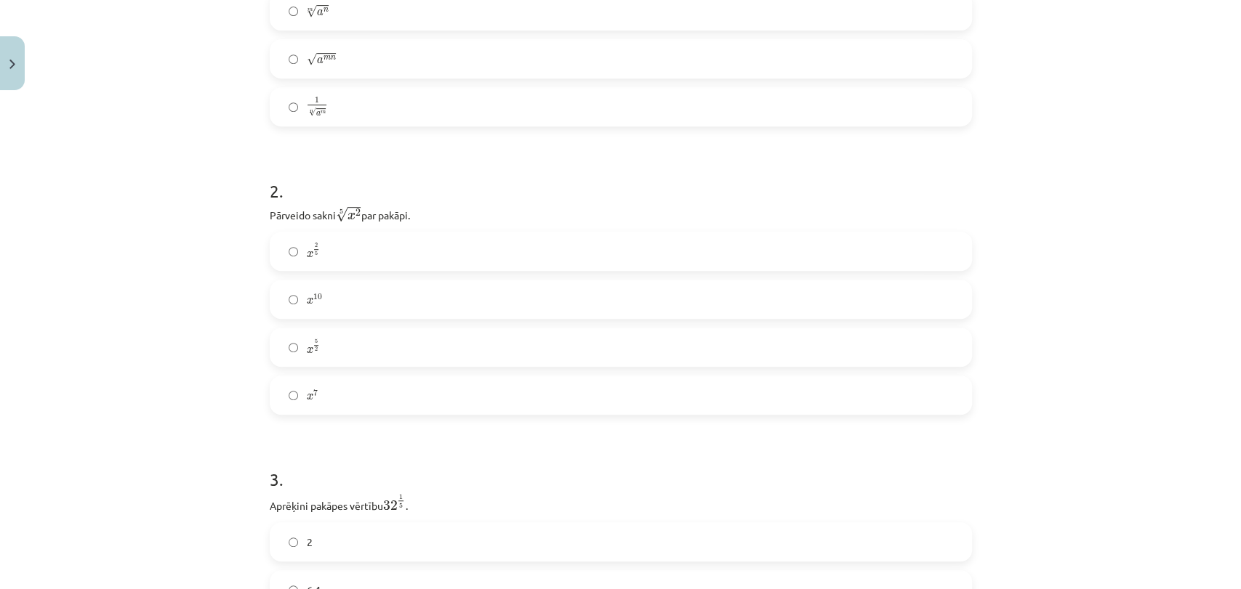
click at [426, 253] on label "x 2 5 x 2 5" at bounding box center [620, 251] width 699 height 36
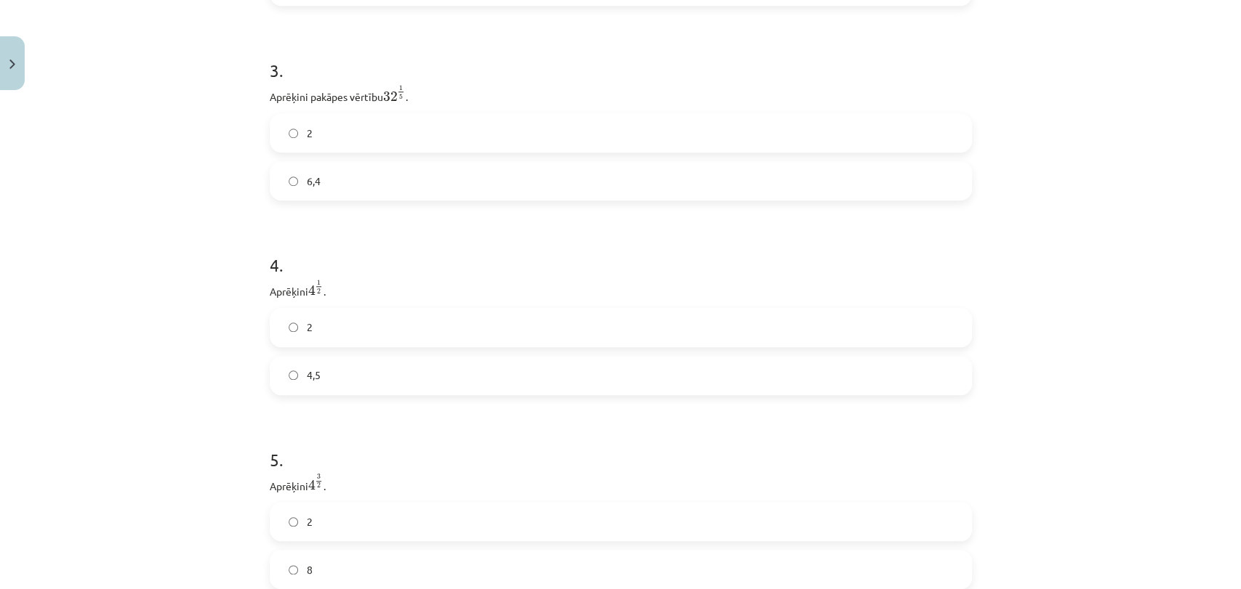
click at [504, 116] on label "2" at bounding box center [620, 133] width 699 height 36
click at [366, 339] on label "2" at bounding box center [620, 328] width 699 height 36
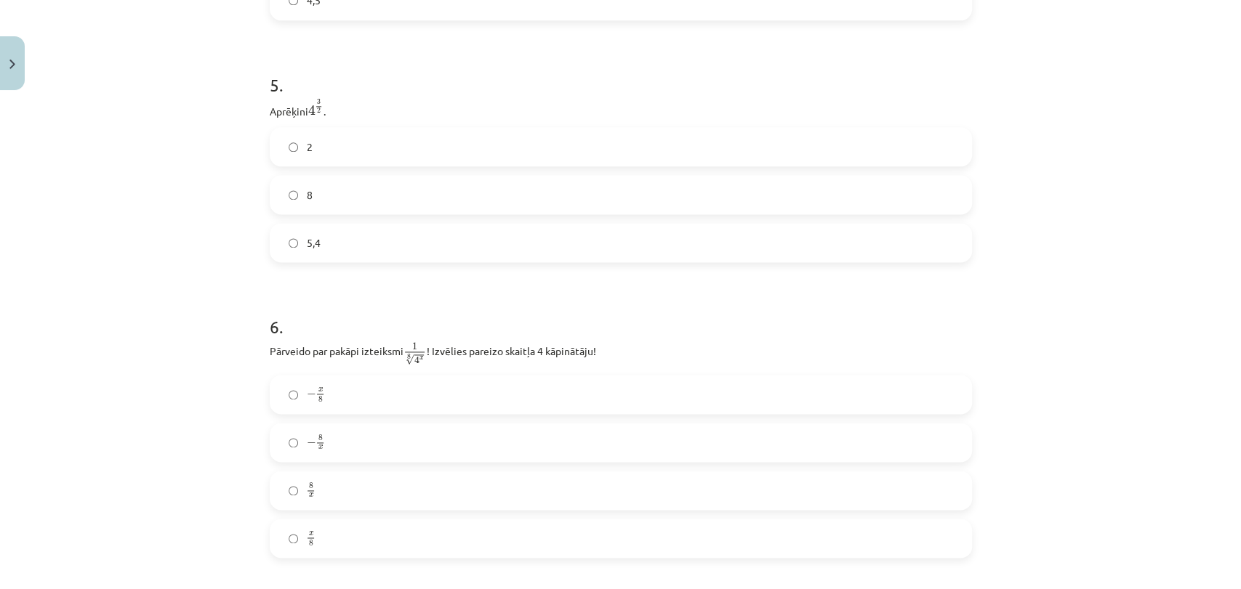
scroll to position [1259, 0]
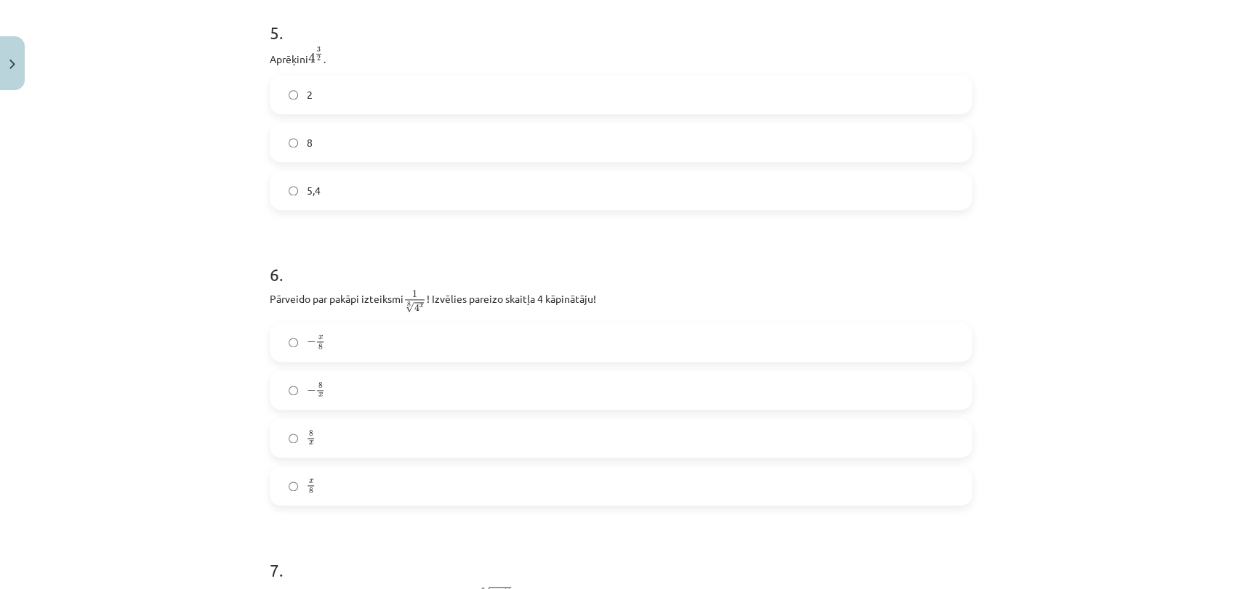
click at [626, 141] on label "8" at bounding box center [620, 142] width 699 height 36
click at [663, 284] on h1 "6 ." at bounding box center [621, 261] width 702 height 45
click at [376, 336] on label "− x 8 − x 8" at bounding box center [620, 342] width 699 height 36
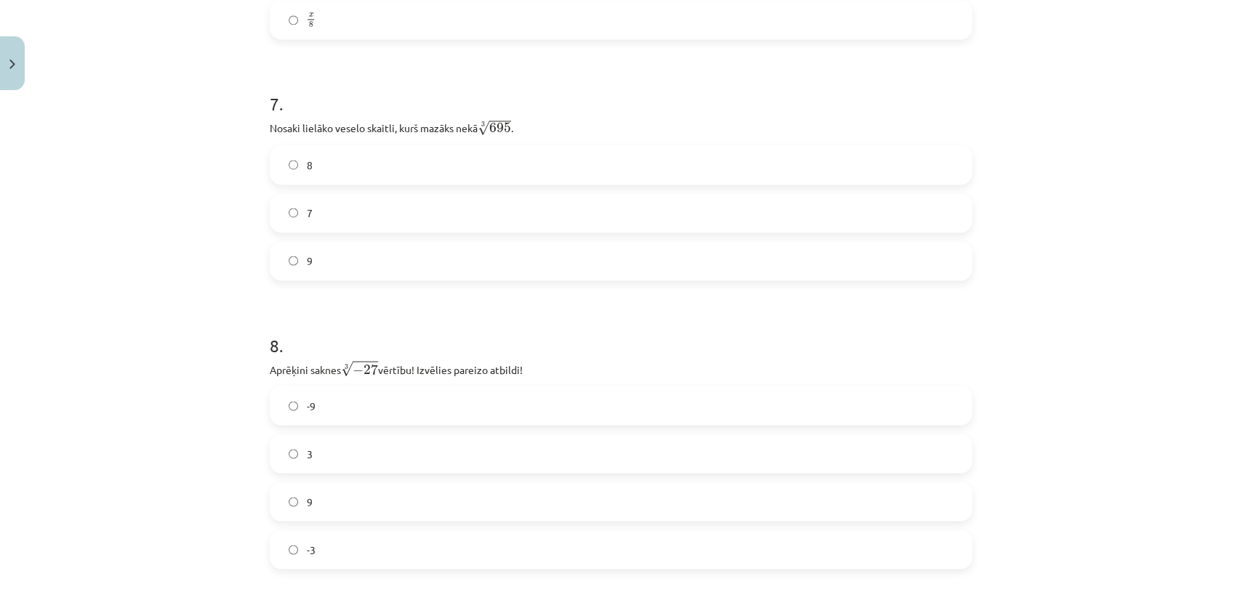
scroll to position [1764, 0]
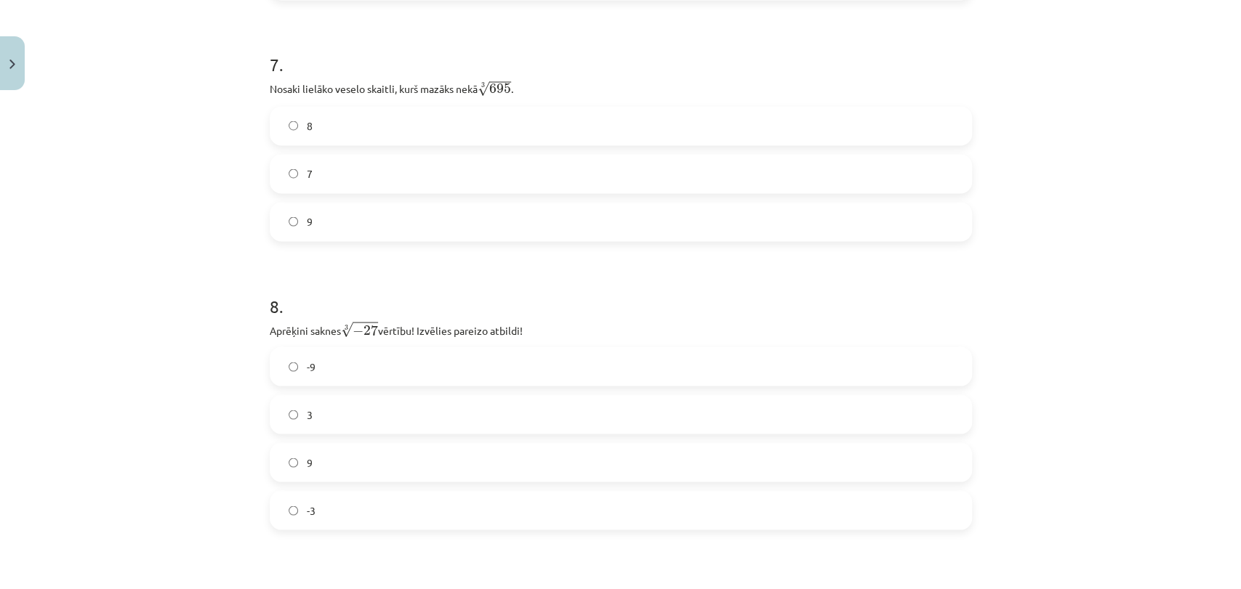
click at [444, 97] on p "Nosaki lielāko veselo skaitli, kurš mazāks nekā 3 √ 695 695 3 ." at bounding box center [621, 87] width 702 height 19
click at [440, 119] on label "8" at bounding box center [620, 126] width 699 height 36
click at [395, 496] on label "-3" at bounding box center [620, 510] width 699 height 36
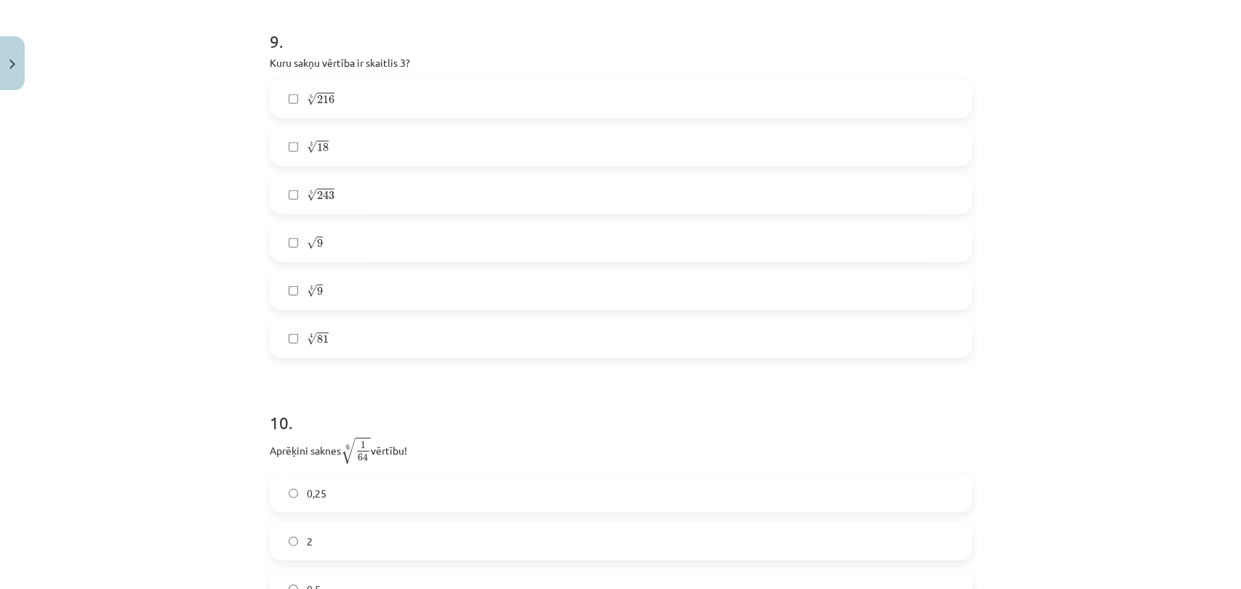
scroll to position [2371, 0]
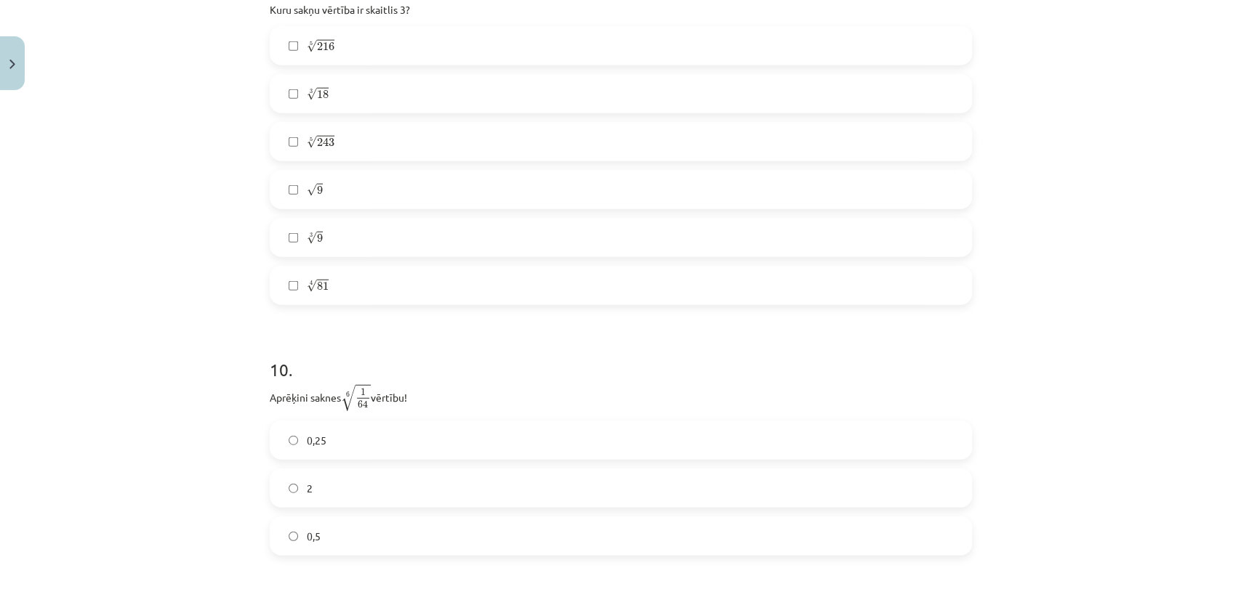
click at [350, 185] on label "√ 9 9" at bounding box center [620, 190] width 699 height 36
click at [360, 138] on label "5 √ 243 243 5" at bounding box center [620, 142] width 699 height 36
click at [331, 301] on label "4 √ 81 81 4" at bounding box center [620, 285] width 699 height 36
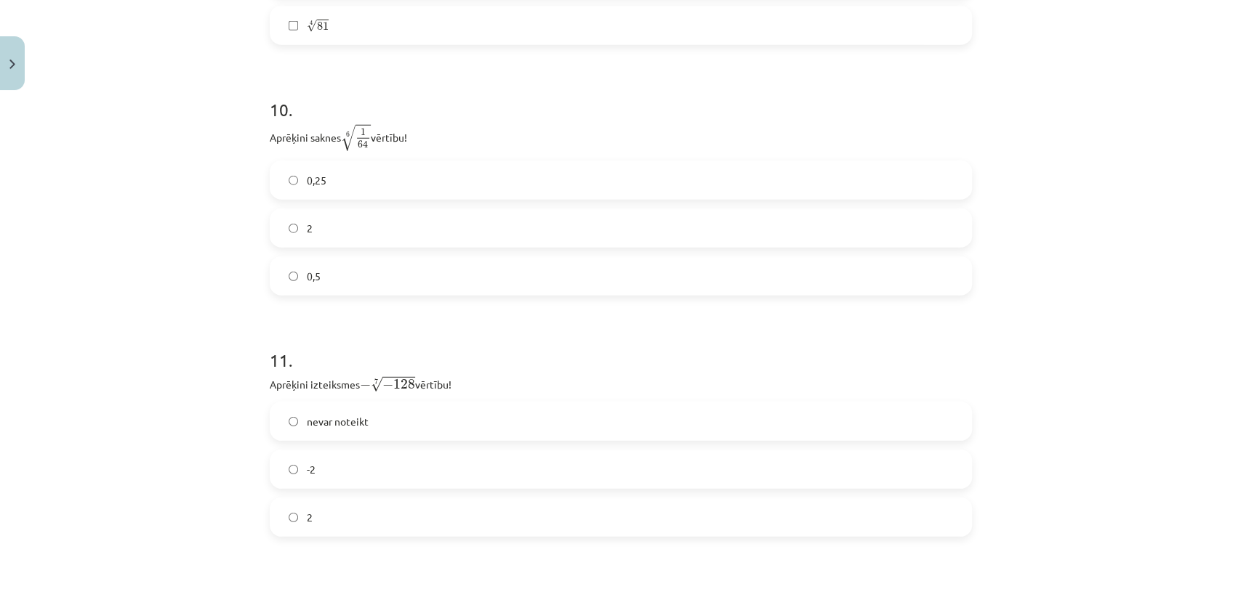
scroll to position [2653, 0]
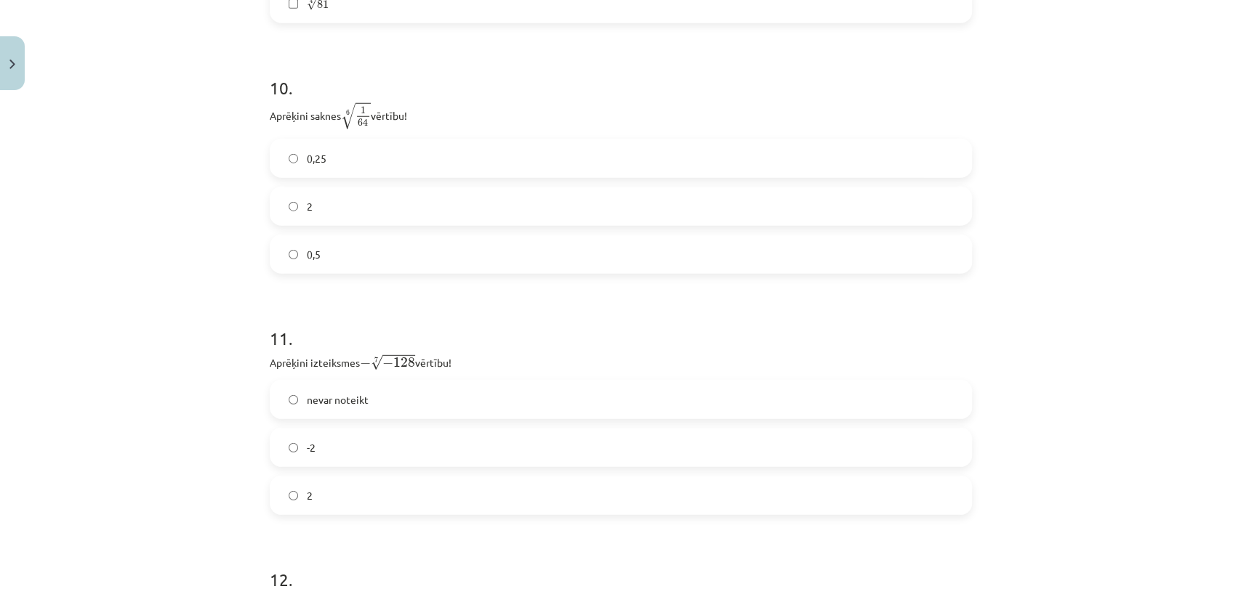
click at [387, 259] on label "0,5" at bounding box center [620, 254] width 699 height 36
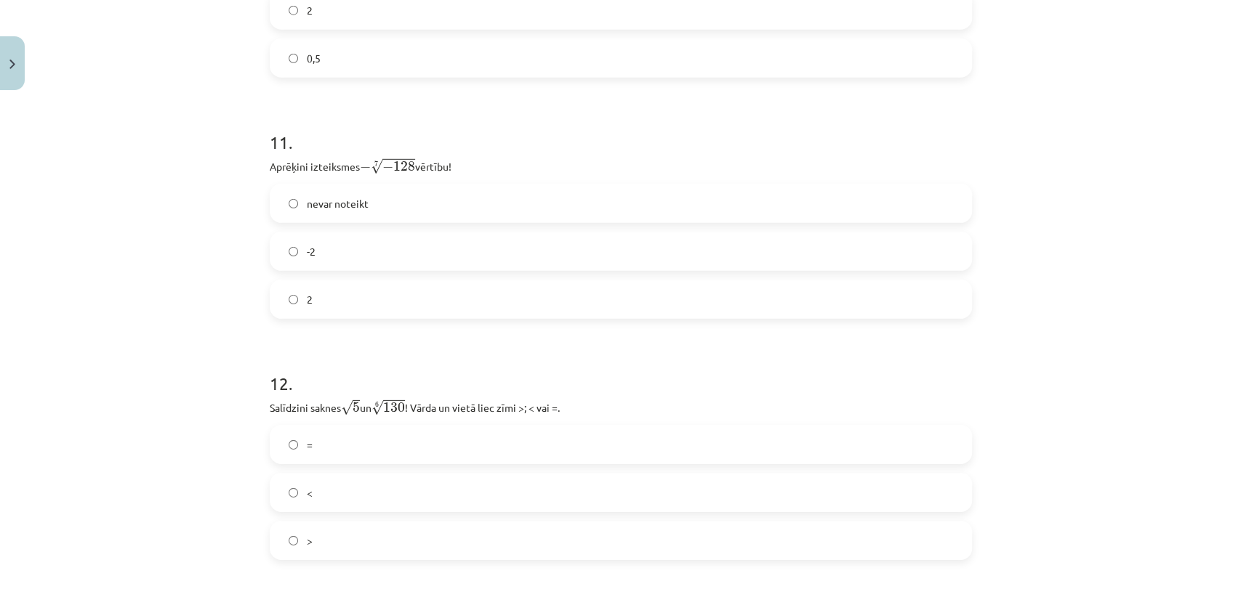
scroll to position [2923, 0]
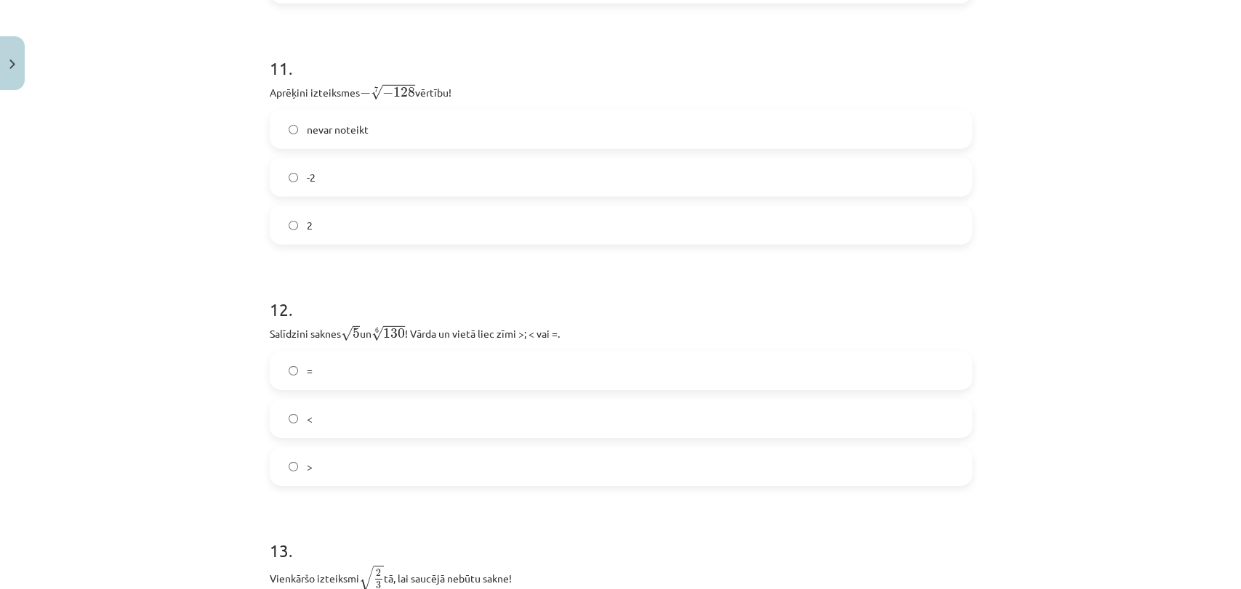
click at [621, 220] on label "2" at bounding box center [620, 225] width 699 height 36
click at [417, 435] on label "<" at bounding box center [620, 418] width 699 height 36
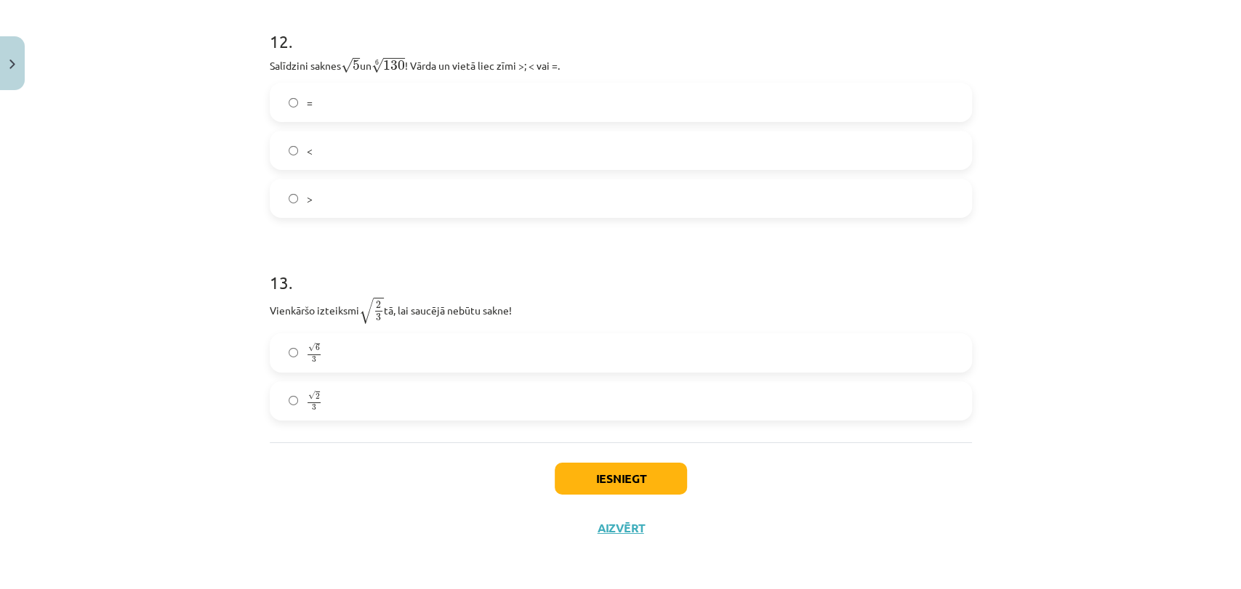
click at [427, 355] on label "√ 6 3 6 3" at bounding box center [620, 353] width 699 height 36
click at [602, 472] on button "Iesniegt" at bounding box center [620, 479] width 132 height 32
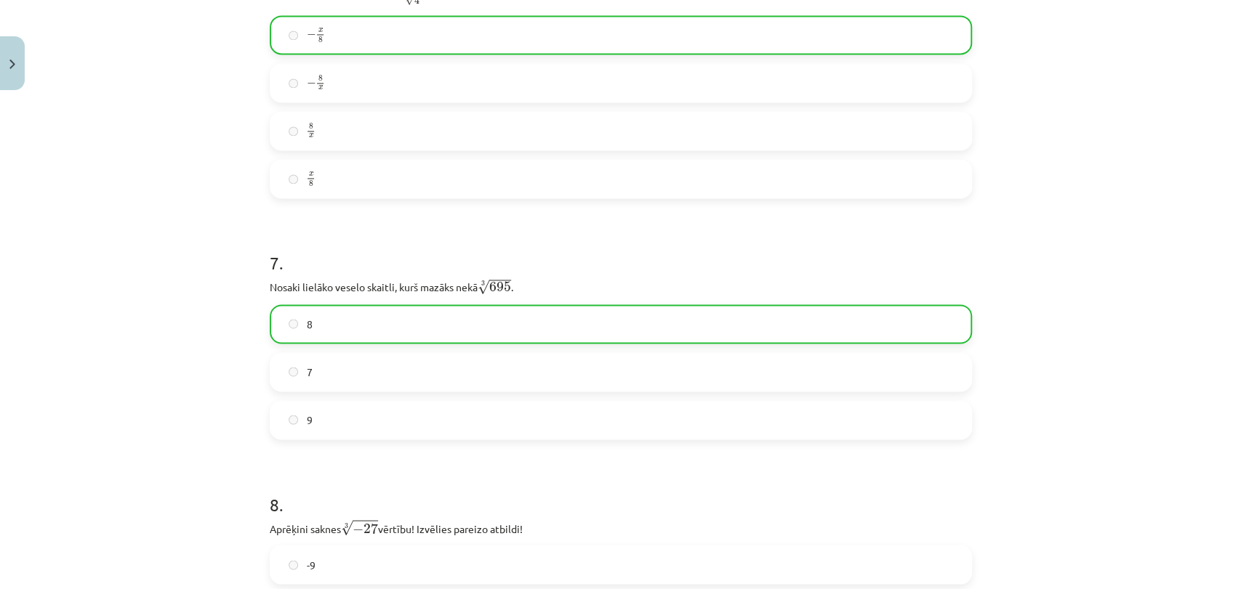
scroll to position [3238, 0]
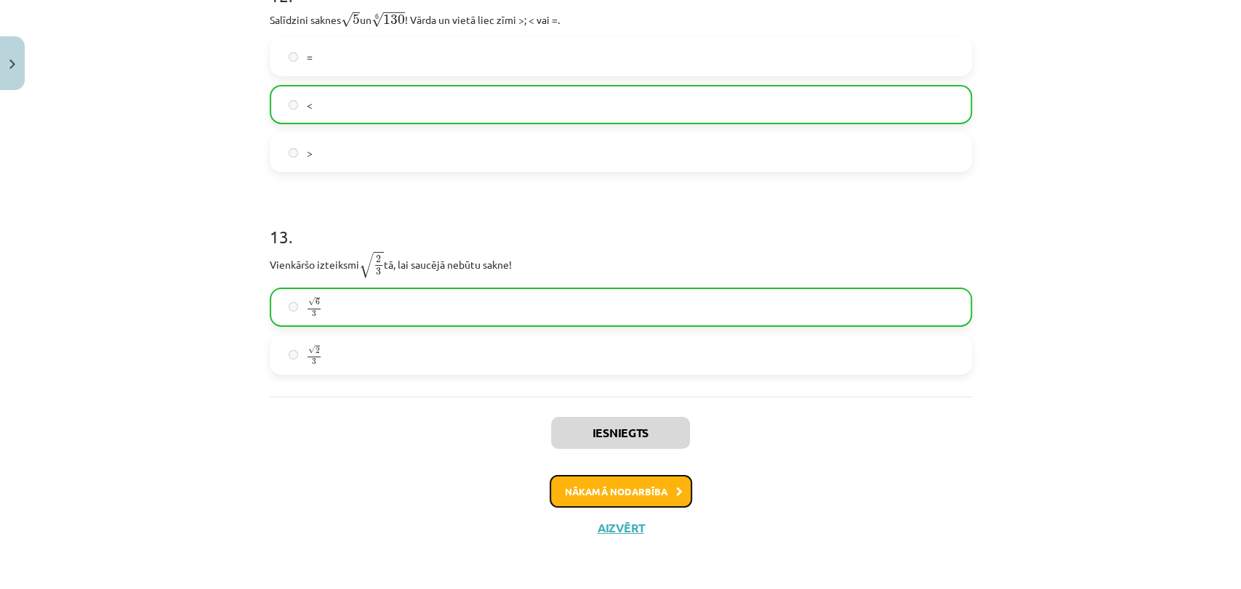
click at [666, 493] on button "Nākamā nodarbība" at bounding box center [620, 491] width 142 height 33
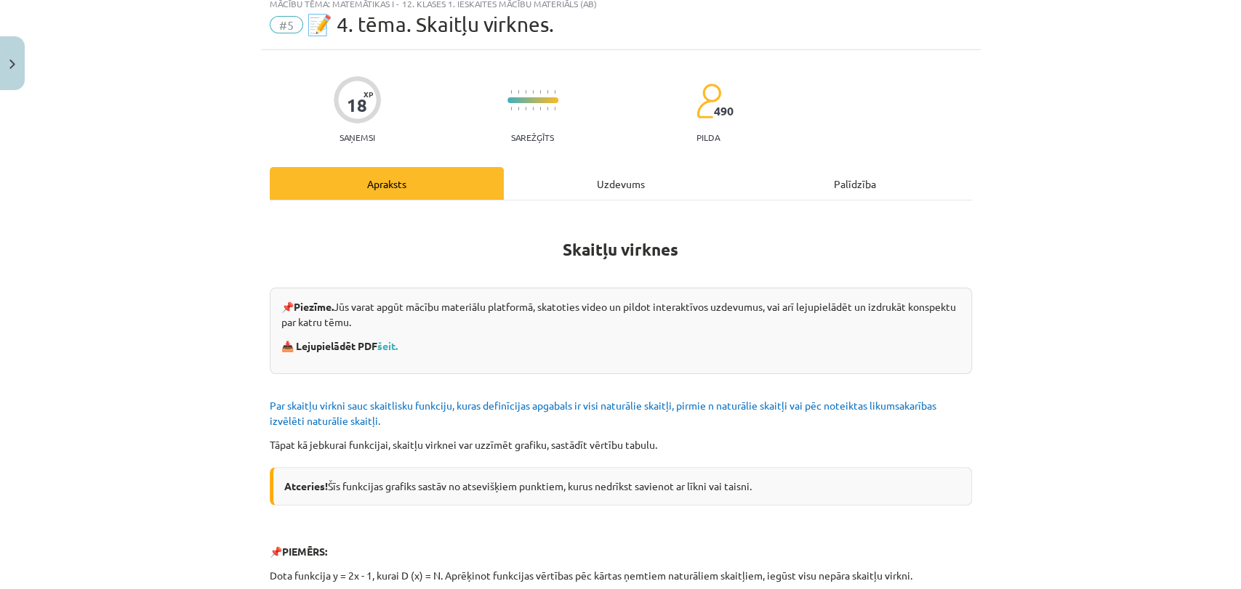
scroll to position [36, 0]
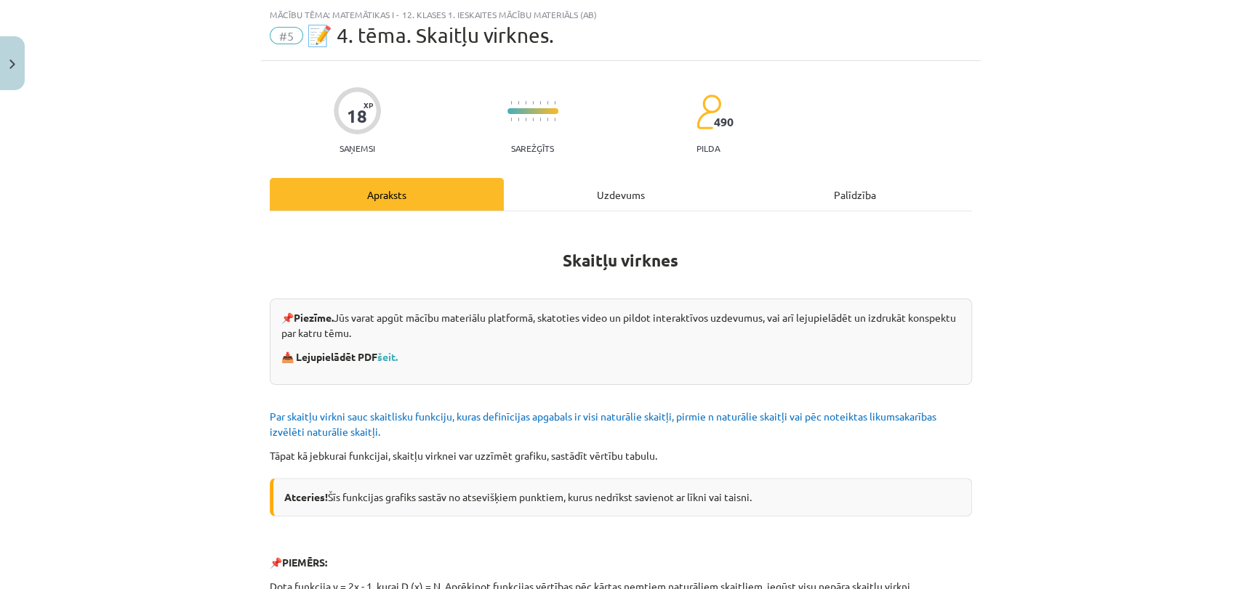
drag, startPoint x: 596, startPoint y: 184, endPoint x: 565, endPoint y: 192, distance: 31.6
click at [565, 192] on div "Uzdevums" at bounding box center [621, 194] width 234 height 33
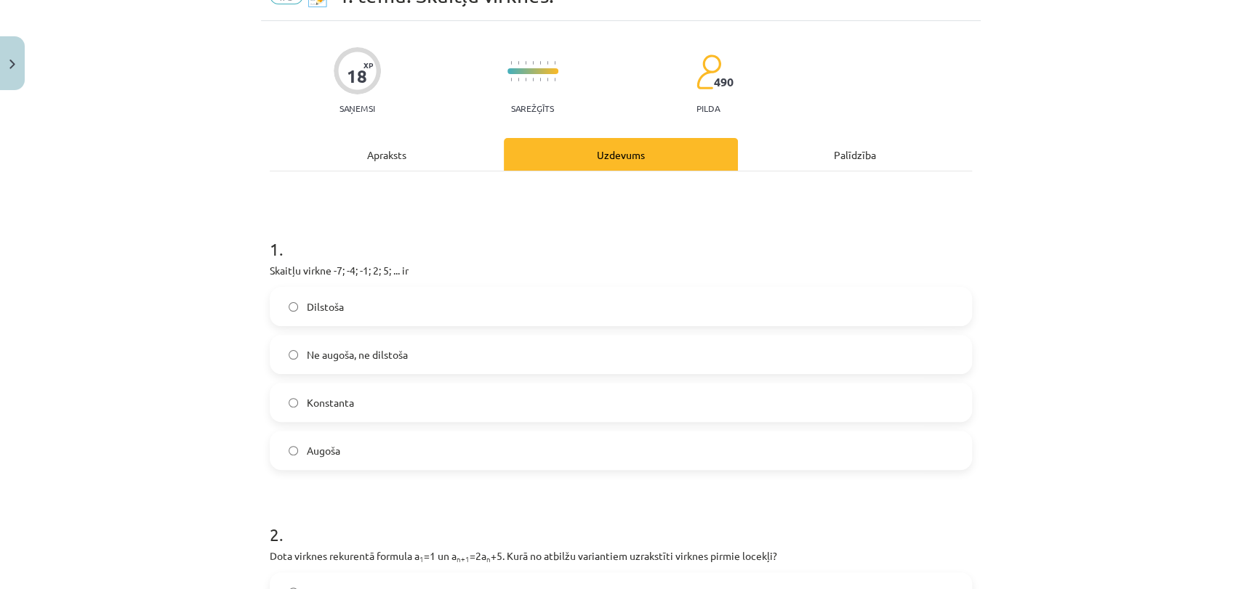
scroll to position [94, 0]
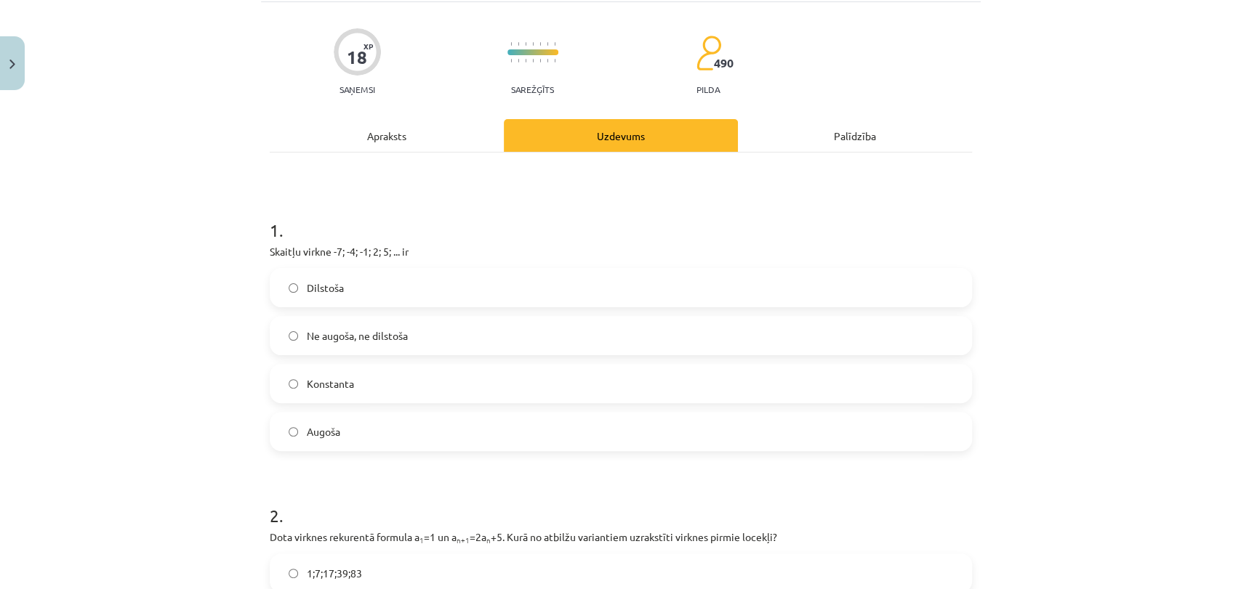
click at [375, 422] on label "Augoša" at bounding box center [620, 432] width 699 height 36
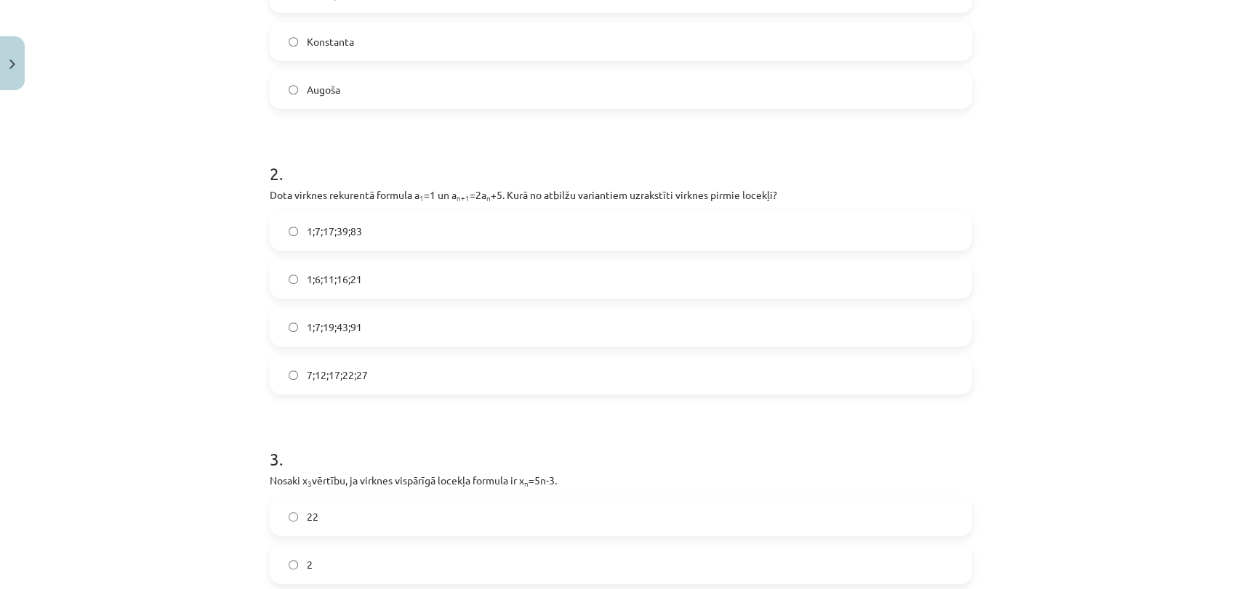
scroll to position [459, 0]
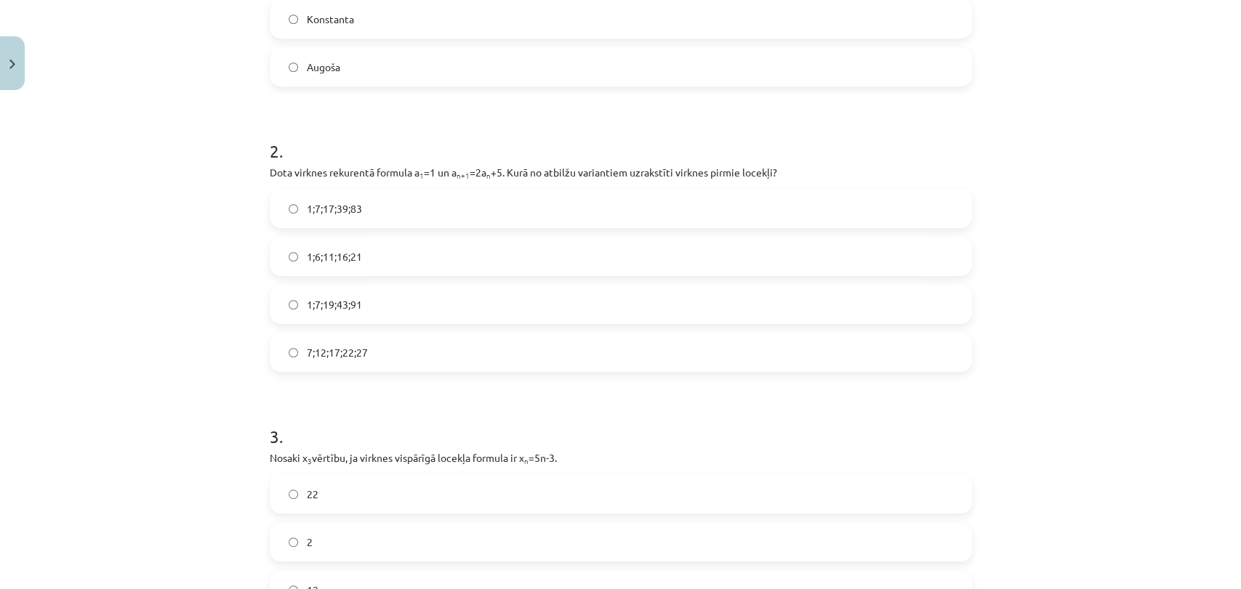
click at [390, 299] on label "1;7;19;43;91" at bounding box center [620, 304] width 699 height 36
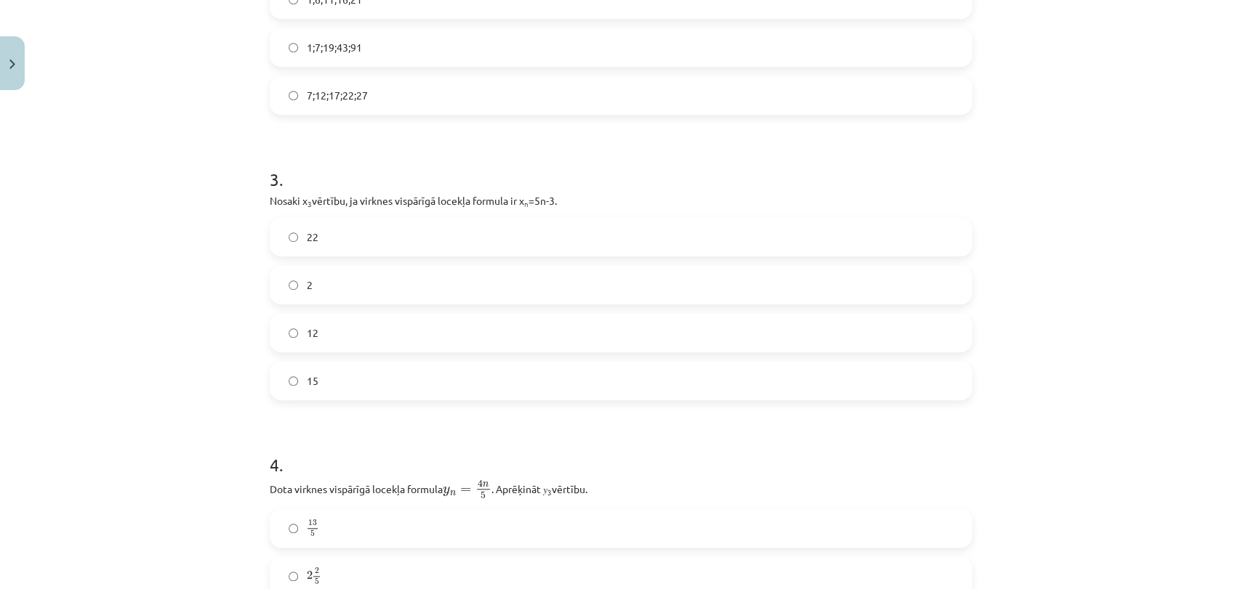
scroll to position [734, 0]
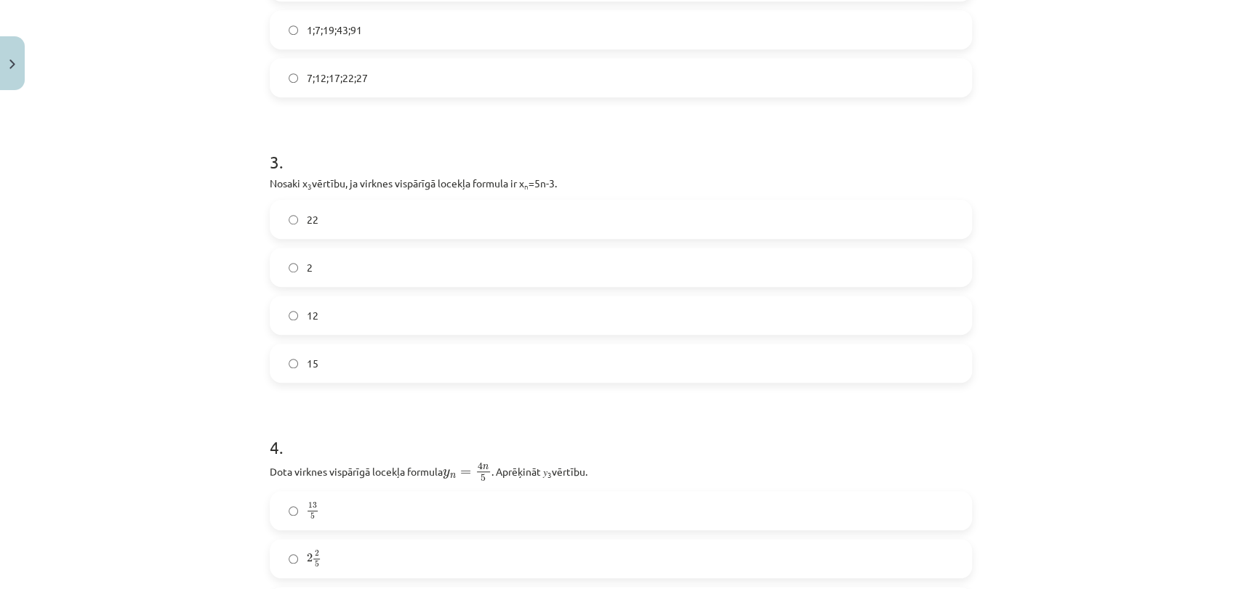
click at [360, 318] on label "12" at bounding box center [620, 315] width 699 height 36
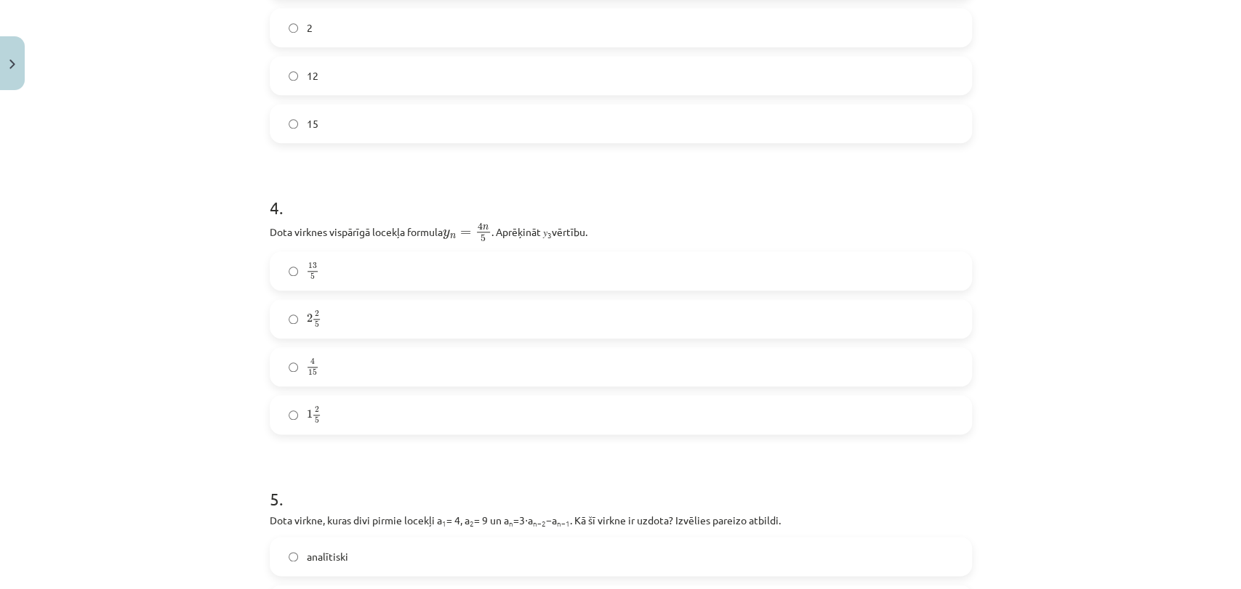
scroll to position [984, 0]
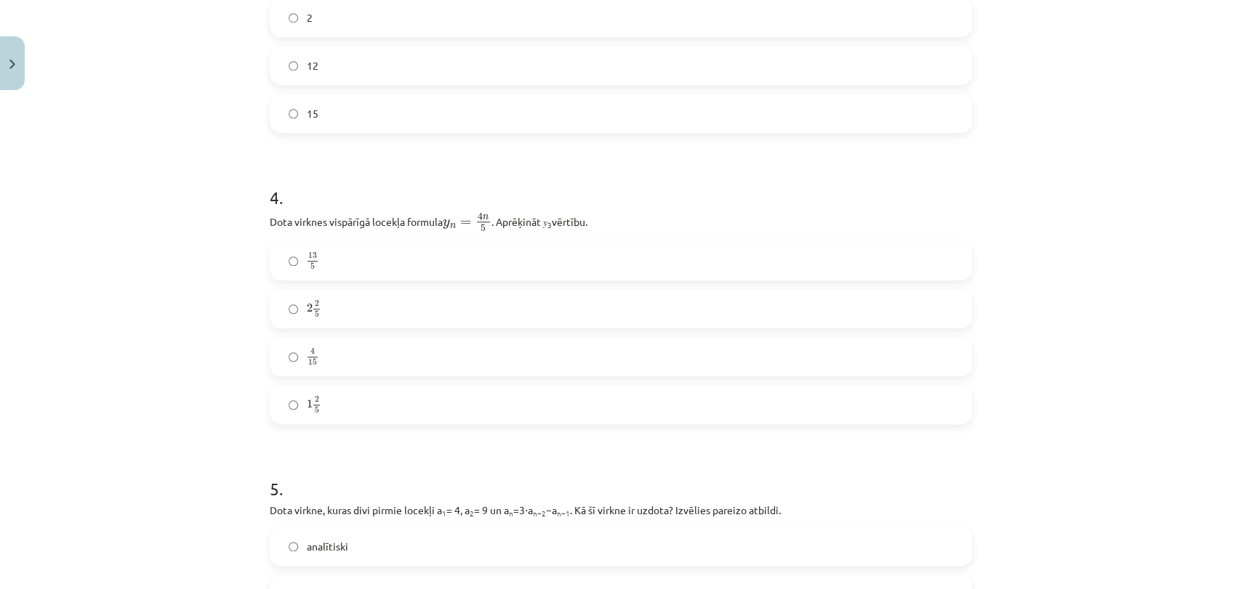
click at [414, 307] on label "2 2 5 2 2 5" at bounding box center [620, 309] width 699 height 36
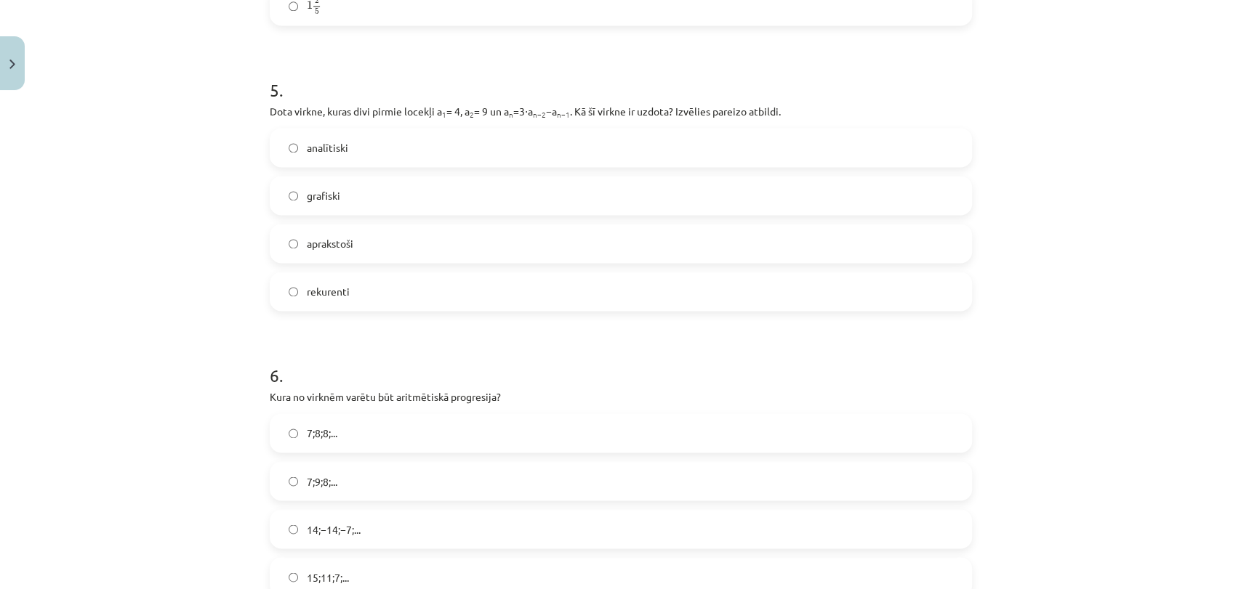
scroll to position [1413, 0]
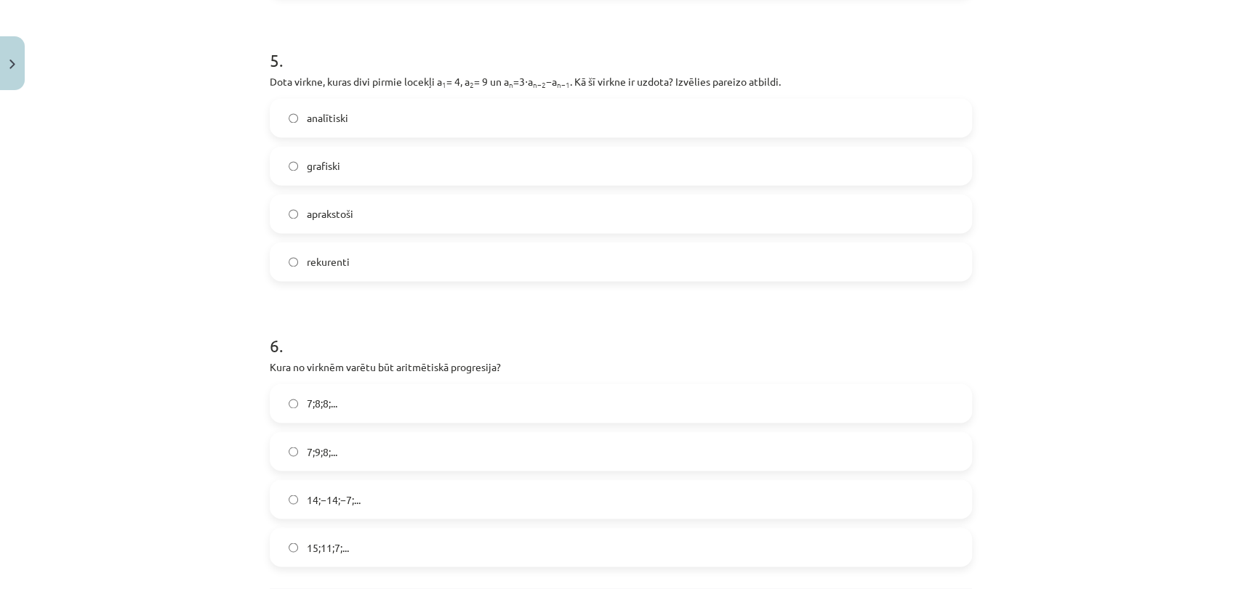
click at [398, 259] on label "rekurenti" at bounding box center [620, 261] width 699 height 36
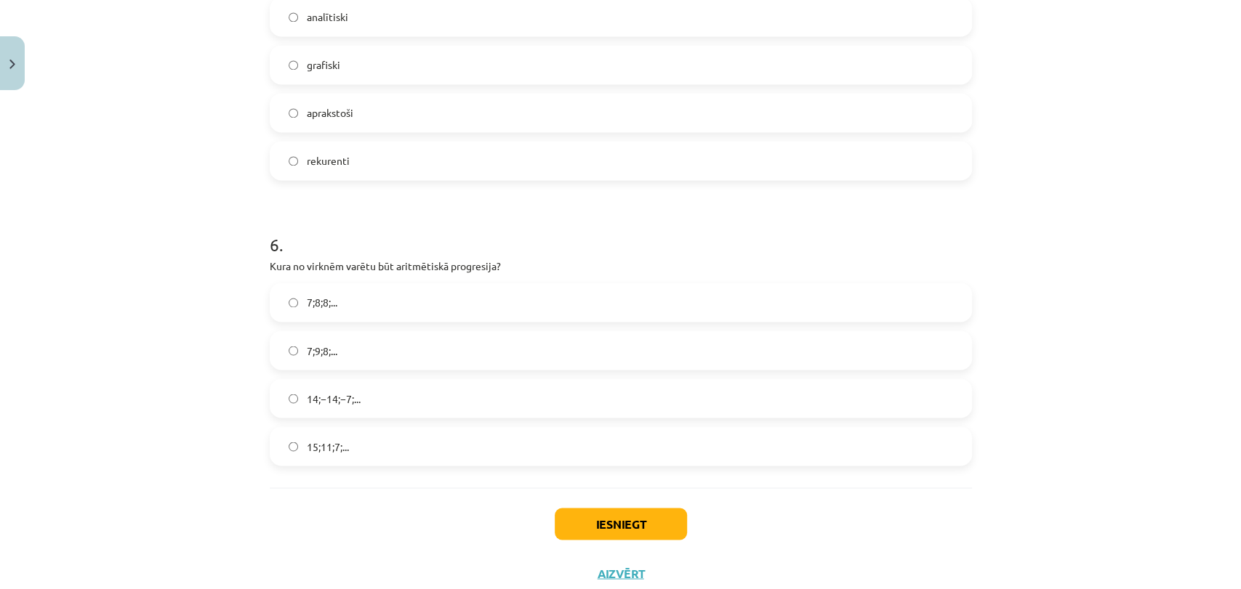
scroll to position [1558, 0]
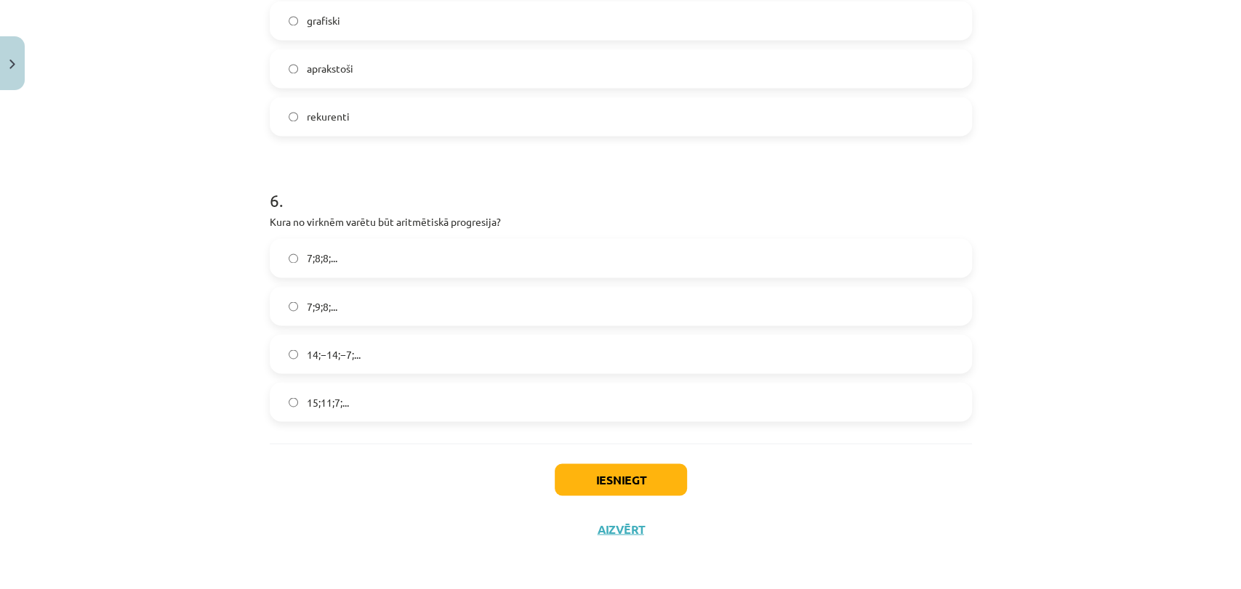
click at [402, 403] on label "15;11;7;..." at bounding box center [620, 402] width 699 height 36
click at [652, 475] on button "Iesniegt" at bounding box center [620, 480] width 132 height 32
click at [1140, 492] on div "Mācību tēma: Matemātikas i - 12. klases 1. ieskaites mācību materiāls (ab) #5 📝…" at bounding box center [620, 294] width 1241 height 589
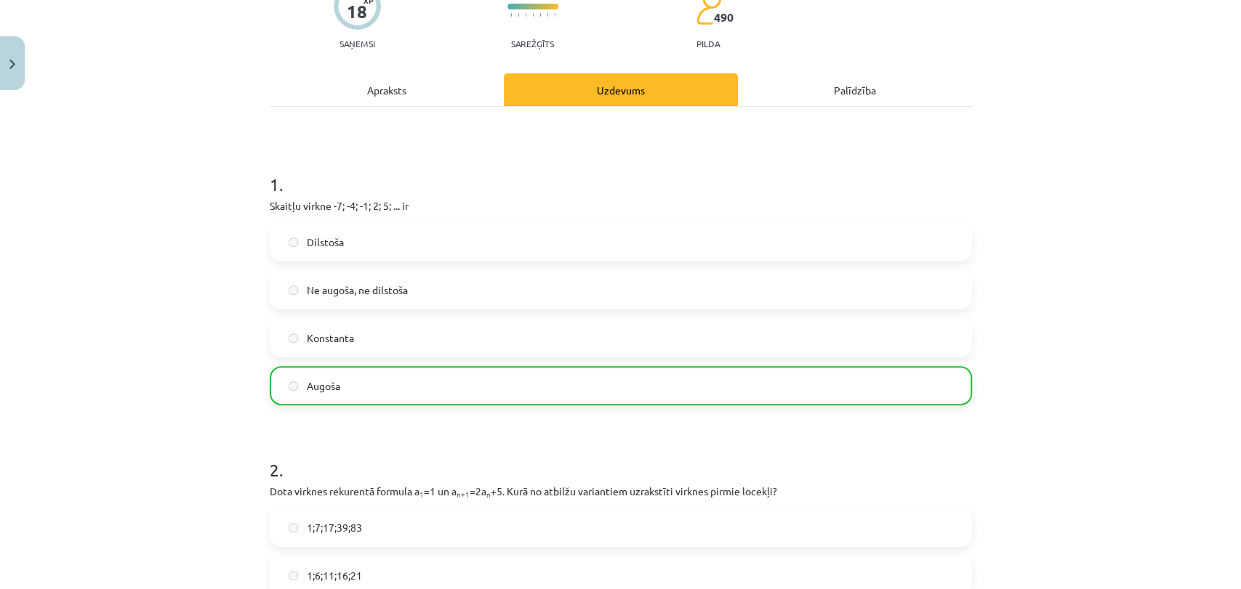
scroll to position [1605, 0]
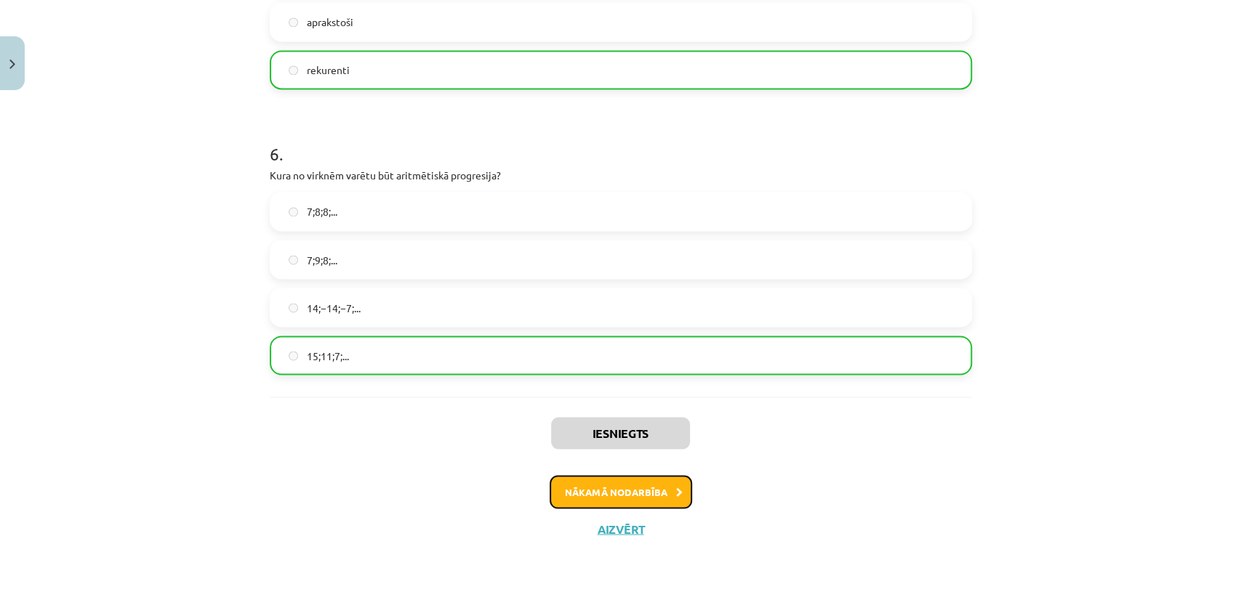
click at [676, 493] on icon at bounding box center [679, 492] width 7 height 9
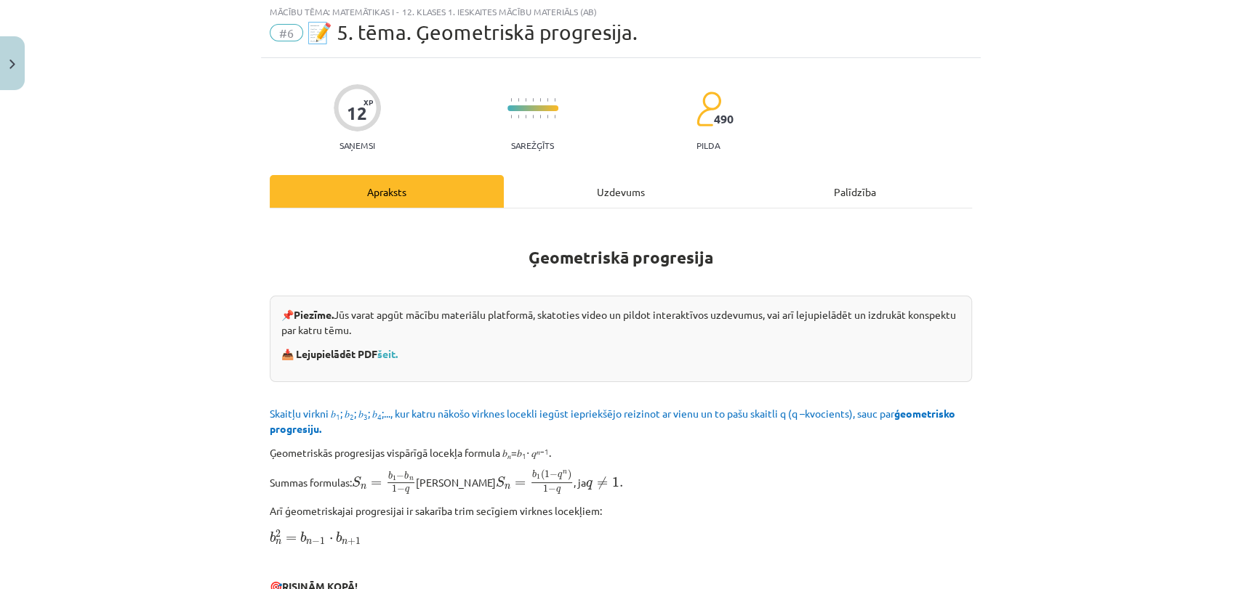
scroll to position [36, 0]
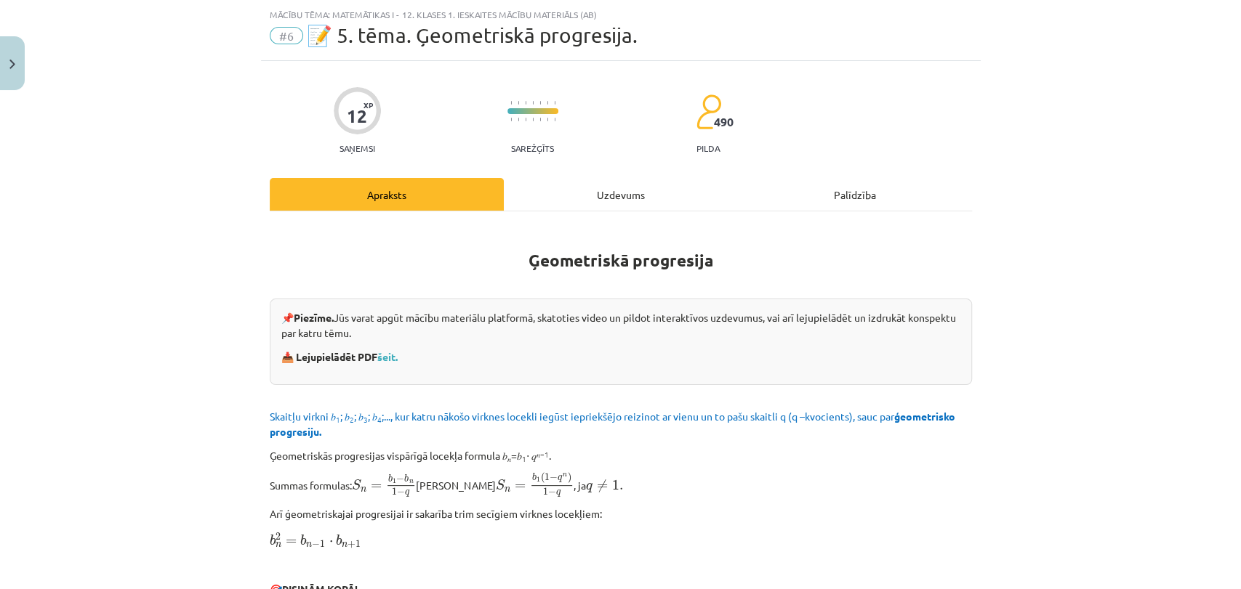
click at [618, 193] on div "Uzdevums" at bounding box center [621, 194] width 234 height 33
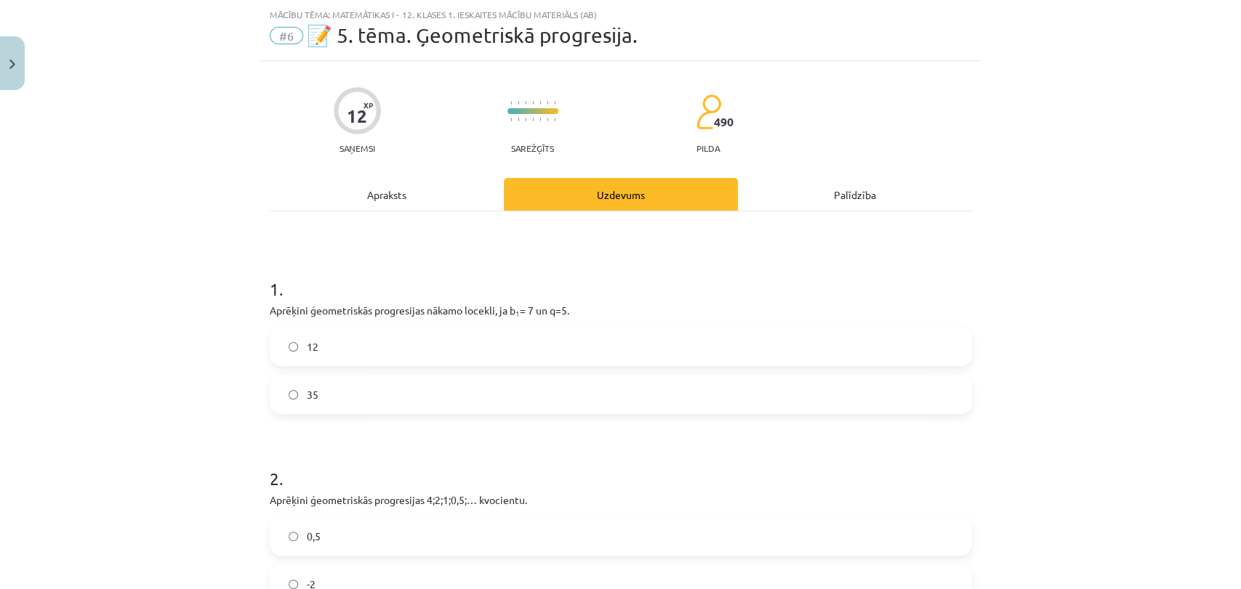
click at [509, 397] on label "35" at bounding box center [620, 394] width 699 height 36
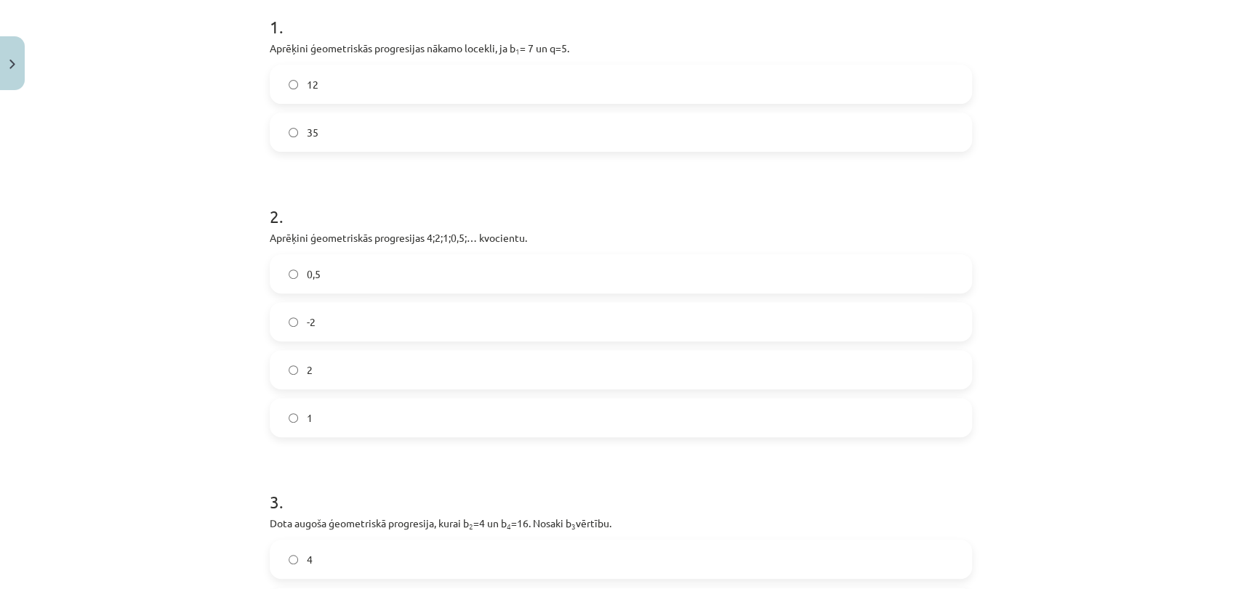
scroll to position [312, 0]
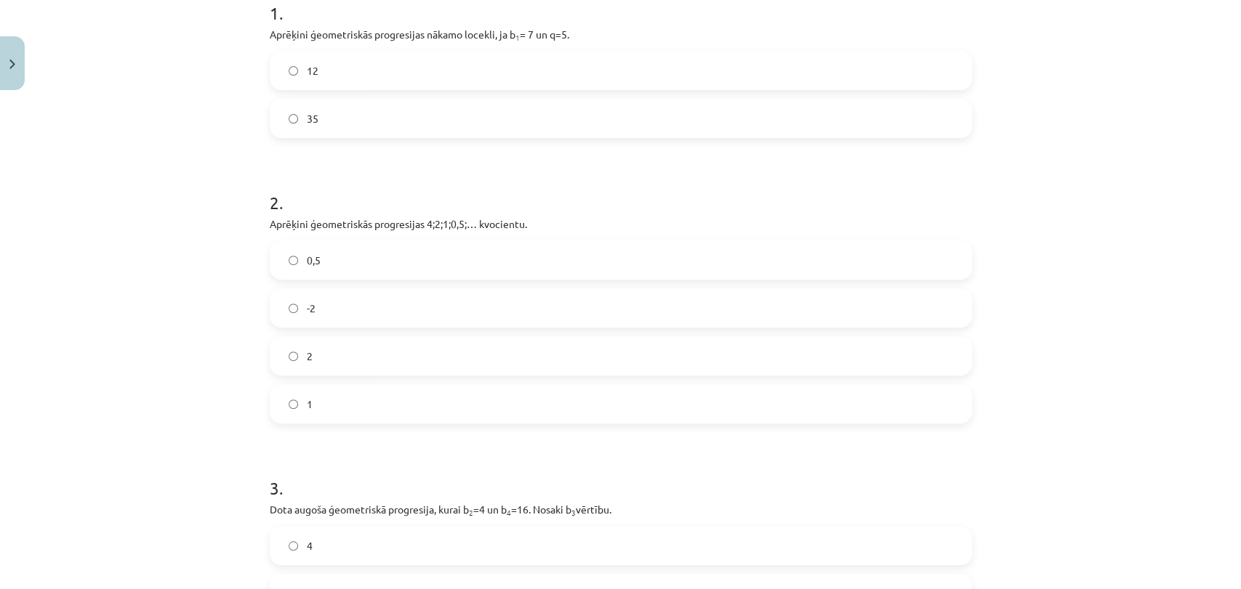
click at [642, 268] on label "0,5" at bounding box center [620, 260] width 699 height 36
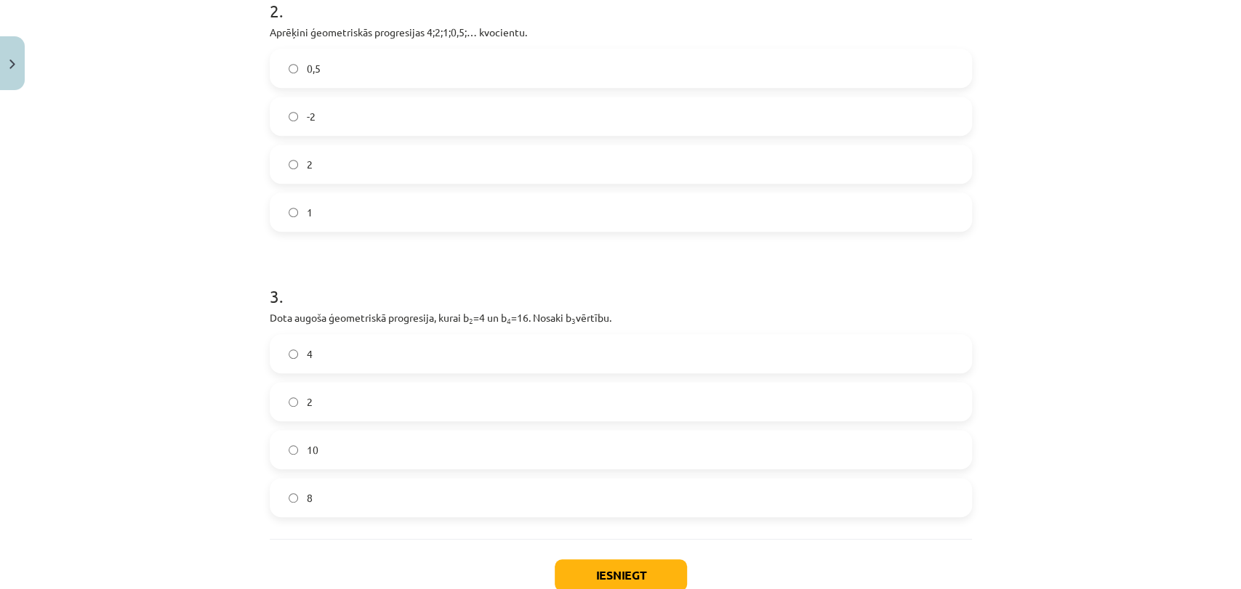
scroll to position [600, 0]
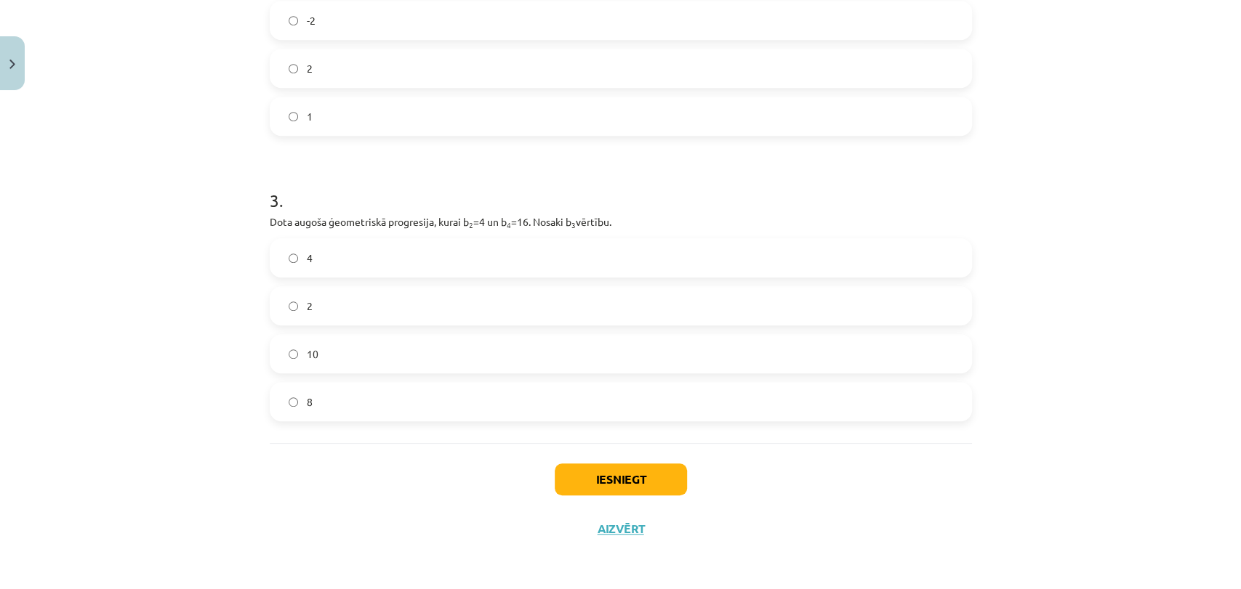
click at [554, 350] on label "10" at bounding box center [620, 354] width 699 height 36
click at [618, 475] on button "Iesniegt" at bounding box center [620, 480] width 132 height 32
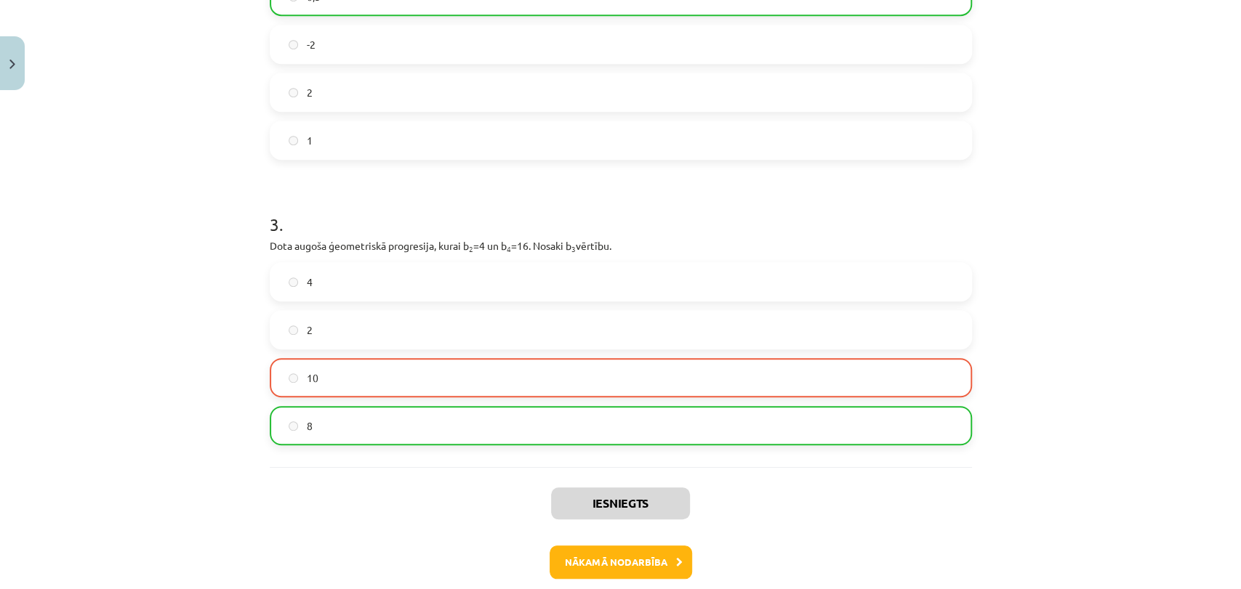
scroll to position [572, 0]
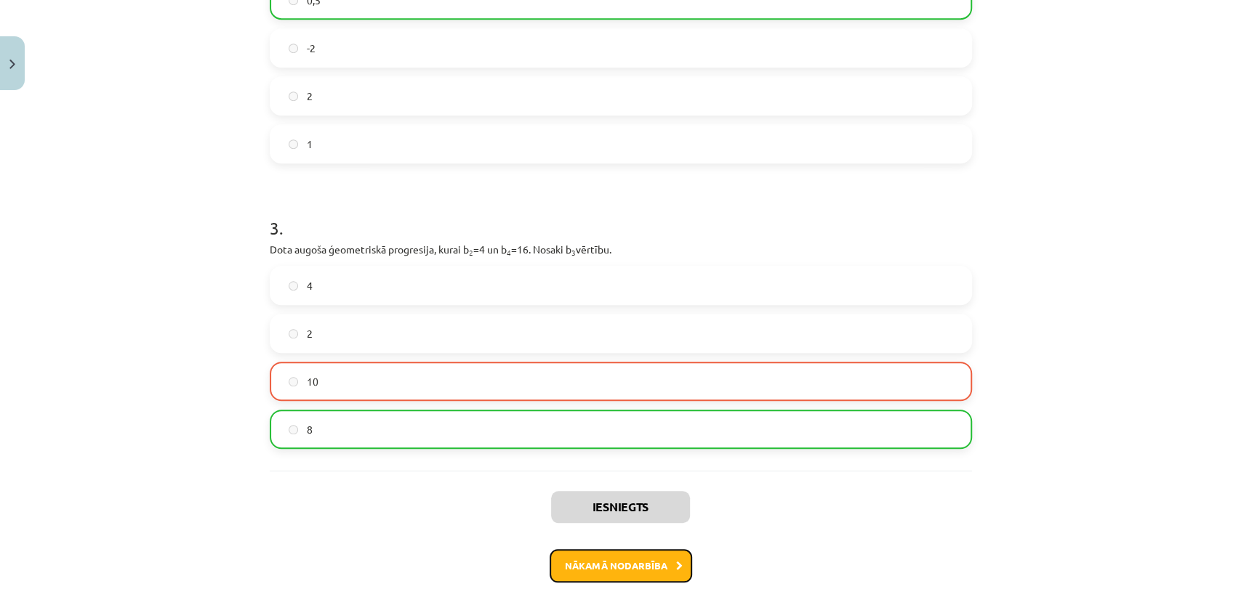
click at [665, 568] on button "Nākamā nodarbība" at bounding box center [620, 565] width 142 height 33
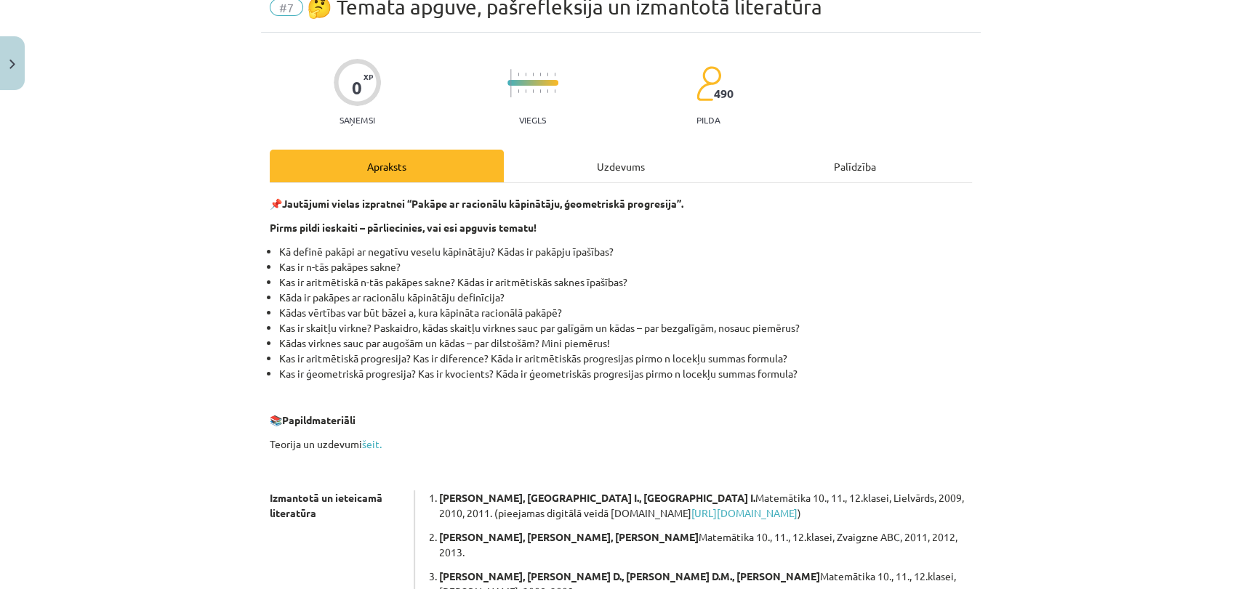
scroll to position [36, 0]
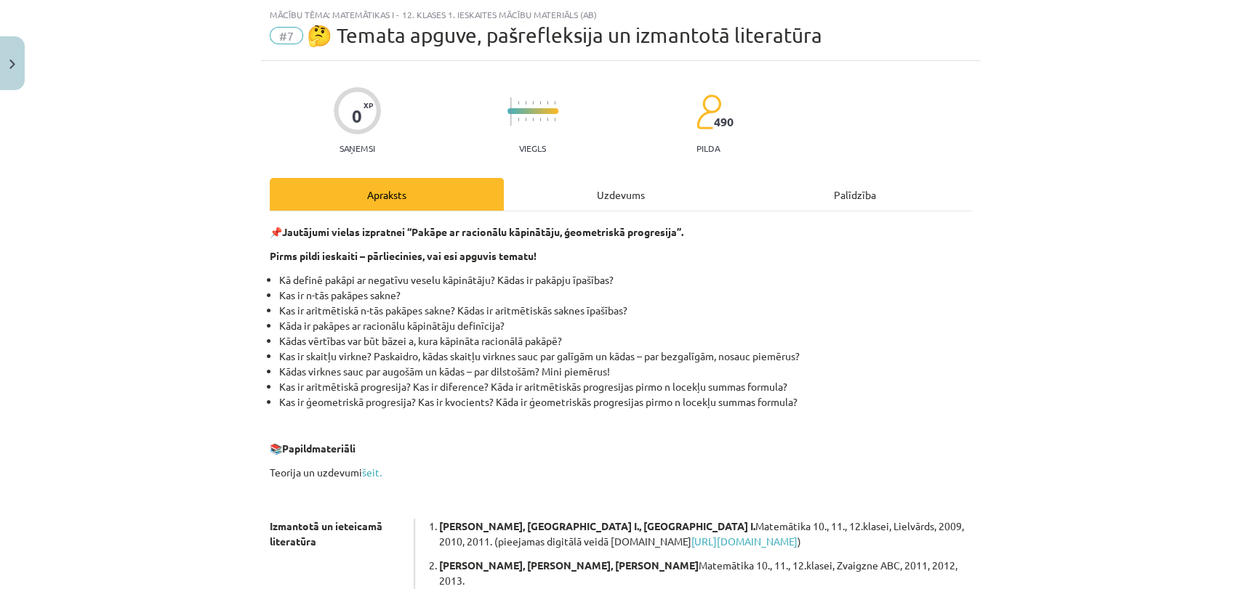
click at [640, 184] on div "Uzdevums" at bounding box center [621, 194] width 234 height 33
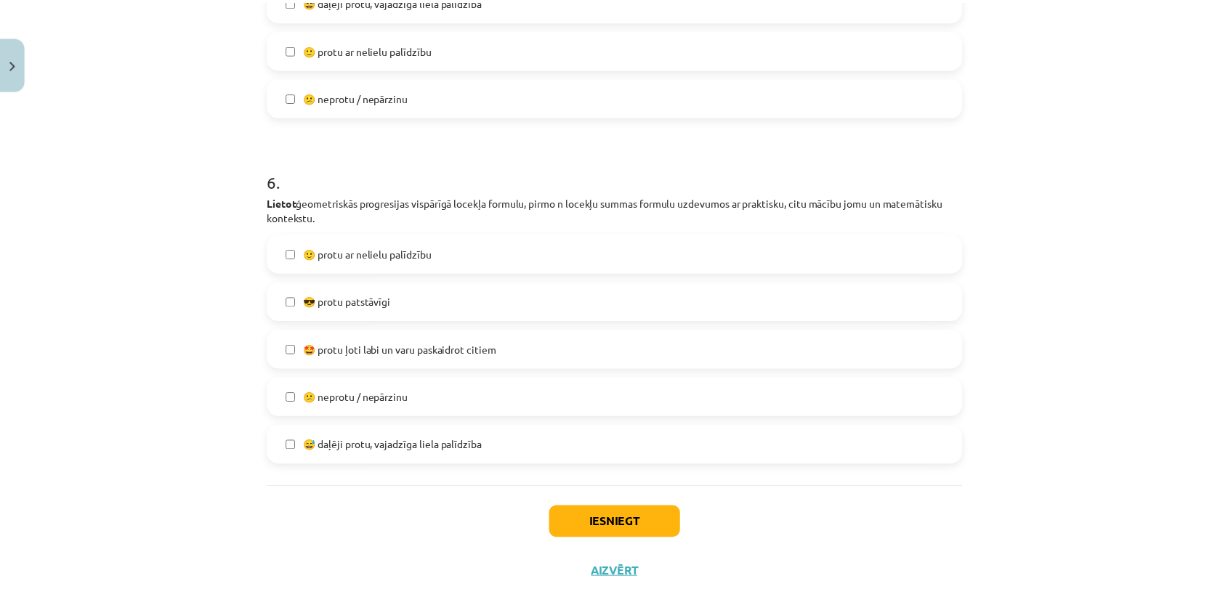
scroll to position [1874, 0]
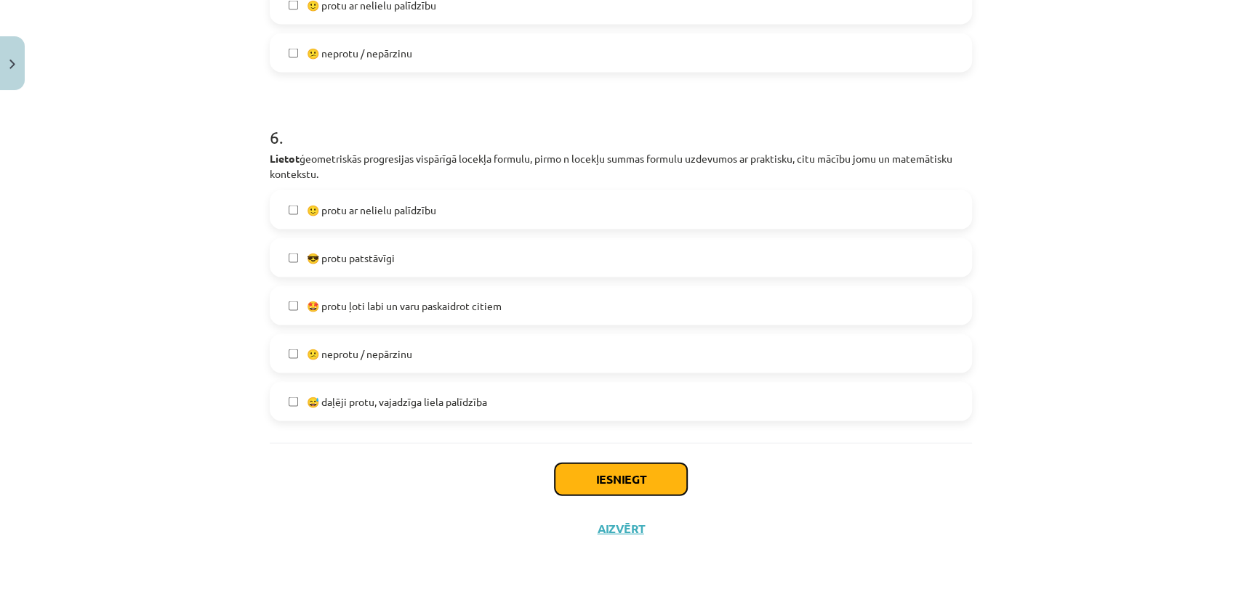
click at [642, 480] on button "Iesniegt" at bounding box center [620, 480] width 132 height 32
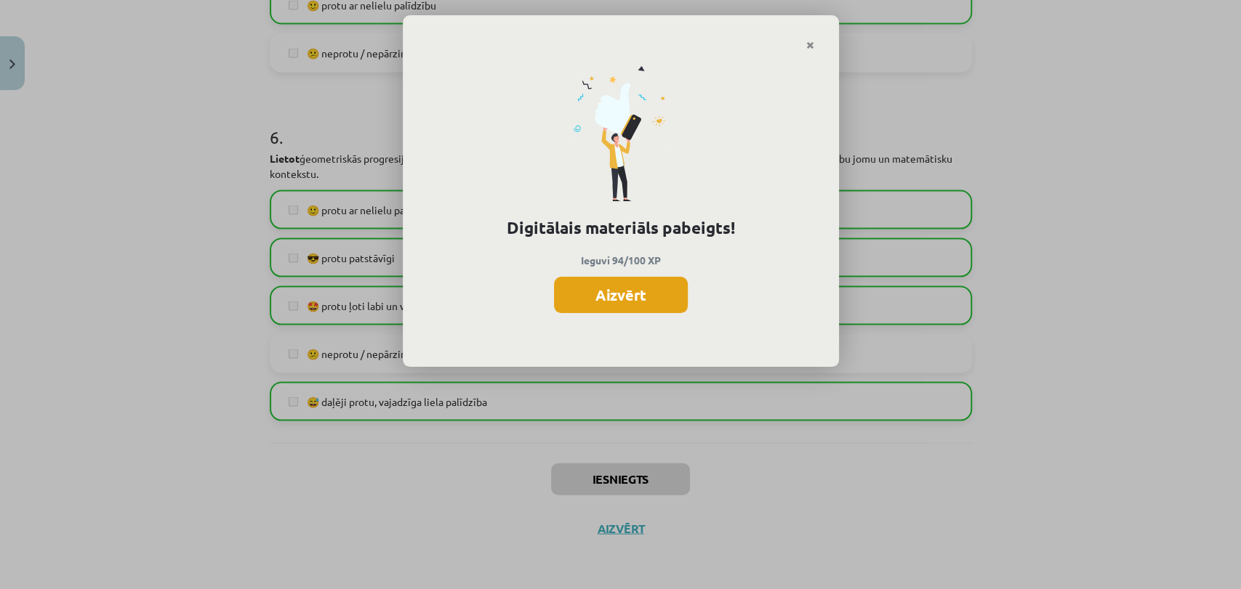
click at [640, 294] on button "Aizvērt" at bounding box center [621, 295] width 134 height 36
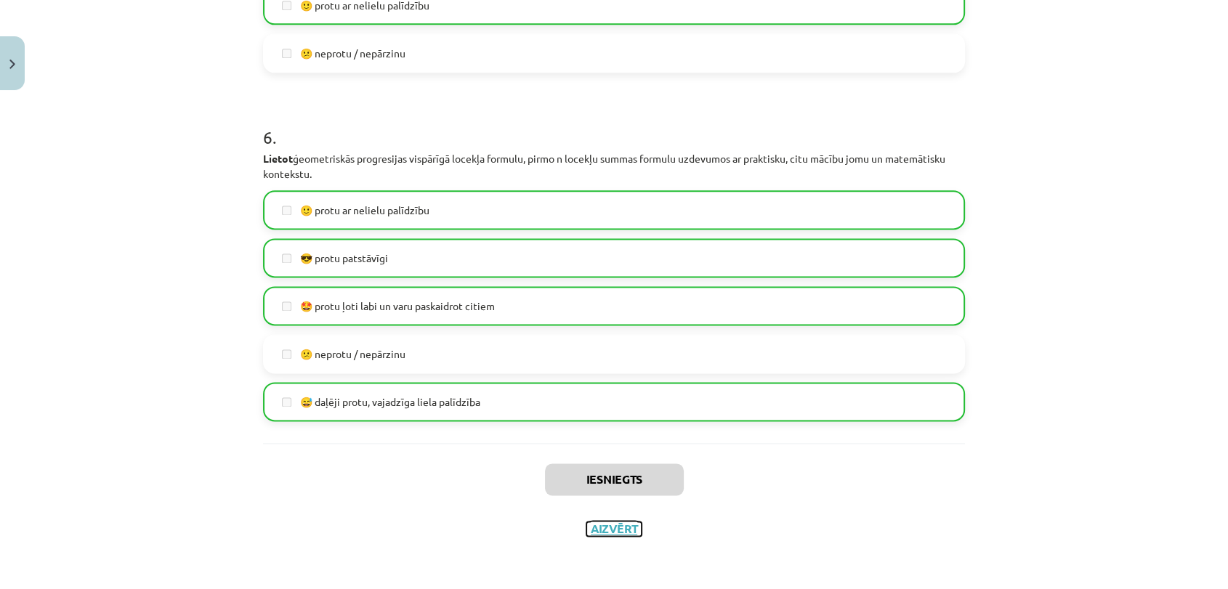
click at [599, 532] on button "Aizvērt" at bounding box center [613, 529] width 55 height 15
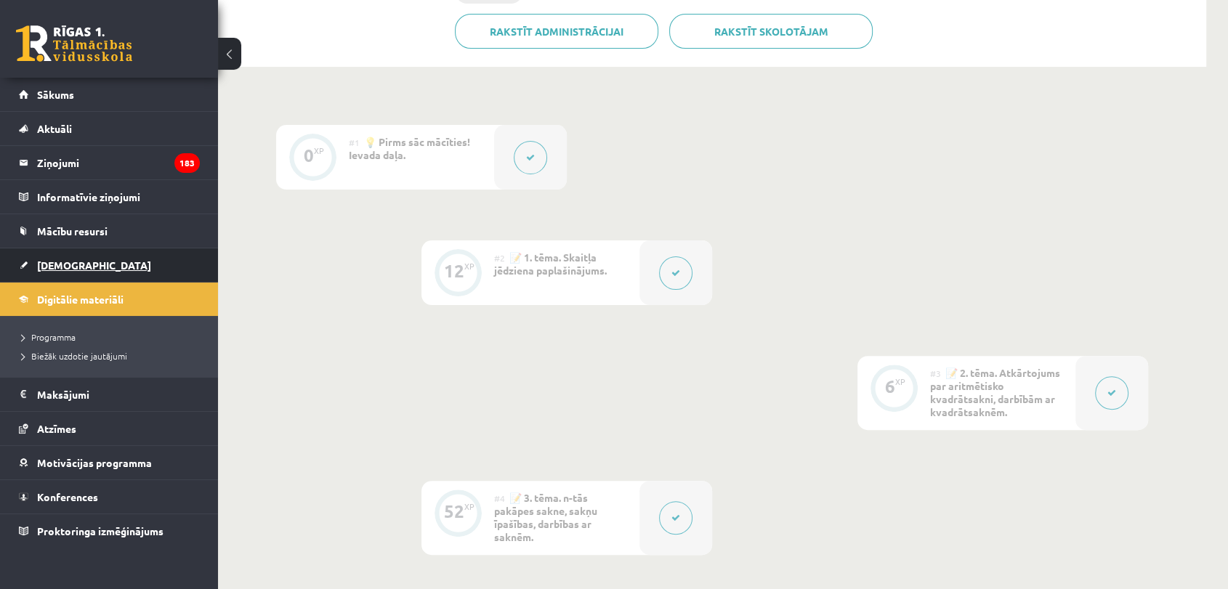
click at [110, 268] on link "[DEMOGRAPHIC_DATA]" at bounding box center [109, 265] width 181 height 33
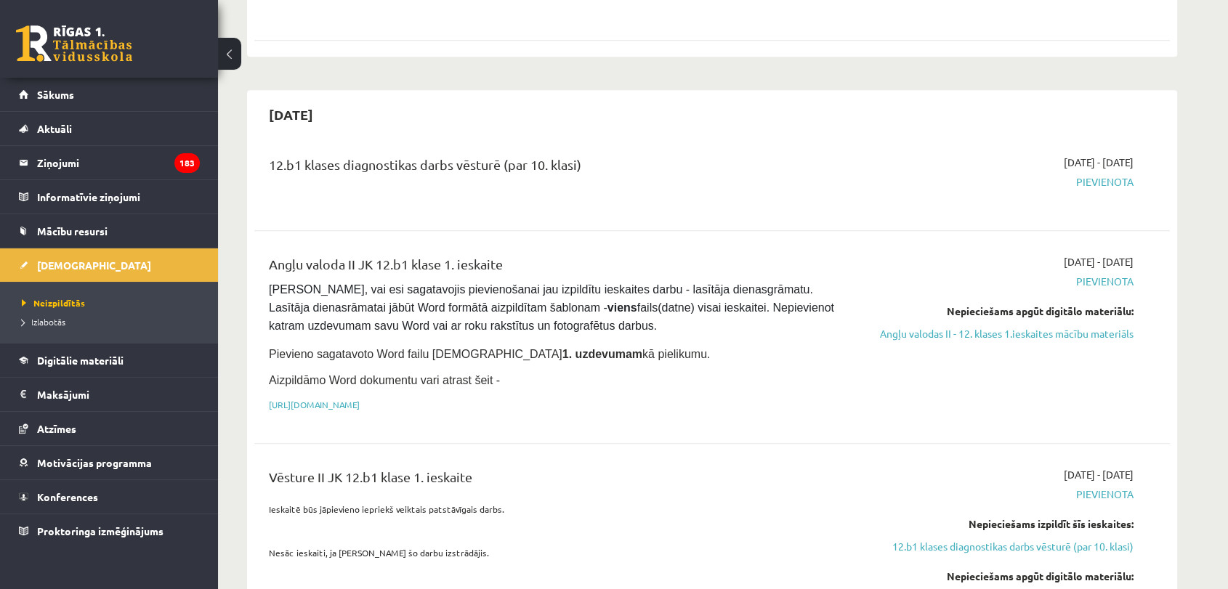
scroll to position [692, 0]
